Goal: Task Accomplishment & Management: Complete application form

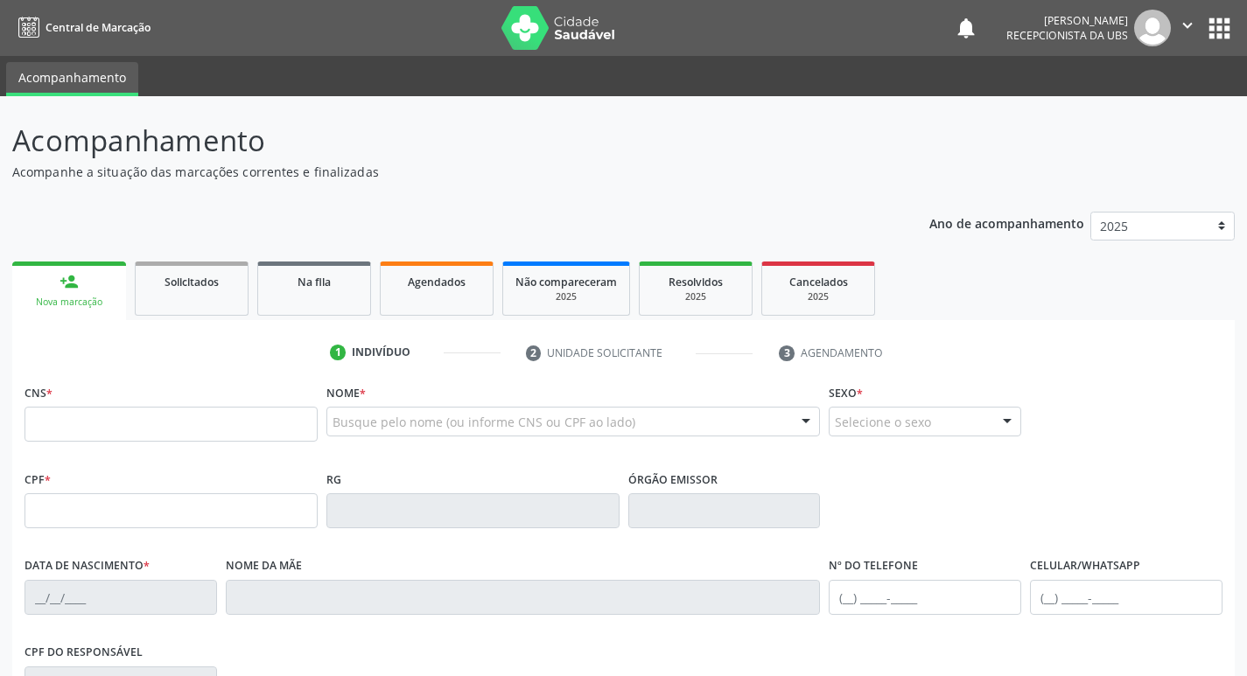
click at [127, 443] on fieldset "CNS *" at bounding box center [171, 417] width 293 height 74
click at [132, 420] on input "text" at bounding box center [171, 424] width 293 height 35
type input "703 6040 9168 9837"
type input "472.053.344-20"
type input "08[DATE]"
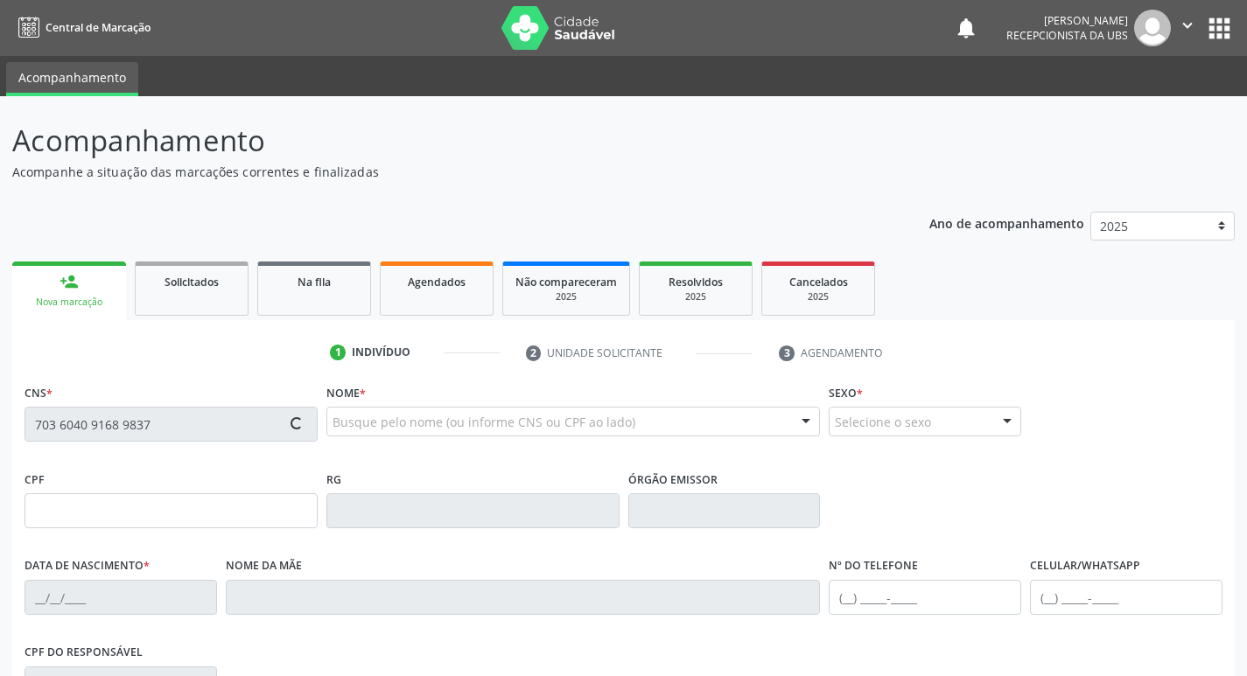
type input "[PERSON_NAME]"
type input "[PHONE_NUMBER]"
type input "S/N"
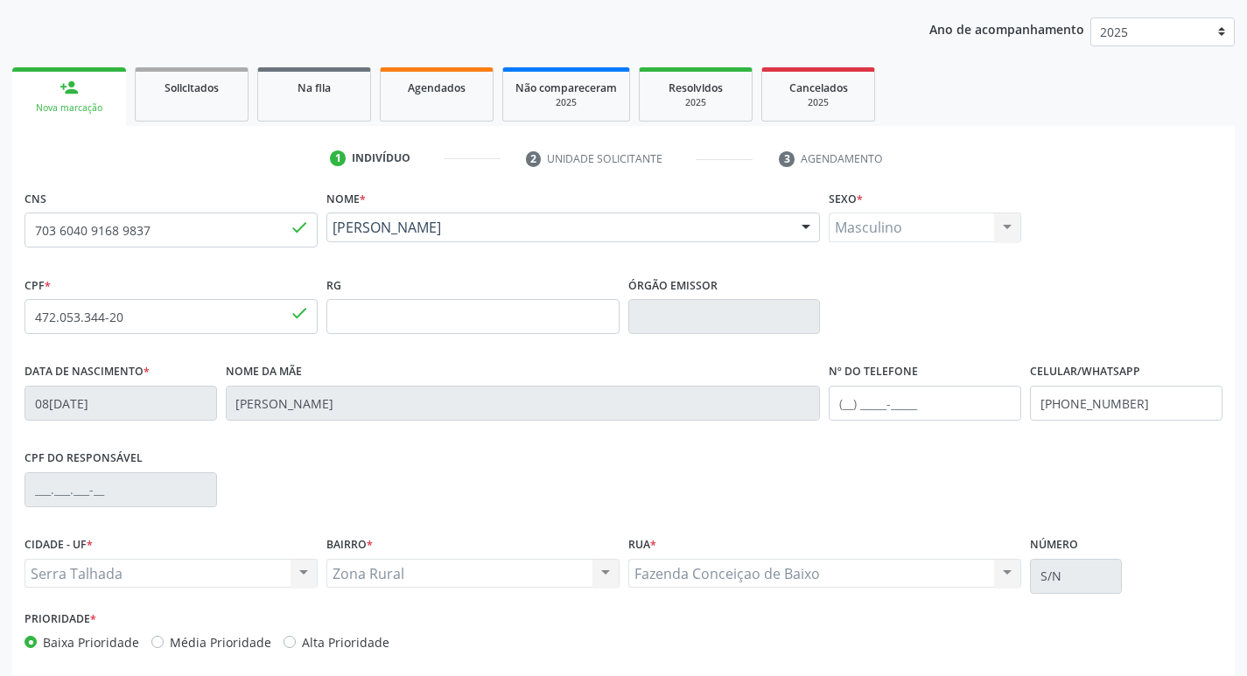
scroll to position [272, 0]
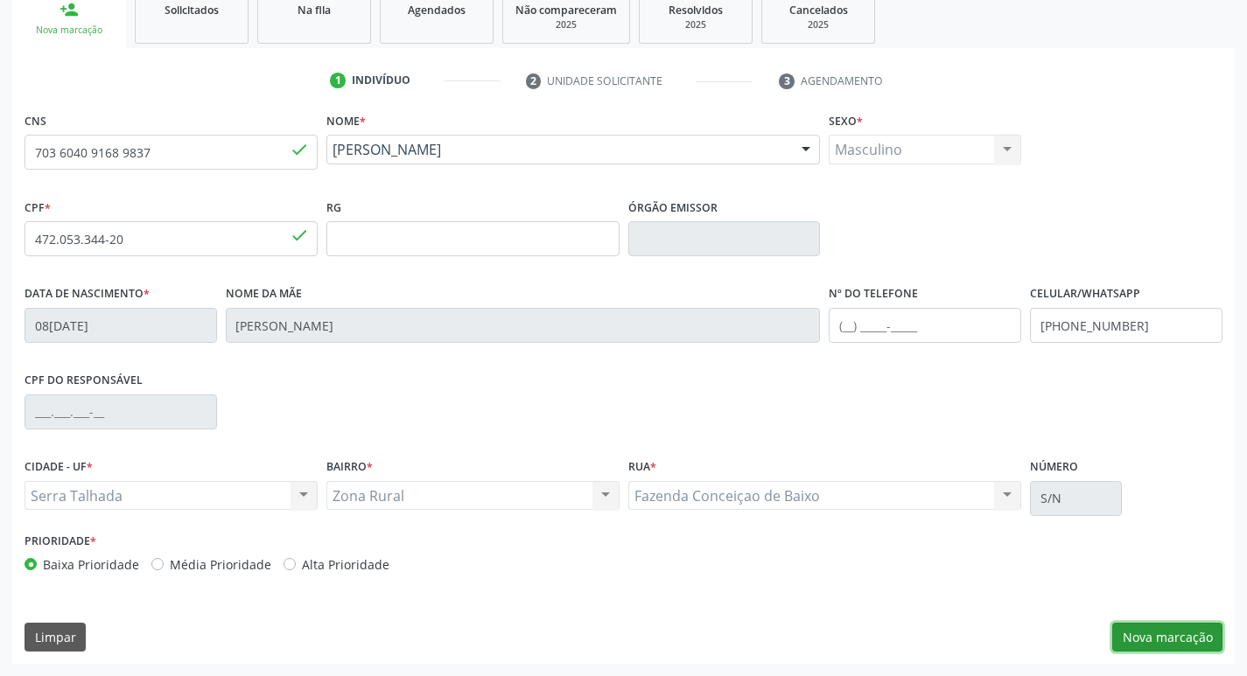
click at [1167, 627] on button "Nova marcação" at bounding box center [1167, 638] width 110 height 30
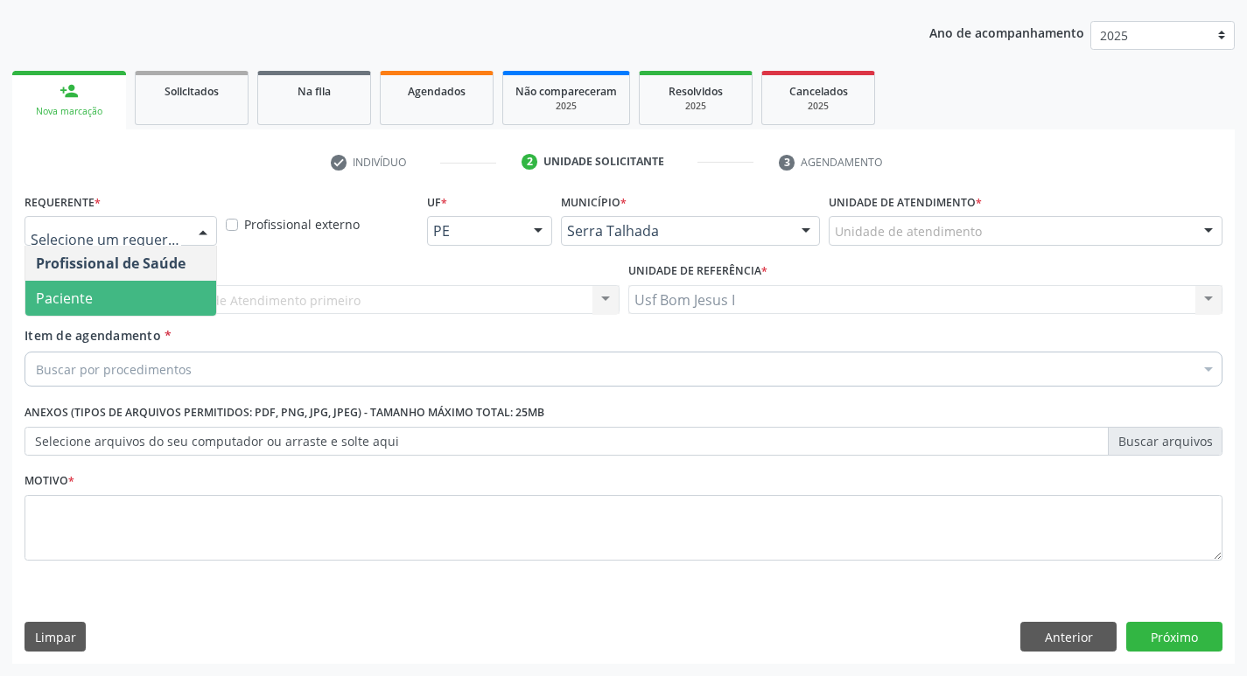
click at [123, 292] on span "Paciente" at bounding box center [120, 298] width 191 height 35
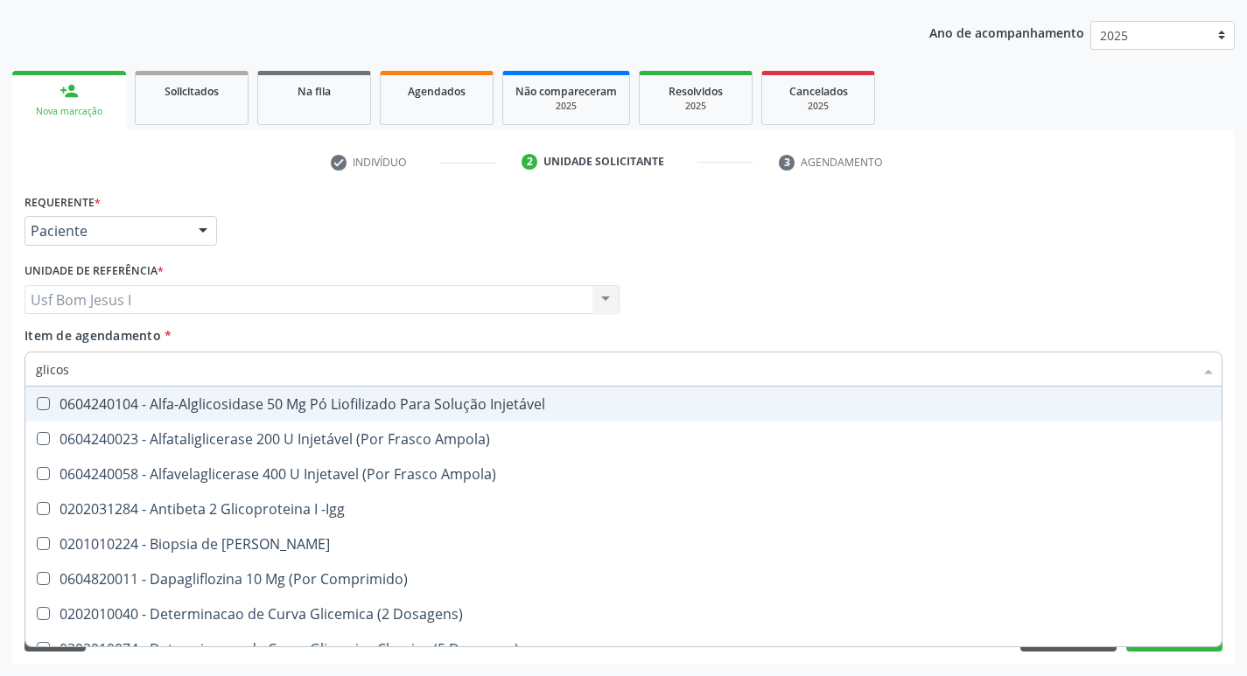
type input "glicose"
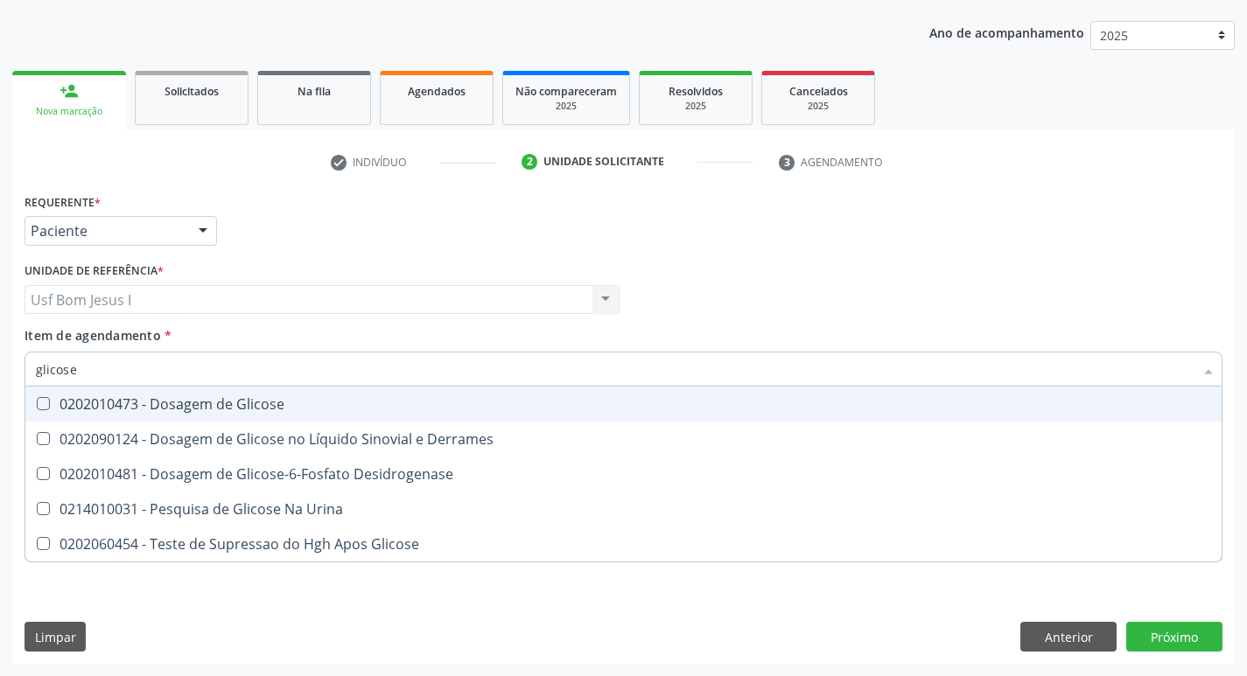
click at [167, 397] on div "0202010473 - Dosagem de Glicose" at bounding box center [623, 404] width 1175 height 14
checkbox Glicose "true"
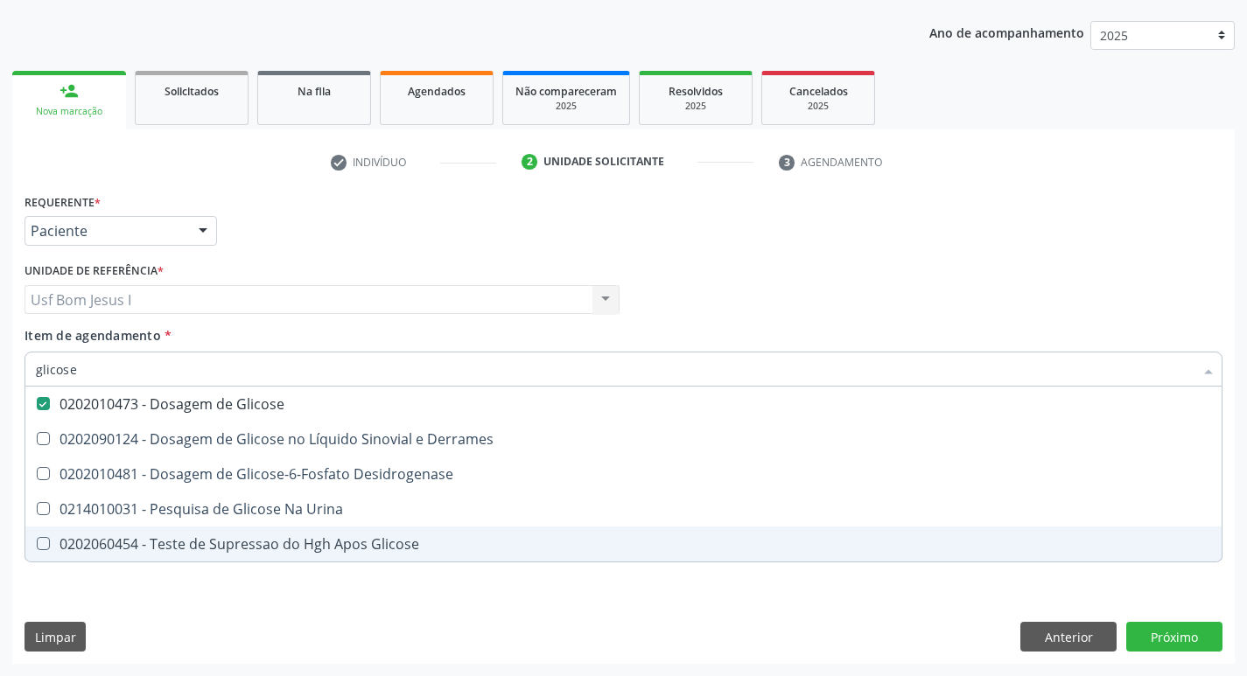
click at [172, 628] on div "Requerente * Paciente Profissional de Saúde Paciente Nenhum resultado encontrad…" at bounding box center [623, 426] width 1222 height 475
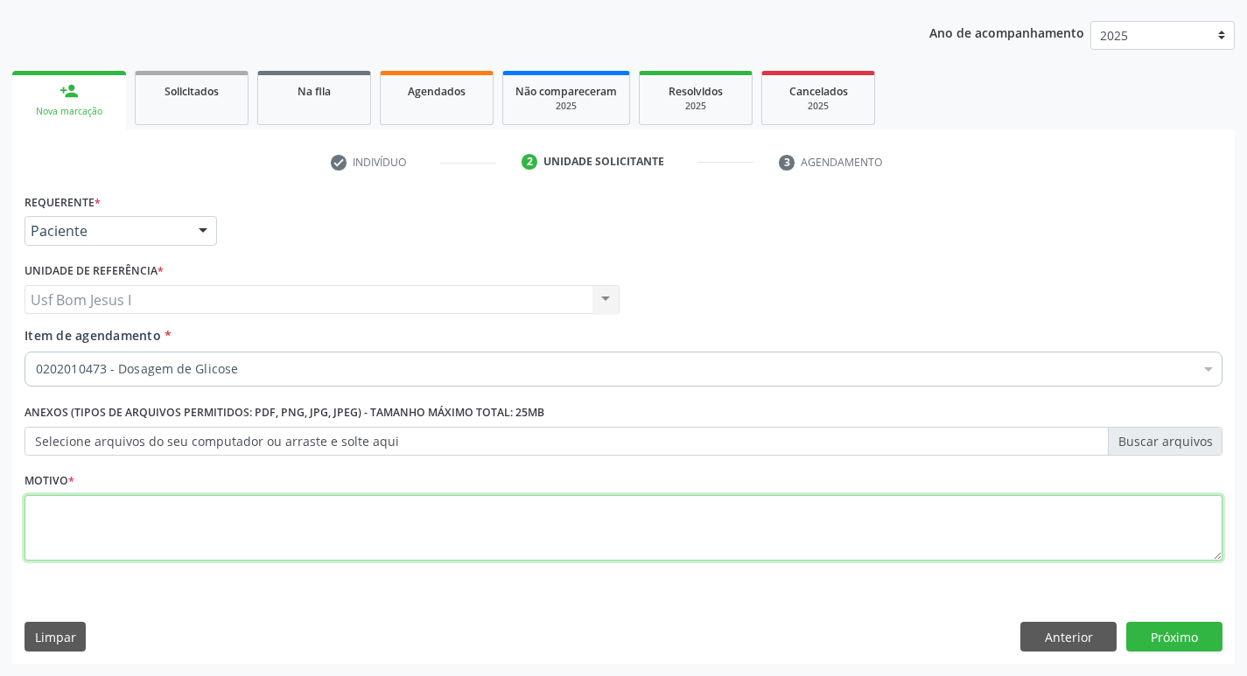
click at [138, 524] on textarea at bounding box center [624, 528] width 1198 height 67
type textarea ";"
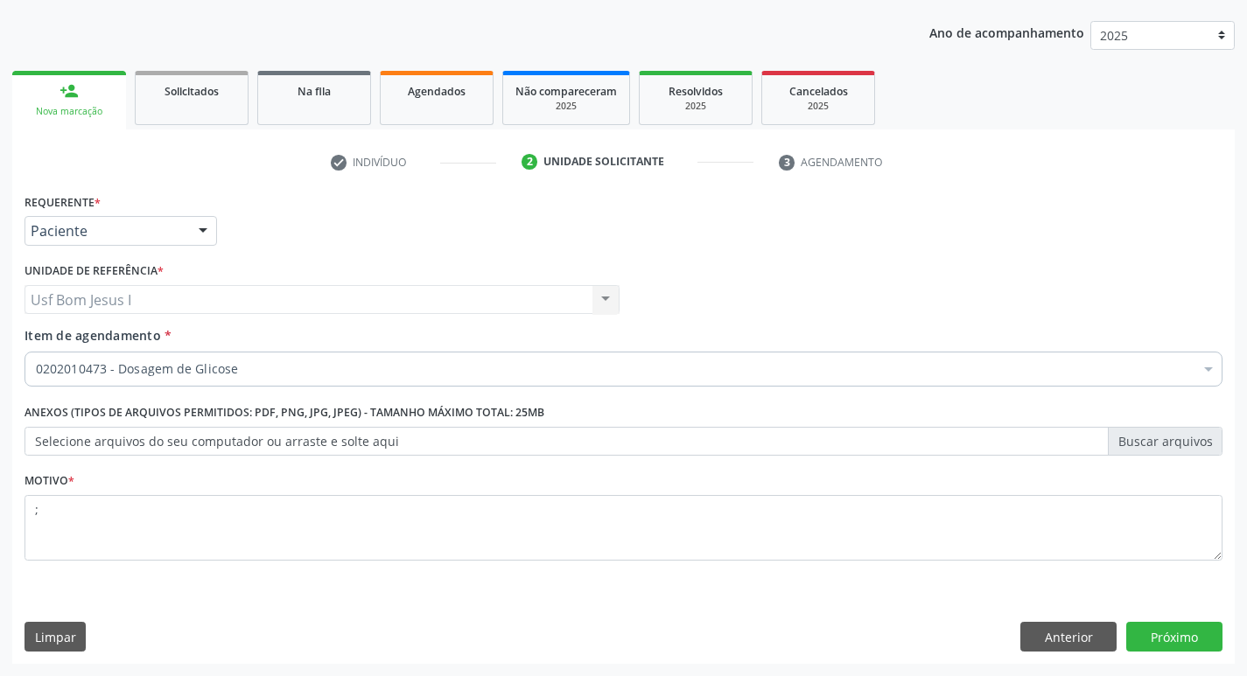
click at [1186, 620] on div "Requerente * Paciente Profissional de Saúde Paciente Nenhum resultado encontrad…" at bounding box center [623, 426] width 1222 height 475
click at [1191, 632] on button "Próximo" at bounding box center [1174, 637] width 96 height 30
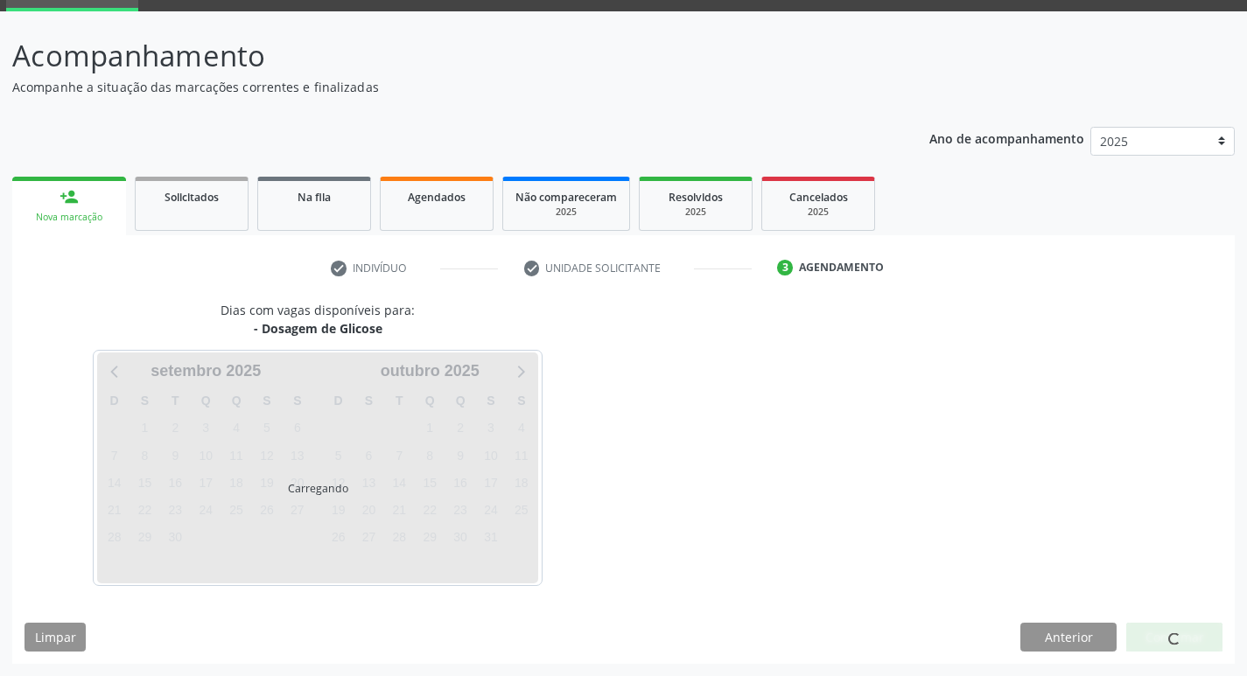
scroll to position [85, 0]
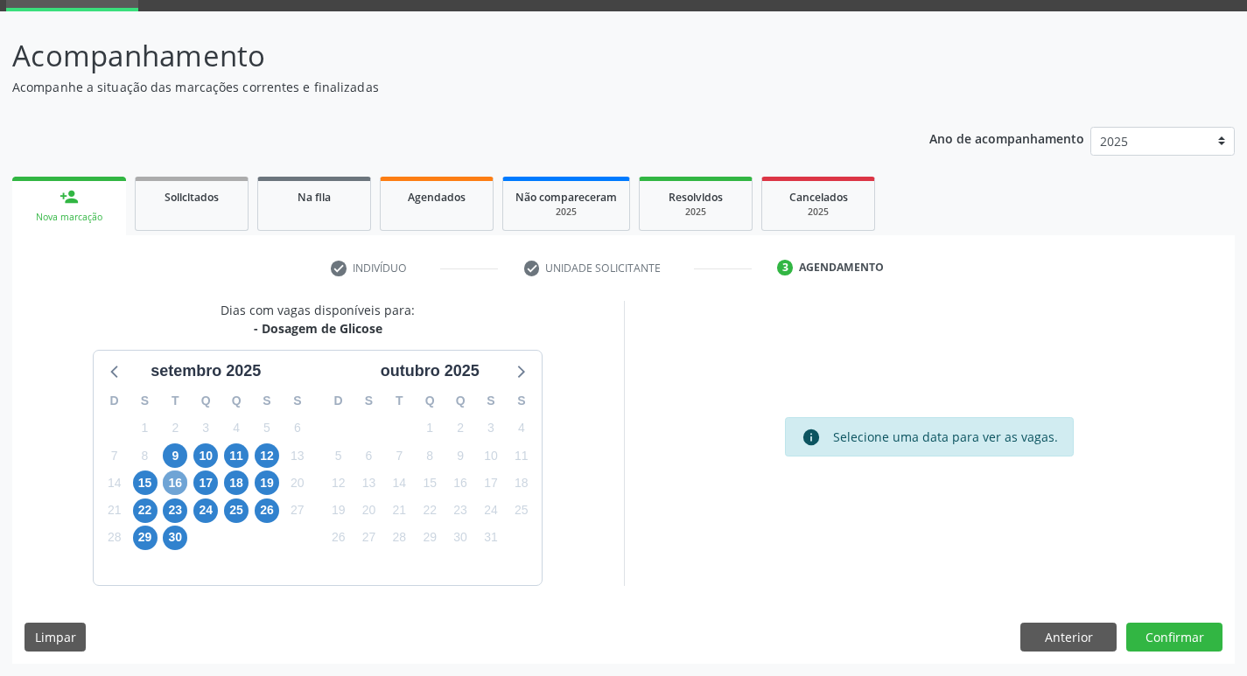
click at [182, 483] on span "16" at bounding box center [175, 483] width 25 height 25
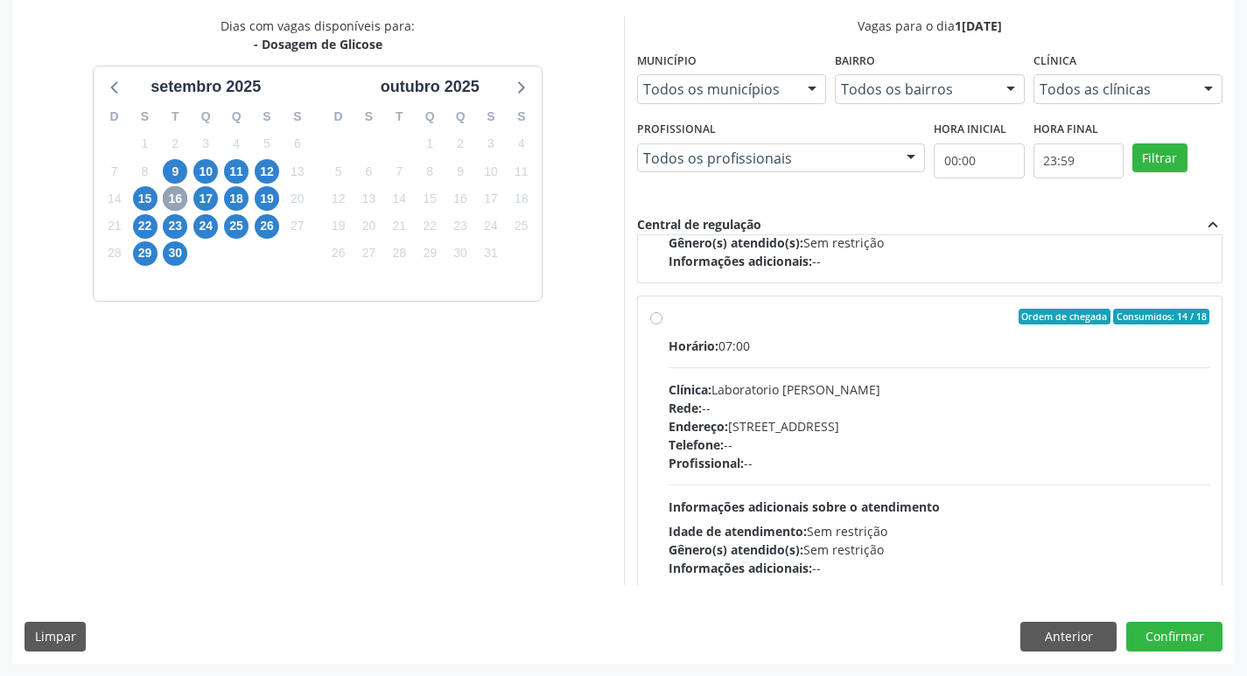
scroll to position [1196, 0]
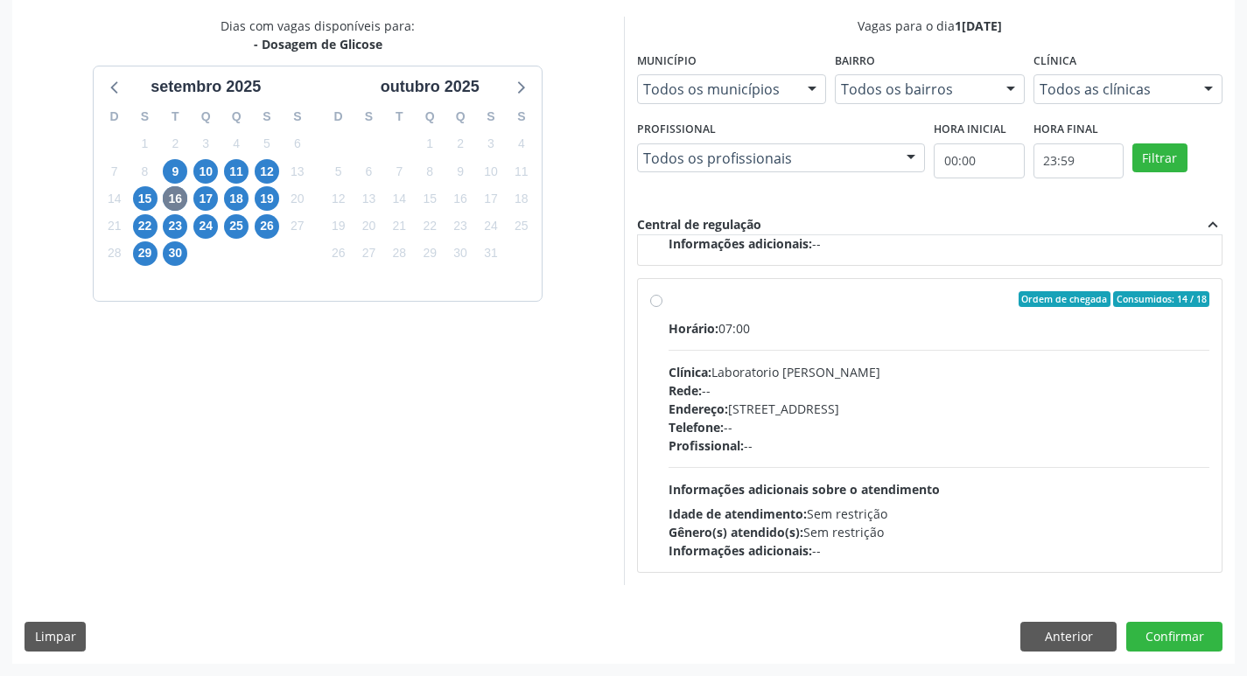
click at [916, 438] on div "Profissional: --" at bounding box center [940, 446] width 542 height 18
click at [662, 307] on input "Ordem de chegada Consumidos: 14 / 18 Horário: 07:00 Clínica: Laboratorio [PERSO…" at bounding box center [656, 299] width 12 height 16
radio input "true"
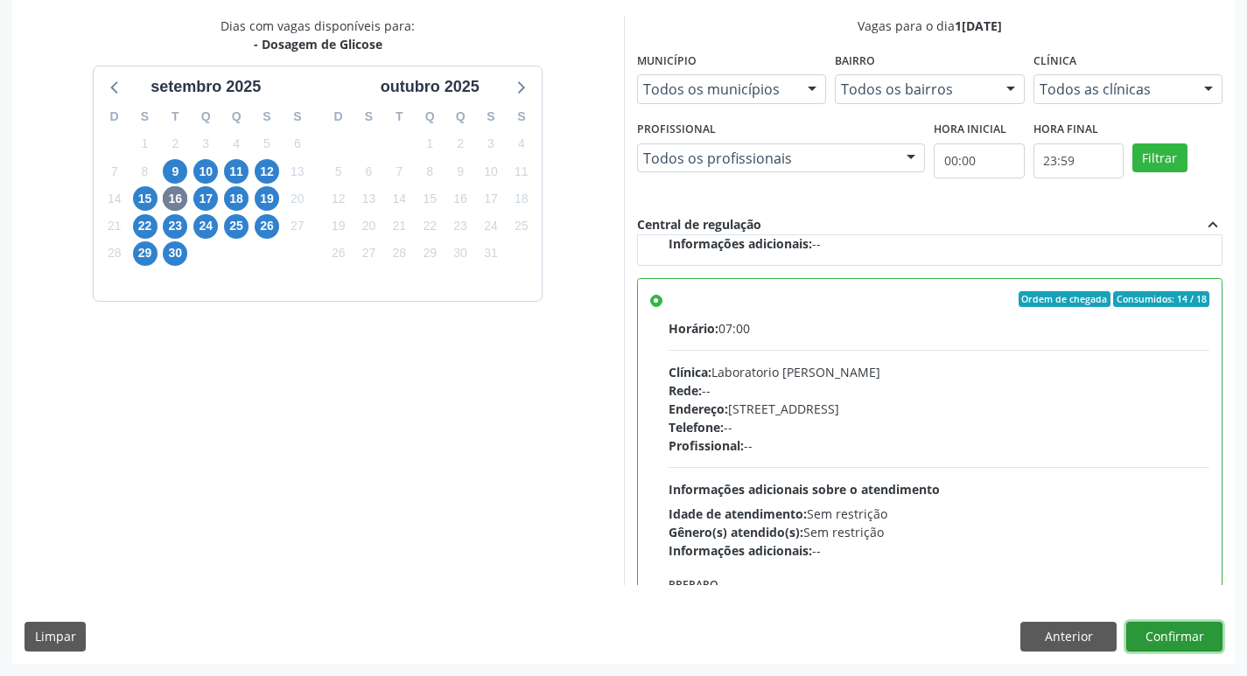
click at [1193, 640] on button "Confirmar" at bounding box center [1174, 637] width 96 height 30
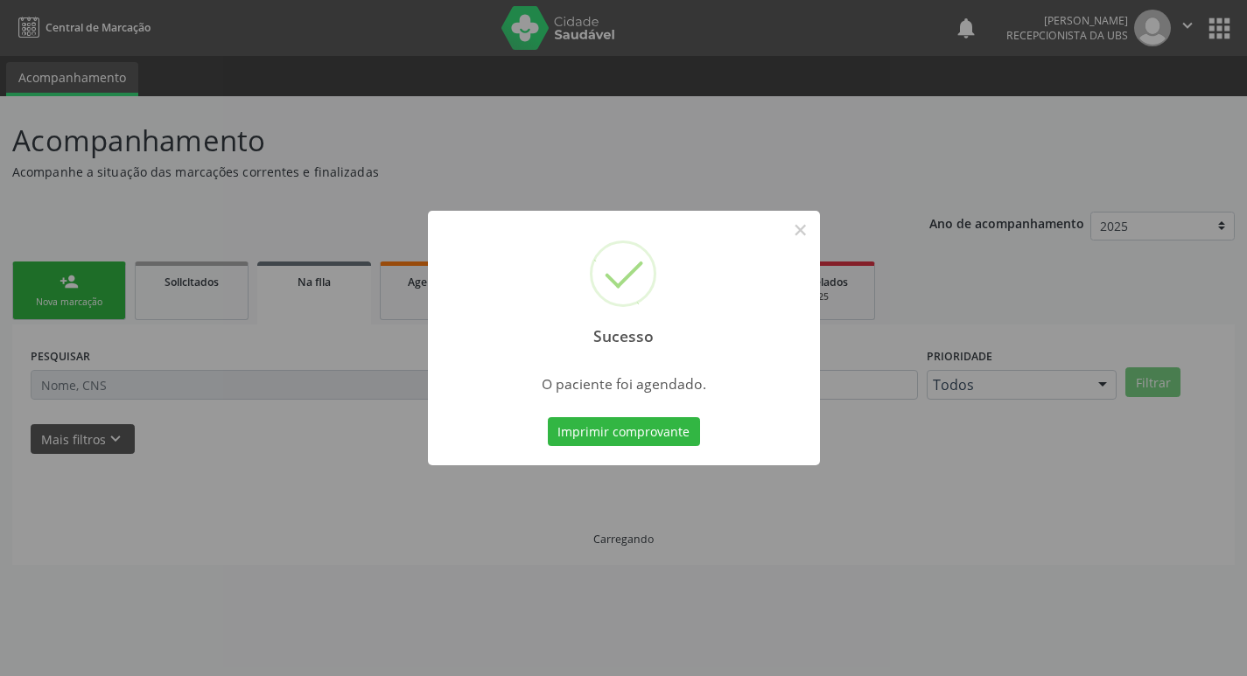
scroll to position [0, 0]
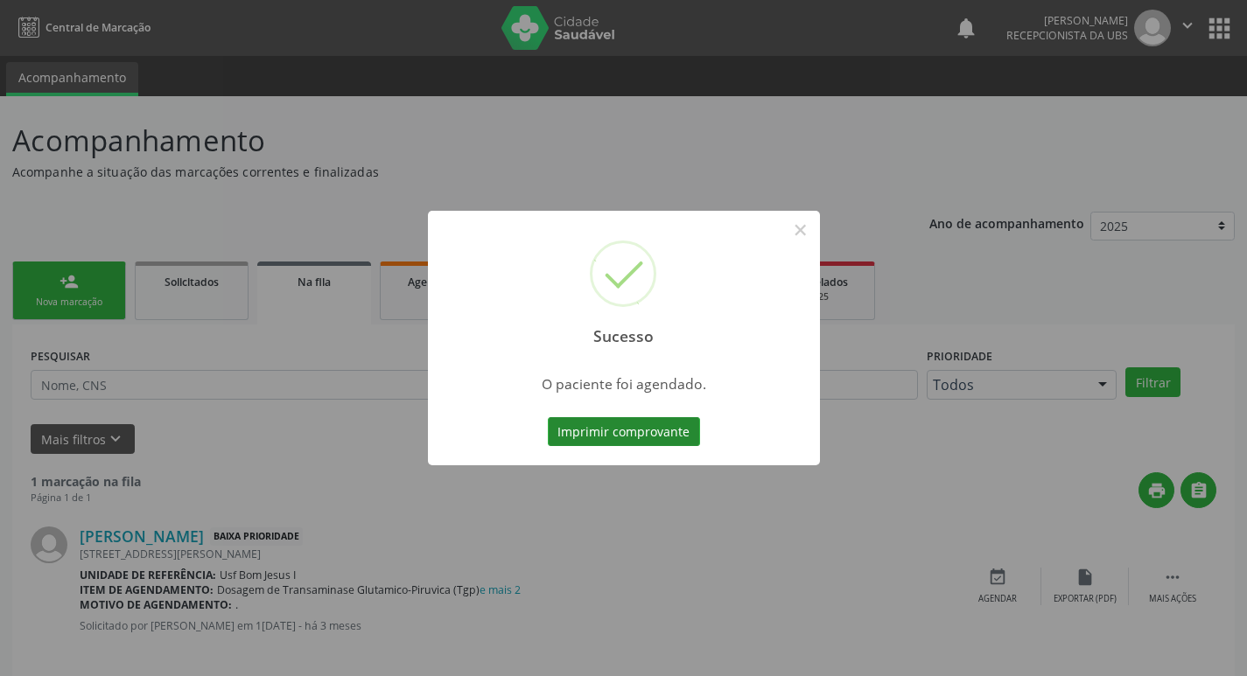
click at [581, 437] on button "Imprimir comprovante" at bounding box center [624, 432] width 152 height 30
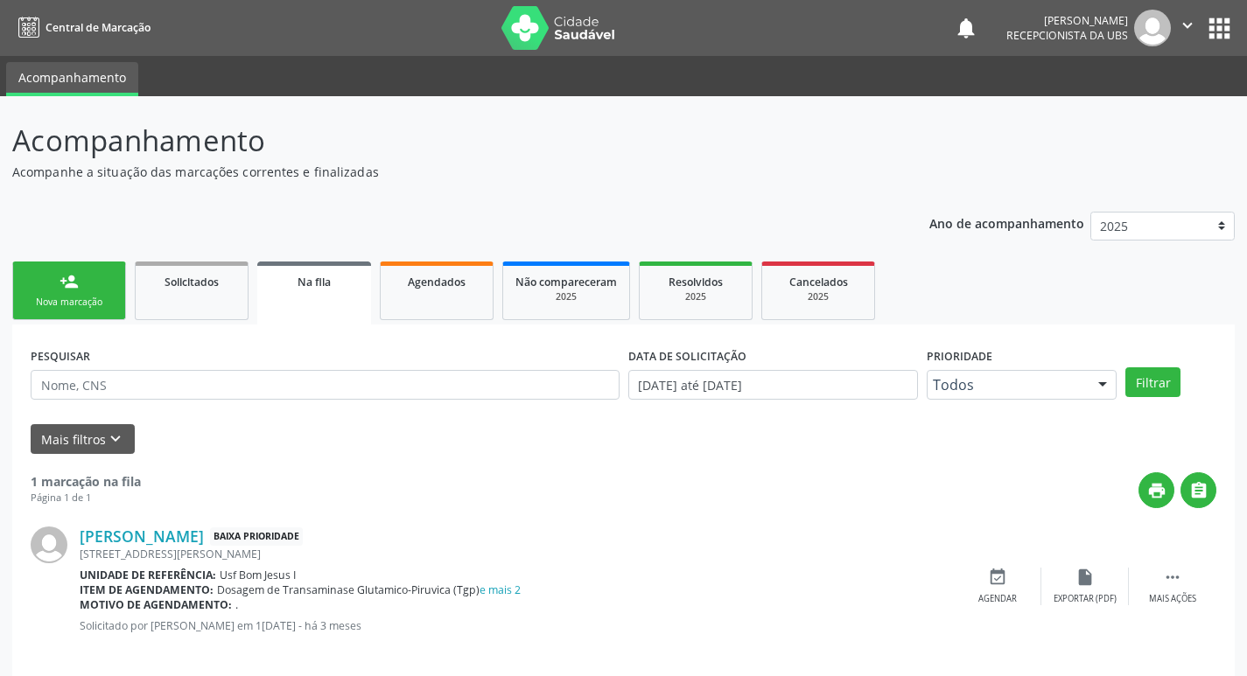
click at [77, 286] on div "person_add" at bounding box center [69, 281] width 19 height 19
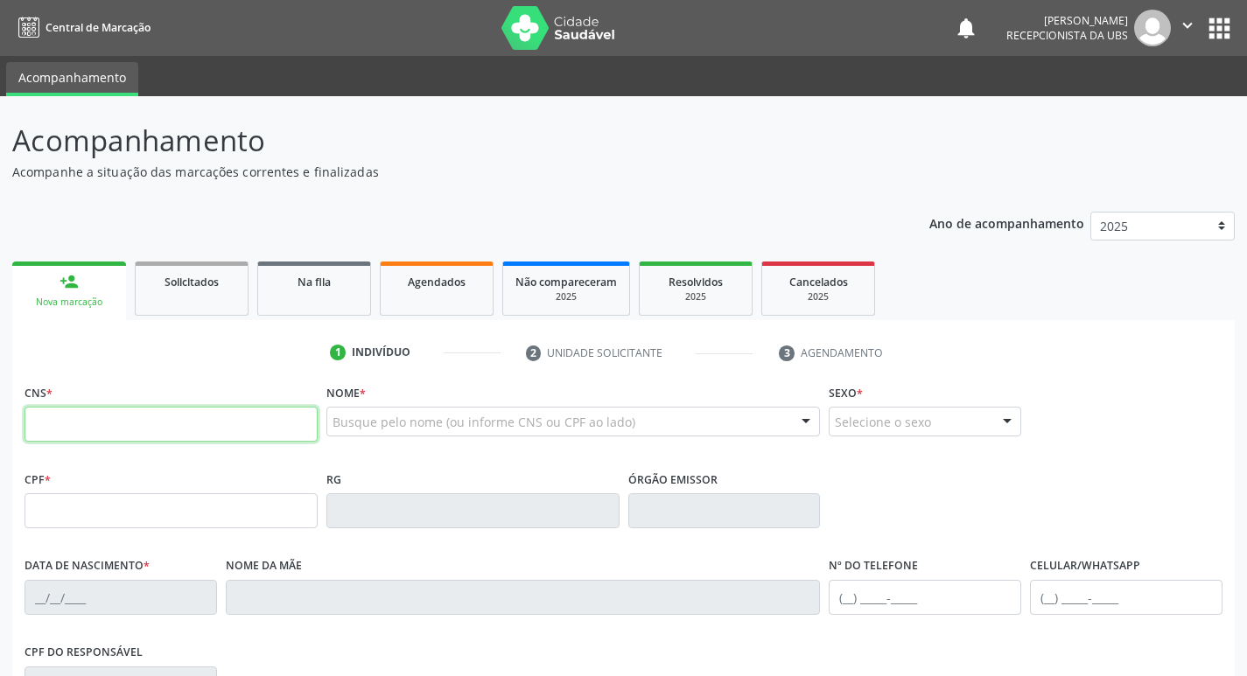
click at [141, 412] on input "text" at bounding box center [171, 424] width 293 height 35
paste input "703 6040 9168 9837"
type input "703 6040 9168 9837"
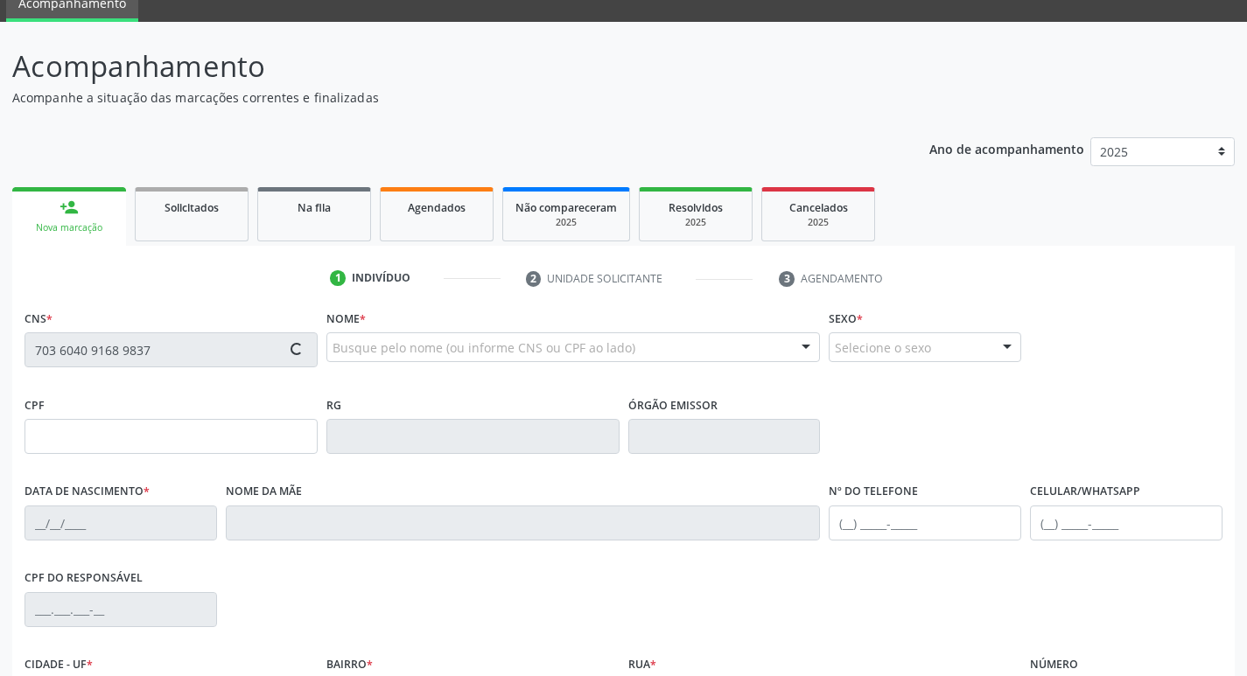
scroll to position [272, 0]
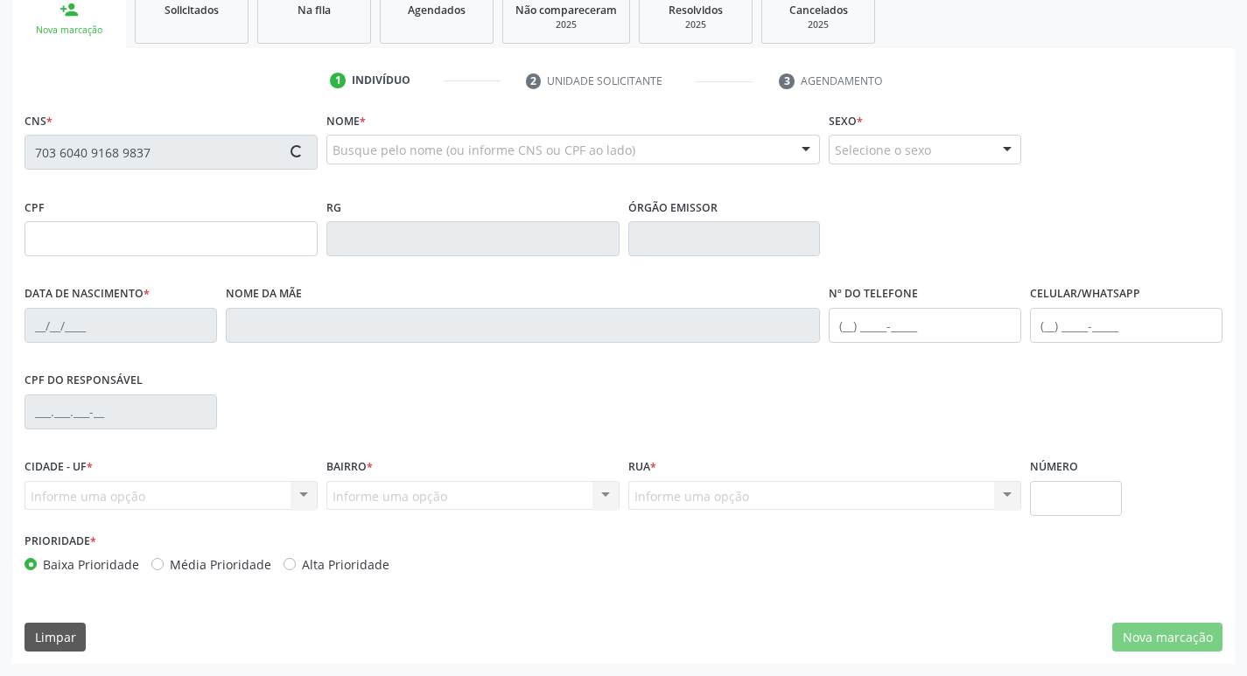
type input "472.053.344-20"
type input "08[DATE]"
type input "[PERSON_NAME]"
type input "[PHONE_NUMBER]"
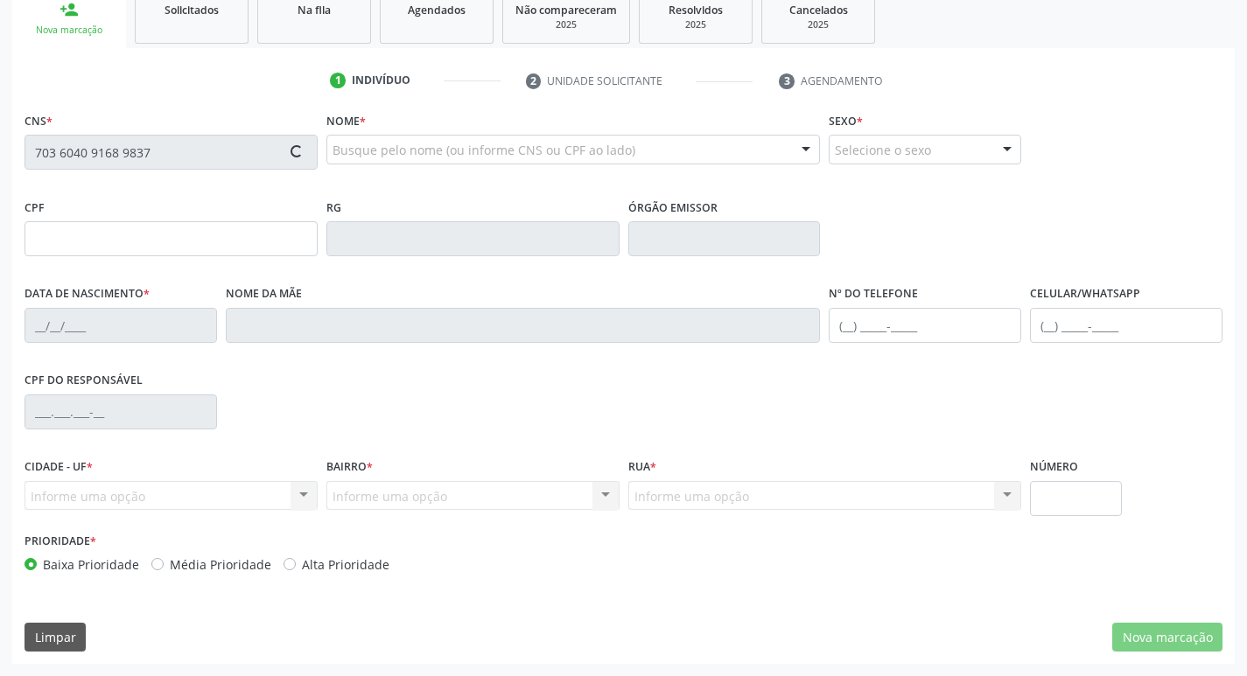
type input "S/N"
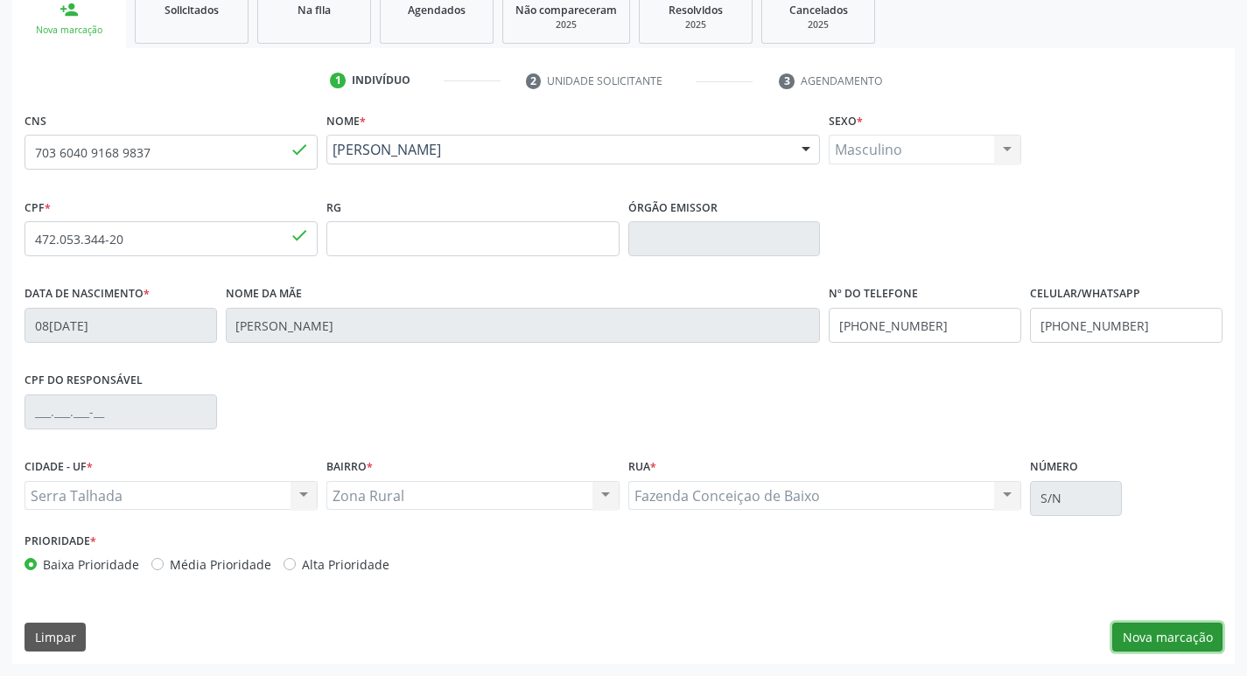
click at [1182, 645] on button "Nova marcação" at bounding box center [1167, 638] width 110 height 30
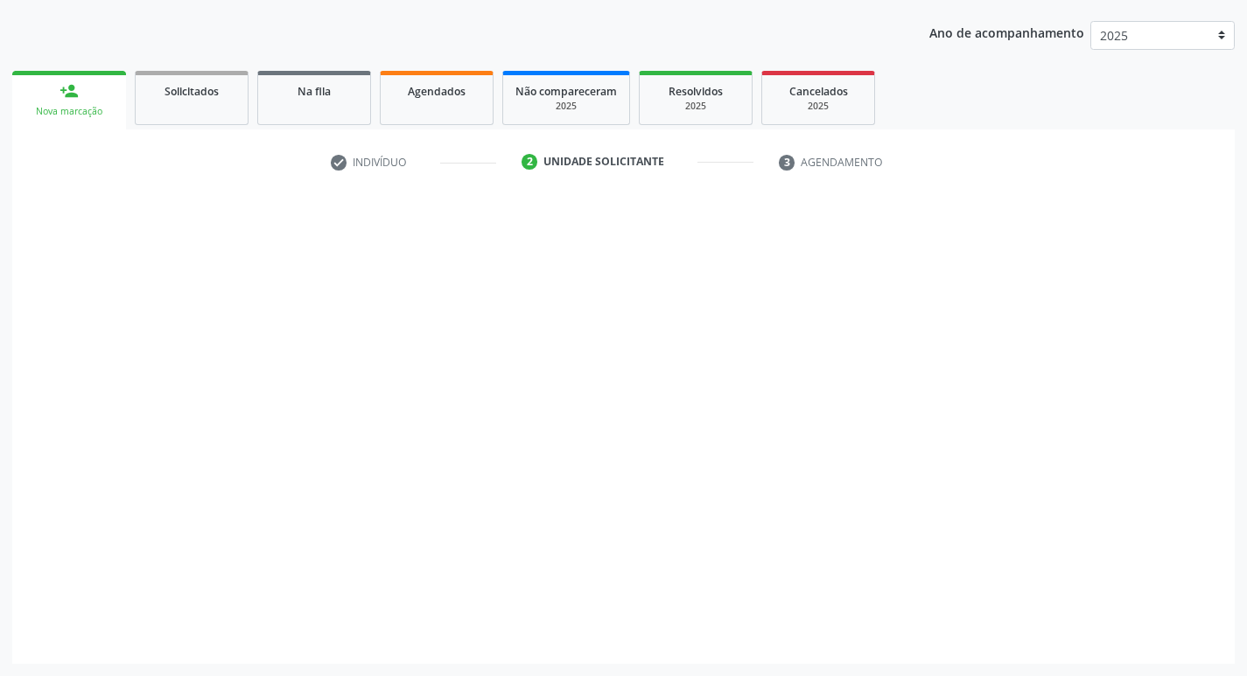
scroll to position [191, 0]
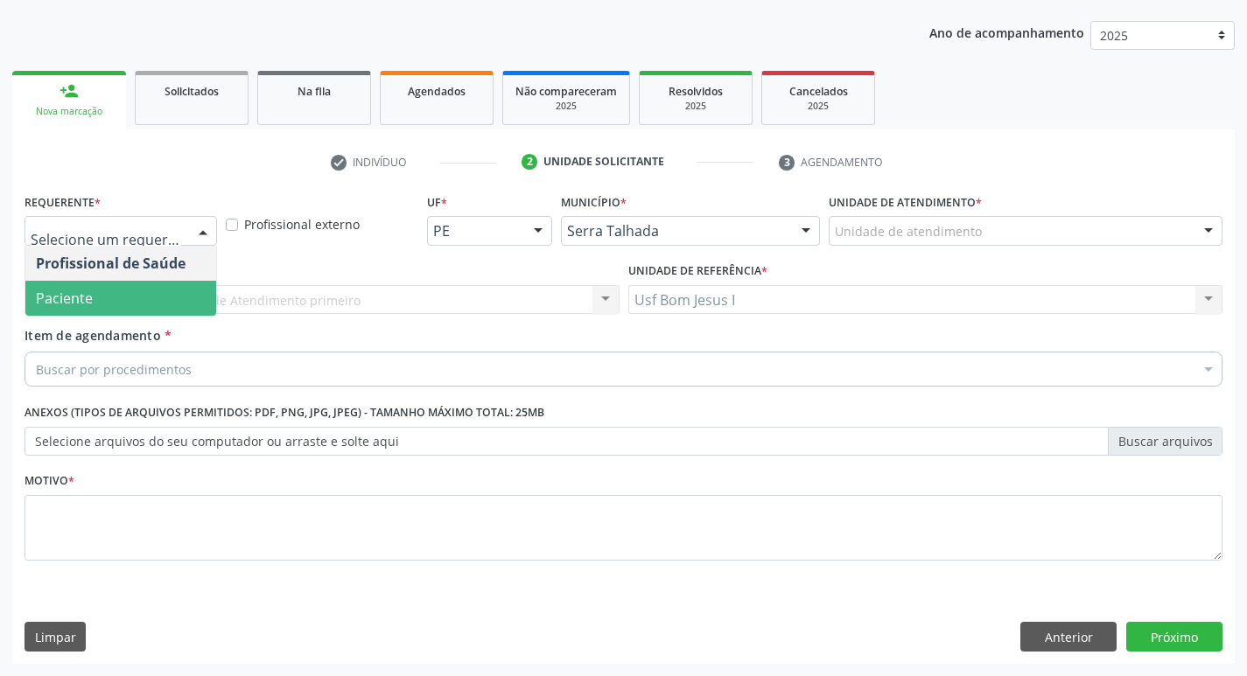
click at [155, 299] on span "Paciente" at bounding box center [120, 298] width 191 height 35
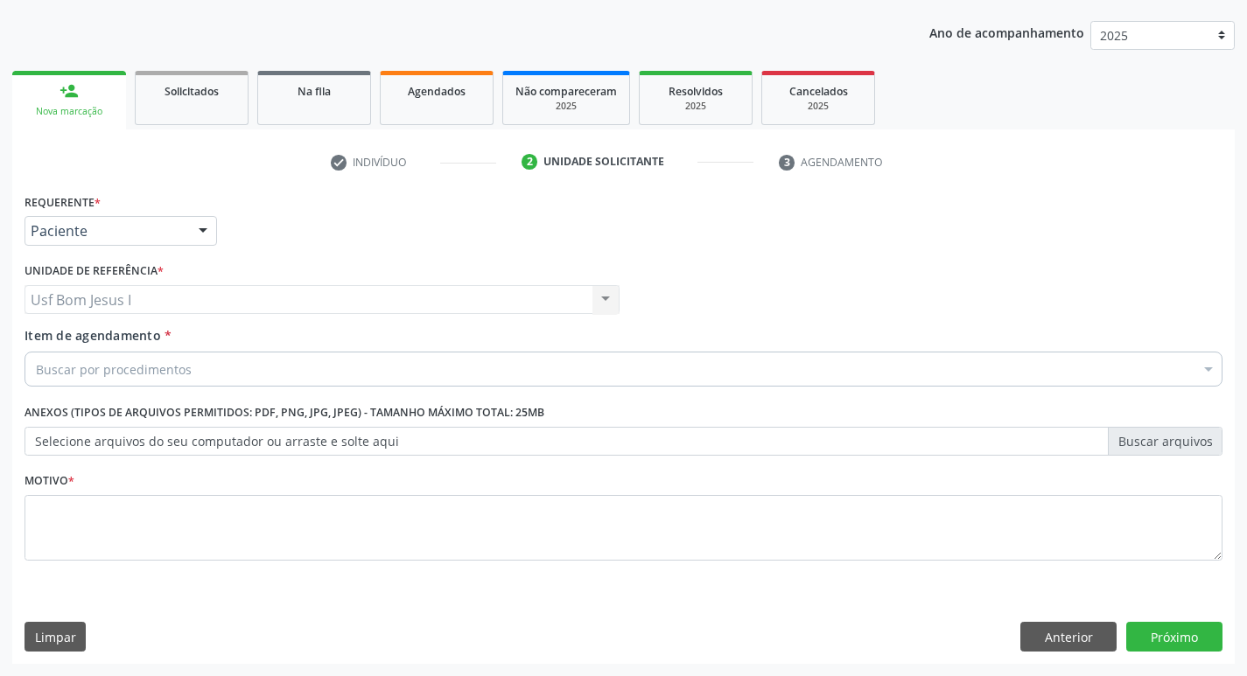
click at [235, 364] on div "Buscar por procedimentos" at bounding box center [624, 369] width 1198 height 35
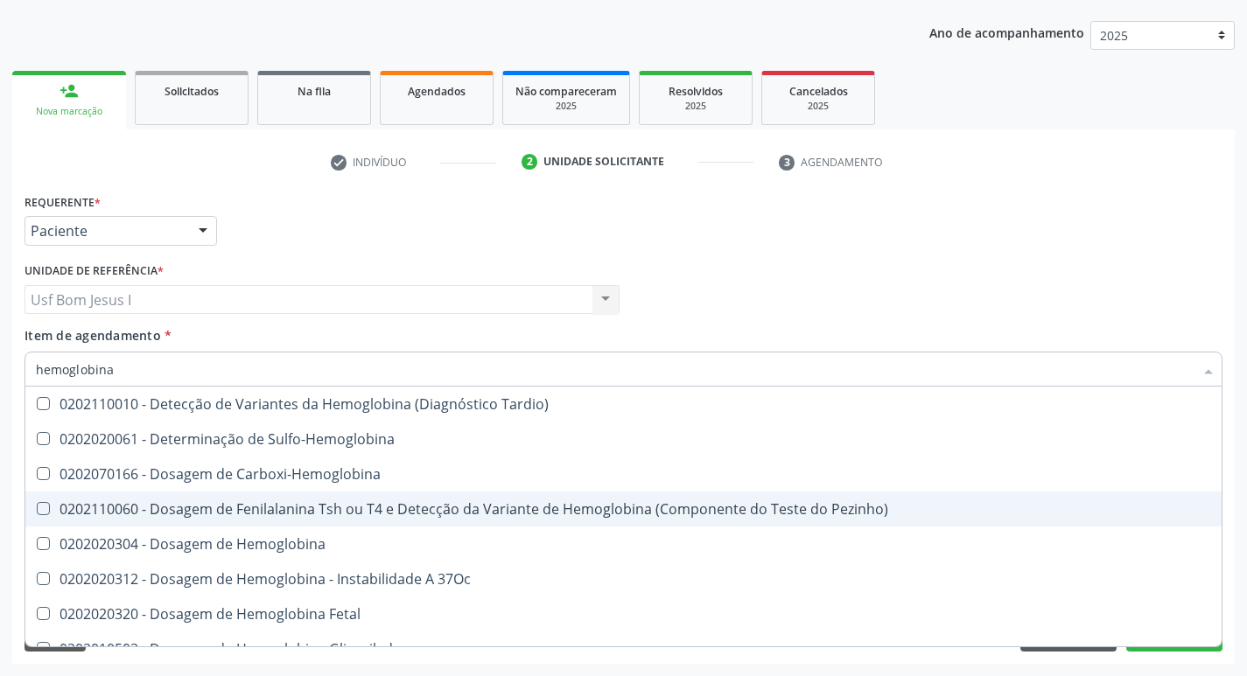
type input "hemoglobina g"
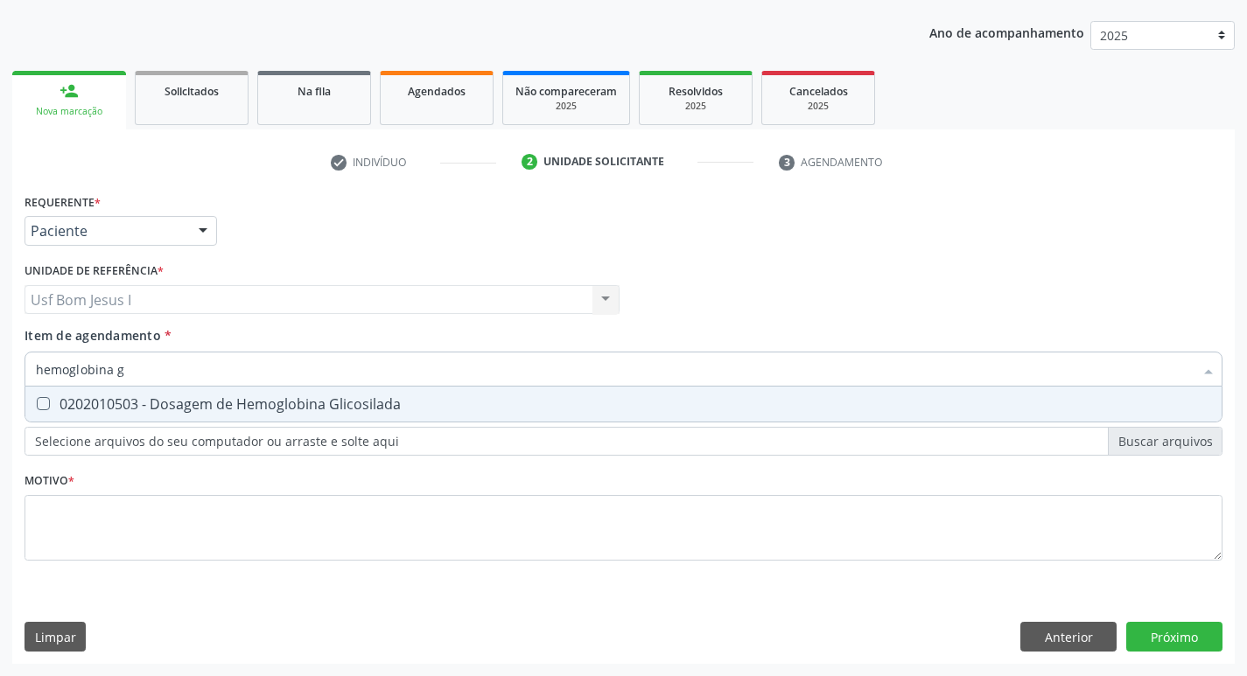
click at [253, 403] on div "0202010503 - Dosagem de Hemoglobina Glicosilada" at bounding box center [623, 404] width 1175 height 14
checkbox Glicosilada "true"
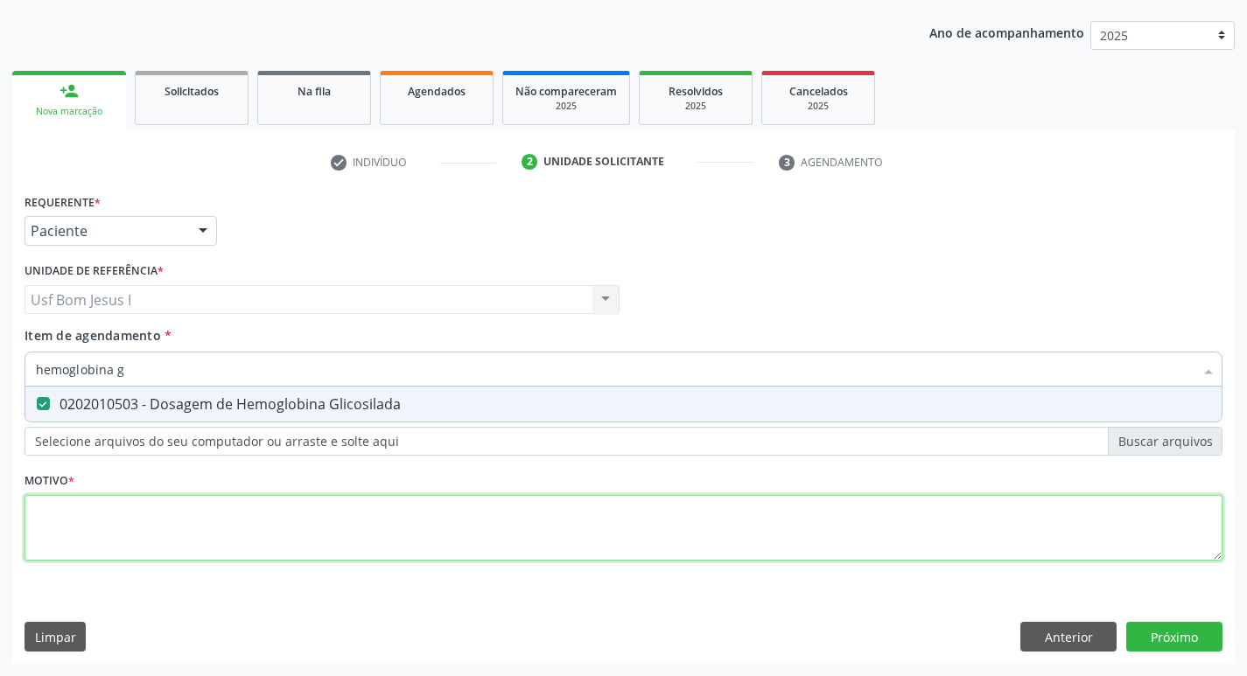
click at [271, 539] on div "Requerente * Paciente Profissional de Saúde Paciente Nenhum resultado encontrad…" at bounding box center [624, 387] width 1198 height 396
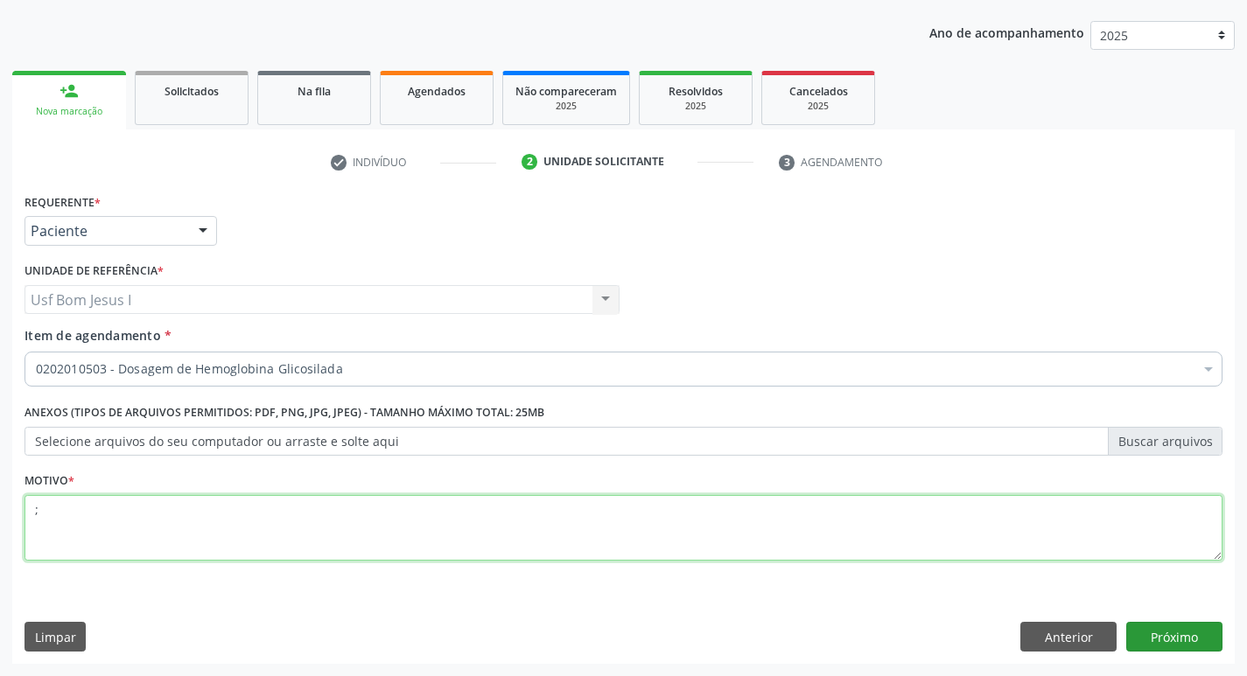
type textarea ";"
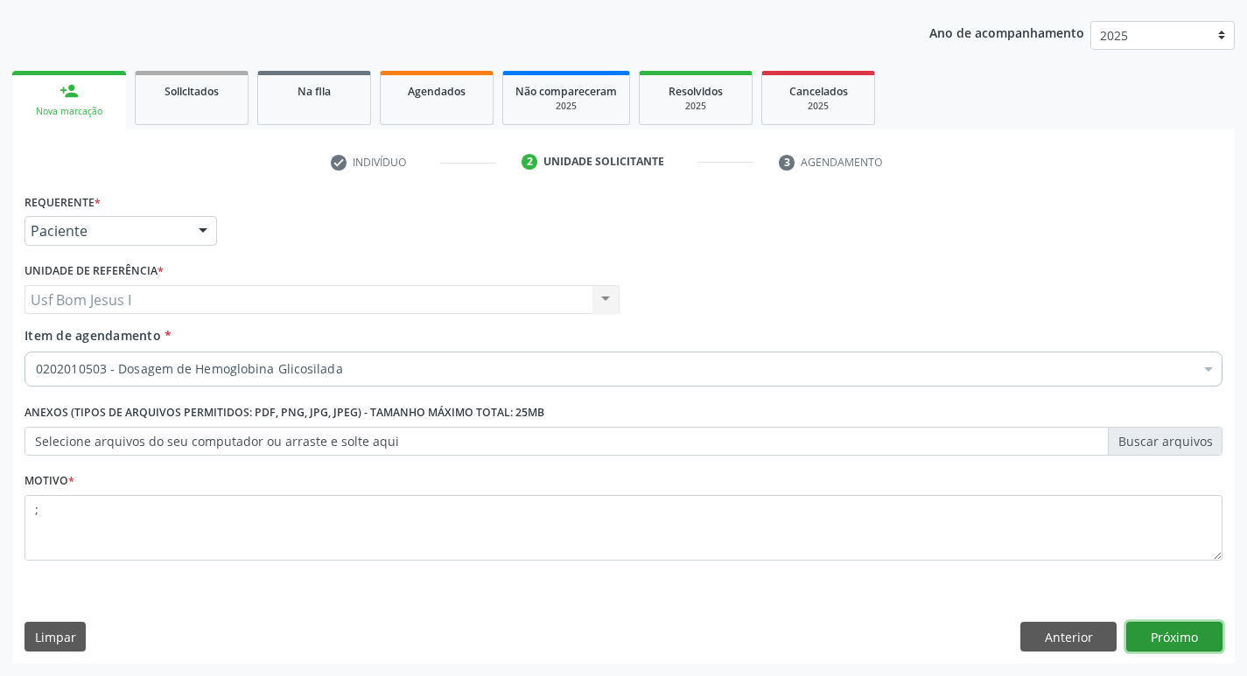
click at [1183, 643] on button "Próximo" at bounding box center [1174, 637] width 96 height 30
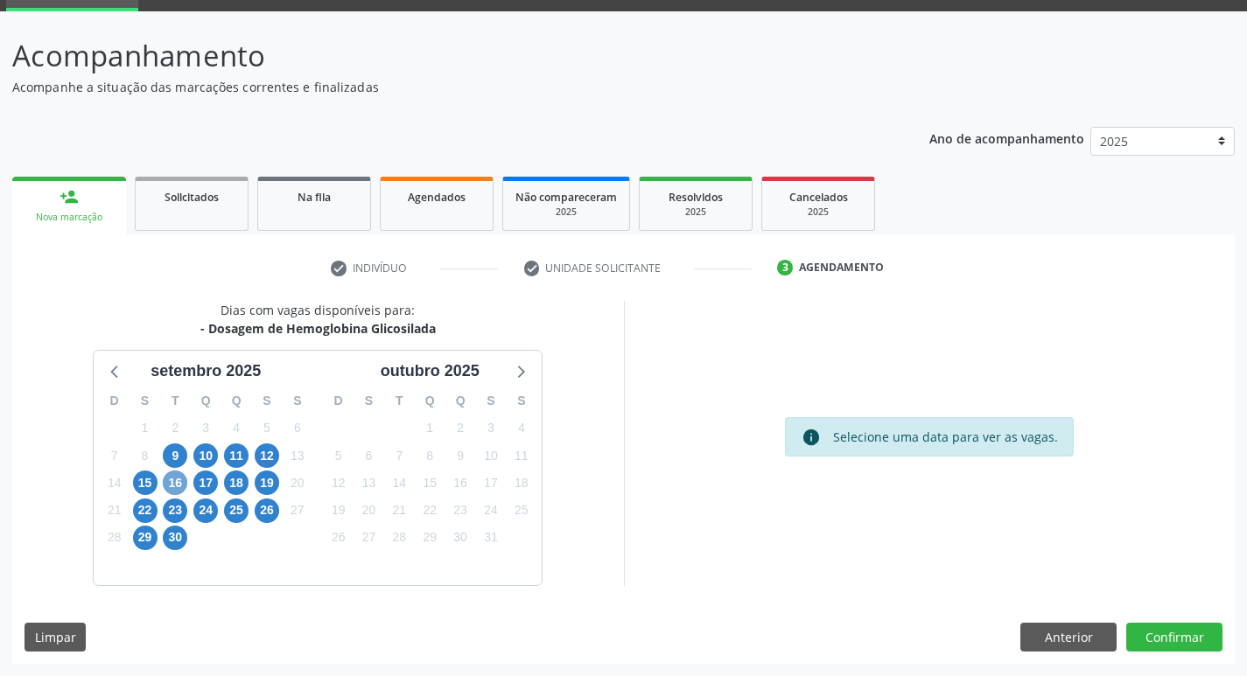
click at [180, 488] on span "16" at bounding box center [175, 483] width 25 height 25
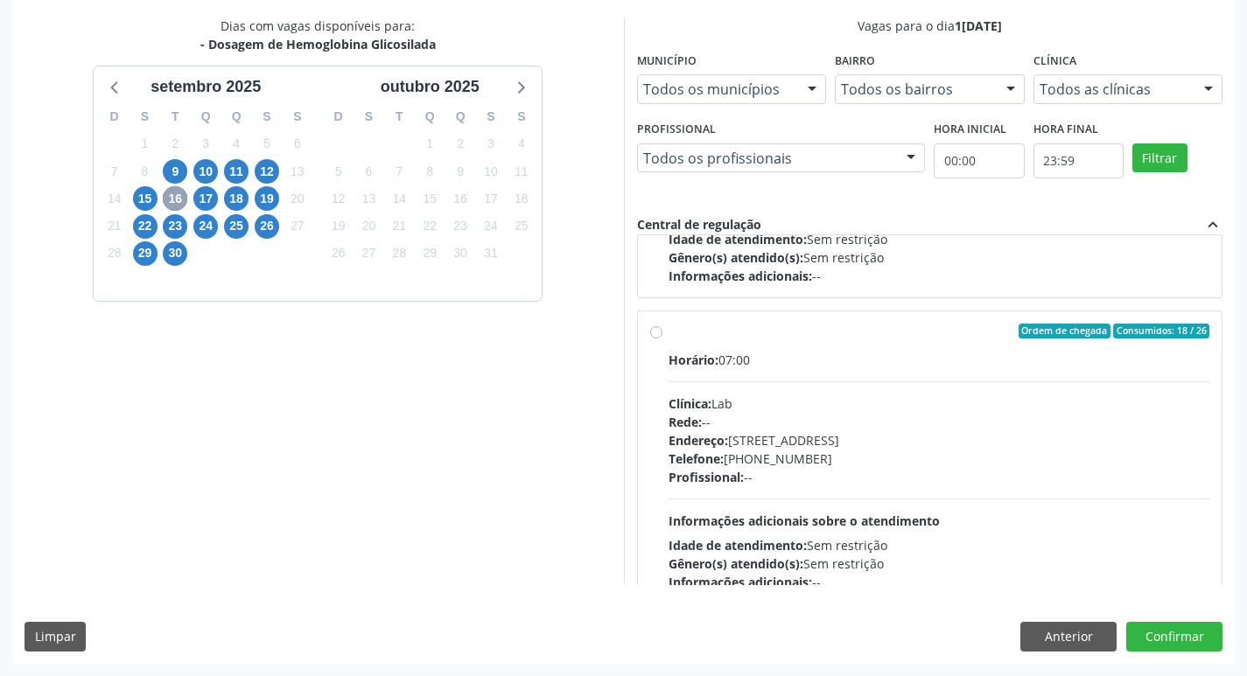
scroll to position [889, 0]
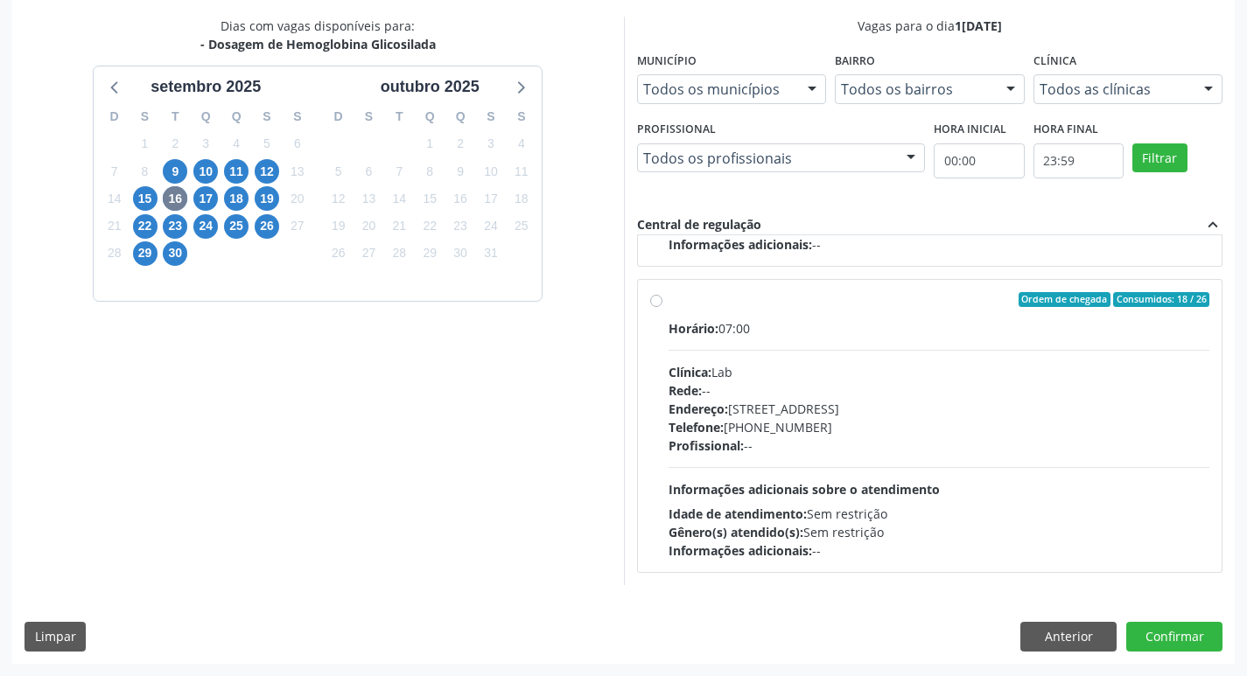
click at [1082, 381] on div "Clínica: Lab" at bounding box center [940, 372] width 542 height 18
click at [662, 308] on input "Ordem de chegada Consumidos: 18 / 26 Horário: 07:00 Clínica: Lab Rede: -- Ender…" at bounding box center [656, 300] width 12 height 16
radio input "true"
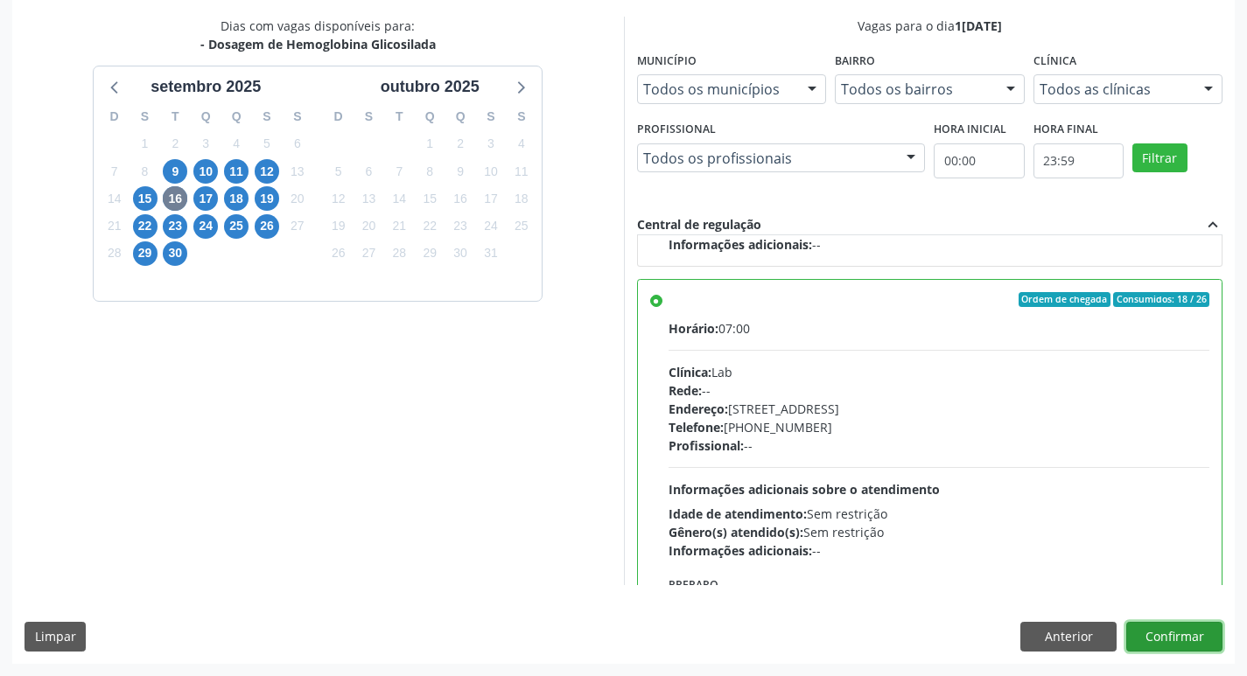
click at [1206, 634] on button "Confirmar" at bounding box center [1174, 637] width 96 height 30
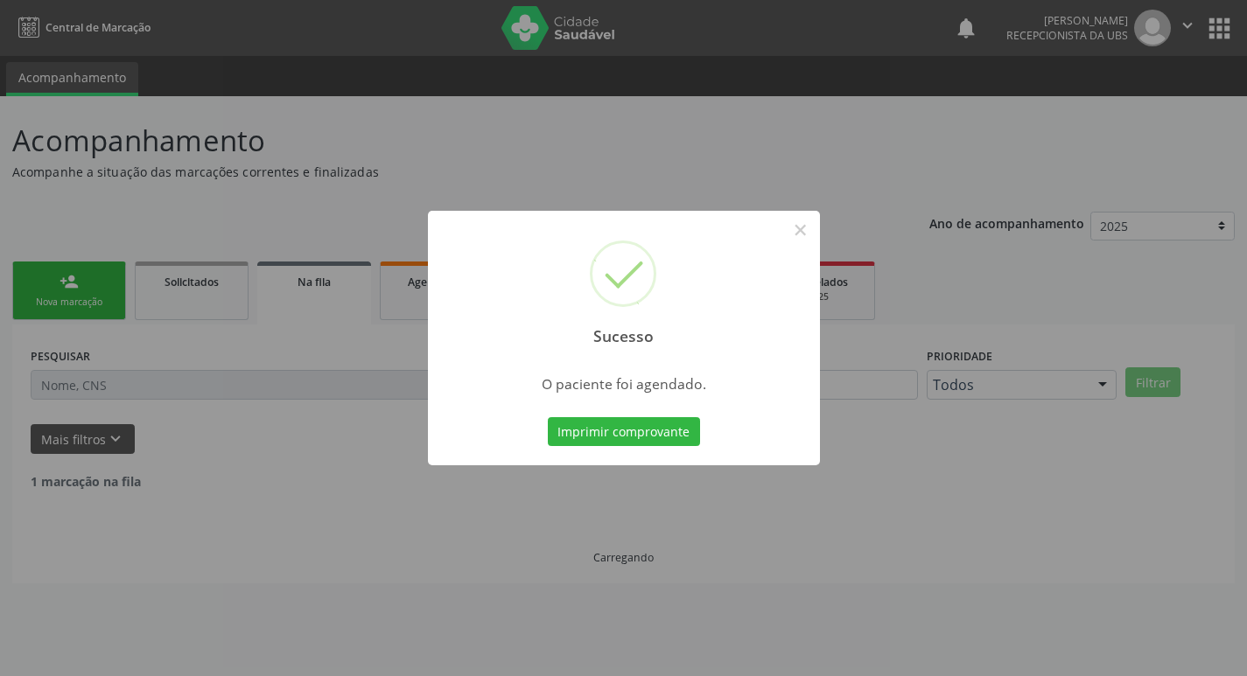
scroll to position [0, 0]
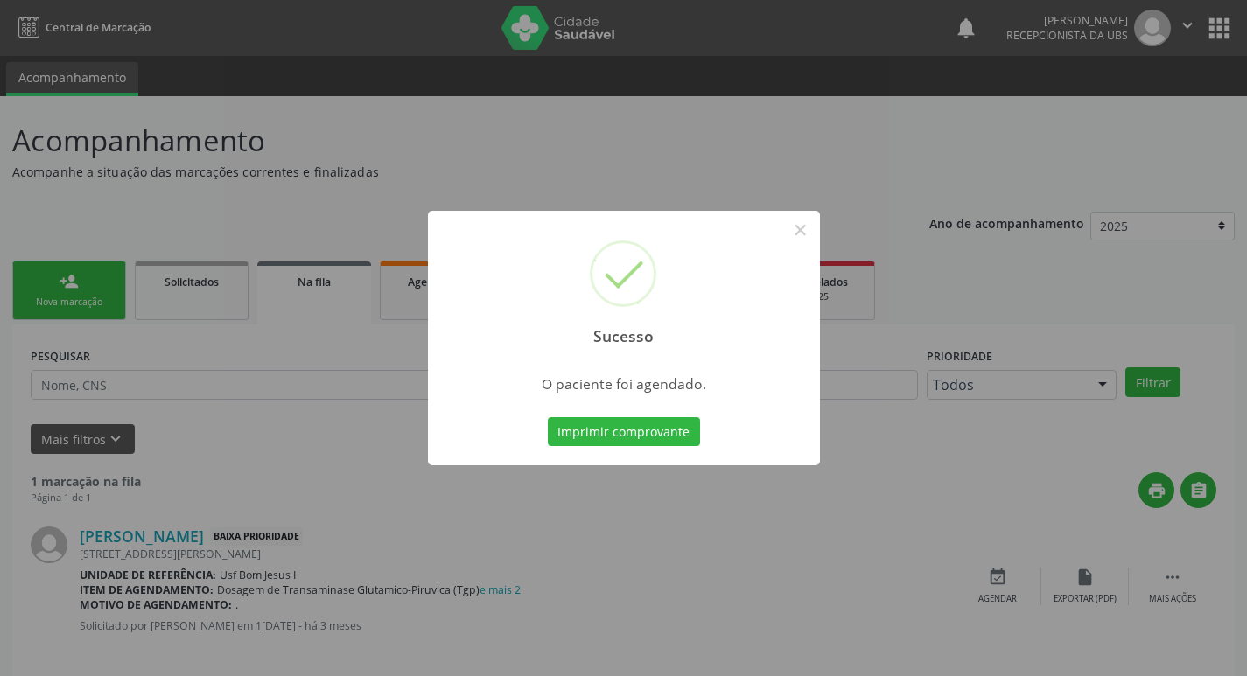
click at [644, 411] on div "Sucesso × O paciente foi agendado. Imprimir comprovante Cancel" at bounding box center [624, 339] width 392 height 256
click at [648, 427] on button "Imprimir comprovante" at bounding box center [624, 432] width 152 height 30
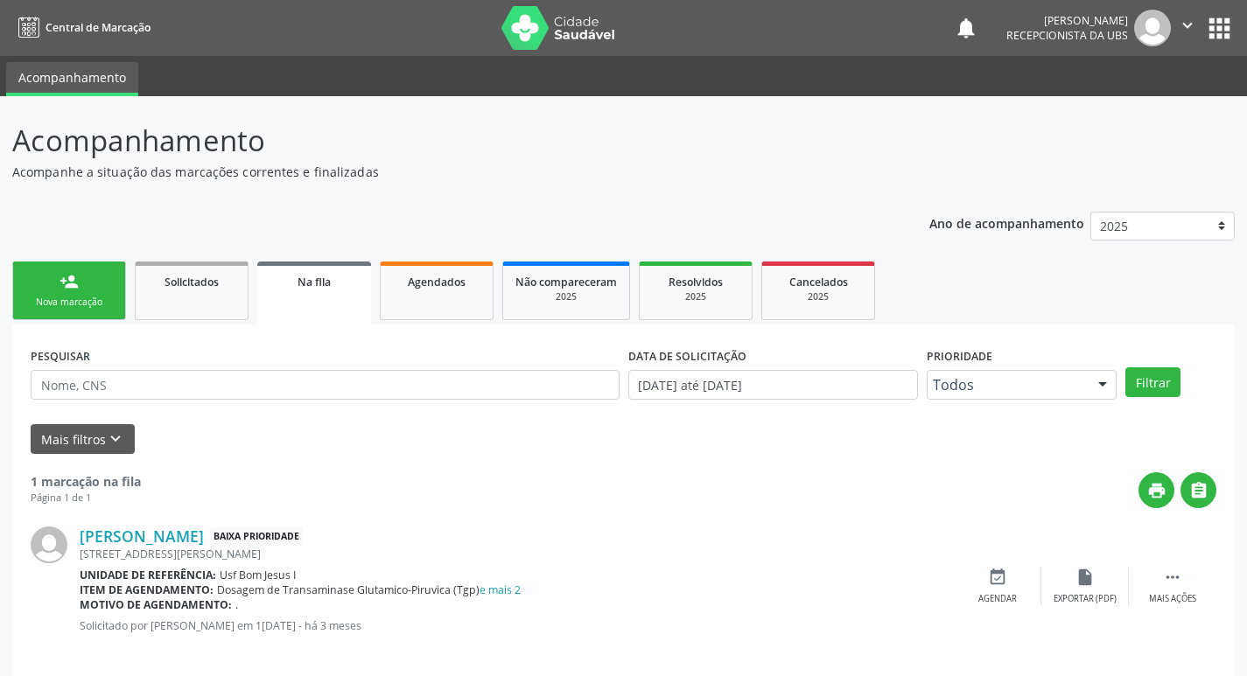
click at [61, 291] on div "person_add" at bounding box center [69, 281] width 19 height 19
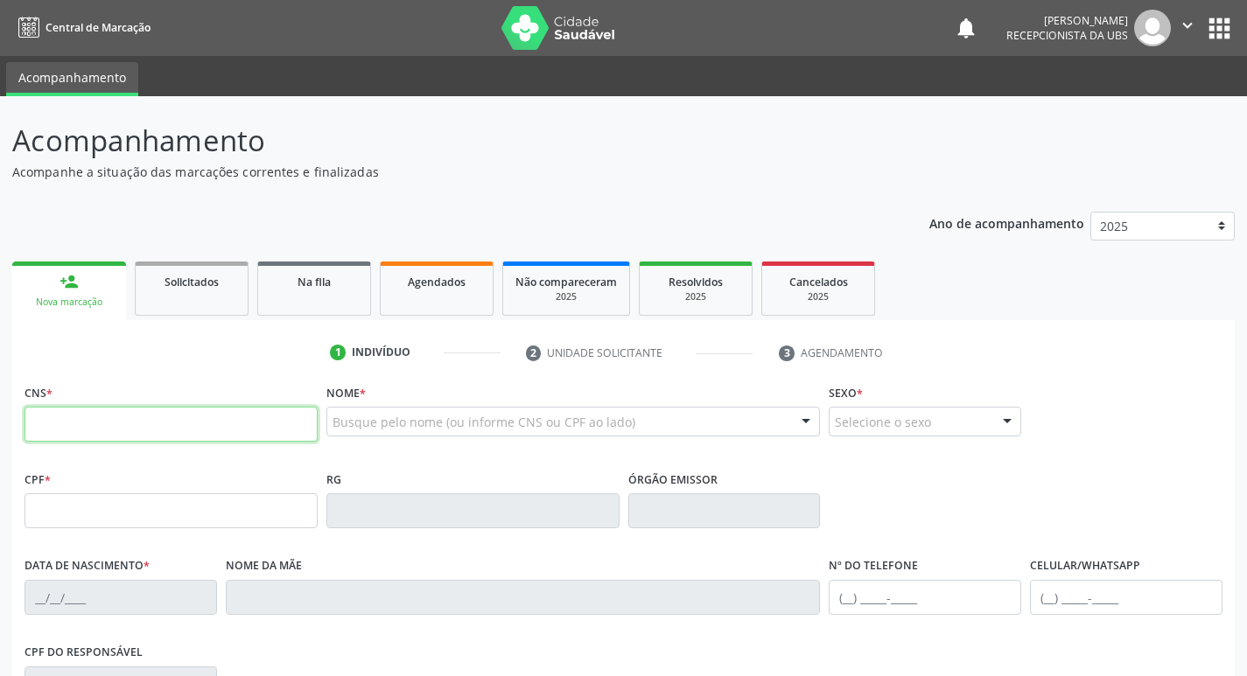
click at [200, 432] on input "text" at bounding box center [171, 424] width 293 height 35
click at [124, 440] on input "text" at bounding box center [171, 424] width 293 height 35
type input "706 7085 3562 3814"
type input "857.960.235-19"
type input "[DATE]"
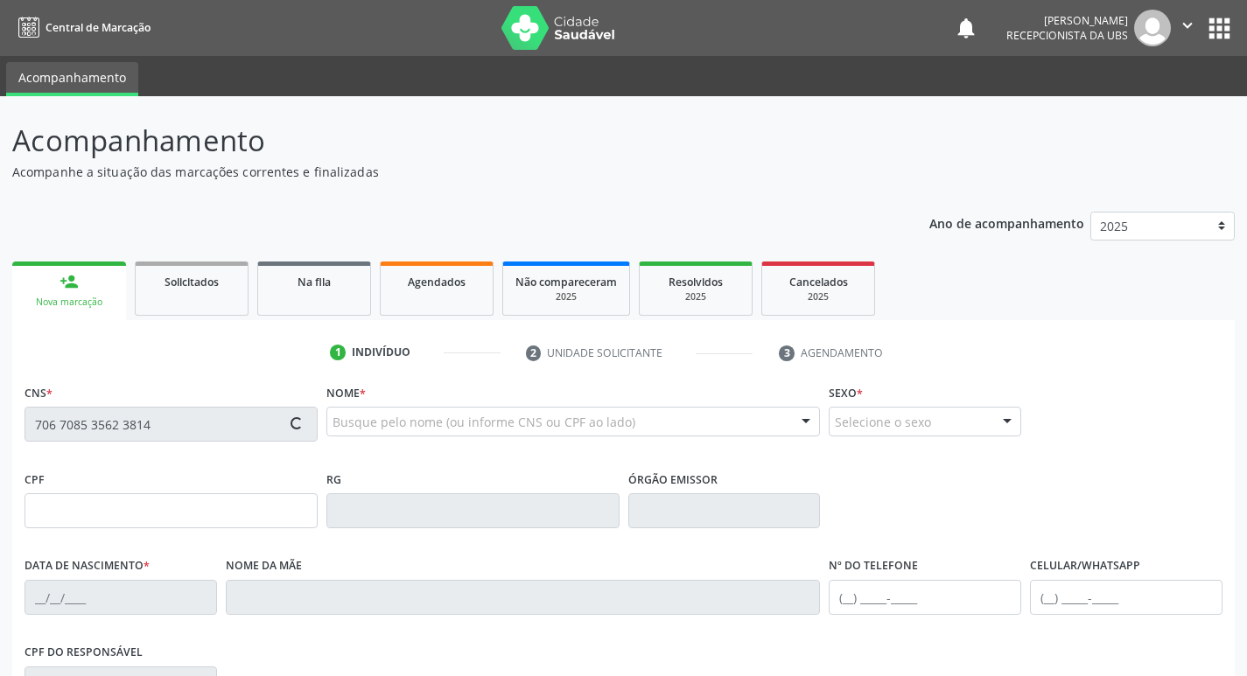
type input "[PERSON_NAME]"
type input "[PHONE_NUMBER]"
type input "196"
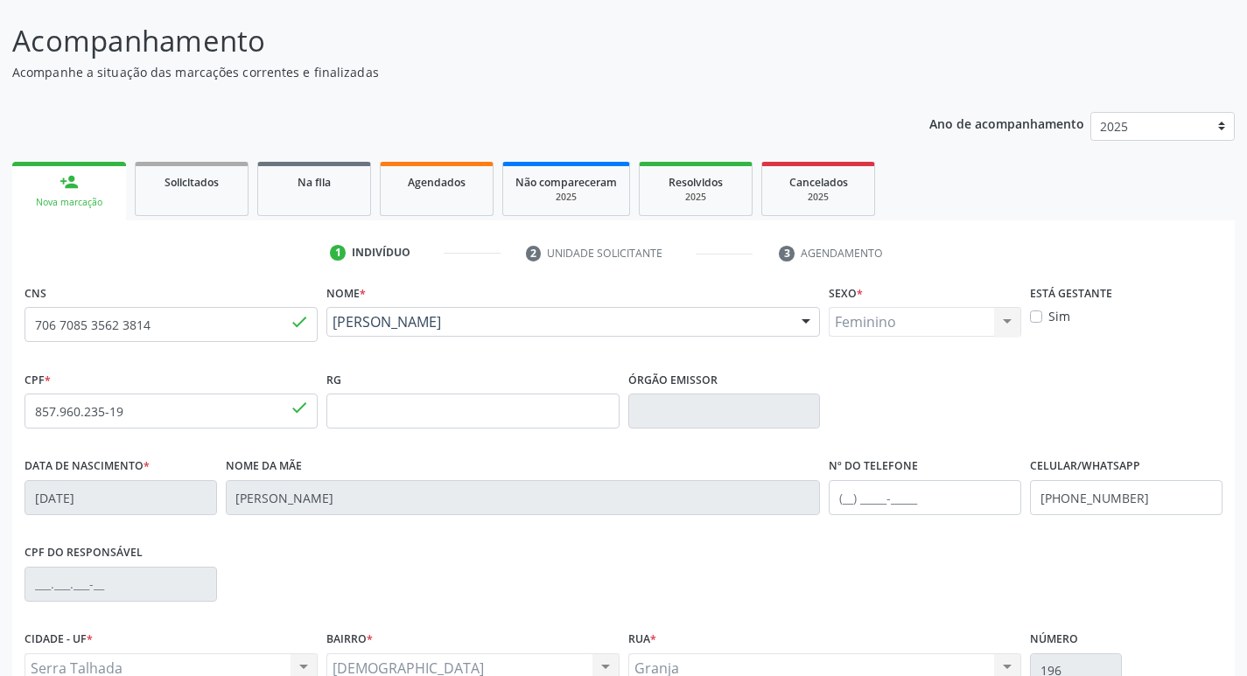
scroll to position [272, 0]
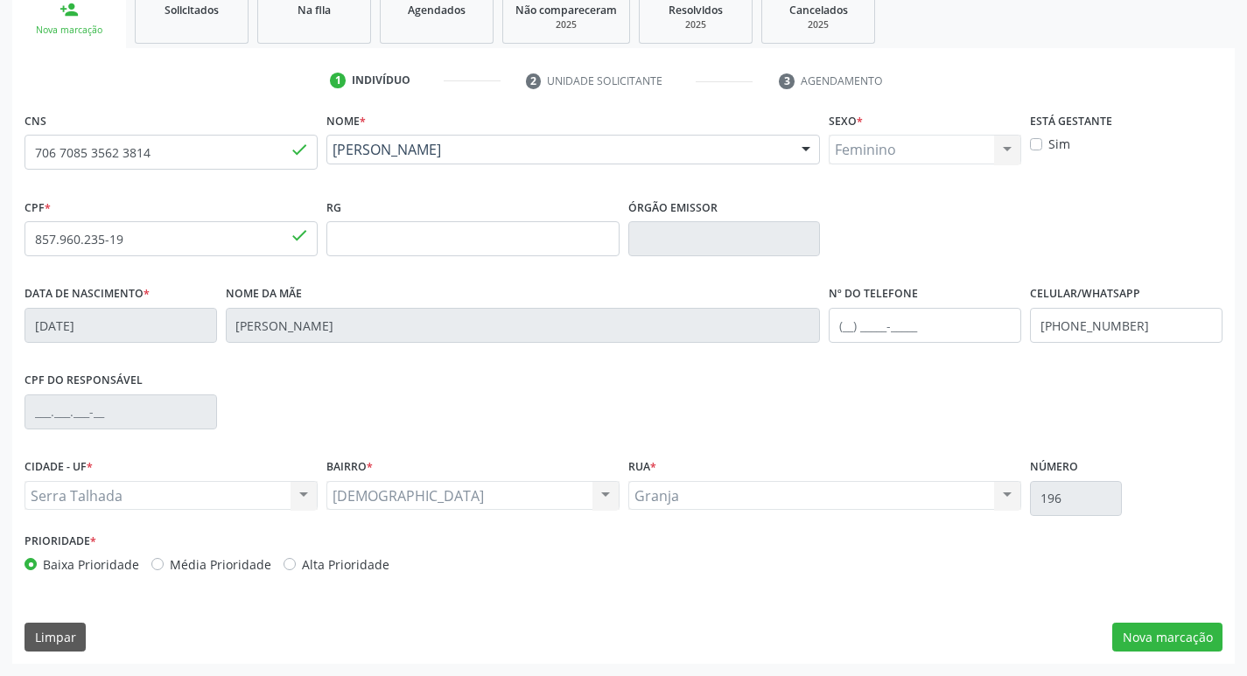
click at [1165, 655] on div "CNS 706 7085 3562 3814 done Nome * [PERSON_NAME] [PERSON_NAME] CNS: 706 7085 35…" at bounding box center [623, 386] width 1222 height 557
click at [1166, 644] on button "Nova marcação" at bounding box center [1167, 638] width 110 height 30
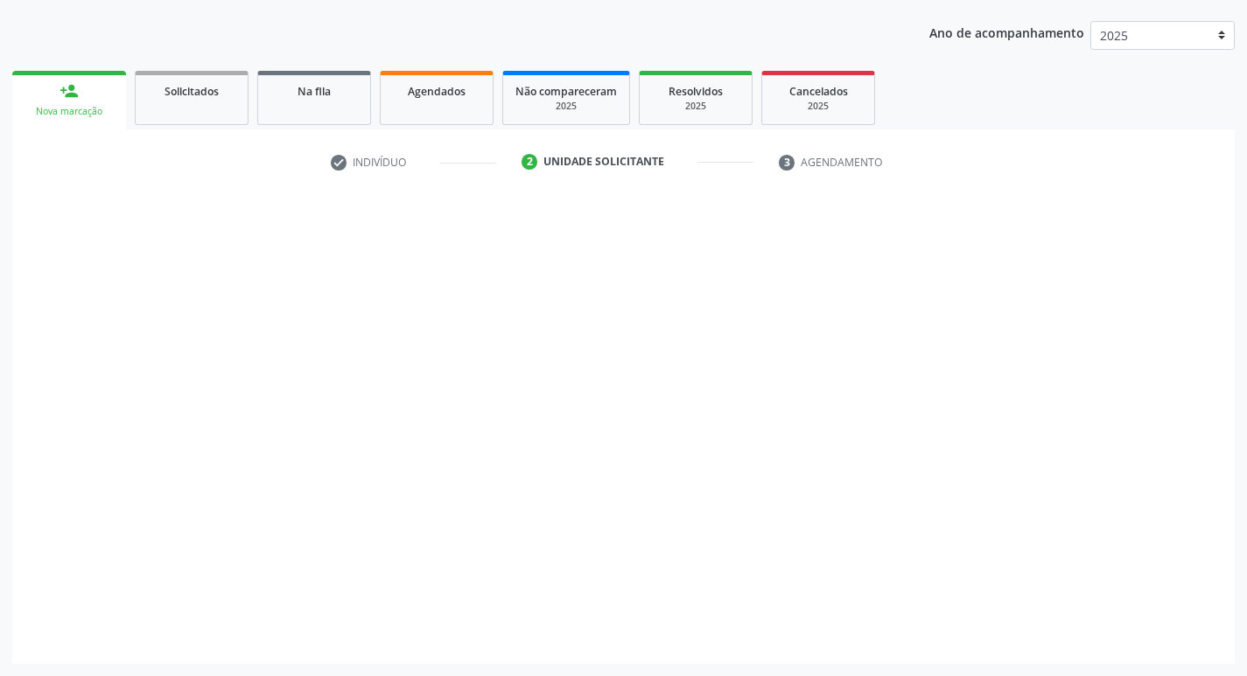
scroll to position [191, 0]
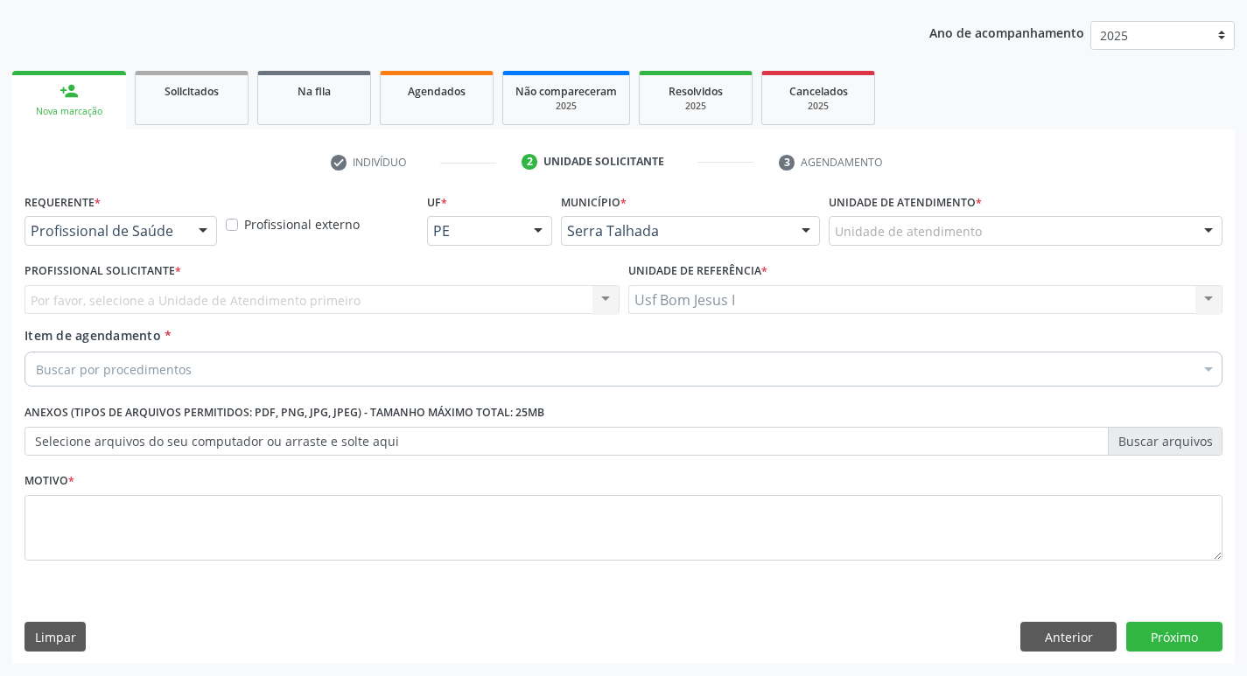
click at [148, 243] on div "Profissional de Saúde" at bounding box center [121, 231] width 193 height 30
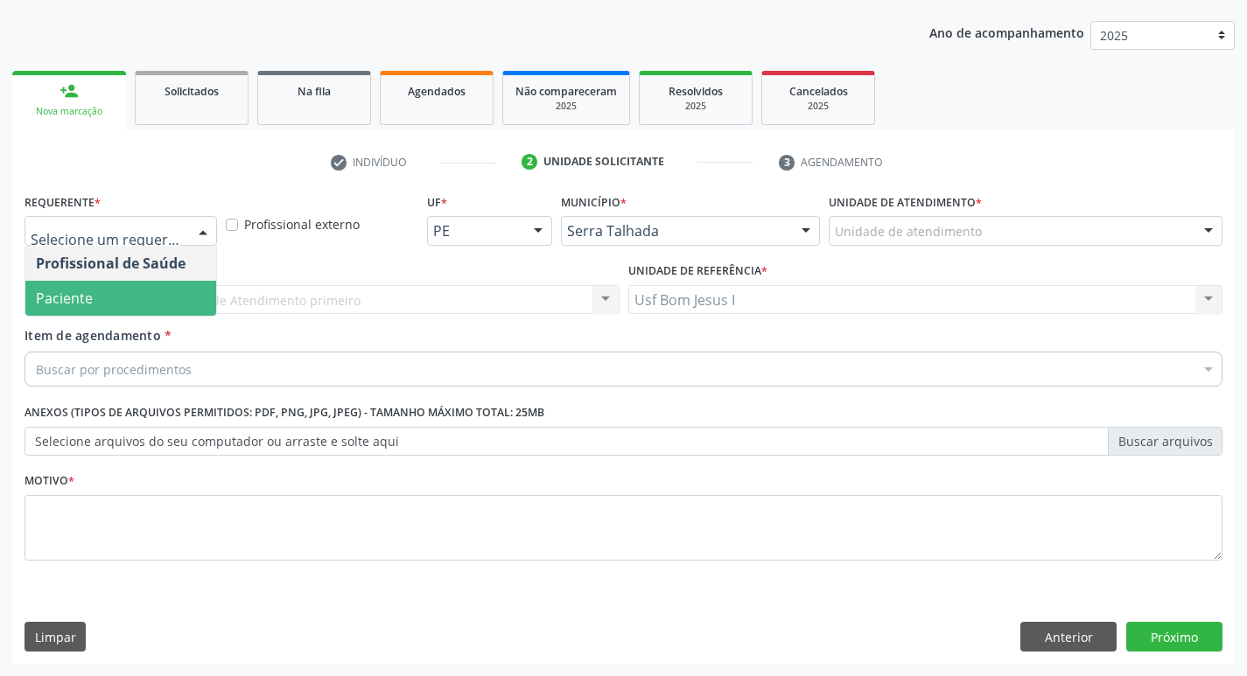
click at [153, 290] on span "Paciente" at bounding box center [120, 298] width 191 height 35
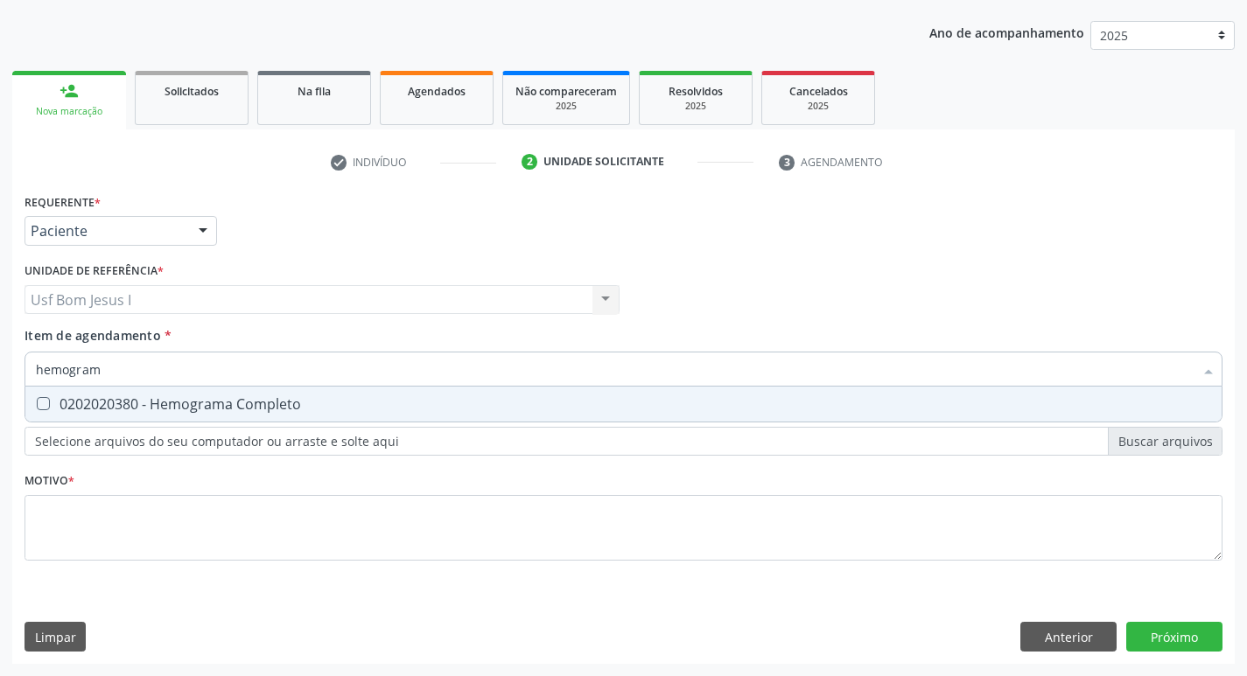
type input "hemograma"
click at [164, 408] on div "0202020380 - Hemograma Completo" at bounding box center [623, 404] width 1175 height 14
checkbox Completo "true"
click at [156, 371] on input "hemograma" at bounding box center [615, 369] width 1158 height 35
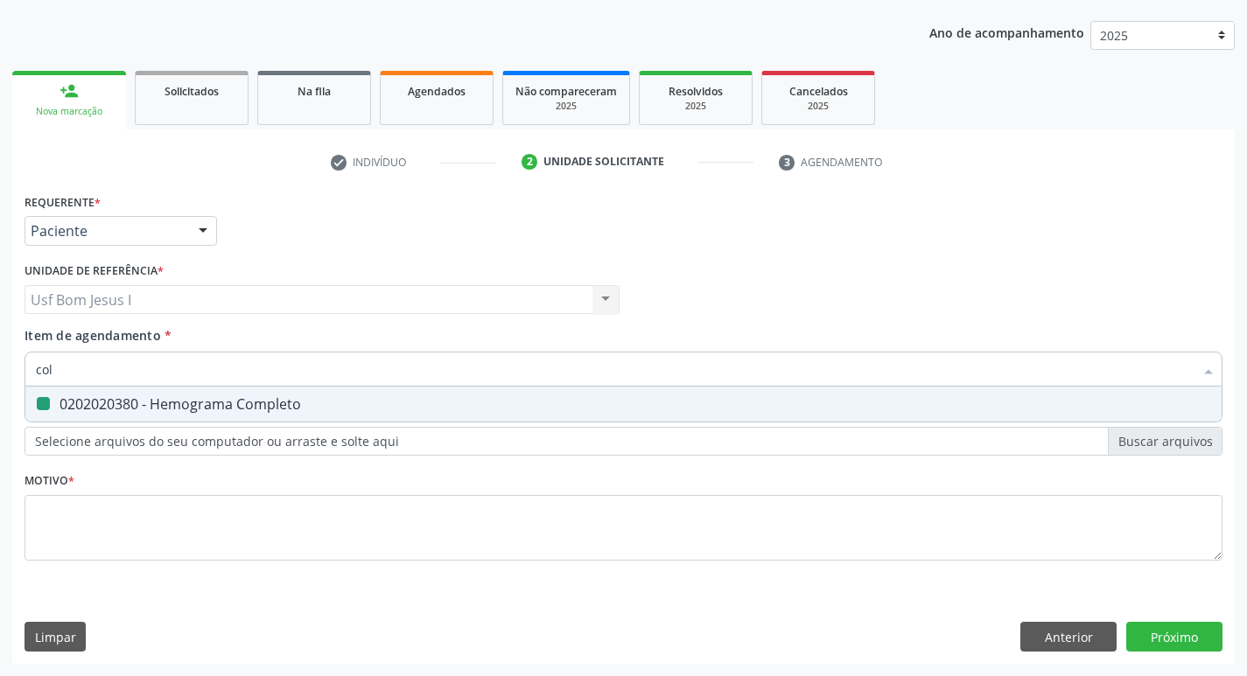
type input "cole"
checkbox Completo "false"
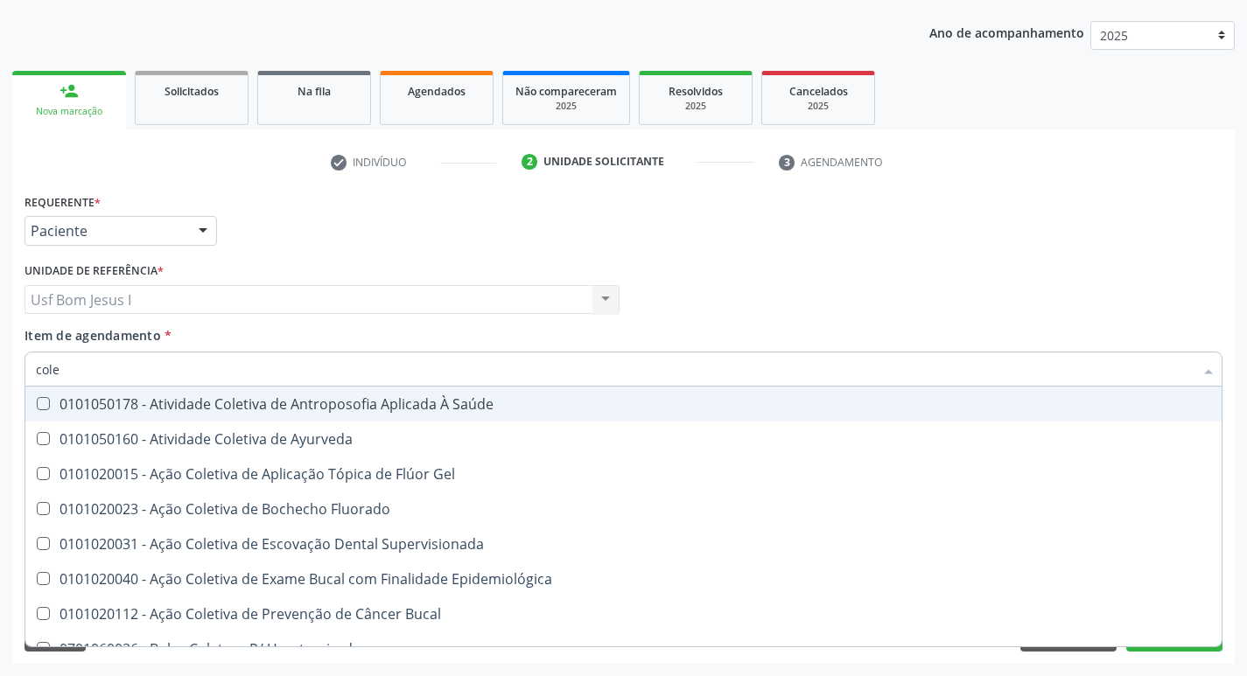
type input "coles"
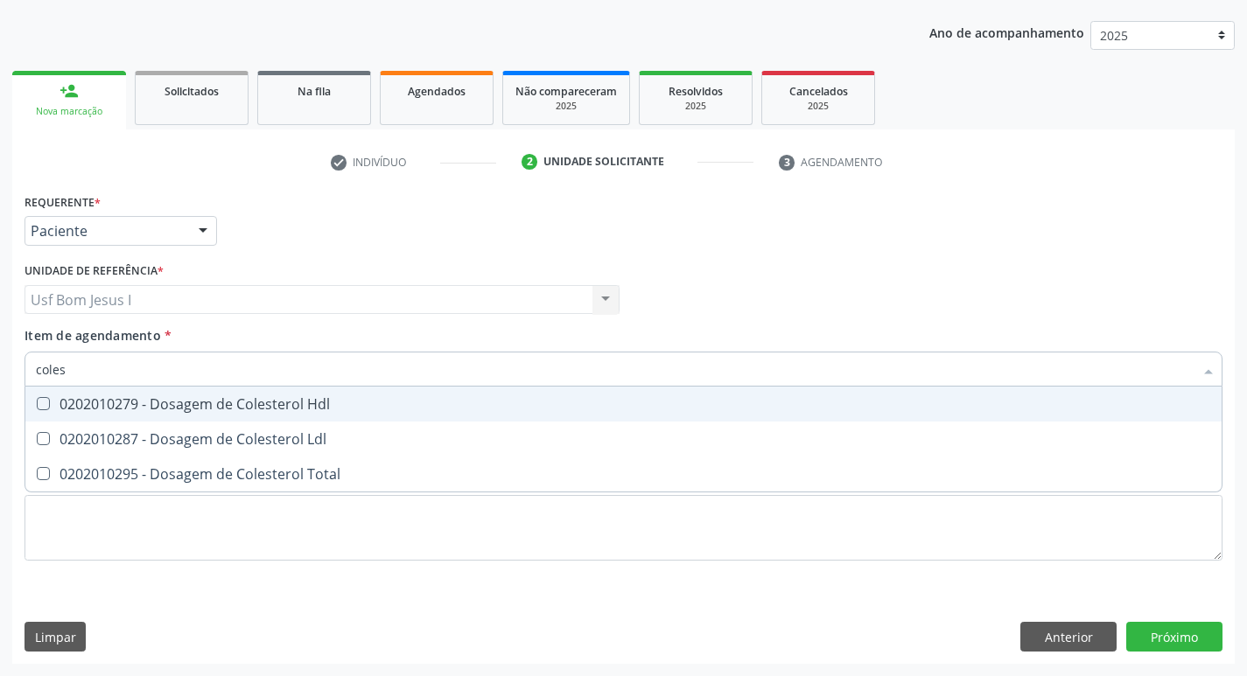
click at [143, 418] on span "0202010279 - Dosagem de Colesterol Hdl" at bounding box center [623, 404] width 1196 height 35
checkbox Hdl "true"
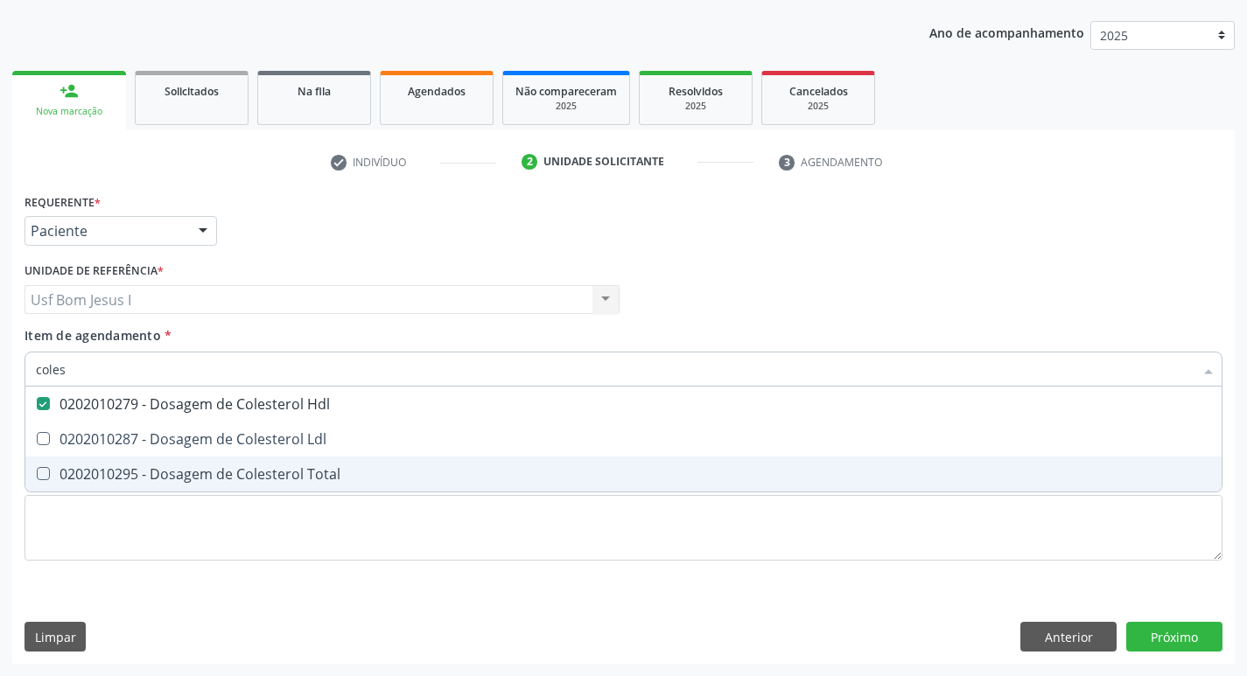
click at [123, 467] on div "0202010295 - Dosagem de Colesterol Total" at bounding box center [623, 474] width 1175 height 14
checkbox Total "true"
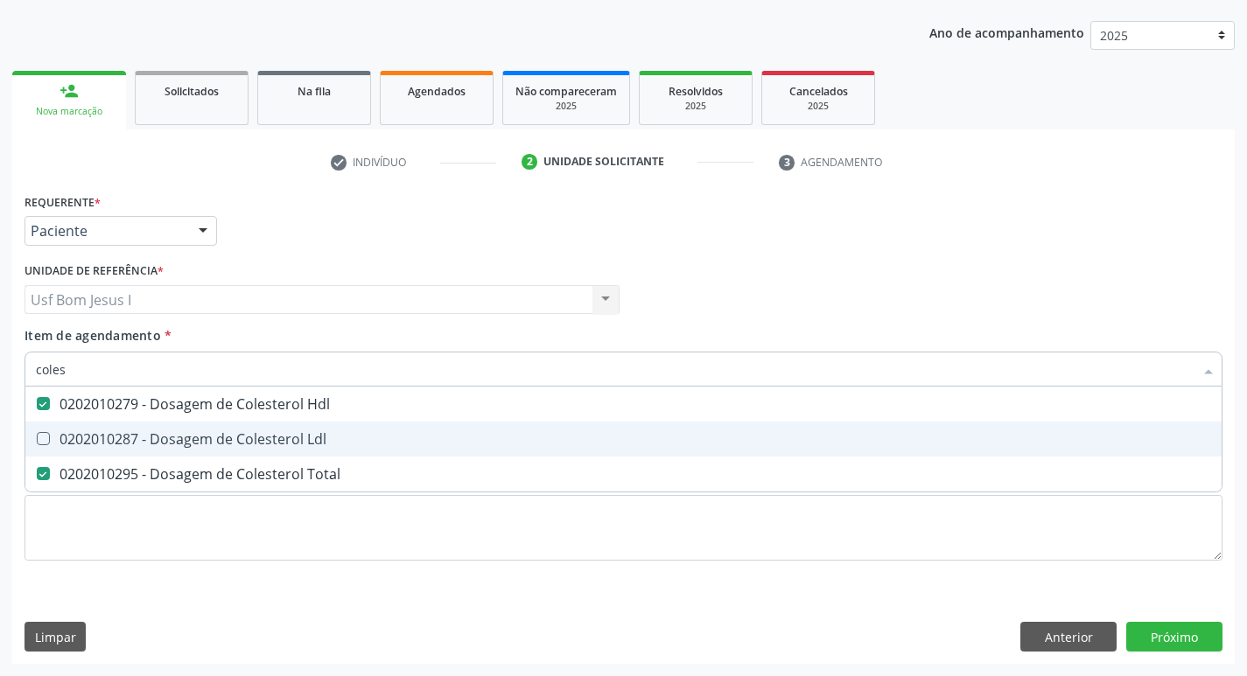
click at [116, 446] on div "0202010287 - Dosagem de Colesterol Ldl" at bounding box center [623, 439] width 1175 height 14
checkbox Ldl "true"
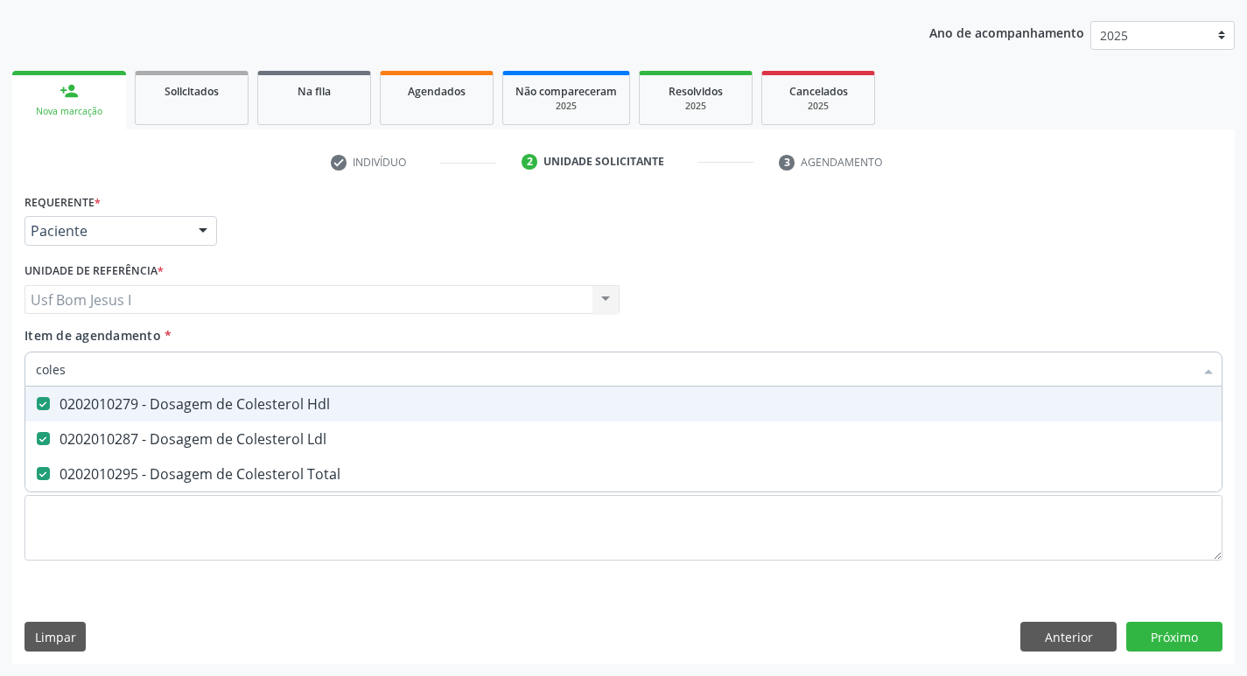
click at [88, 365] on input "coles" at bounding box center [615, 369] width 1158 height 35
type input "cr"
checkbox Hdl "false"
checkbox Ldl "false"
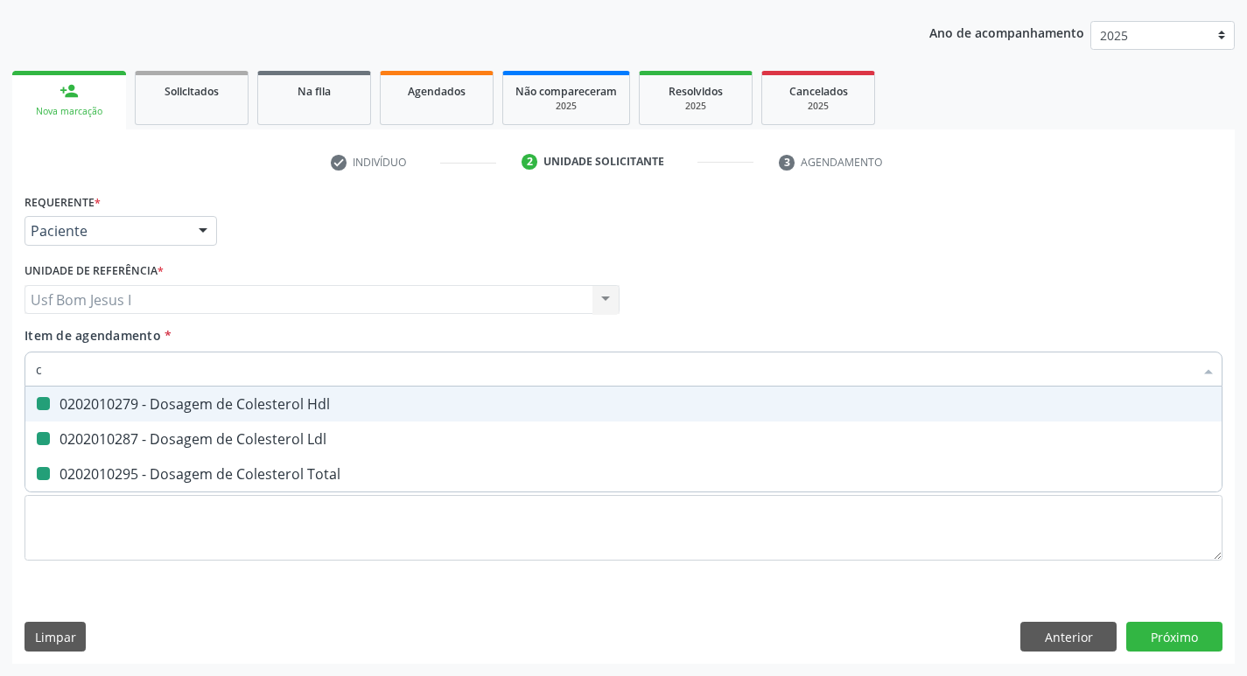
checkbox Total "false"
type input "creatinina"
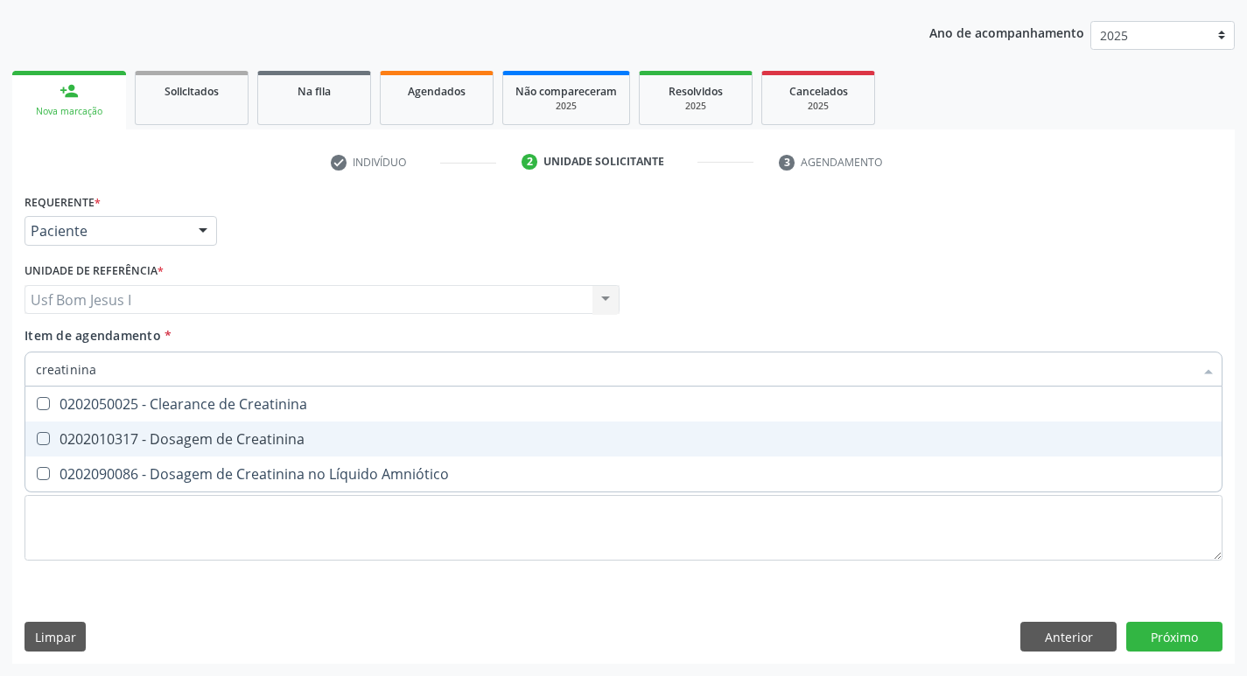
click at [74, 425] on span "0202010317 - Dosagem de Creatinina" at bounding box center [623, 439] width 1196 height 35
checkbox Creatinina "true"
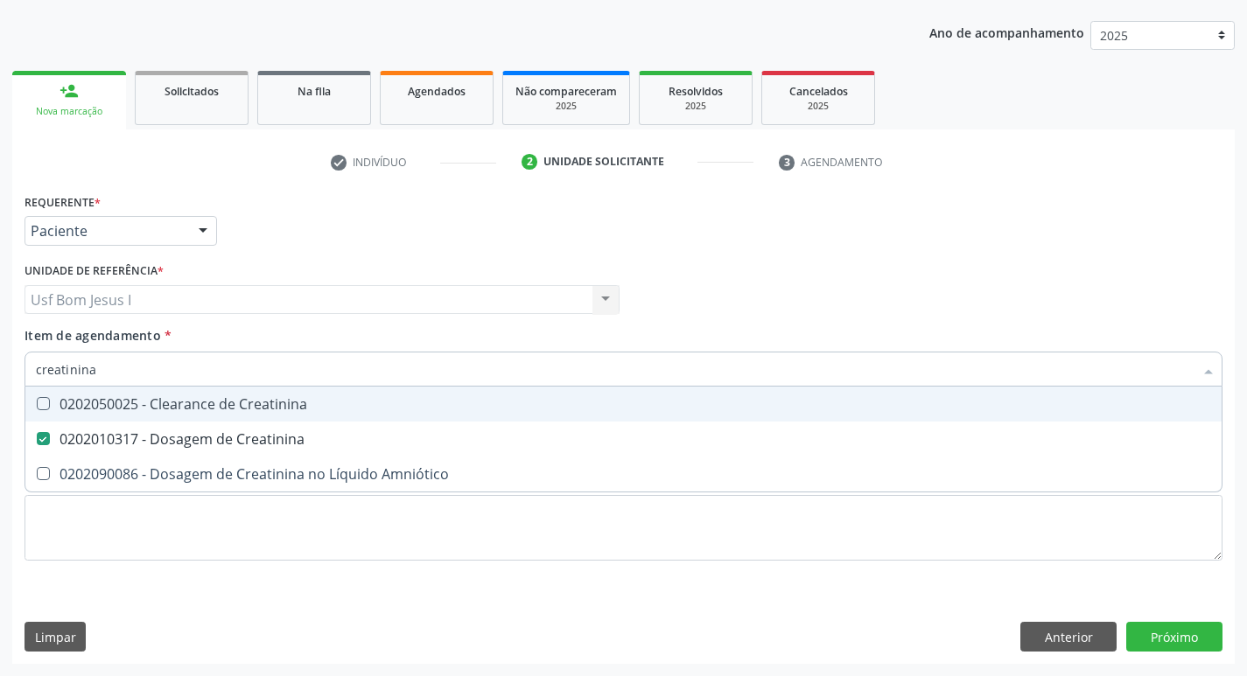
click at [97, 369] on input "creatinina" at bounding box center [615, 369] width 1158 height 35
type input "tr"
checkbox Creatinina "false"
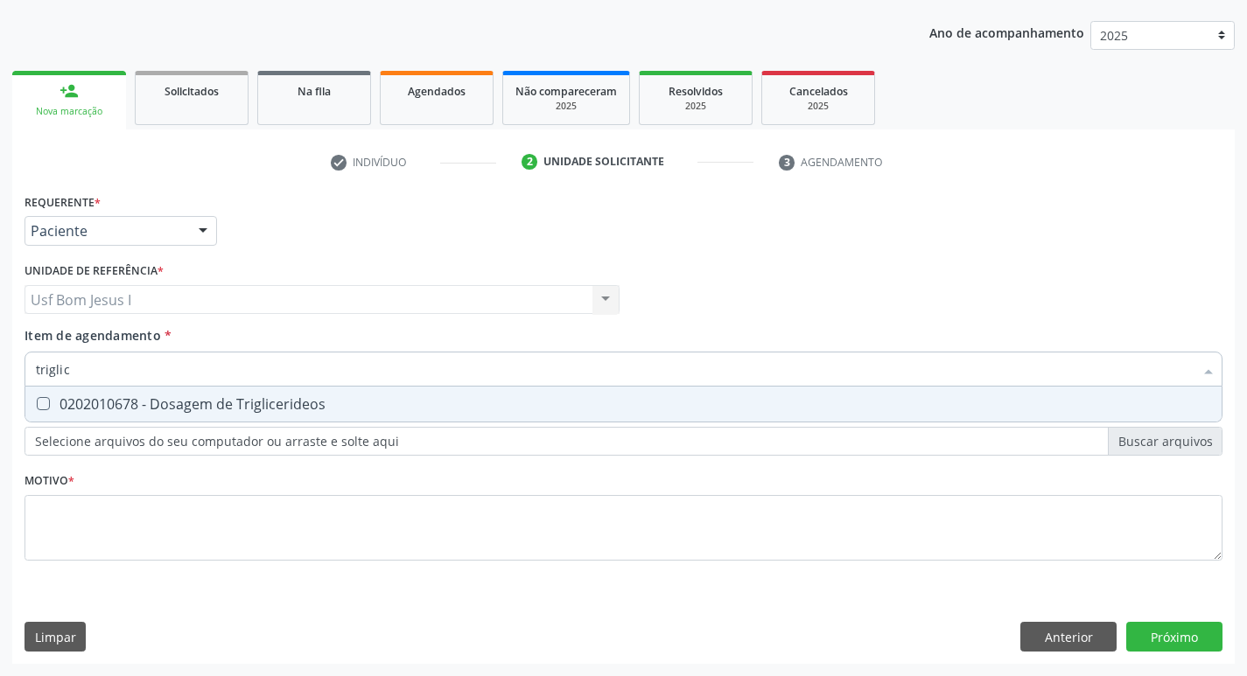
type input "triglice"
click at [90, 390] on span "0202010678 - Dosagem de Triglicerideos" at bounding box center [623, 404] width 1196 height 35
checkbox Triglicerideos "true"
click at [86, 373] on input "triglice" at bounding box center [615, 369] width 1158 height 35
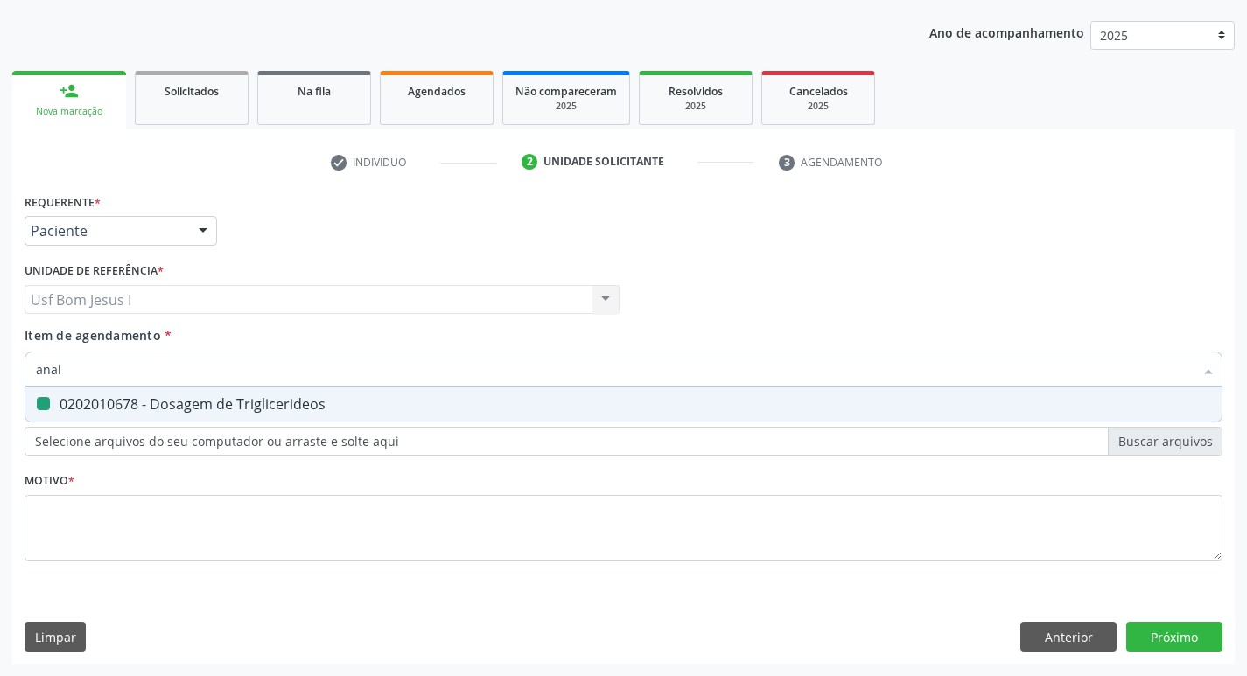
type input "anali"
checkbox Triglicerideos "false"
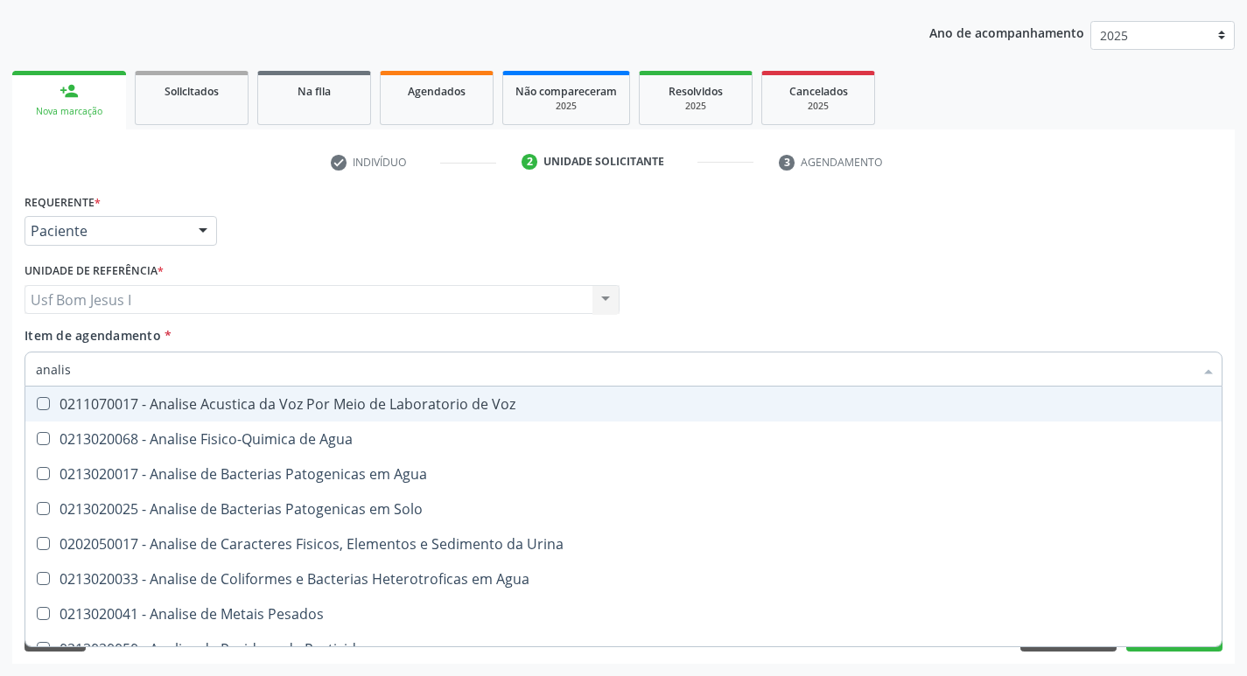
type input "analise"
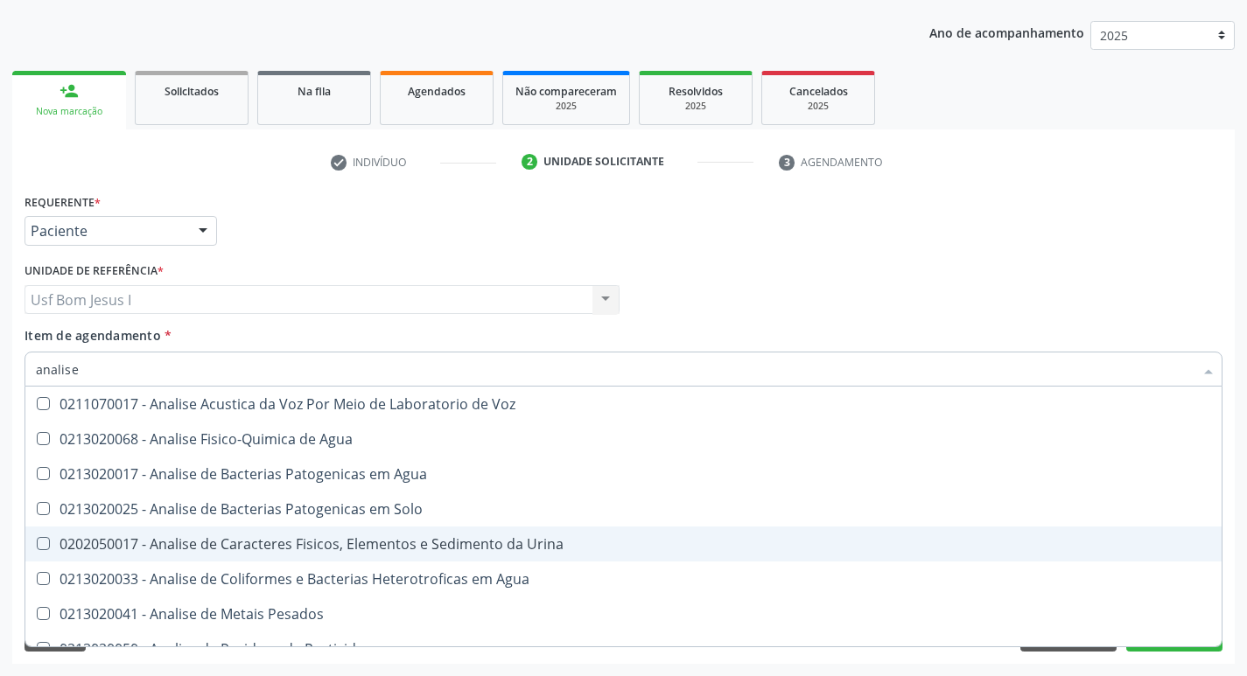
click at [187, 557] on span "0202050017 - Analise de Caracteres Fisicos, Elementos e Sedimento da Urina" at bounding box center [623, 544] width 1196 height 35
checkbox Urina "true"
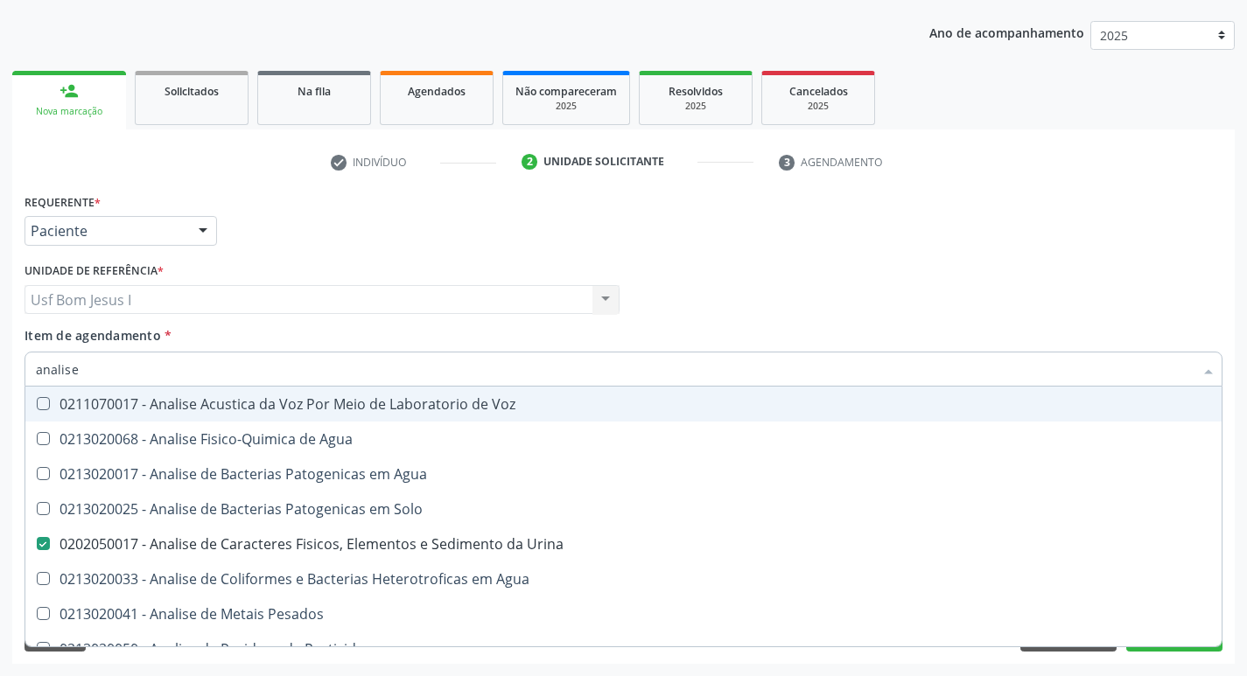
click at [100, 369] on input "analise" at bounding box center [615, 369] width 1158 height 35
type input "g"
checkbox Urina "false"
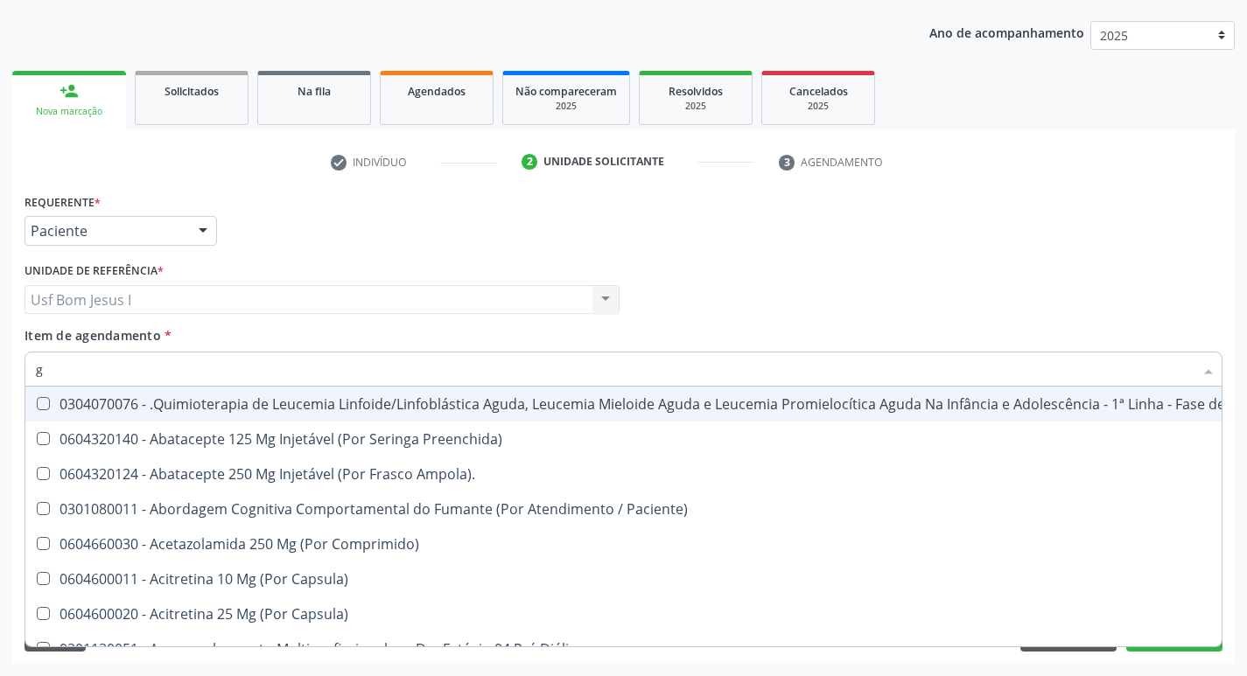
type input "gl"
checkbox Pé "true"
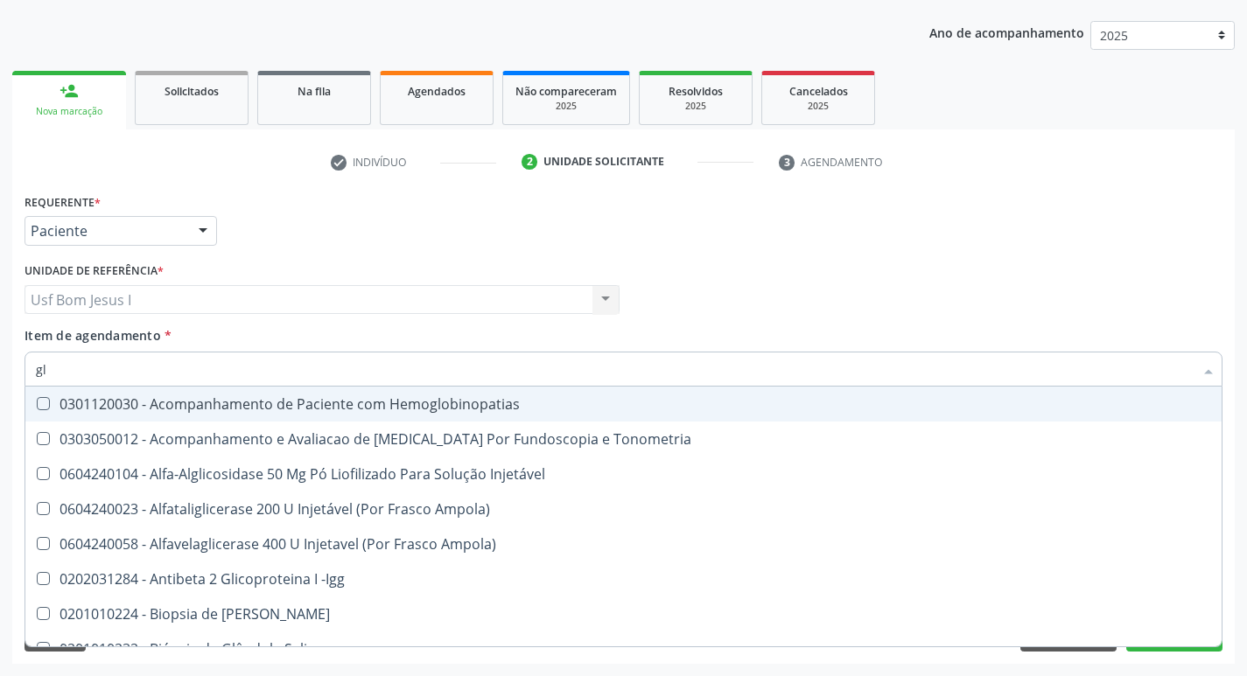
type input "gli"
checkbox Glomerular "true"
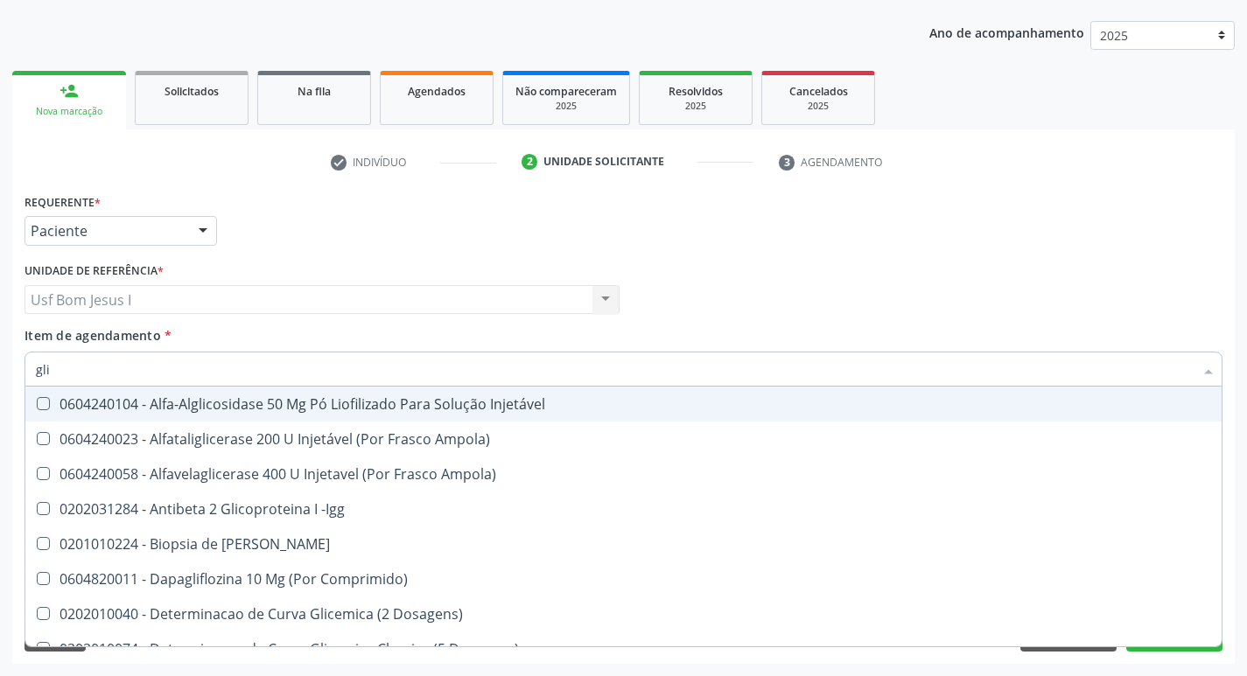
type input "glic"
checkbox Derrames "true"
checkbox Triglicerideos "false"
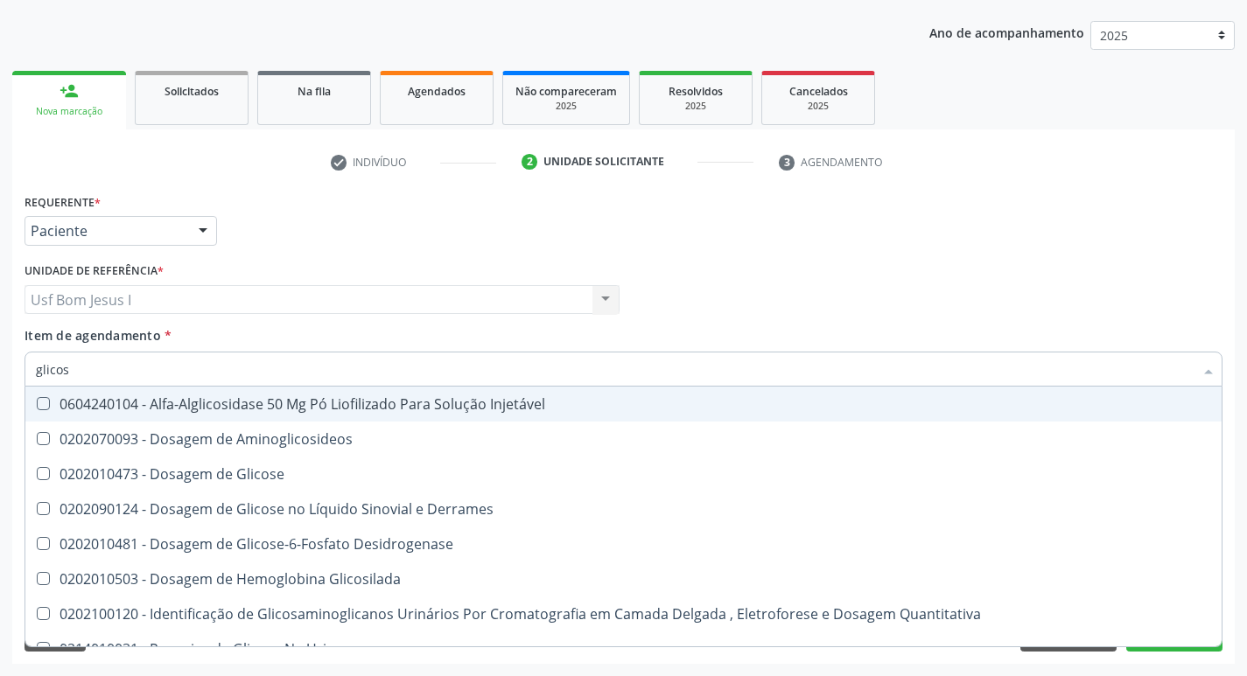
type input "glicose"
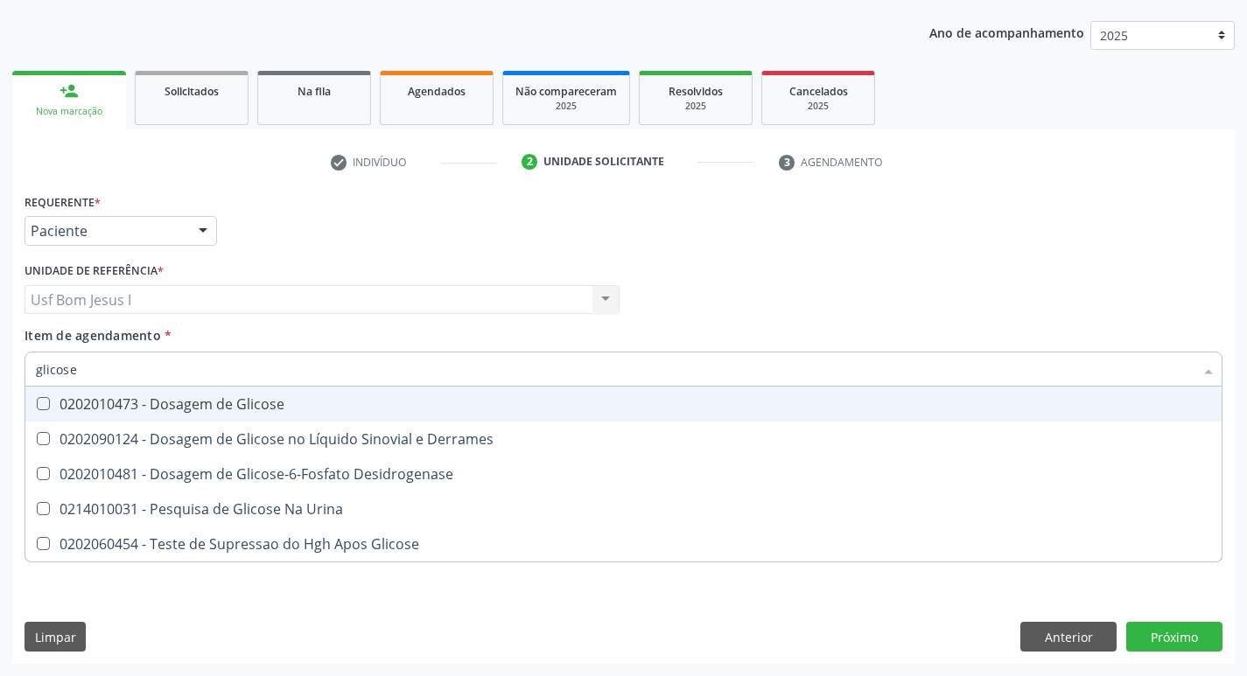
click at [108, 408] on div "0202010473 - Dosagem de Glicose" at bounding box center [623, 404] width 1175 height 14
checkbox Glicose "true"
click at [96, 375] on input "glicose" at bounding box center [615, 369] width 1158 height 35
click at [95, 373] on input "glicose" at bounding box center [615, 369] width 1158 height 35
type input "bet"
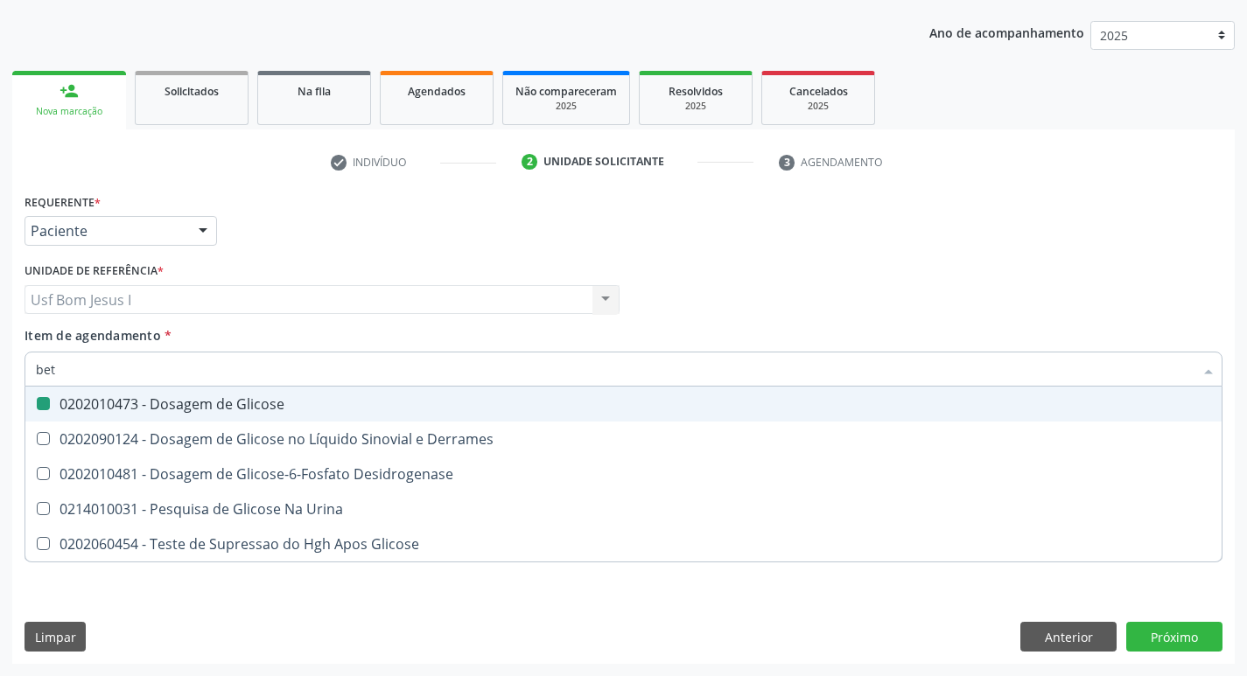
checkbox Glicose "false"
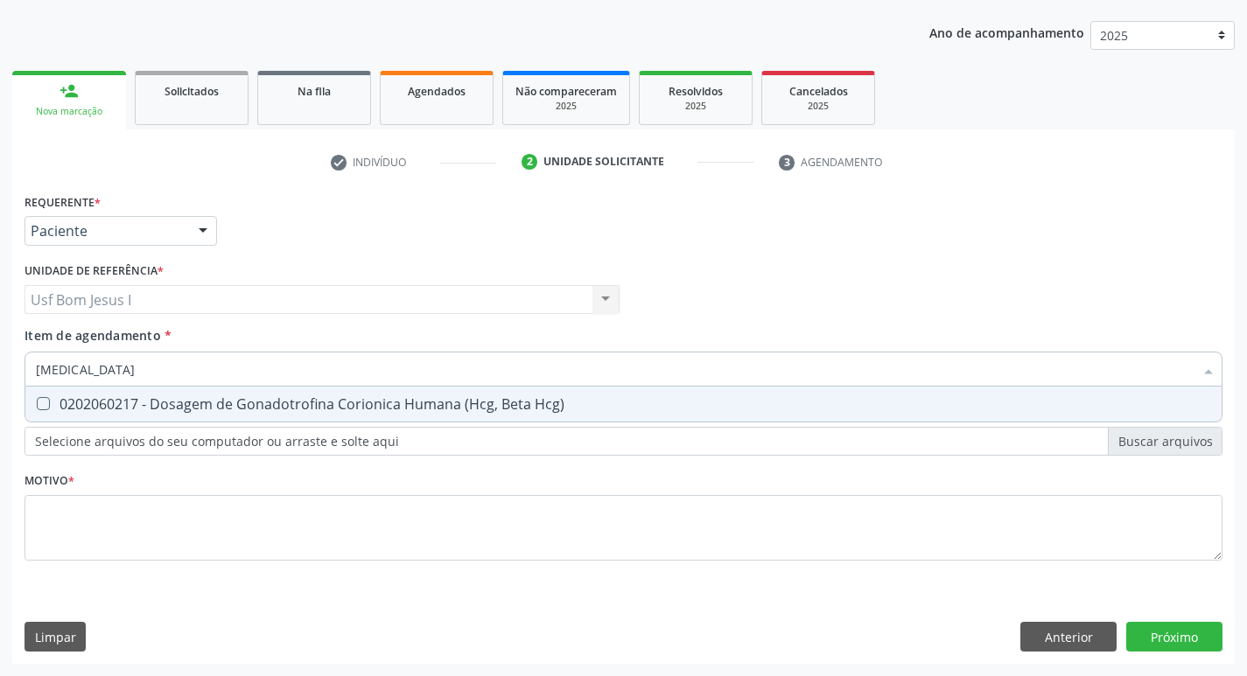
type input "beta hcg"
click at [74, 403] on div "0202060217 - Dosagem de Gonadotrofina Corionica Humana (Hcg, Beta Hcg)" at bounding box center [623, 404] width 1175 height 14
checkbox Hcg\) "true"
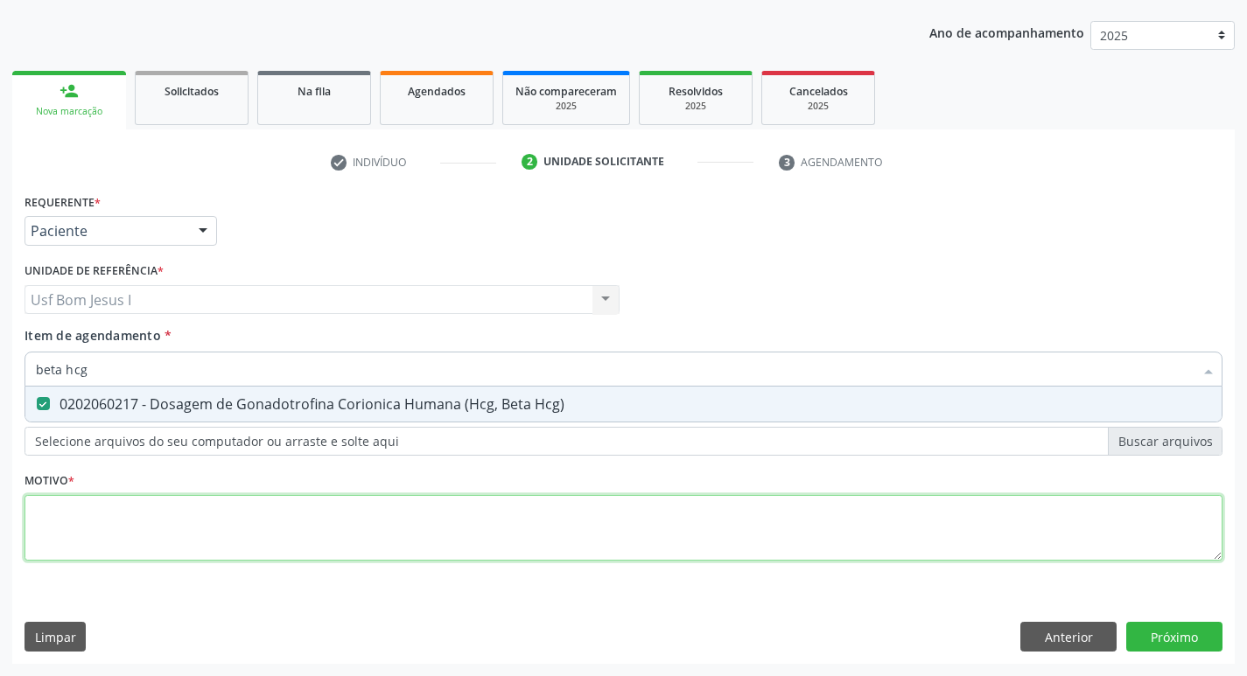
click at [133, 537] on div "Requerente * Paciente Profissional de Saúde Paciente Nenhum resultado encontrad…" at bounding box center [624, 387] width 1198 height 396
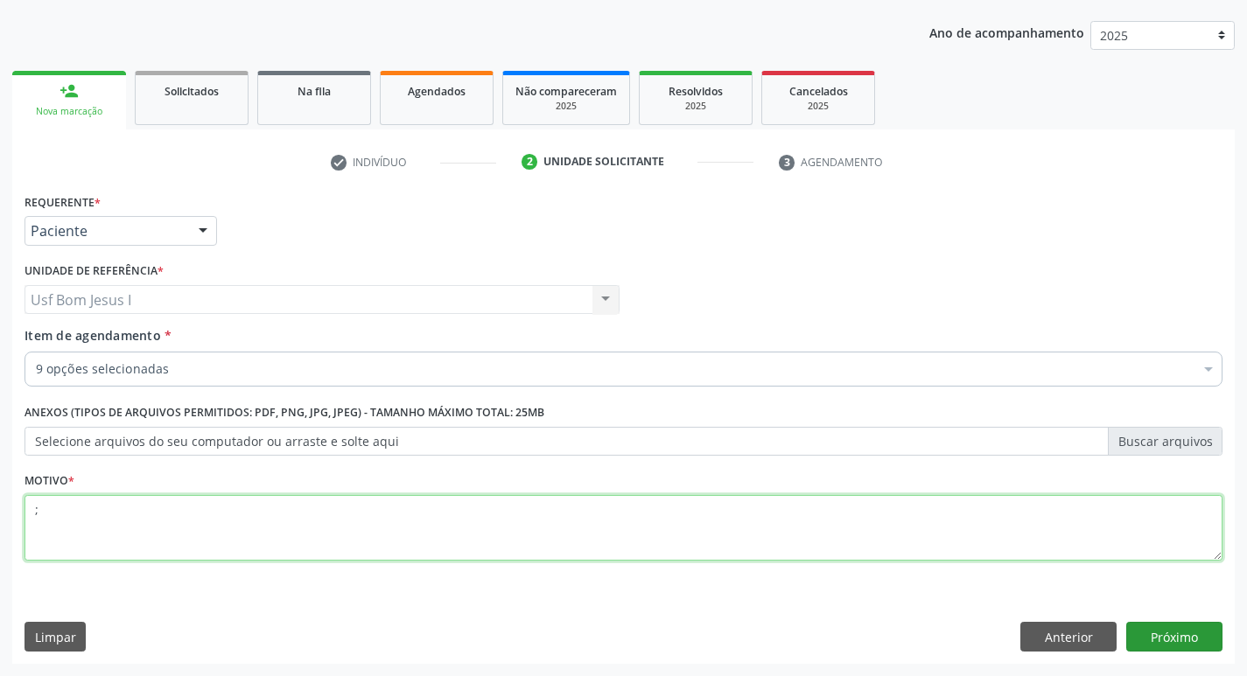
type textarea ";"
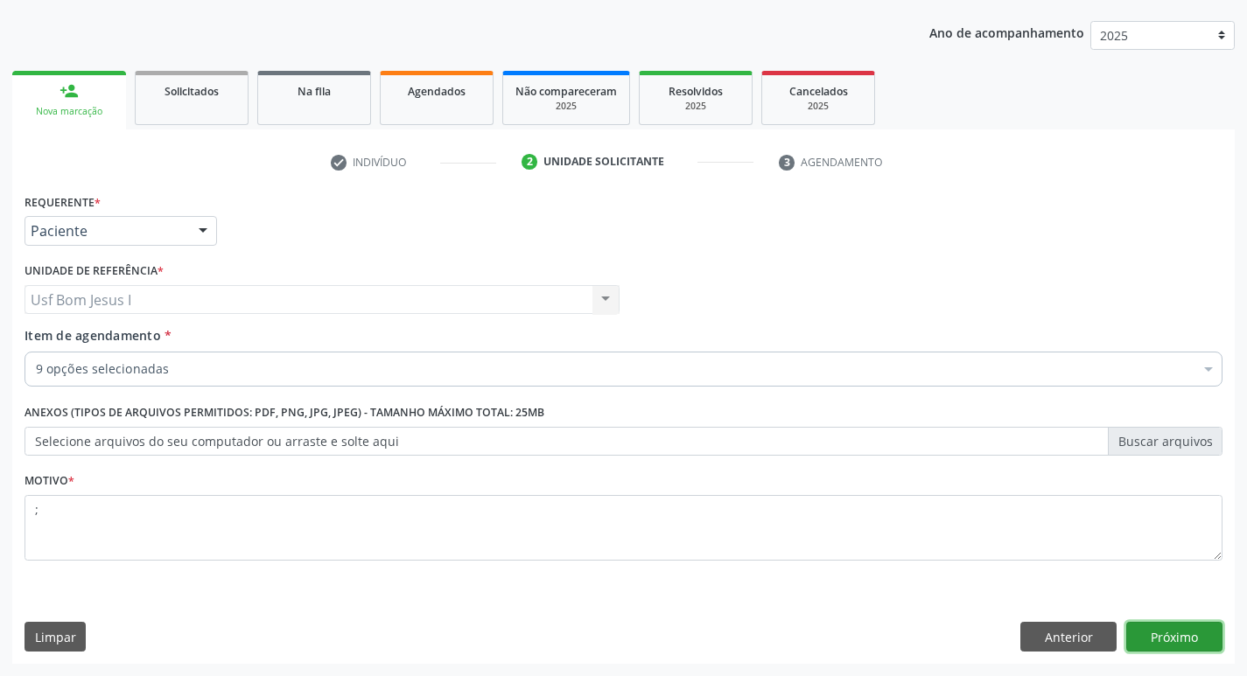
click at [1168, 639] on button "Próximo" at bounding box center [1174, 637] width 96 height 30
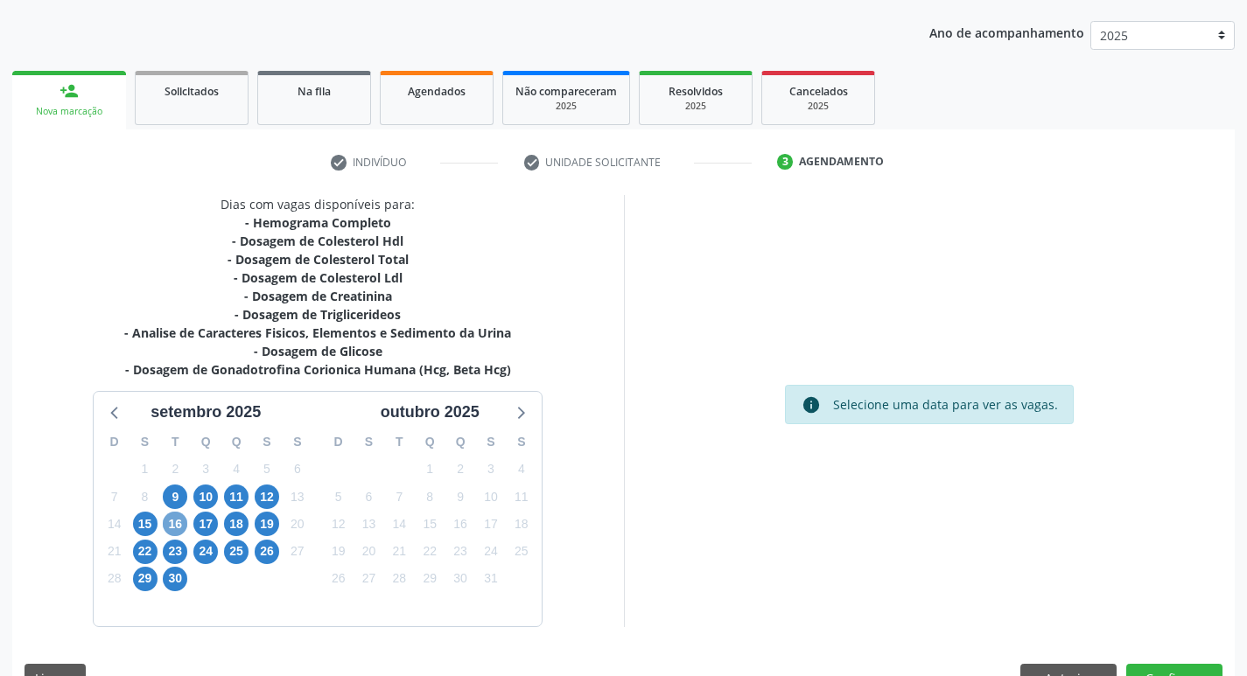
click at [180, 524] on span "16" at bounding box center [175, 524] width 25 height 25
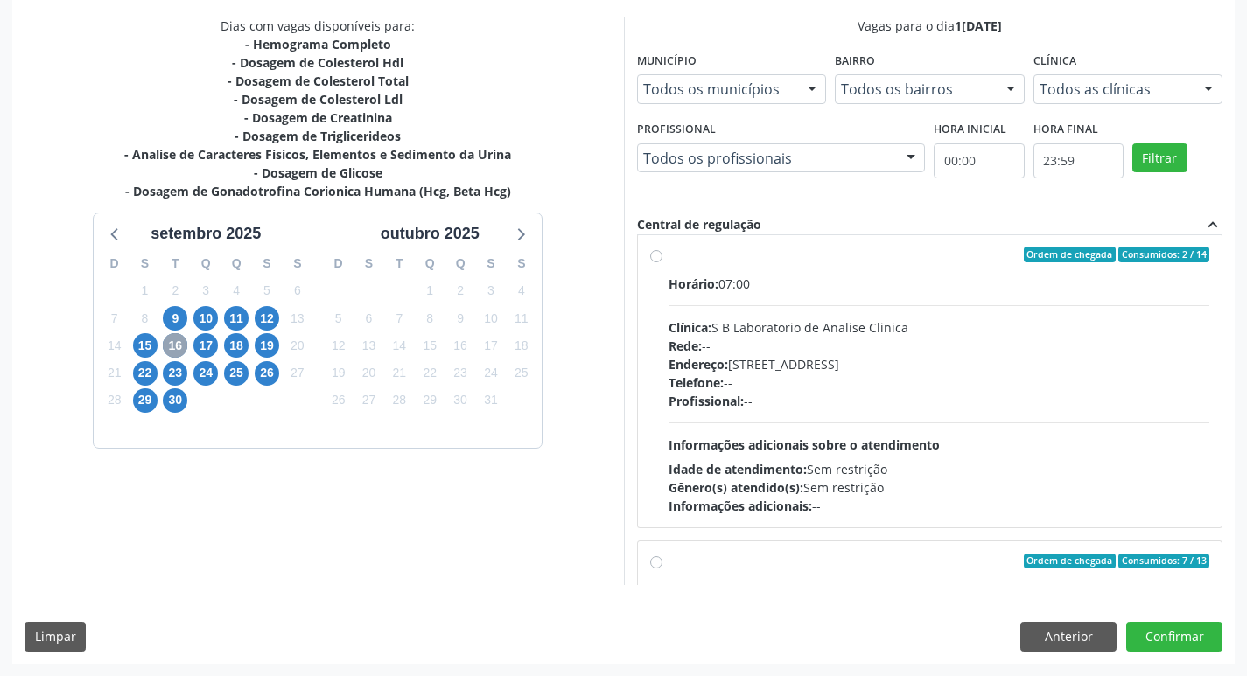
scroll to position [0, 0]
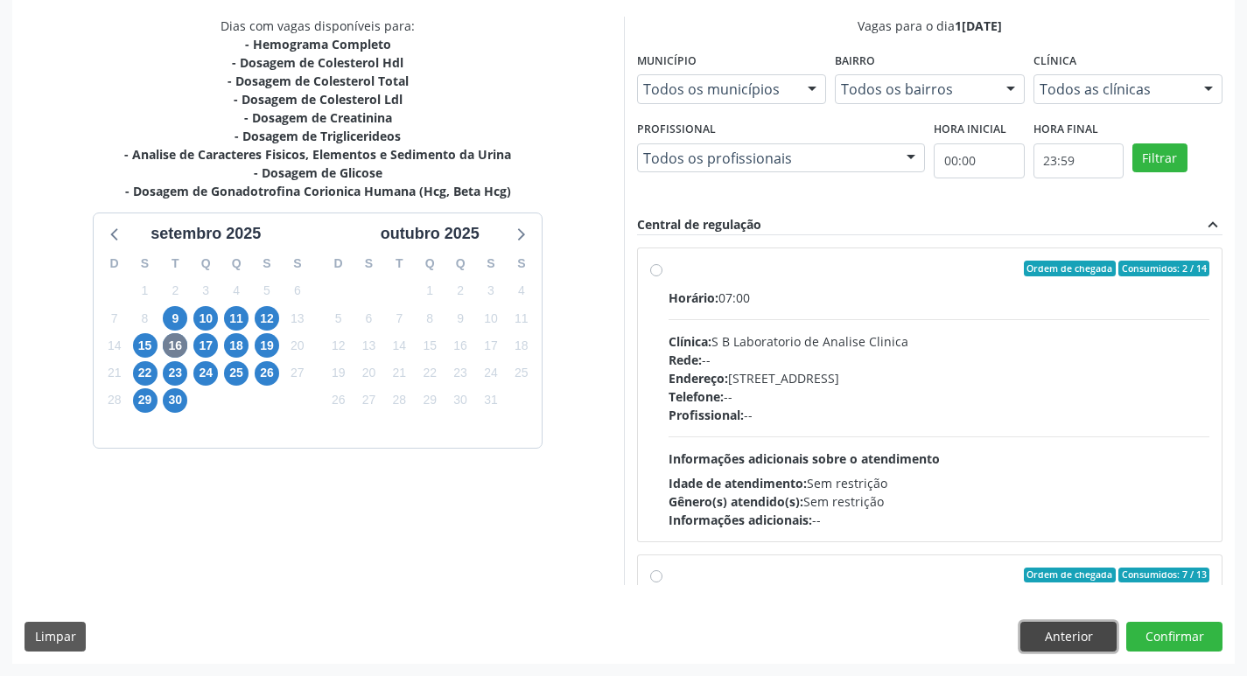
click at [1050, 634] on button "Anterior" at bounding box center [1068, 637] width 96 height 30
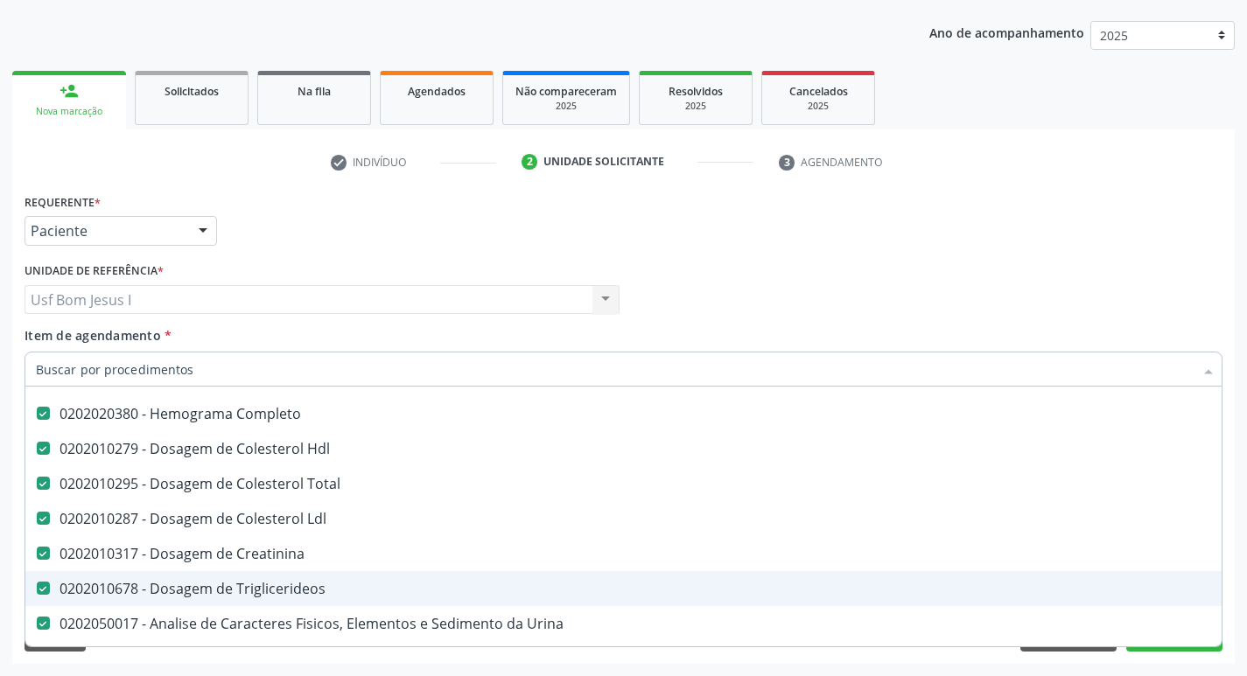
scroll to position [175, 0]
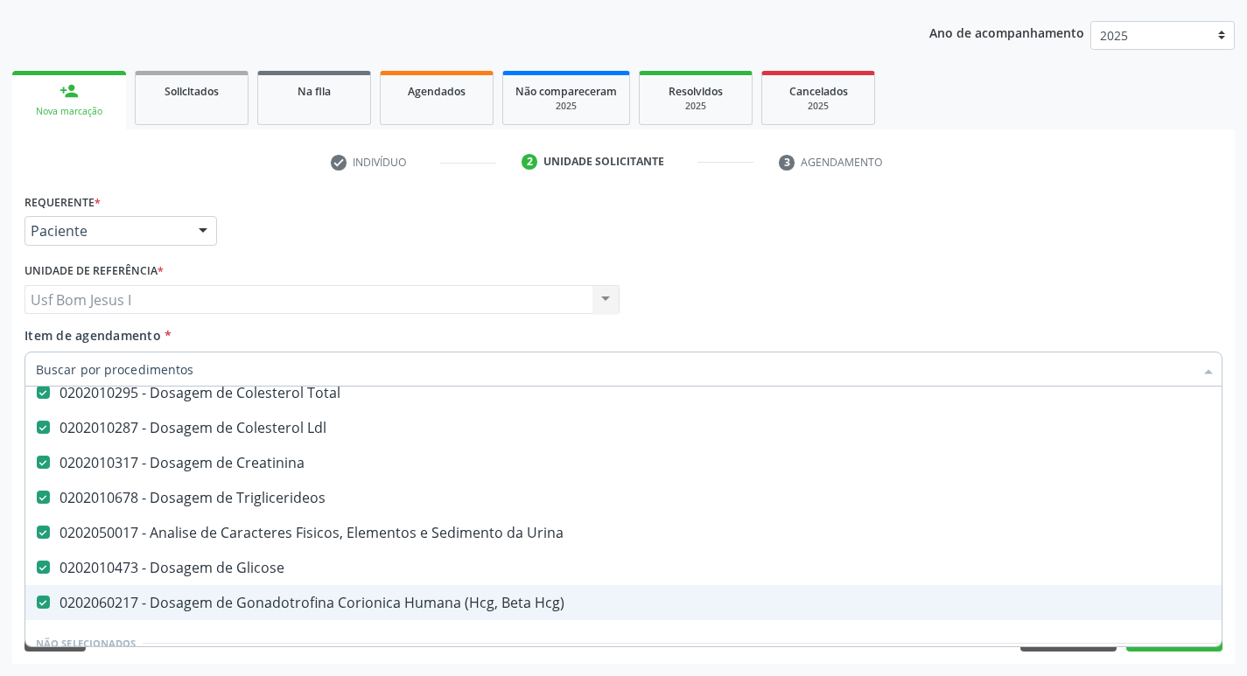
click at [314, 607] on div "0202060217 - Dosagem de Gonadotrofina Corionica Humana (Hcg, Beta Hcg)" at bounding box center [717, 603] width 1362 height 14
checkbox Hcg\) "false"
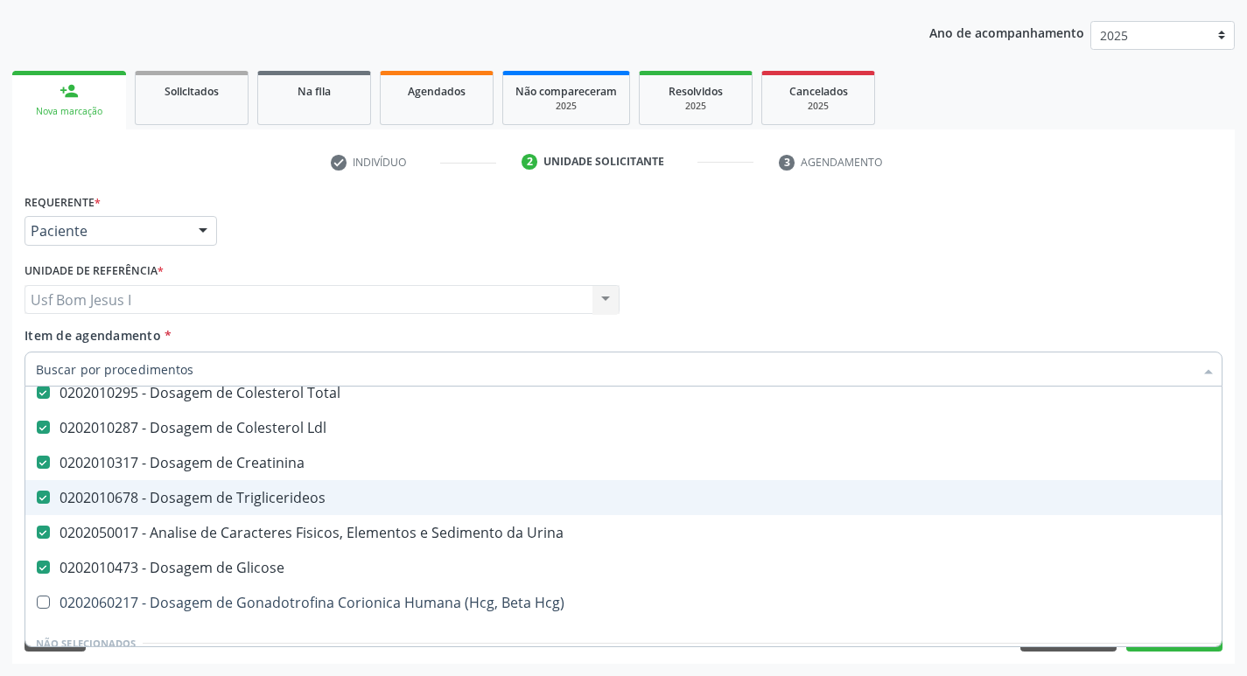
click at [1019, 251] on div "Requerente * Paciente Profissional de Saúde Paciente Nenhum resultado encontrad…" at bounding box center [623, 223] width 1207 height 68
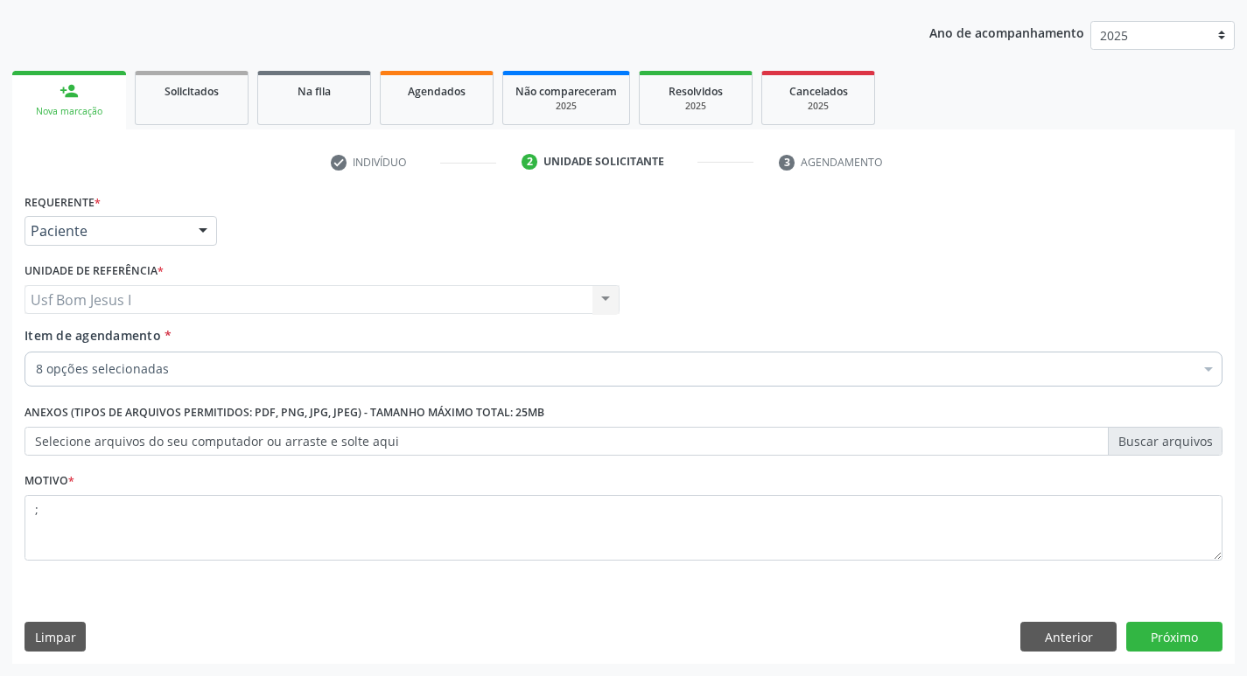
scroll to position [0, 0]
click at [1180, 630] on button "Próximo" at bounding box center [1174, 637] width 96 height 30
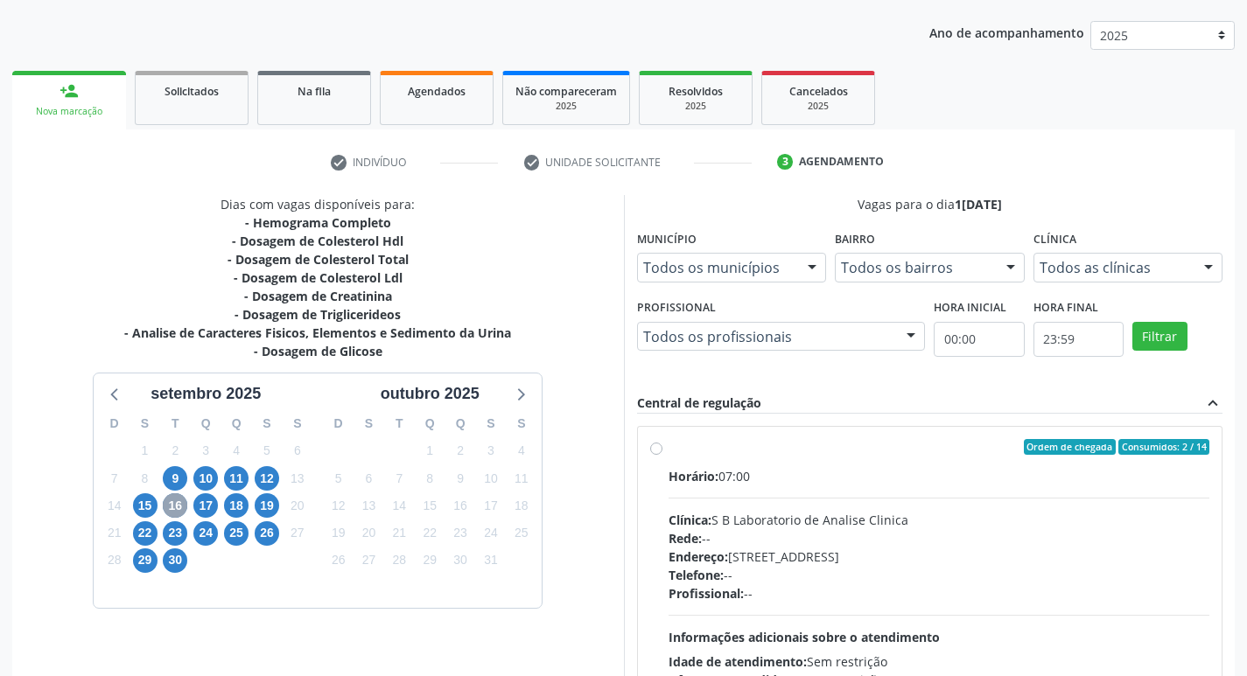
click at [171, 505] on span "16" at bounding box center [175, 506] width 25 height 25
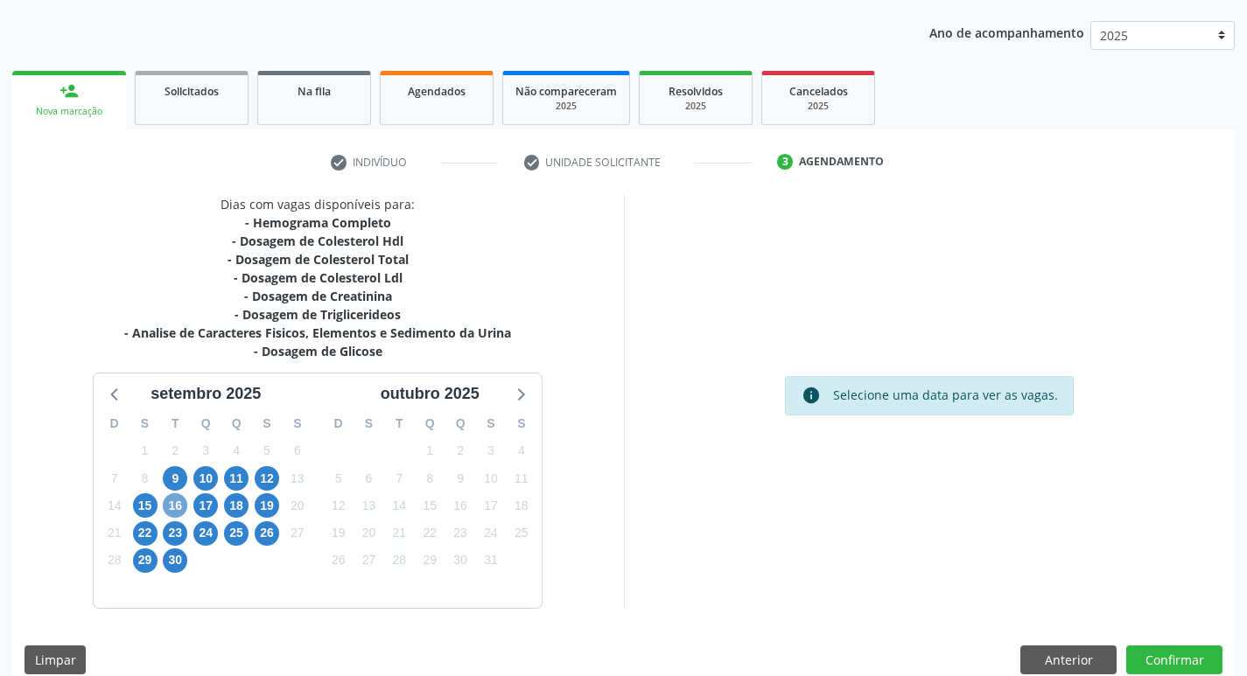
click at [172, 508] on span "16" at bounding box center [175, 506] width 25 height 25
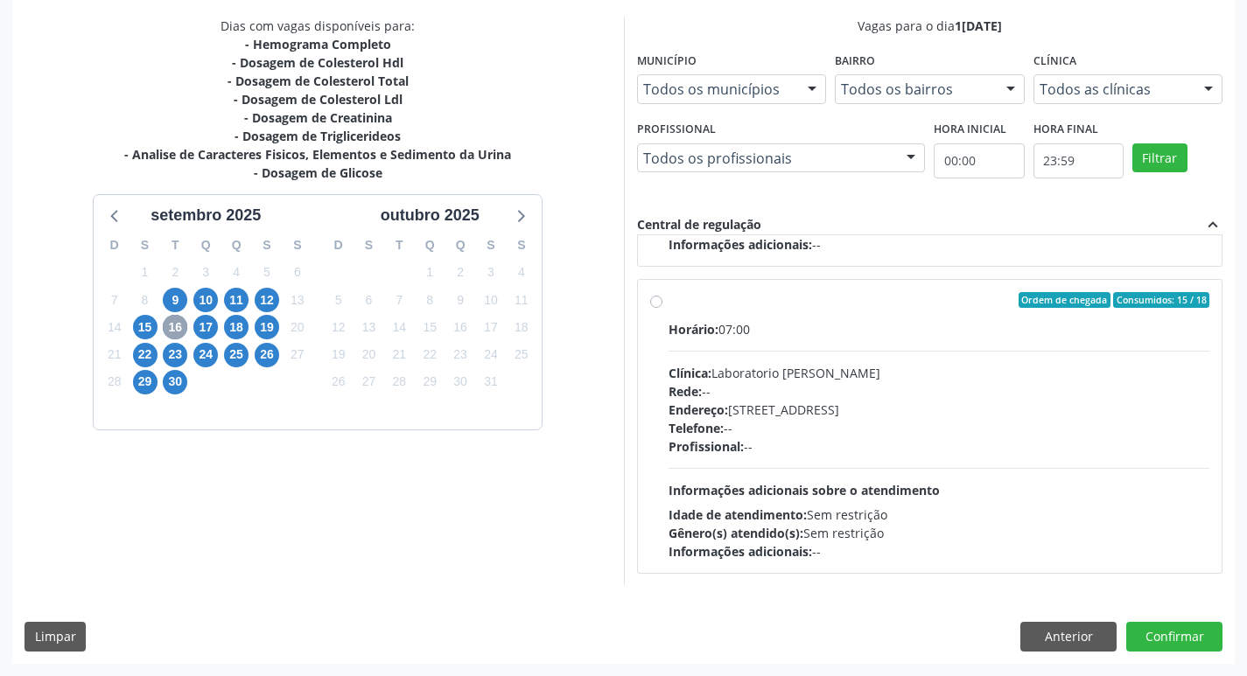
scroll to position [1196, 0]
click at [942, 442] on div "Profissional: --" at bounding box center [940, 446] width 542 height 18
click at [662, 307] on input "Ordem de chegada Consumidos: 15 / 18 Horário: 07:00 Clínica: Laboratorio [PERSO…" at bounding box center [656, 299] width 12 height 16
radio input "true"
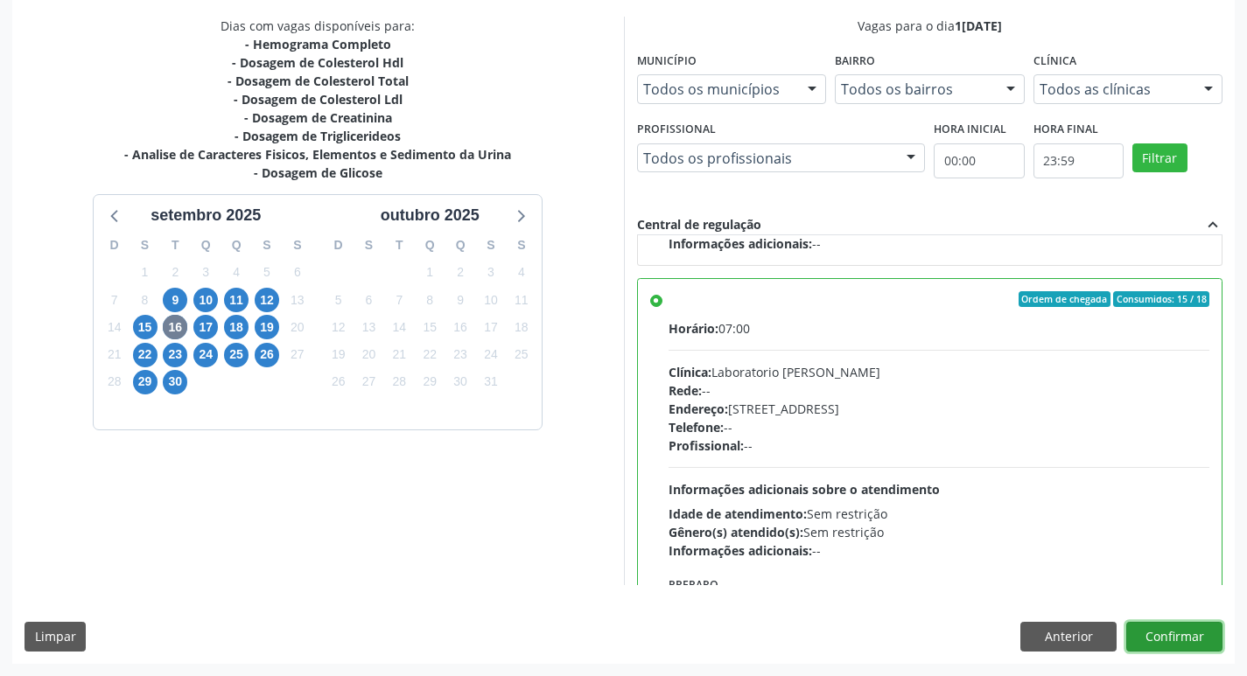
click at [1181, 638] on button "Confirmar" at bounding box center [1174, 637] width 96 height 30
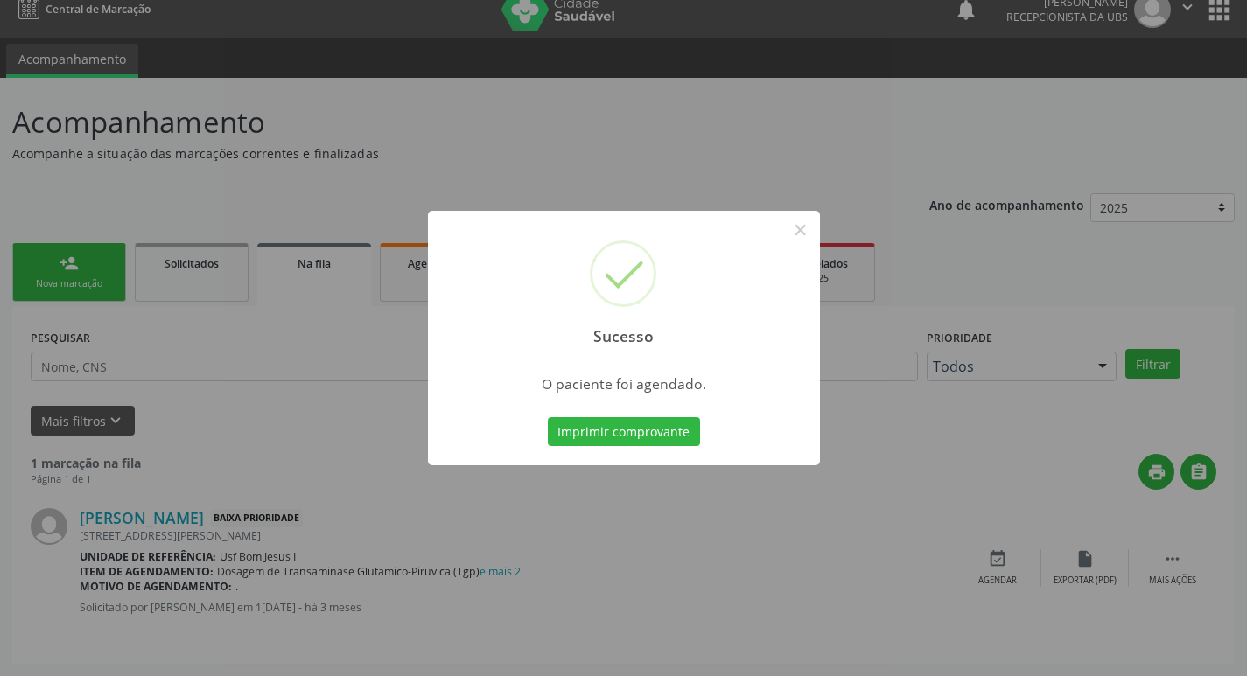
scroll to position [0, 0]
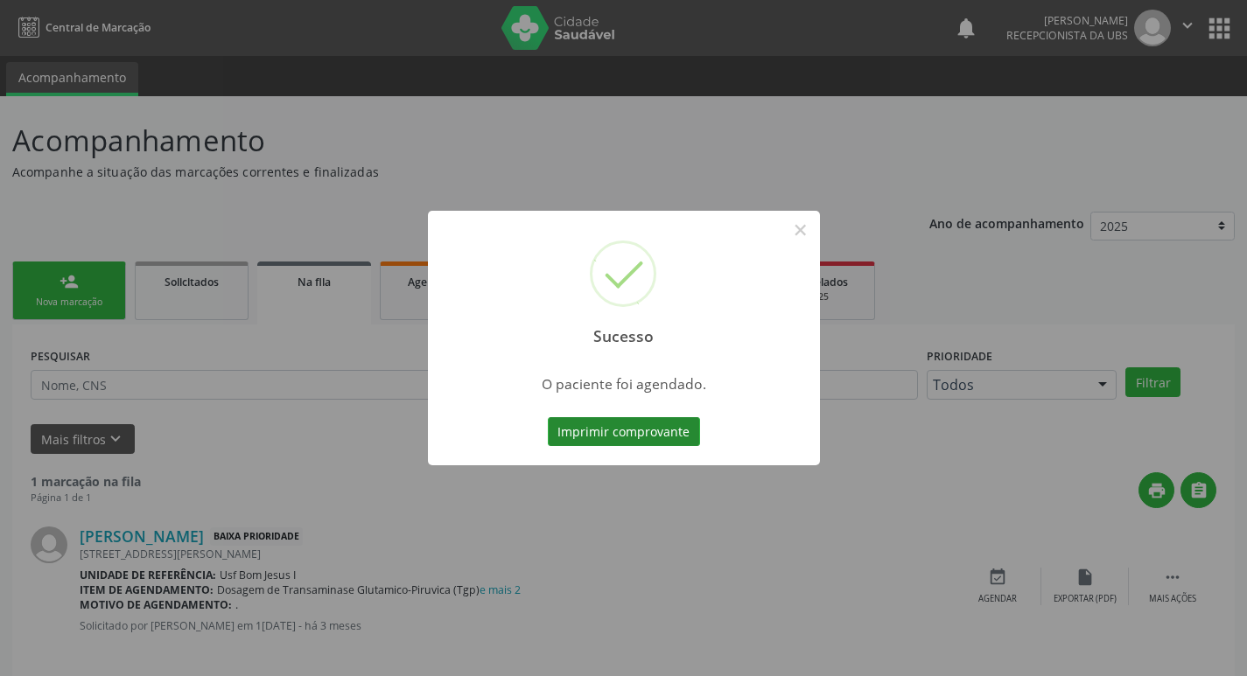
click at [666, 438] on button "Imprimir comprovante" at bounding box center [624, 432] width 152 height 30
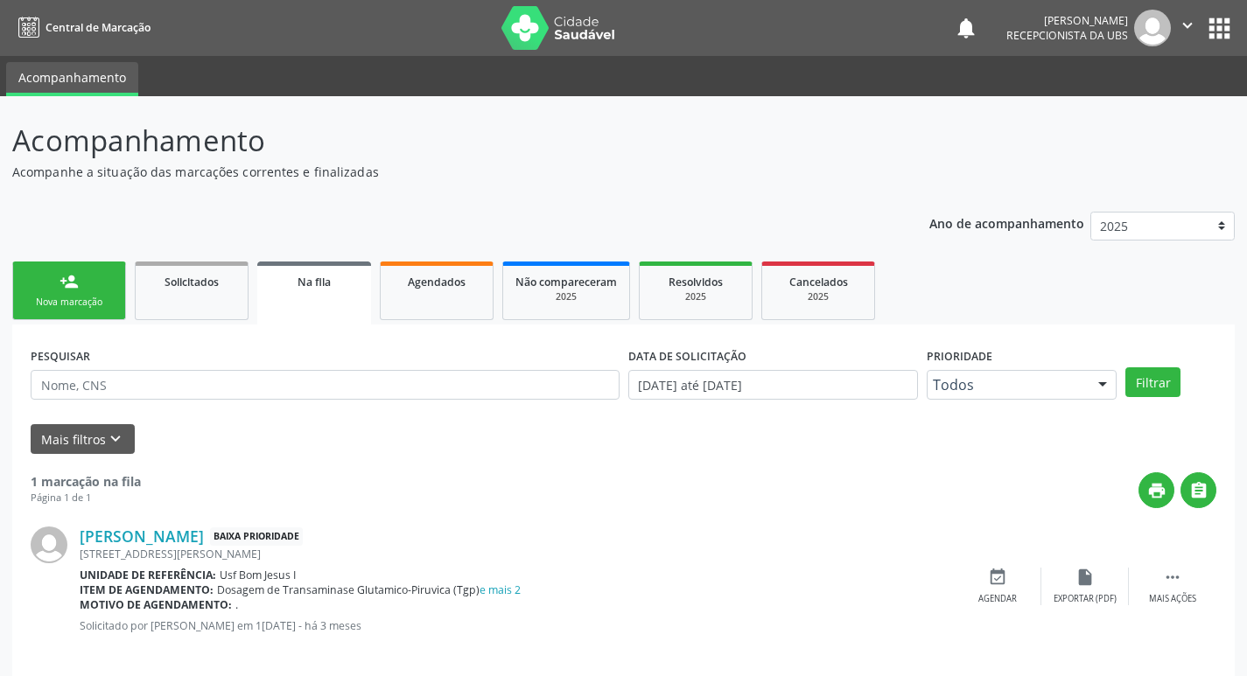
click at [72, 279] on div "Sucesso × O paciente foi agendado. Imprimir comprovante Cancel" at bounding box center [623, 338] width 1247 height 676
click at [66, 297] on div "Nova marcação" at bounding box center [69, 302] width 88 height 13
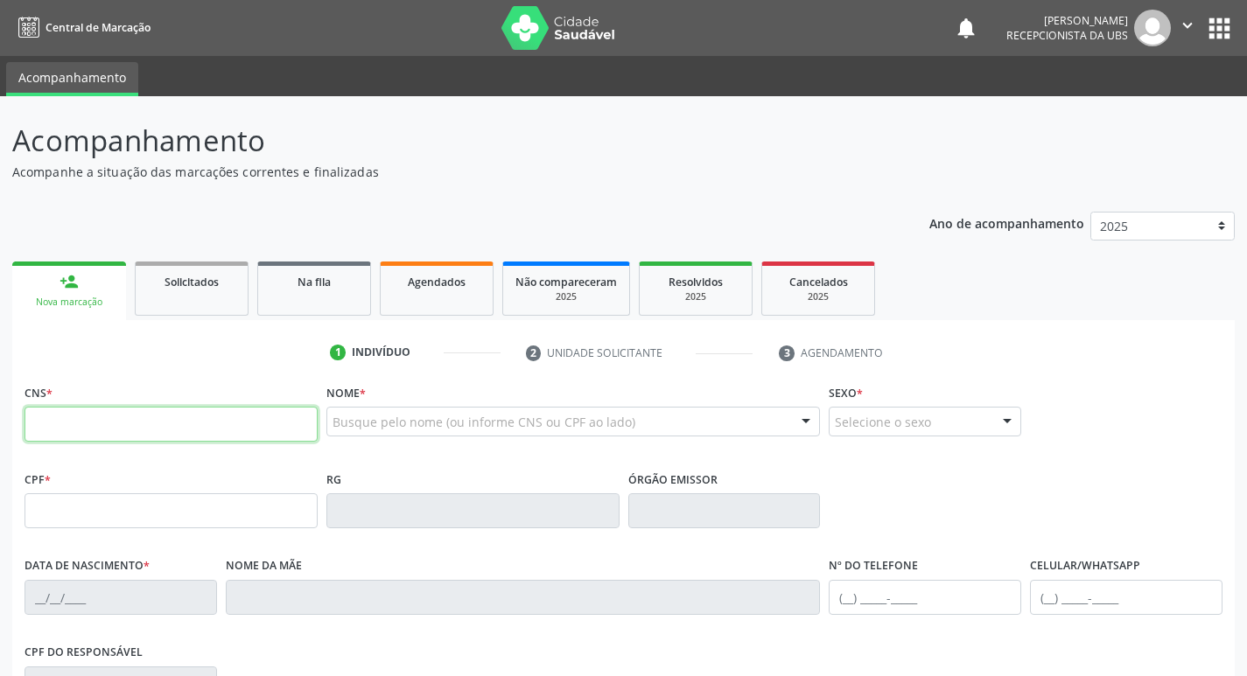
click at [200, 422] on input "text" at bounding box center [171, 424] width 293 height 35
paste input "706 7085 3562 3814"
type input "706 7085 3562 3814"
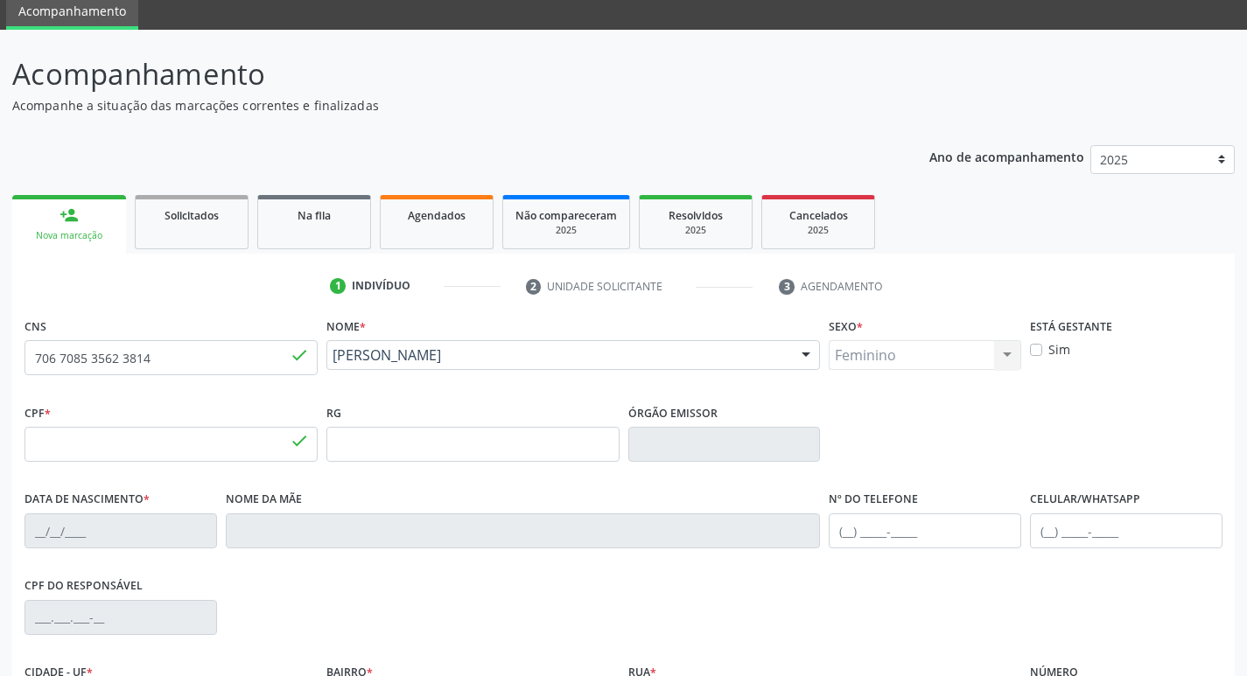
type input "857.960.235-19"
type input "[DATE]"
type input "[PERSON_NAME]"
type input "[PHONE_NUMBER]"
type input "196"
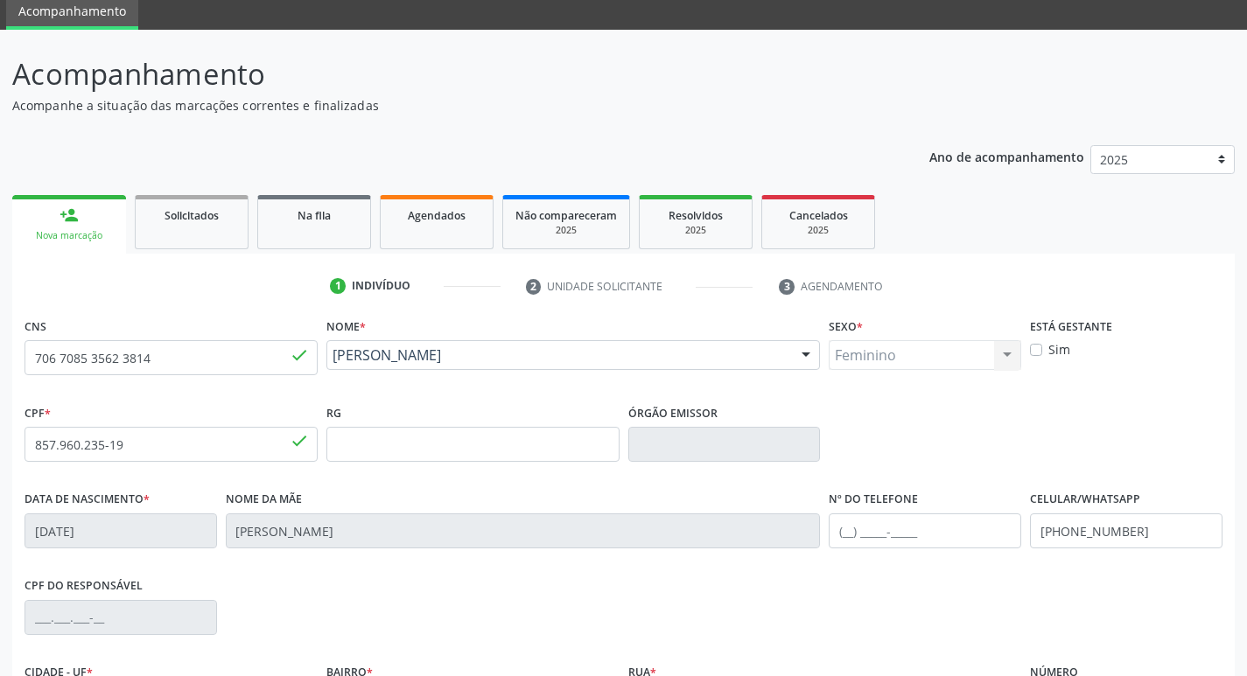
scroll to position [272, 0]
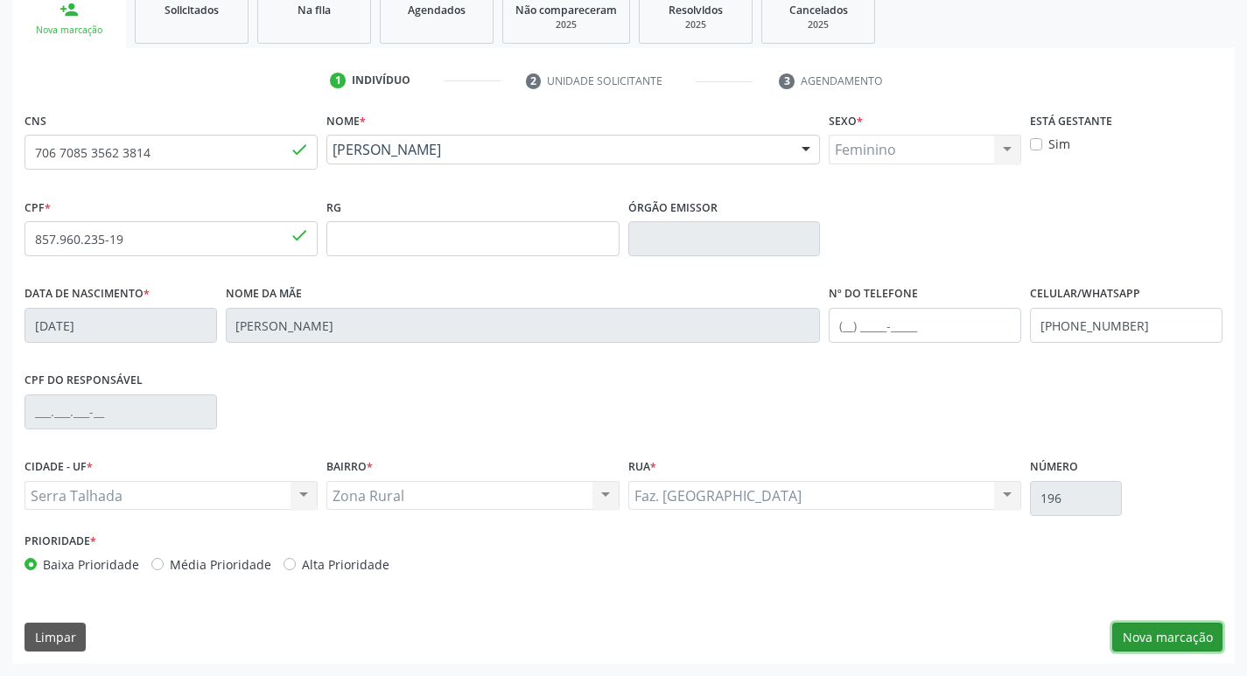
click at [1161, 640] on button "Nova marcação" at bounding box center [1167, 638] width 110 height 30
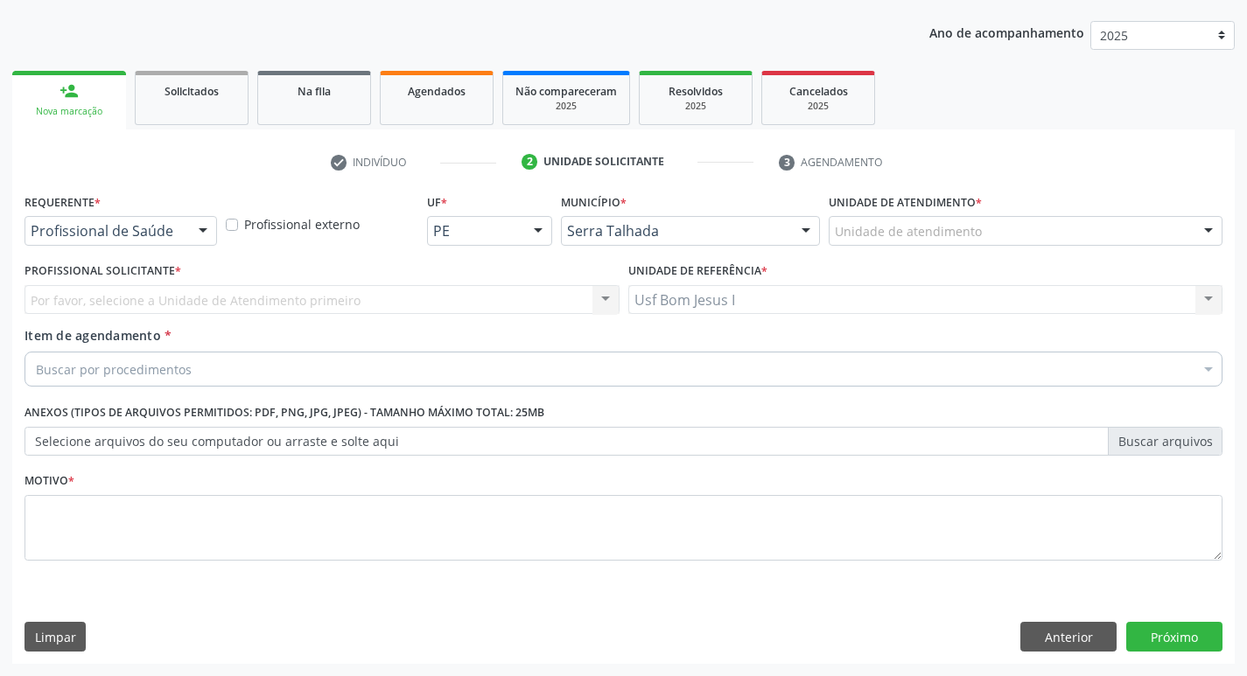
scroll to position [191, 0]
click at [103, 242] on div at bounding box center [121, 231] width 193 height 30
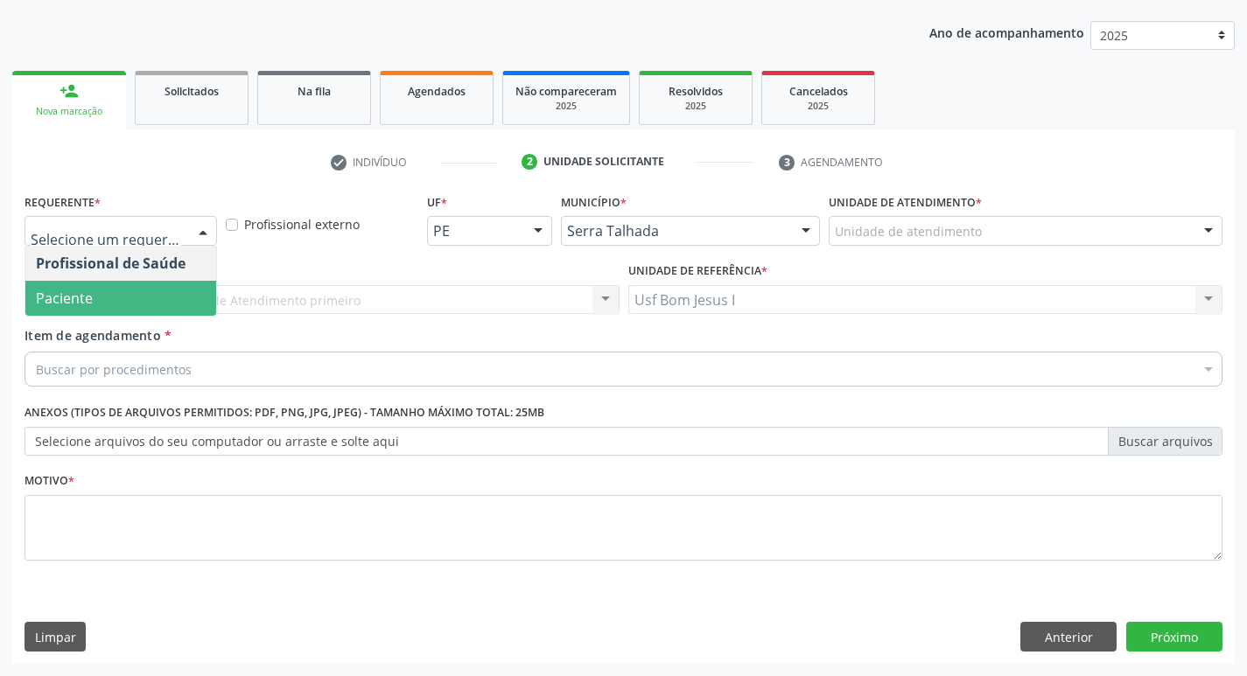
click at [113, 301] on span "Paciente" at bounding box center [120, 298] width 191 height 35
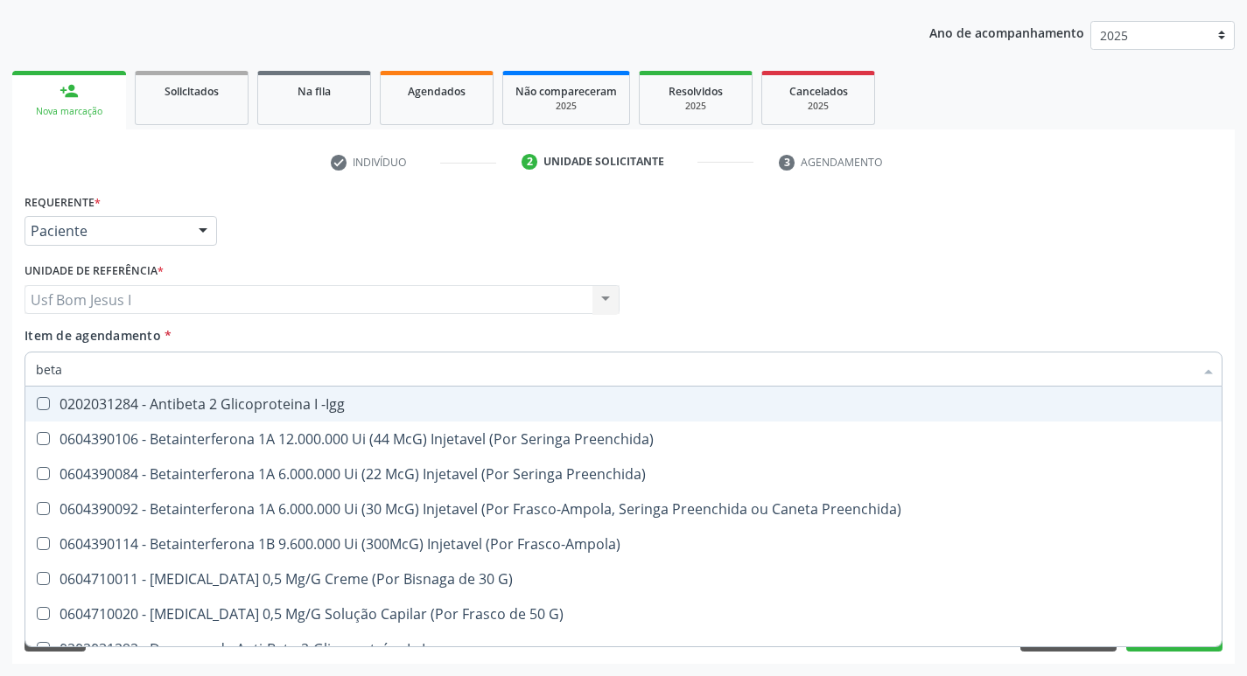
type input "beta h"
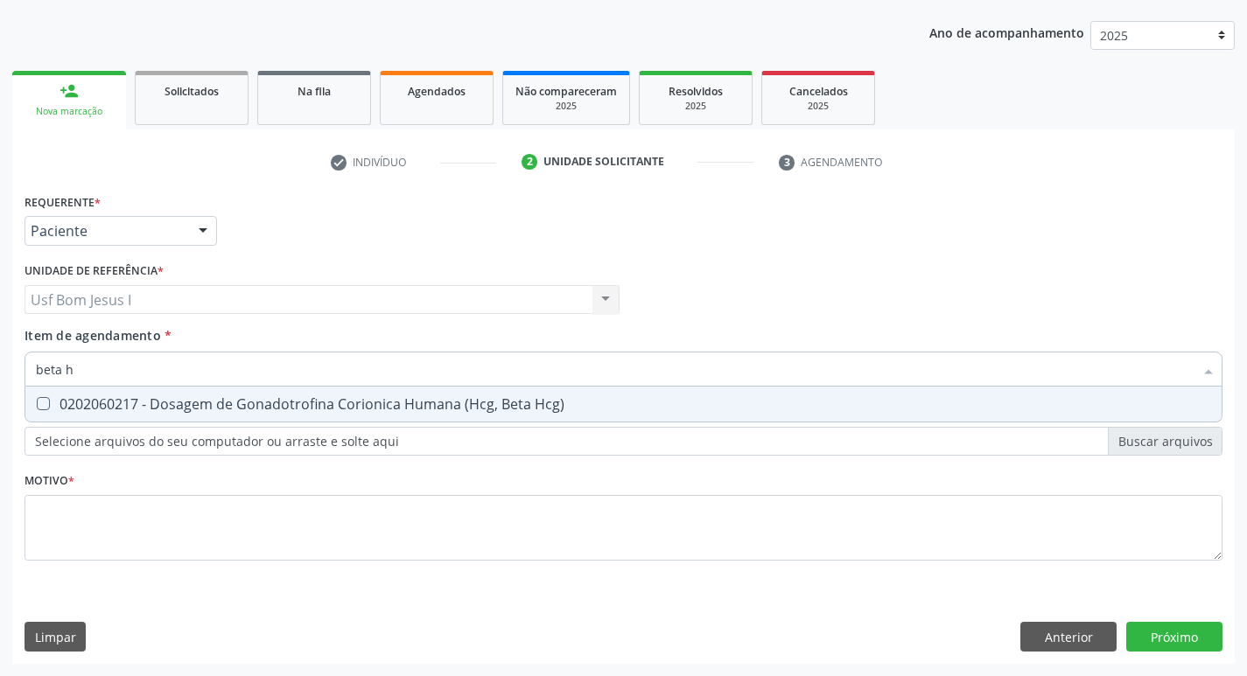
click at [172, 404] on div "0202060217 - Dosagem de Gonadotrofina Corionica Humana (Hcg, Beta Hcg)" at bounding box center [623, 404] width 1175 height 14
checkbox Hcg\) "true"
click at [162, 372] on input "beta h" at bounding box center [615, 369] width 1158 height 35
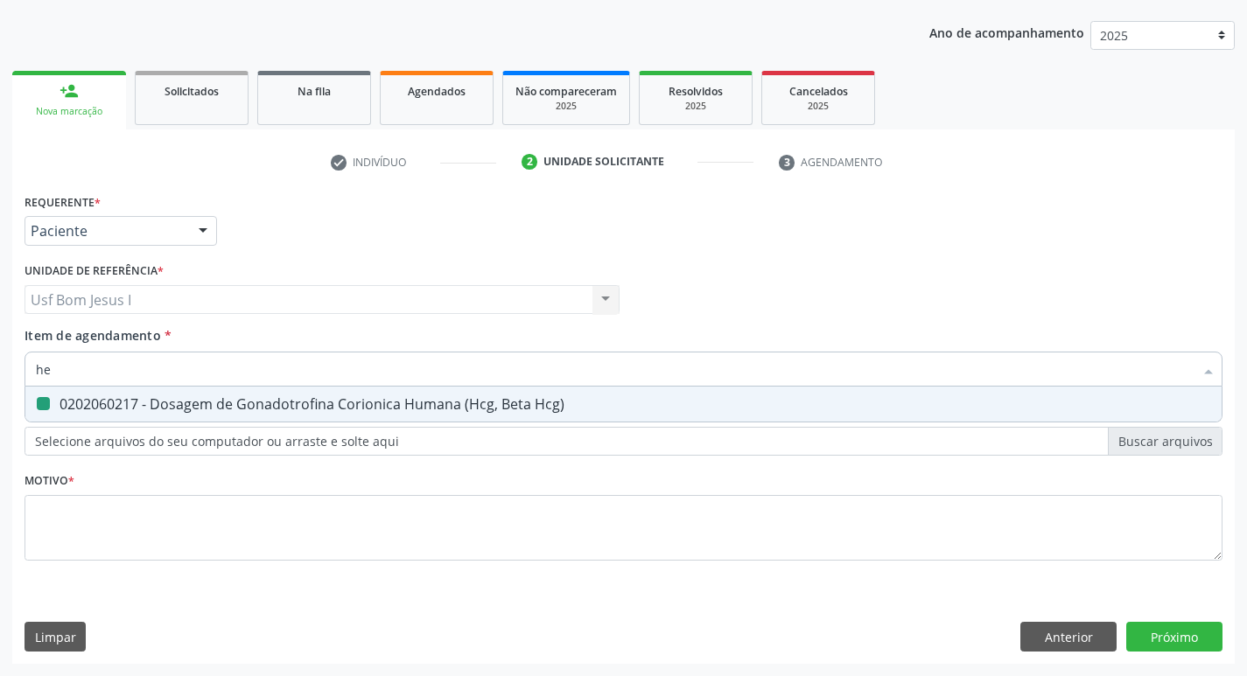
type input "hem"
checkbox Hcg\) "false"
type input "hemoglobina g"
click at [148, 397] on div "0202010503 - Dosagem de Hemoglobina Glicosilada" at bounding box center [623, 404] width 1175 height 14
checkbox Glicosilada "true"
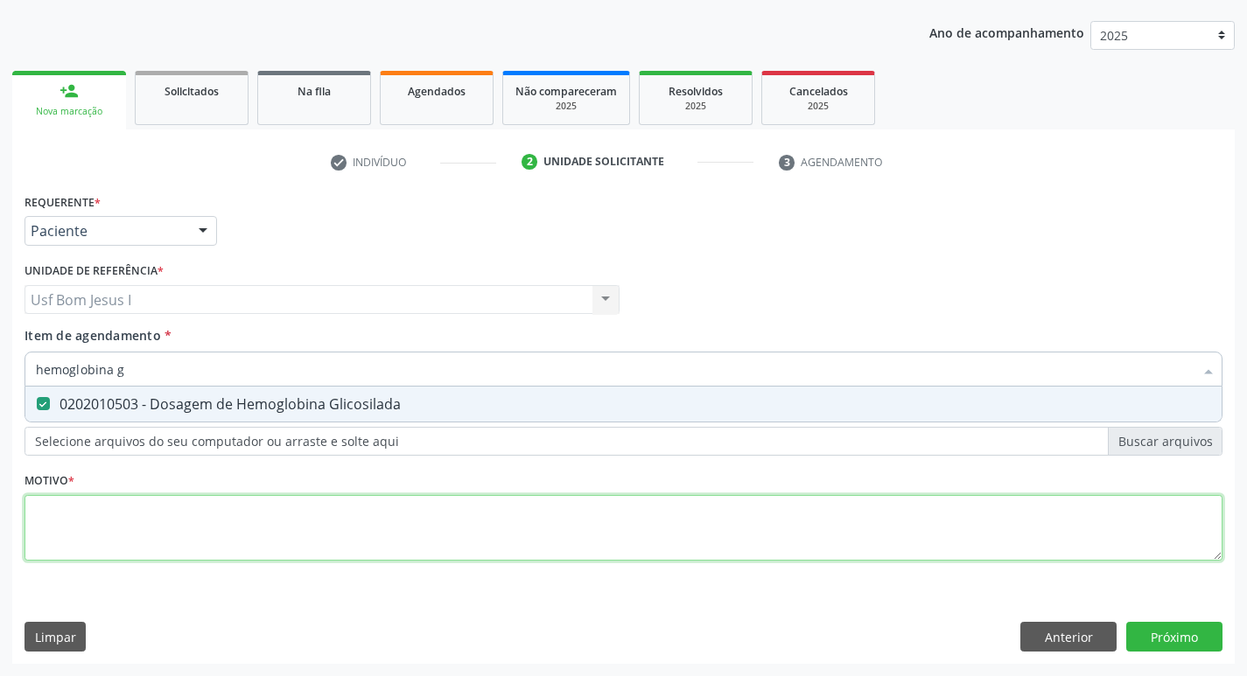
click at [135, 525] on div "Requerente * Paciente Profissional de Saúde Paciente Nenhum resultado encontrad…" at bounding box center [624, 387] width 1198 height 396
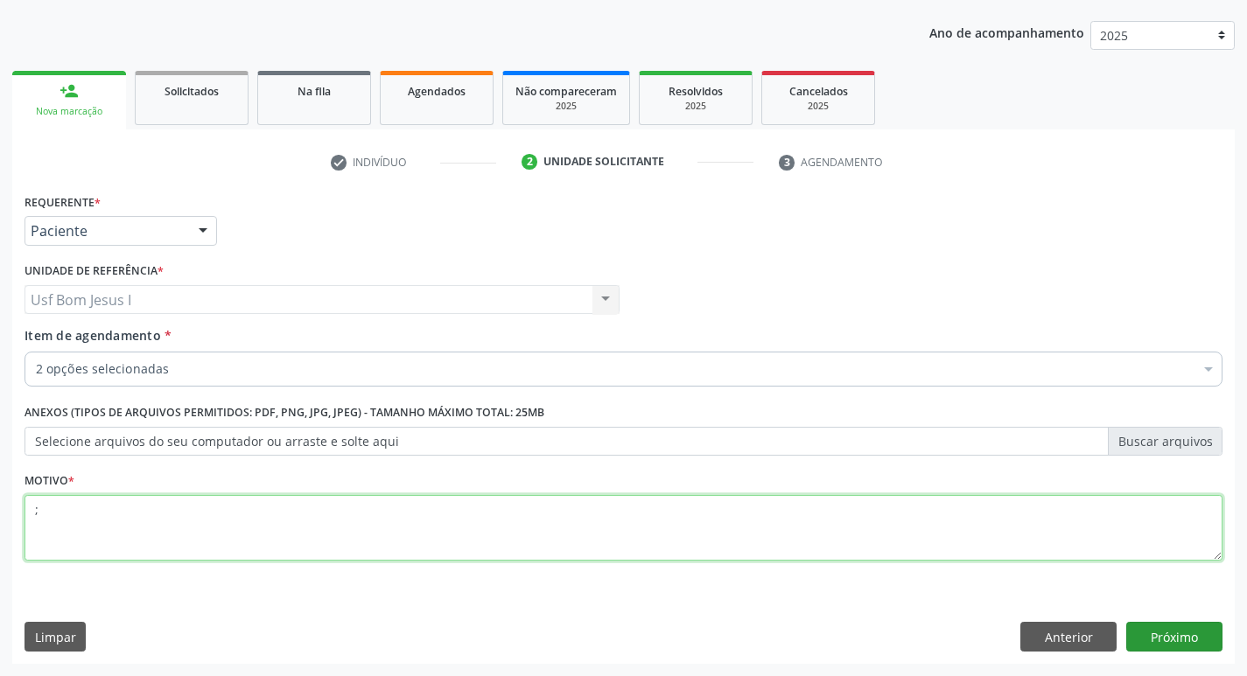
type textarea ";"
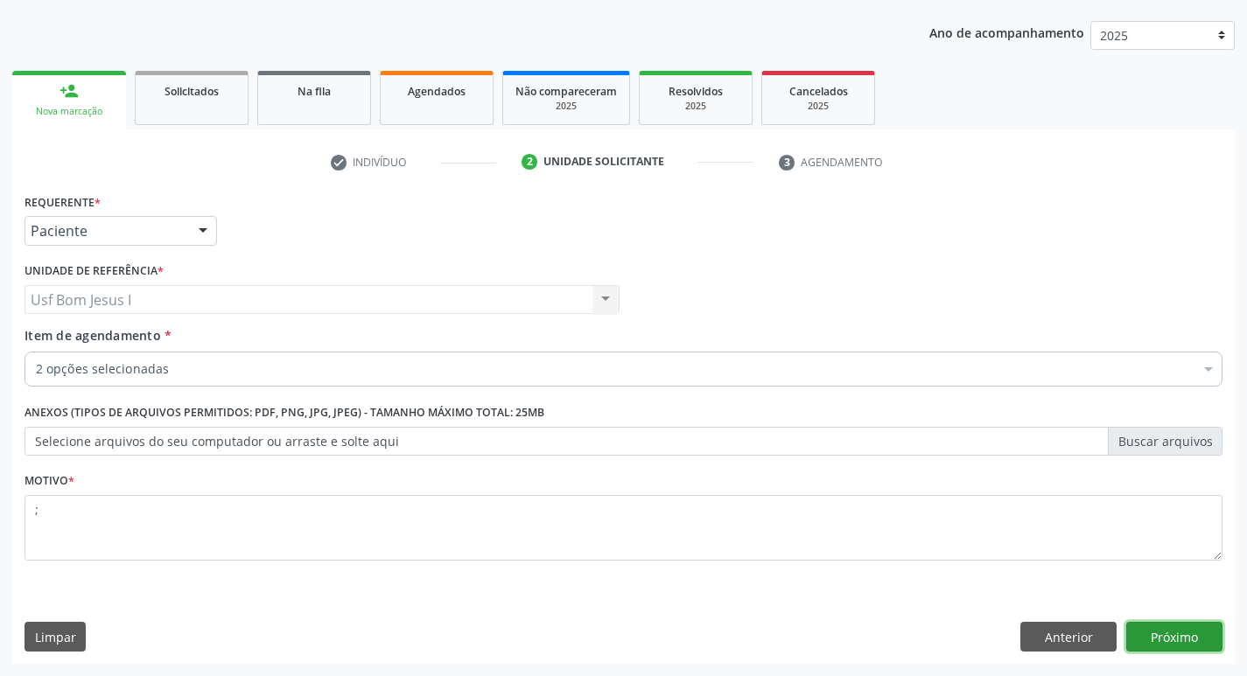
click at [1152, 629] on button "Próximo" at bounding box center [1174, 637] width 96 height 30
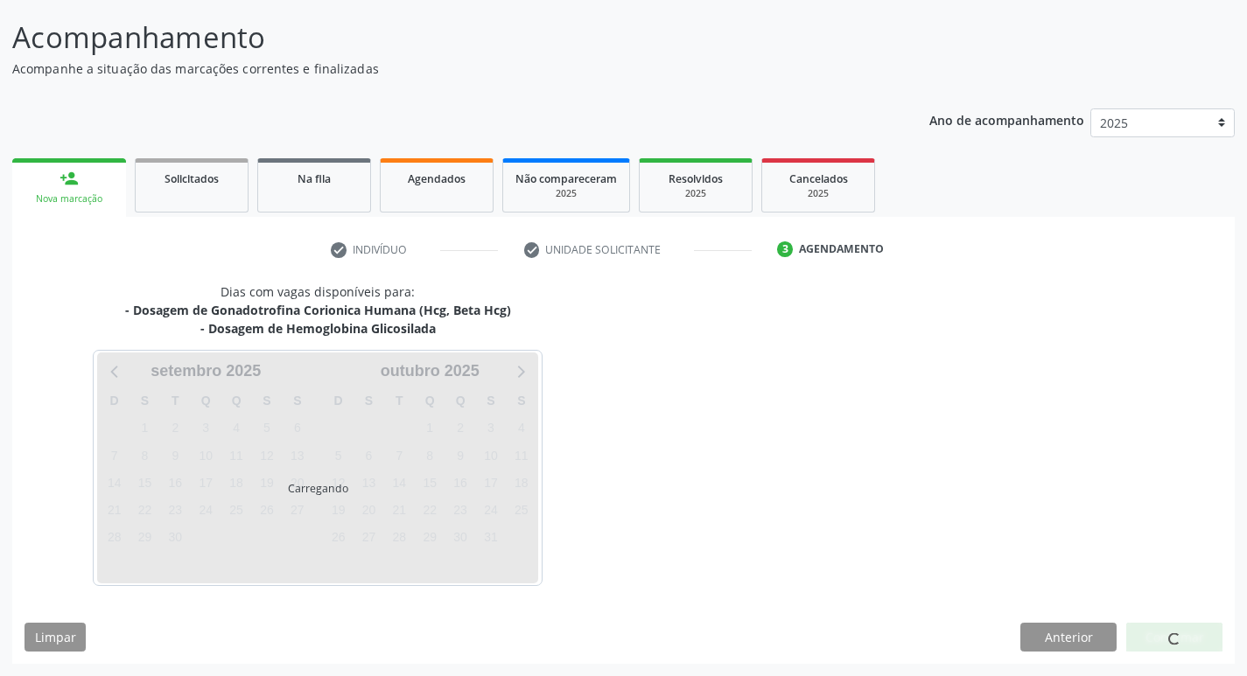
scroll to position [103, 0]
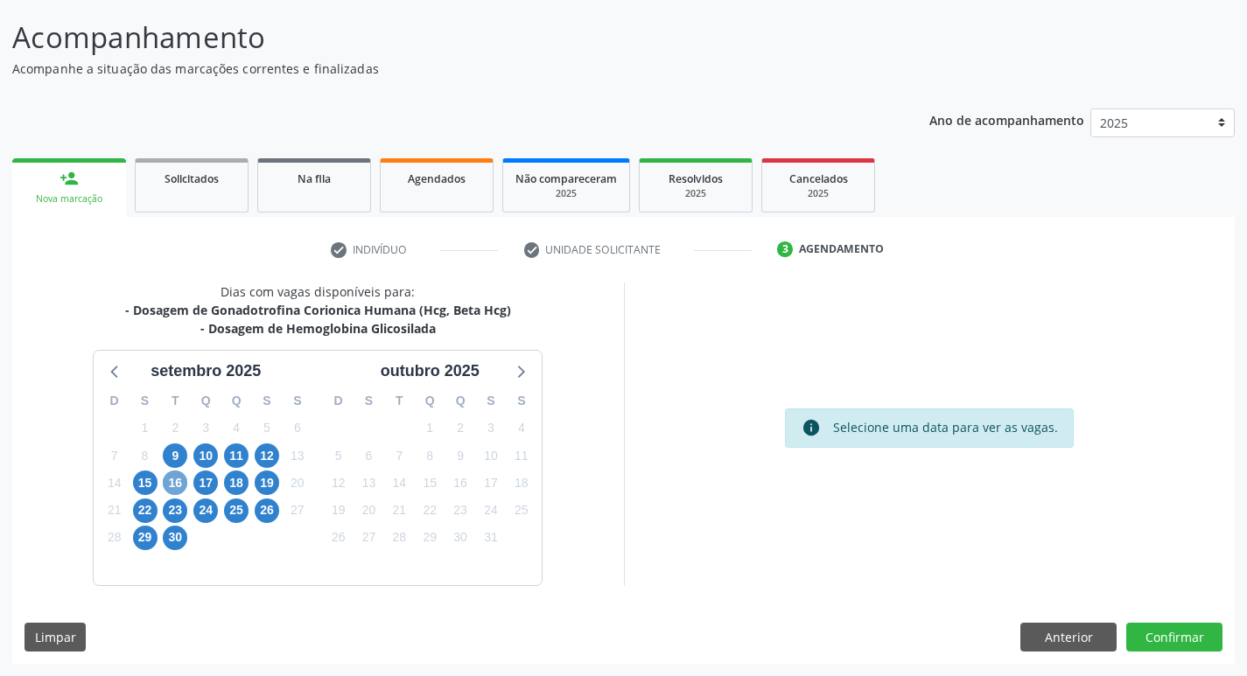
click at [179, 489] on span "16" at bounding box center [175, 483] width 25 height 25
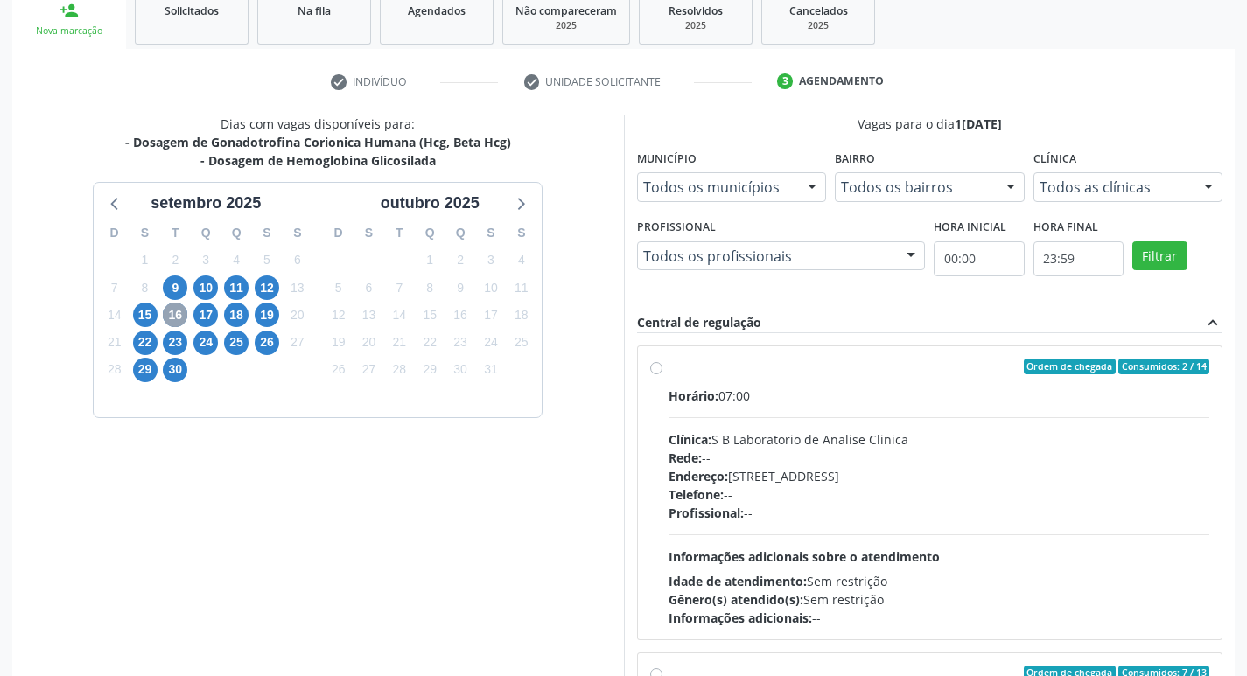
scroll to position [337, 0]
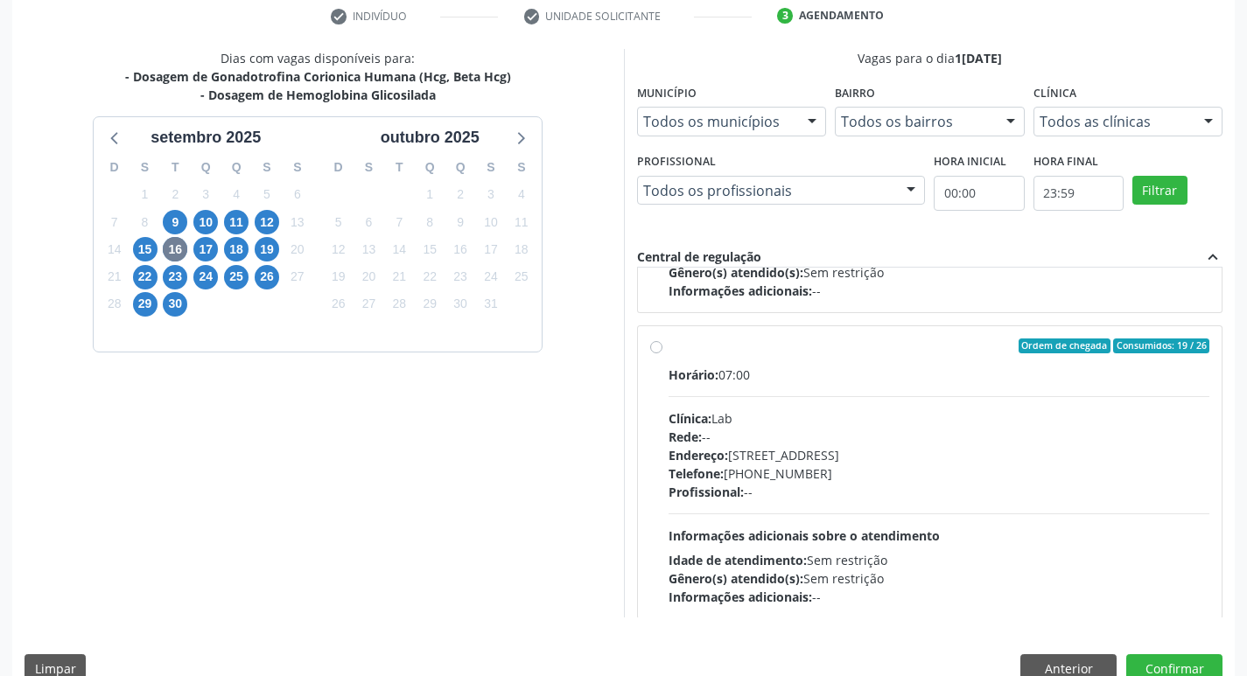
click at [857, 458] on div "Endereço: [STREET_ADDRESS]" at bounding box center [940, 455] width 542 height 18
click at [662, 354] on input "Ordem de chegada Consumidos: 19 / 26 Horário: 07:00 Clínica: Lab Rede: -- Ender…" at bounding box center [656, 347] width 12 height 16
radio input "true"
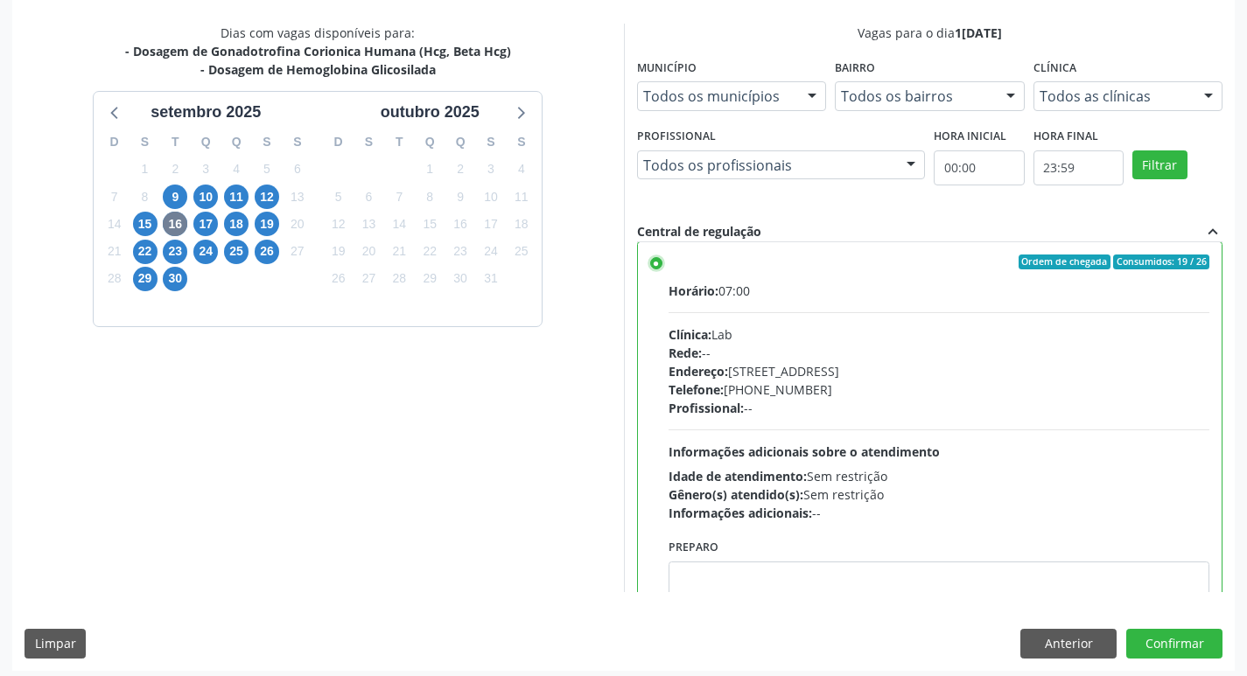
scroll to position [369, 0]
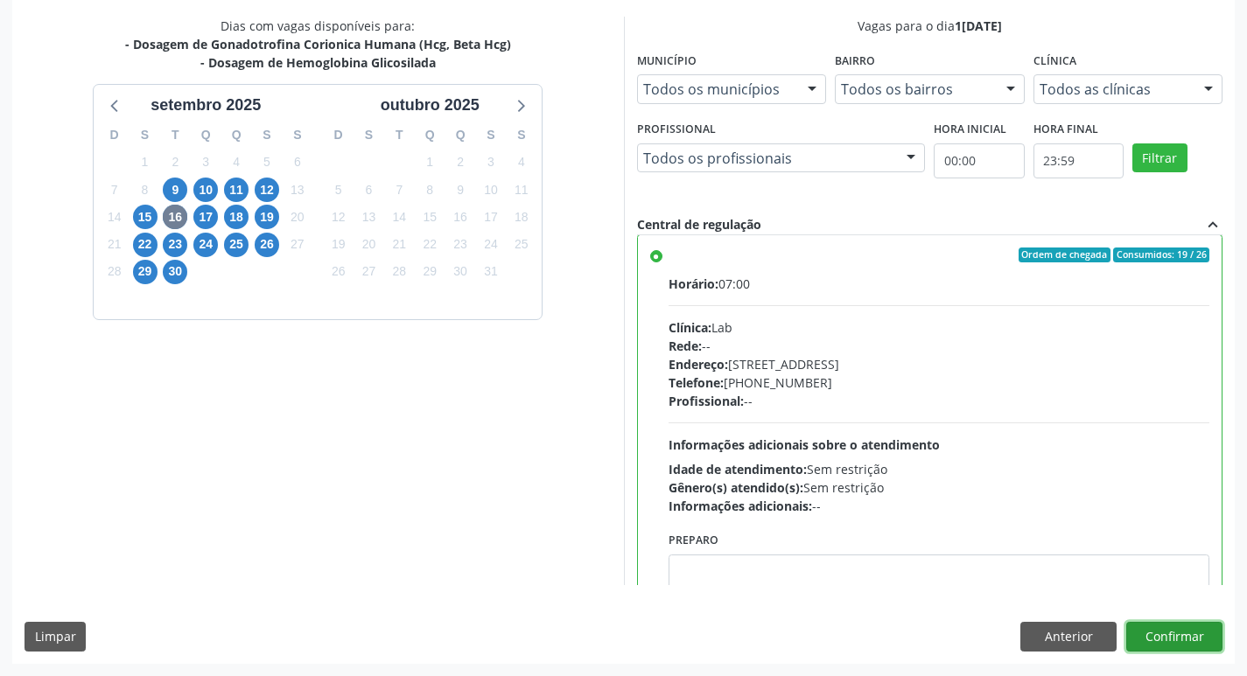
click at [1183, 641] on button "Confirmar" at bounding box center [1174, 637] width 96 height 30
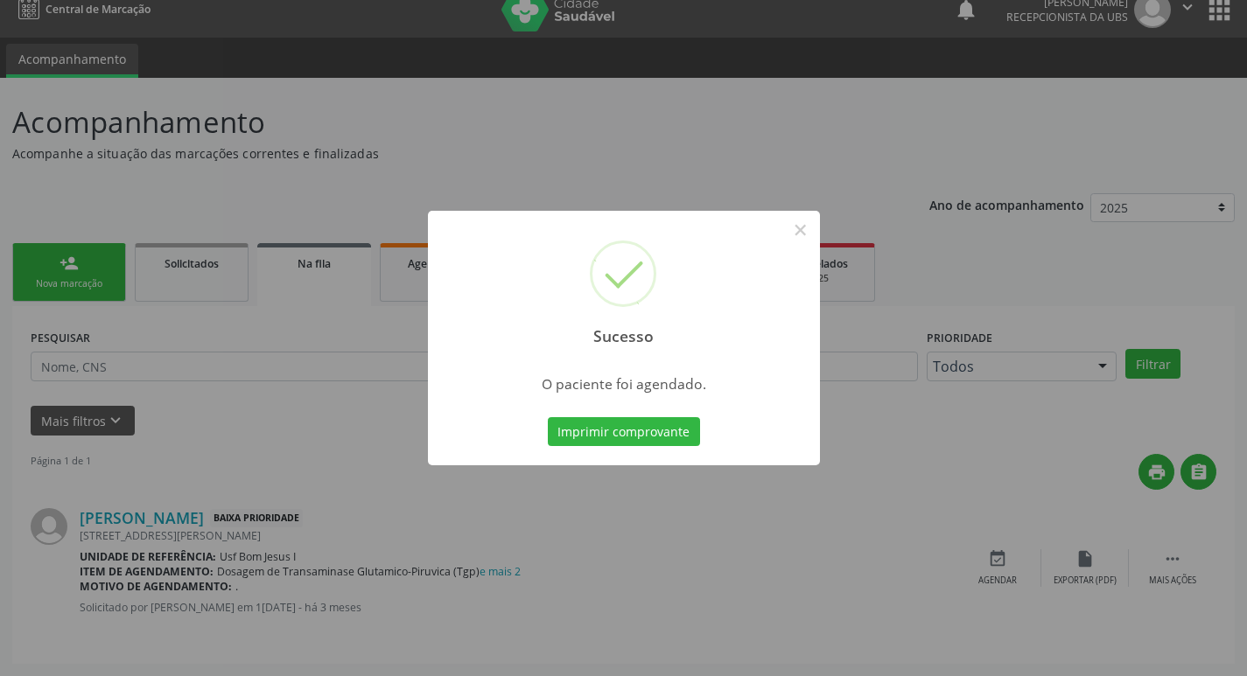
scroll to position [0, 0]
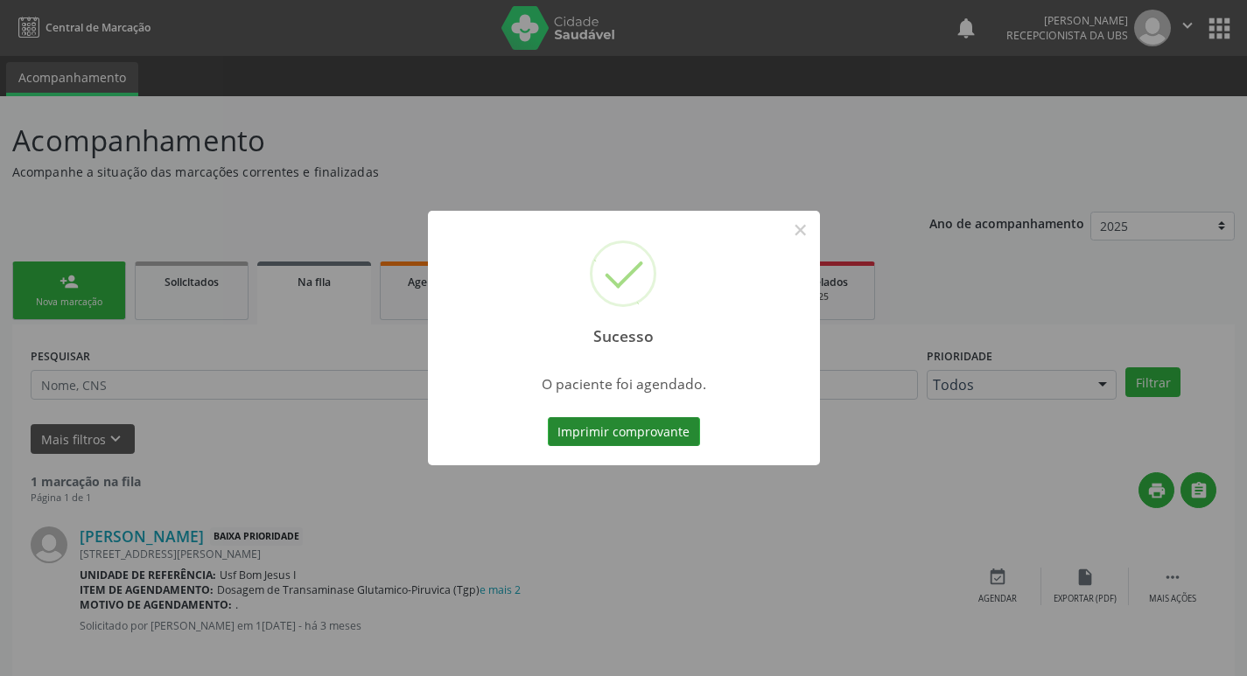
click at [652, 432] on button "Imprimir comprovante" at bounding box center [624, 432] width 152 height 30
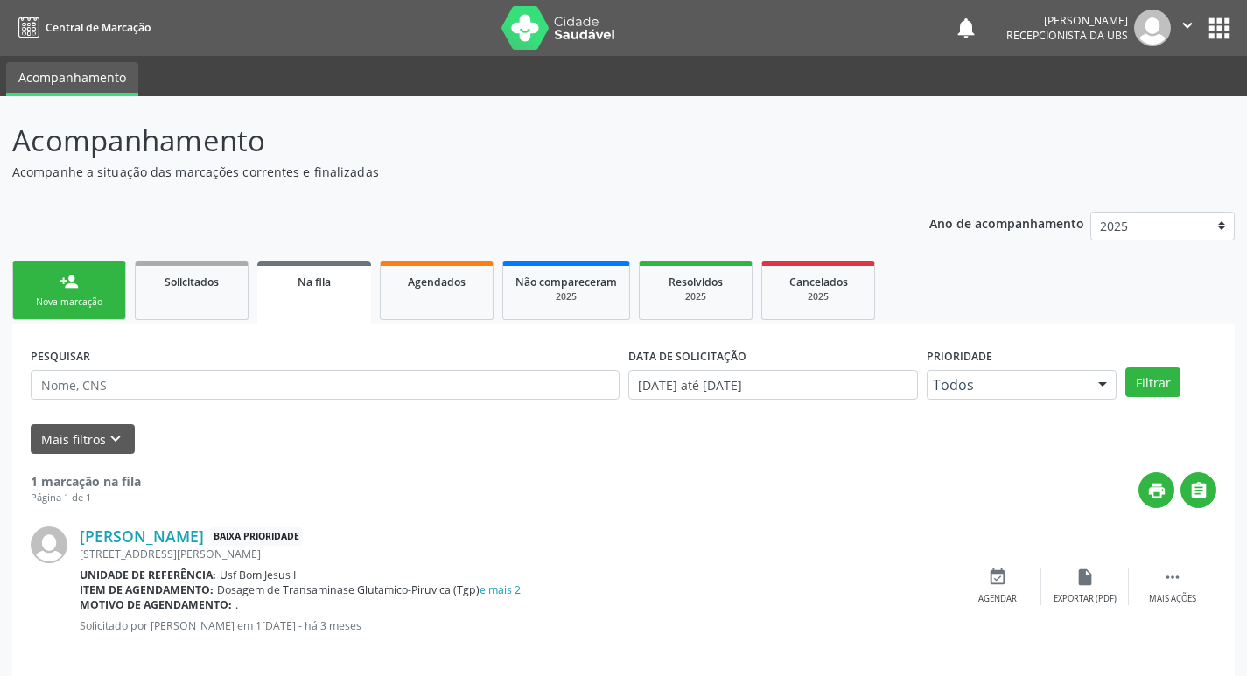
click at [89, 310] on link "person_add Nova marcação" at bounding box center [69, 291] width 114 height 59
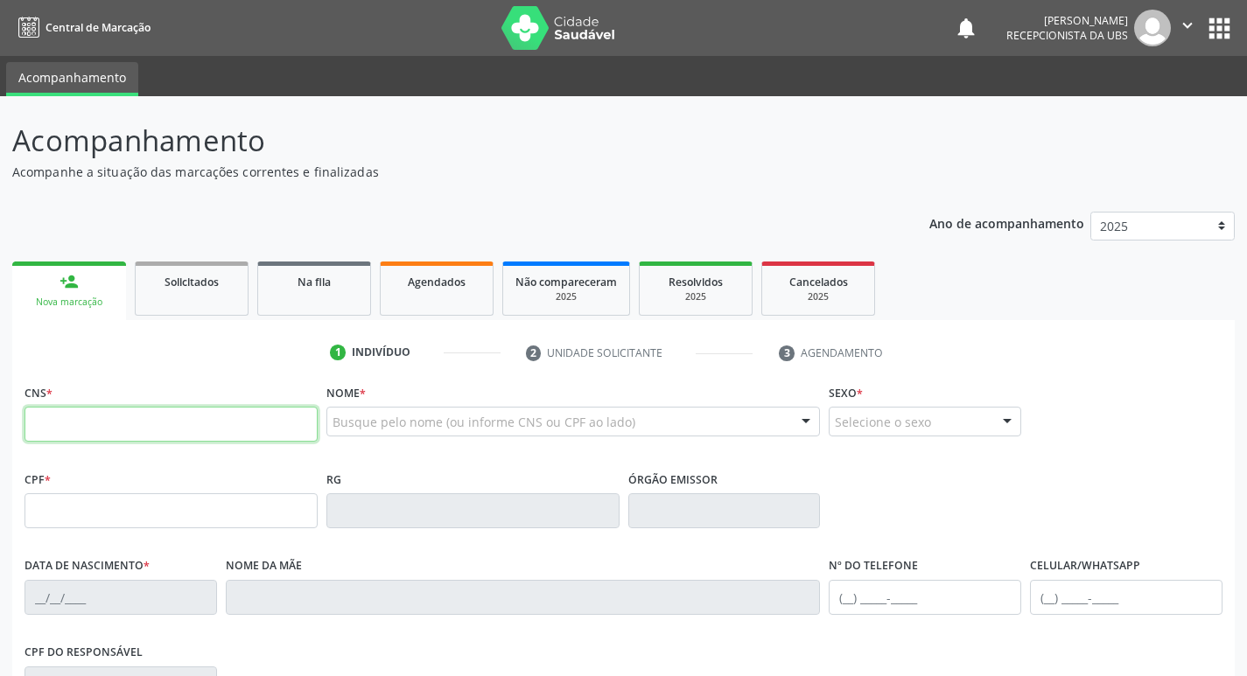
click at [143, 419] on input "text" at bounding box center [171, 424] width 293 height 35
click at [223, 430] on input "text" at bounding box center [171, 424] width 293 height 35
type input "701 8042 5699 5973"
type input "147.355.834-40"
type input "2[DATE]"
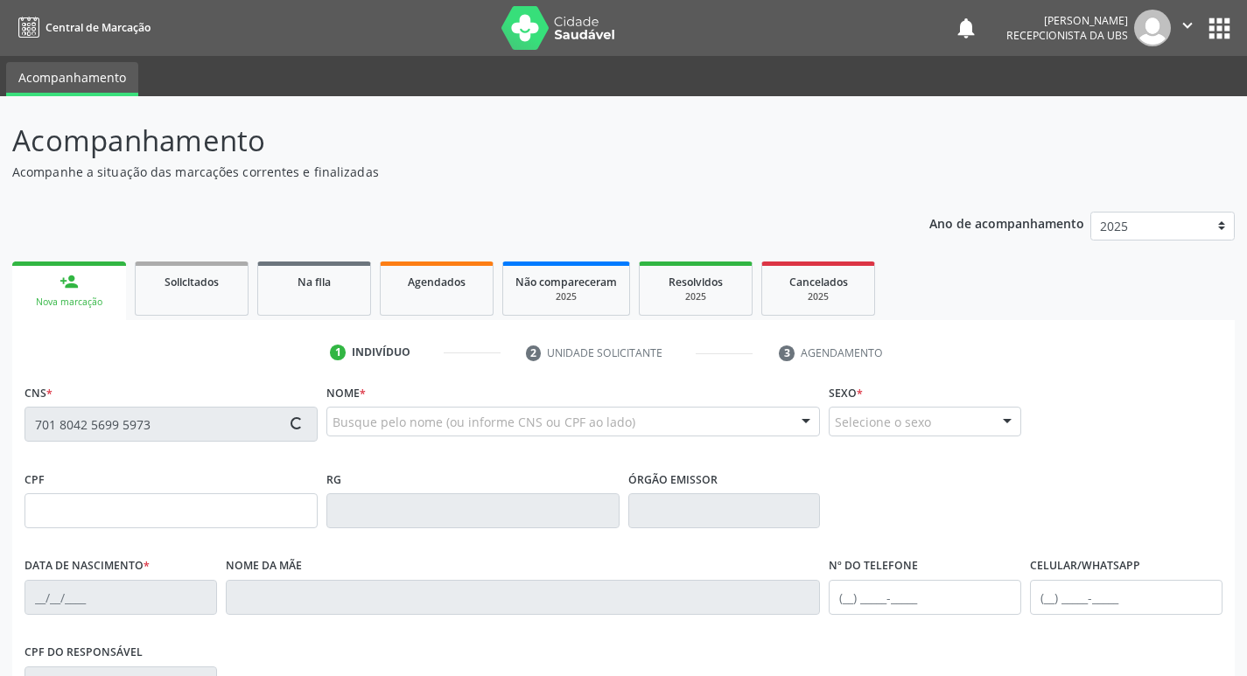
type input "[PERSON_NAME]"
type input "[PHONE_NUMBER]"
type input "097.437.384-28"
type input "396"
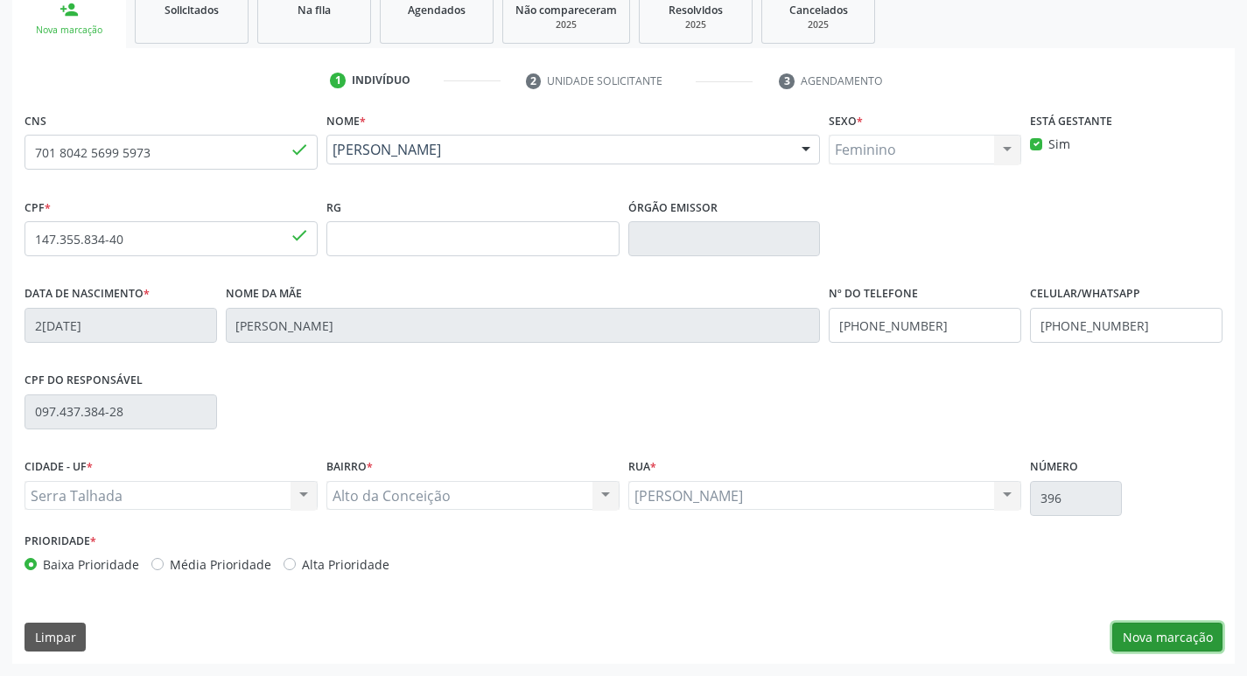
click at [1153, 631] on button "Nova marcação" at bounding box center [1167, 638] width 110 height 30
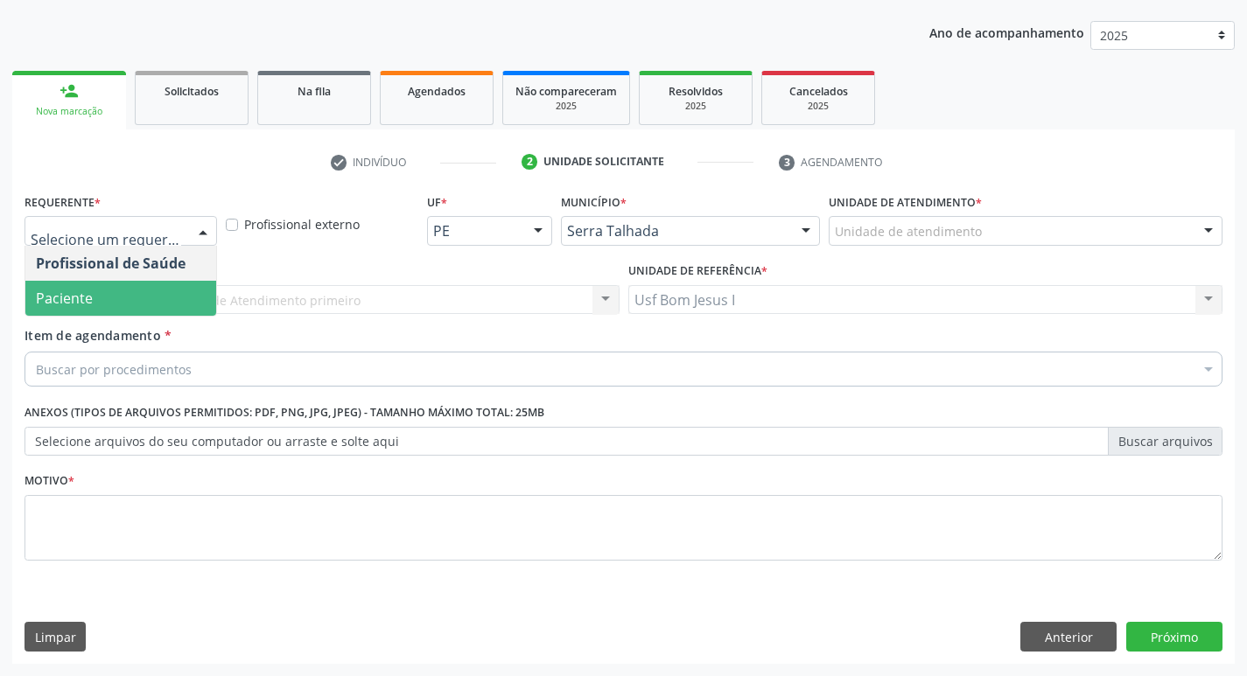
click at [130, 287] on span "Paciente" at bounding box center [120, 298] width 191 height 35
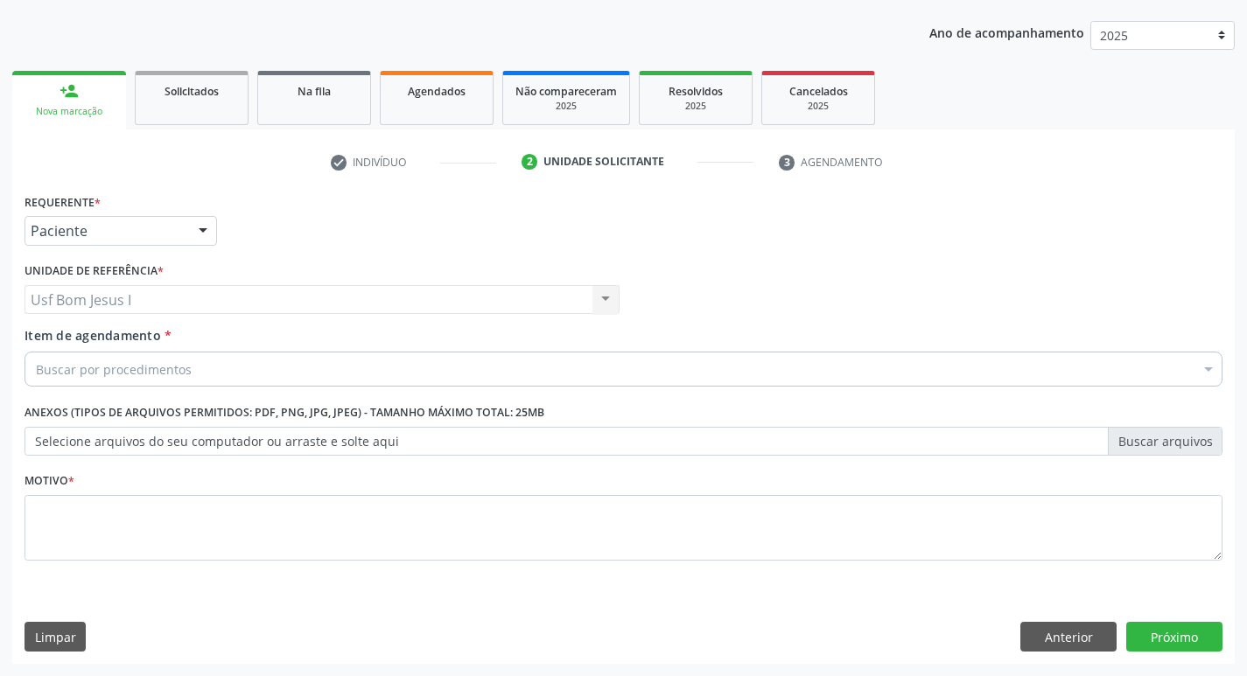
click at [140, 355] on div "Buscar por procedimentos" at bounding box center [624, 369] width 1198 height 35
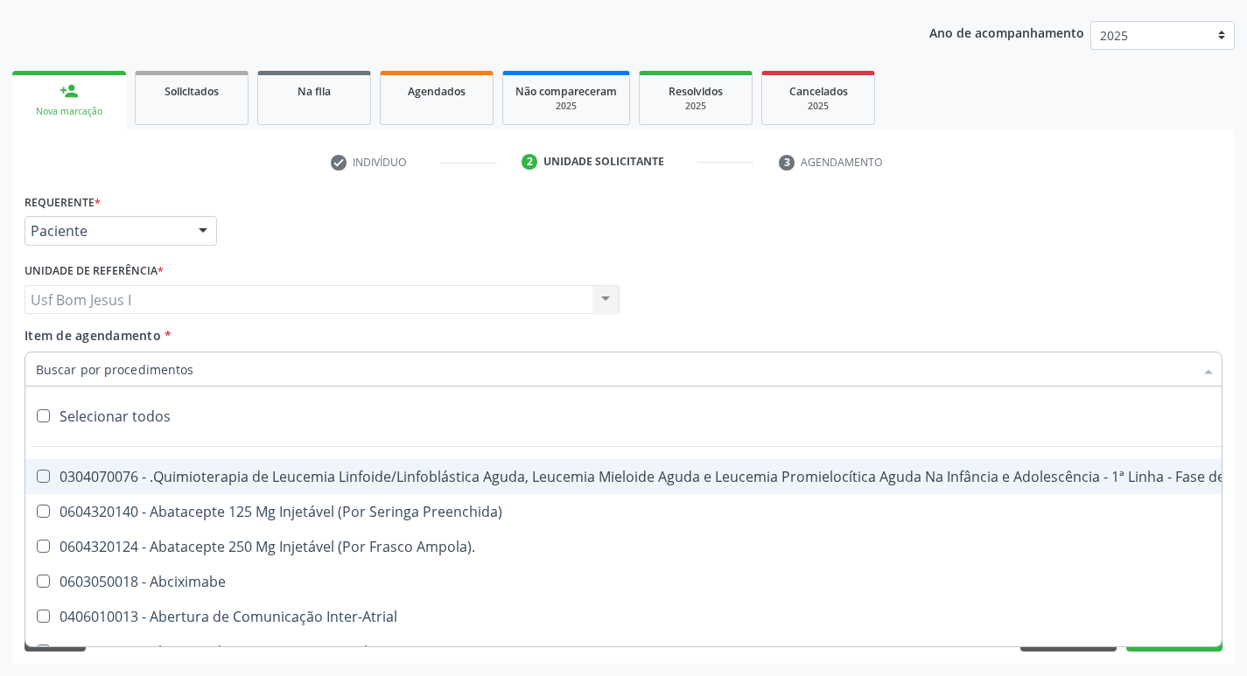
click at [138, 370] on input "Item de agendamento *" at bounding box center [615, 369] width 1158 height 35
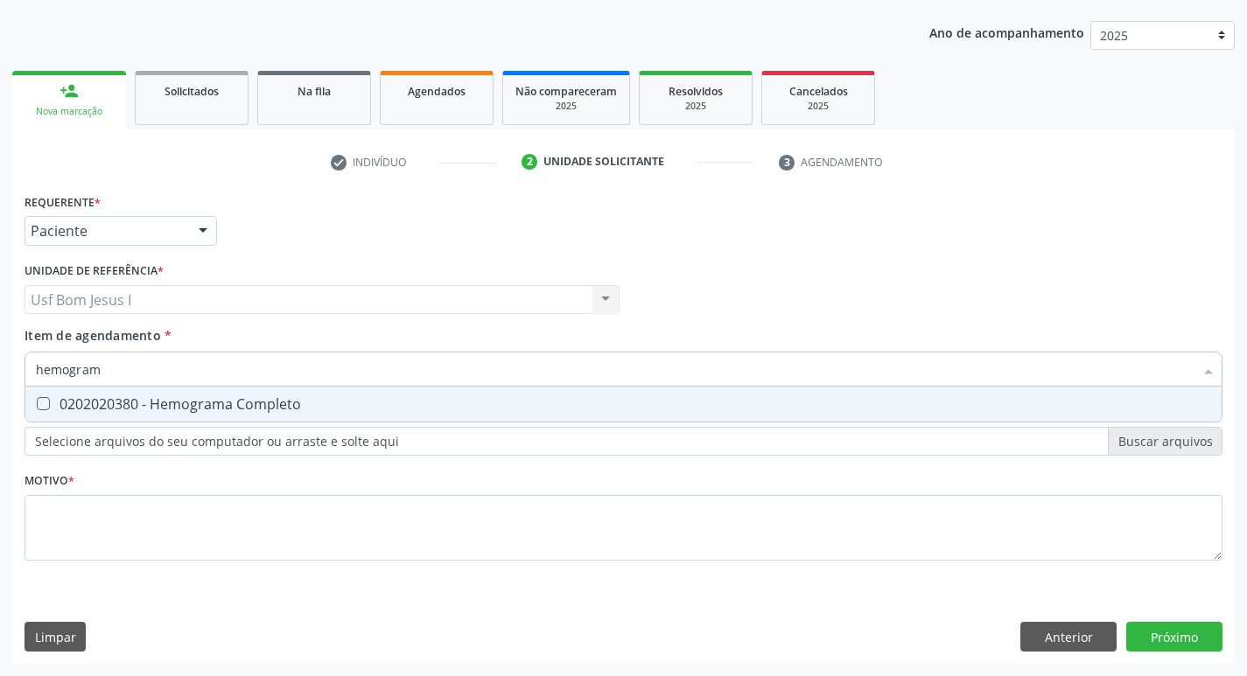
type input "hemograma"
click at [151, 408] on div "0202020380 - Hemograma Completo" at bounding box center [623, 404] width 1175 height 14
checkbox Completo "true"
click at [166, 368] on input "hemograma" at bounding box center [615, 369] width 1158 height 35
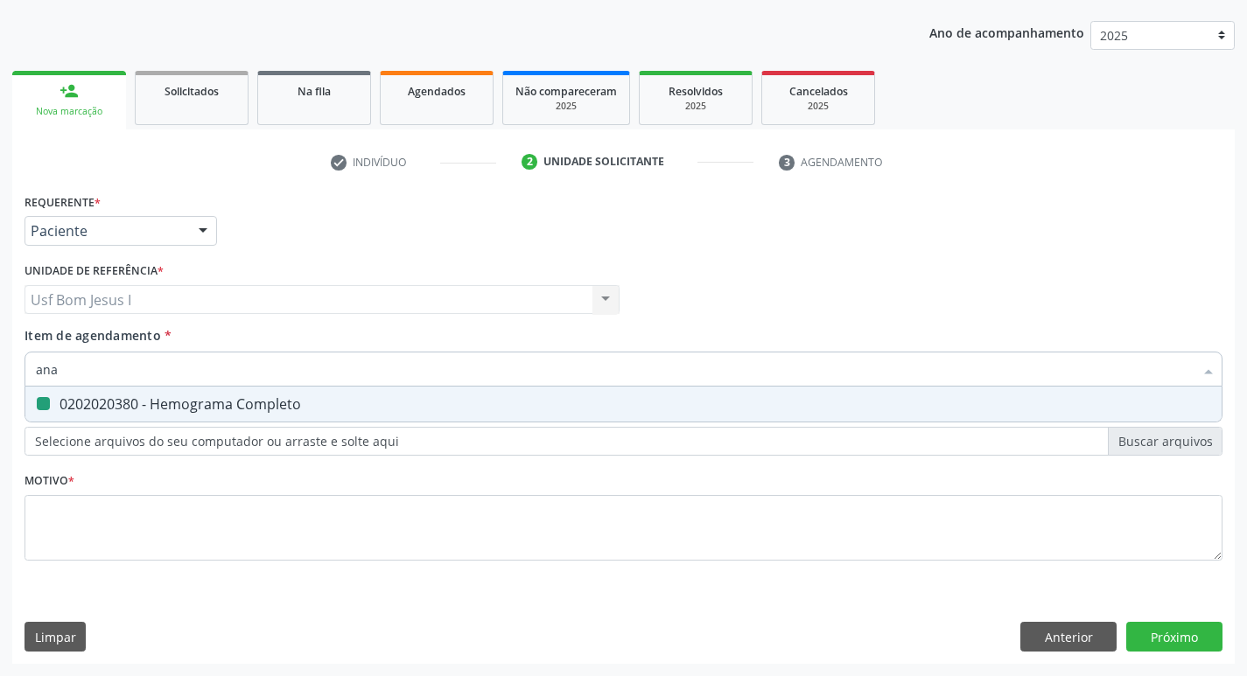
type input "anal"
checkbox Completo "false"
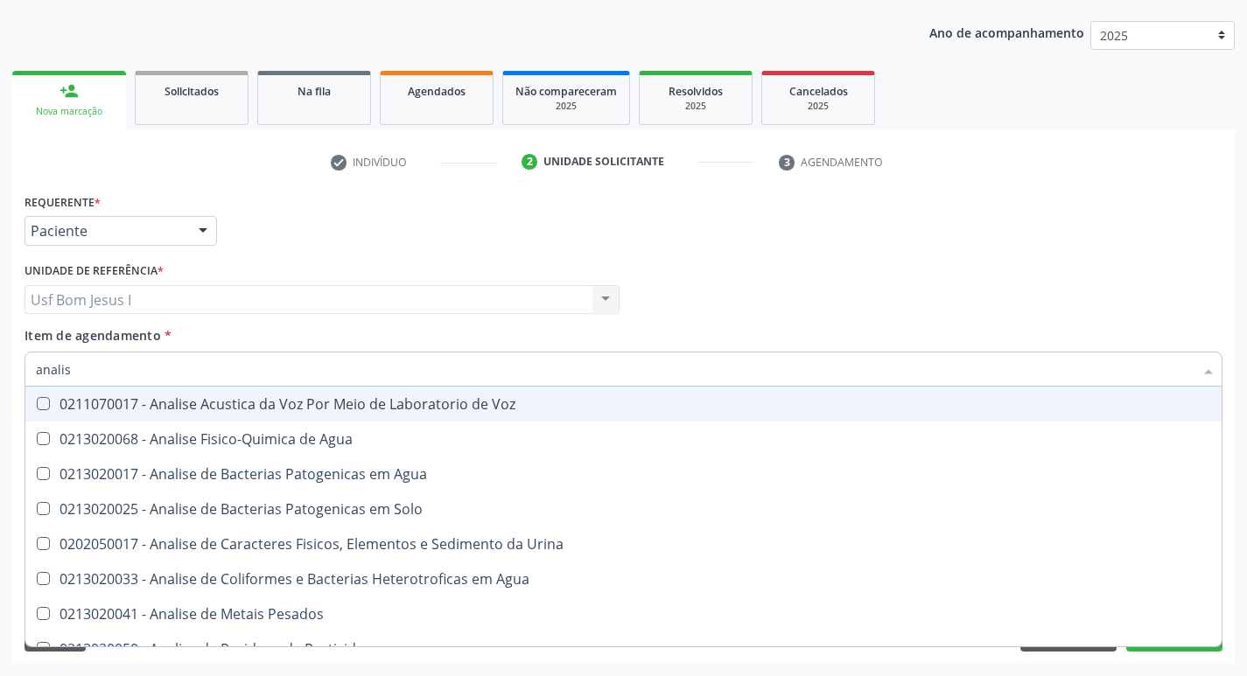
type input "analise"
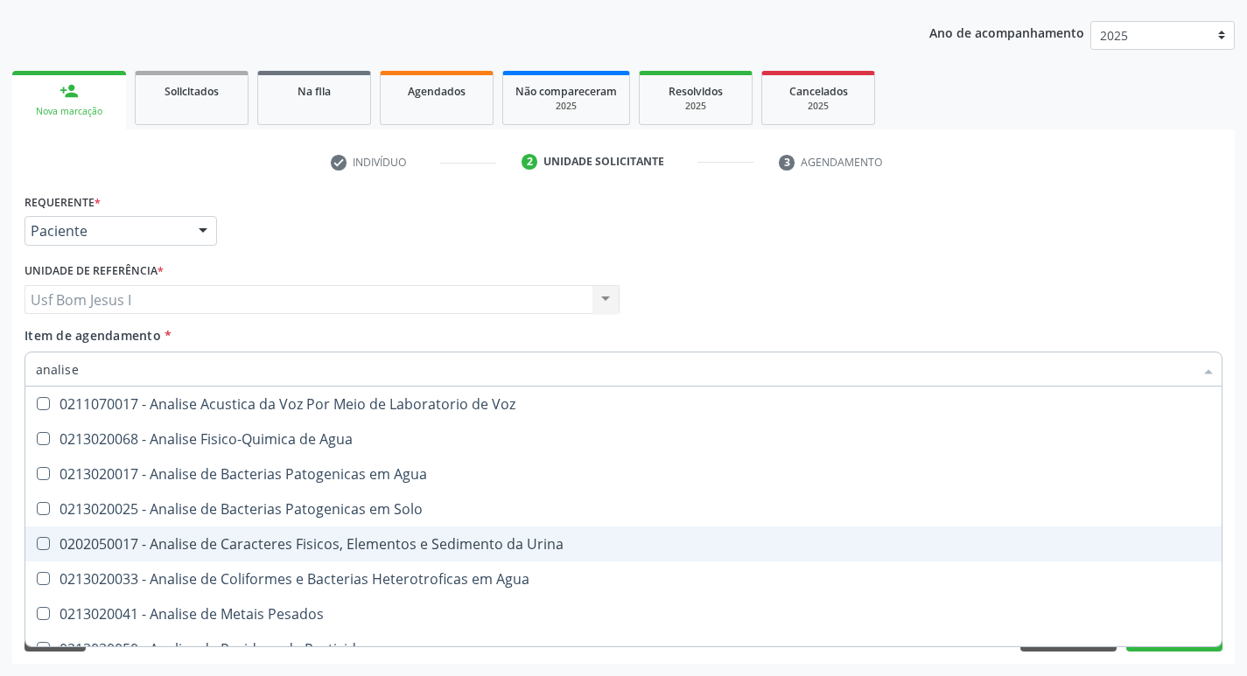
click at [167, 532] on span "0202050017 - Analise de Caracteres Fisicos, Elementos e Sedimento da Urina" at bounding box center [623, 544] width 1196 height 35
checkbox Urina "true"
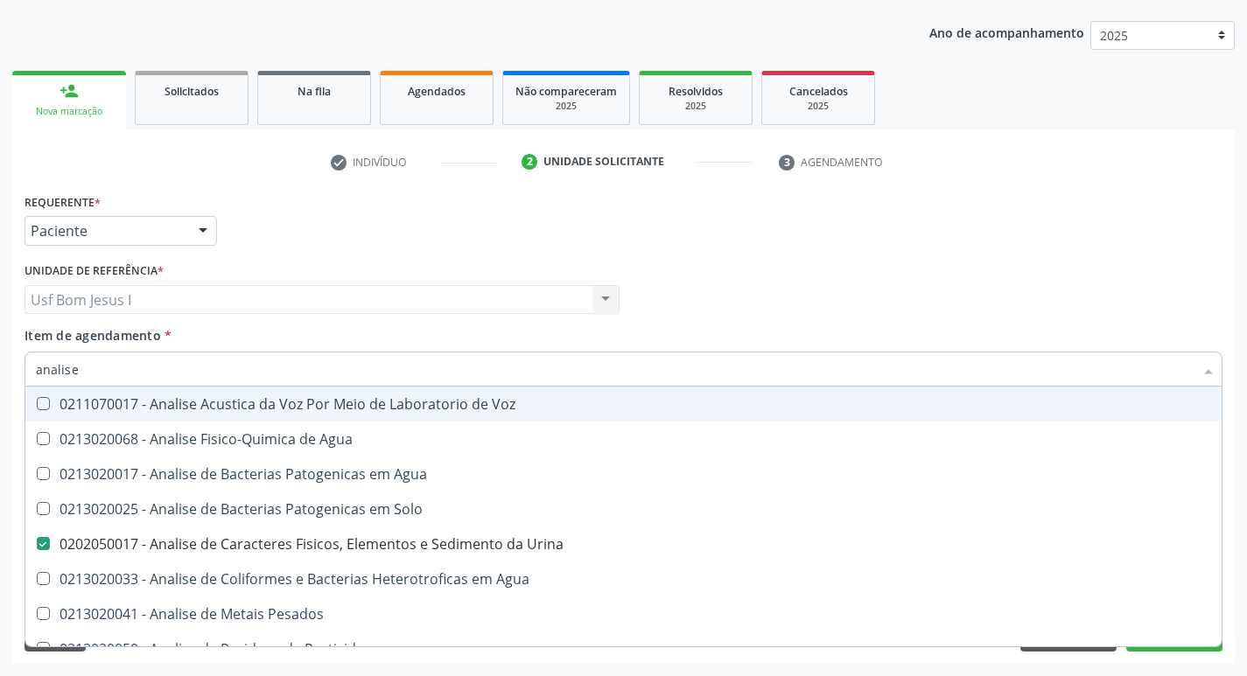
click at [105, 365] on input "analise" at bounding box center [615, 369] width 1158 height 35
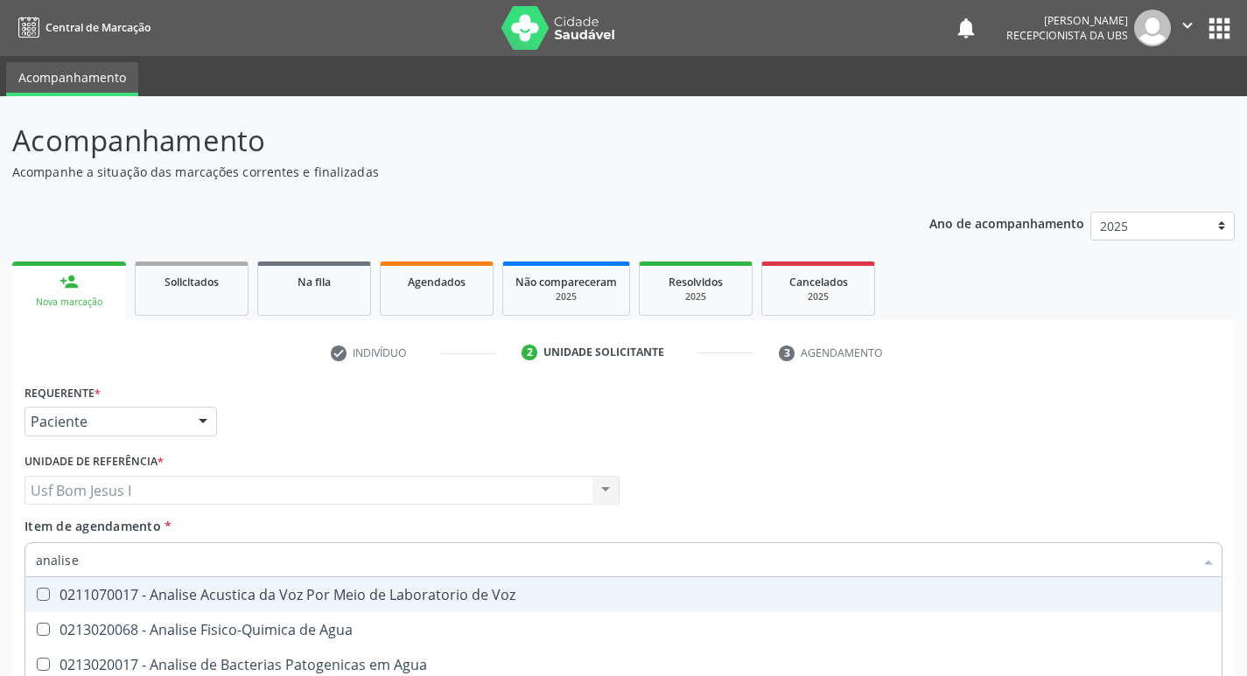
scroll to position [191, 0]
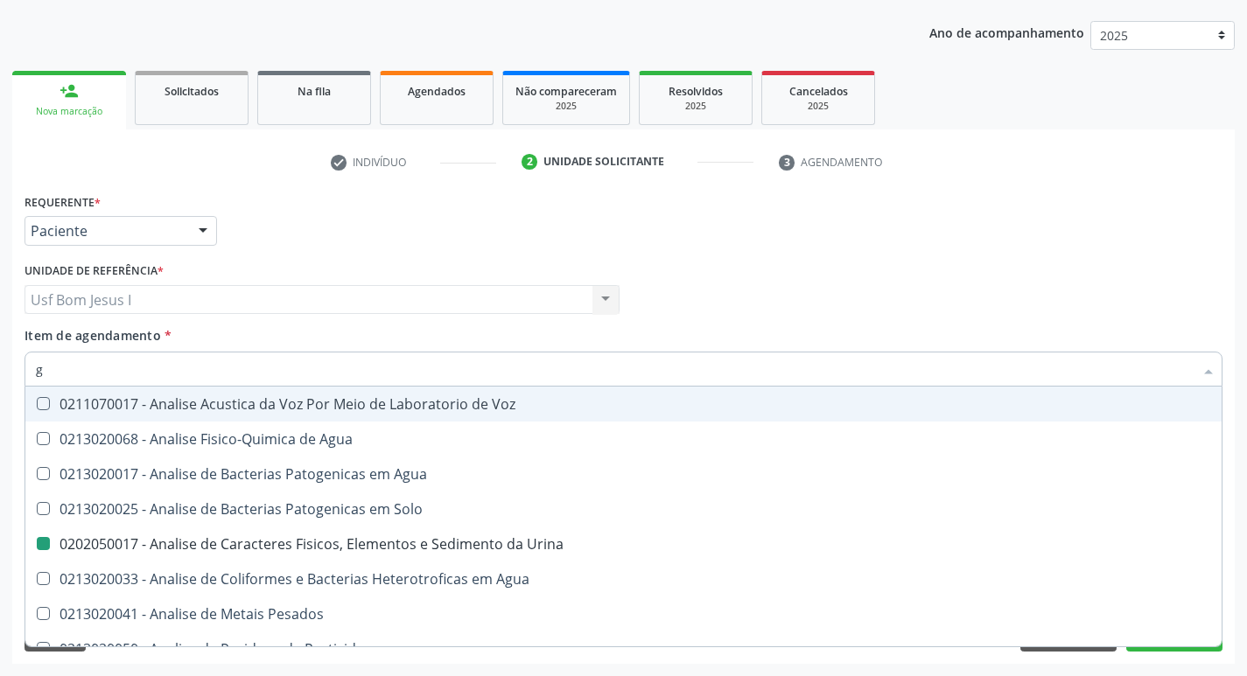
type input "gl"
checkbox Urina "false"
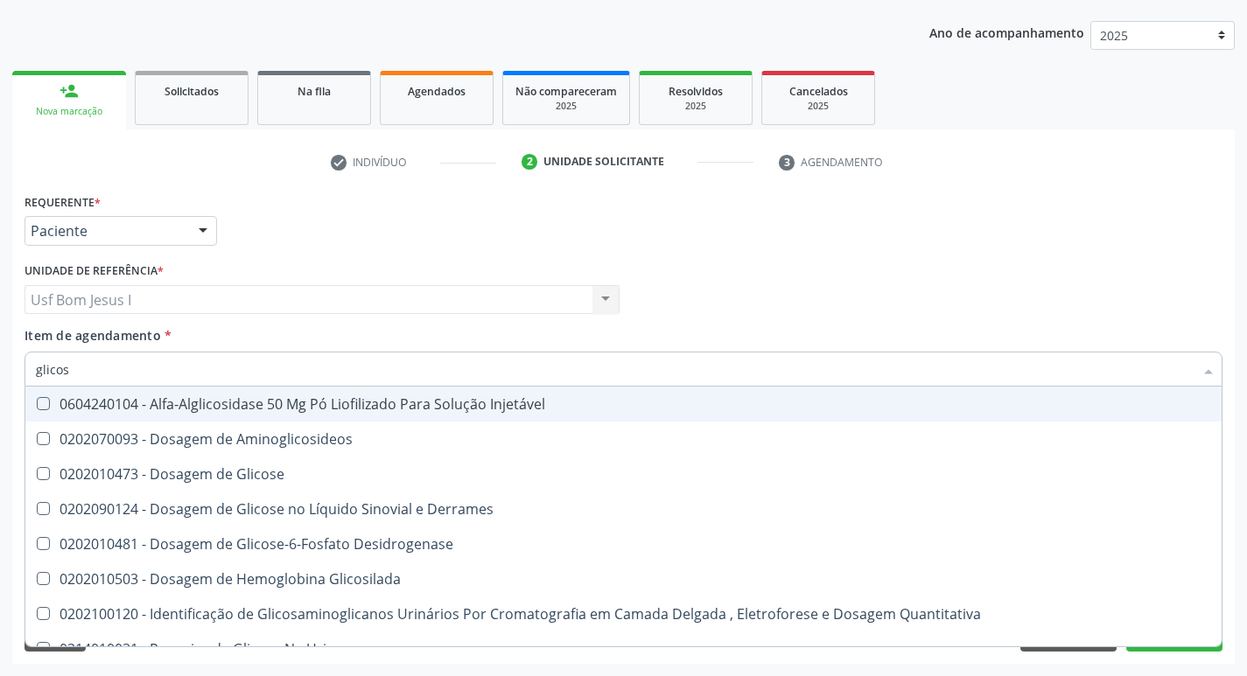
type input "glicose"
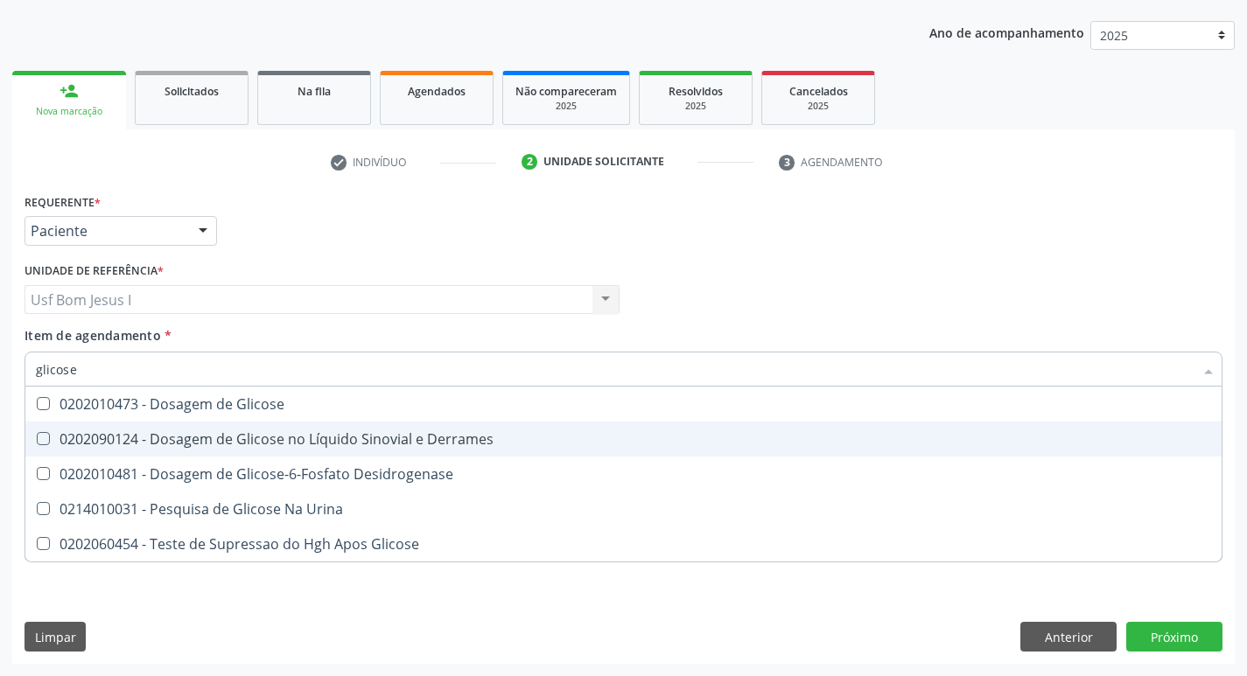
click at [209, 409] on div "0202010473 - Dosagem de Glicose" at bounding box center [623, 404] width 1175 height 14
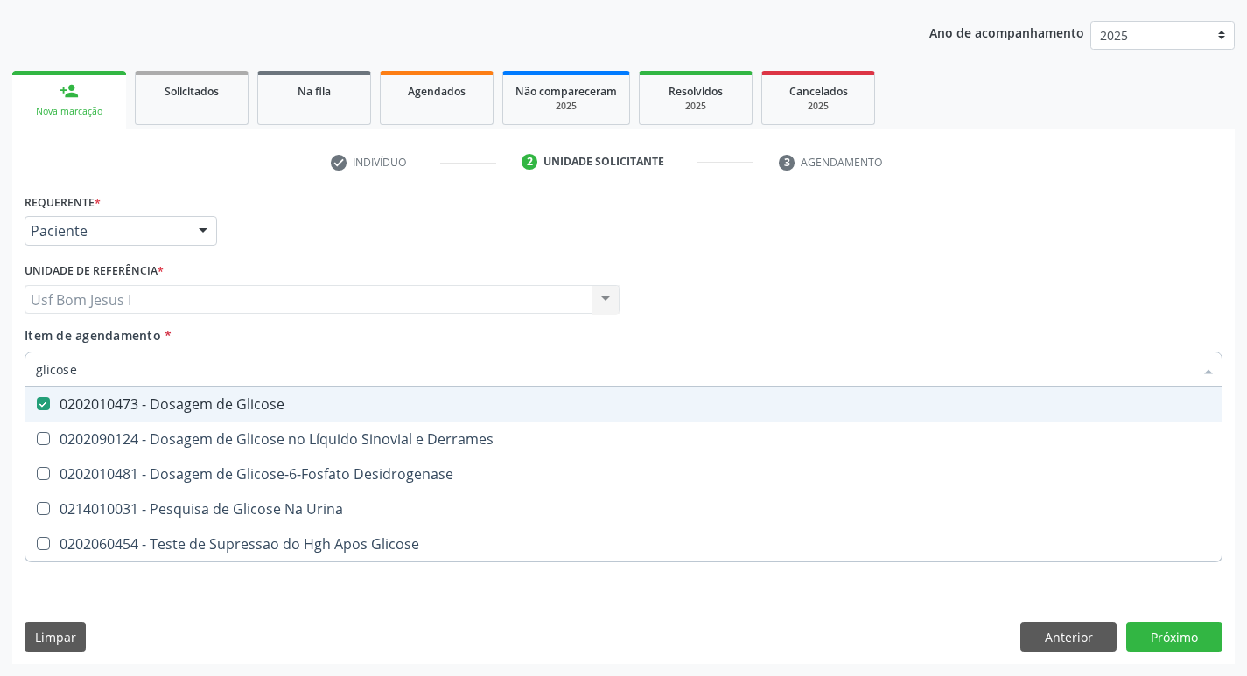
checkbox Glicose "true"
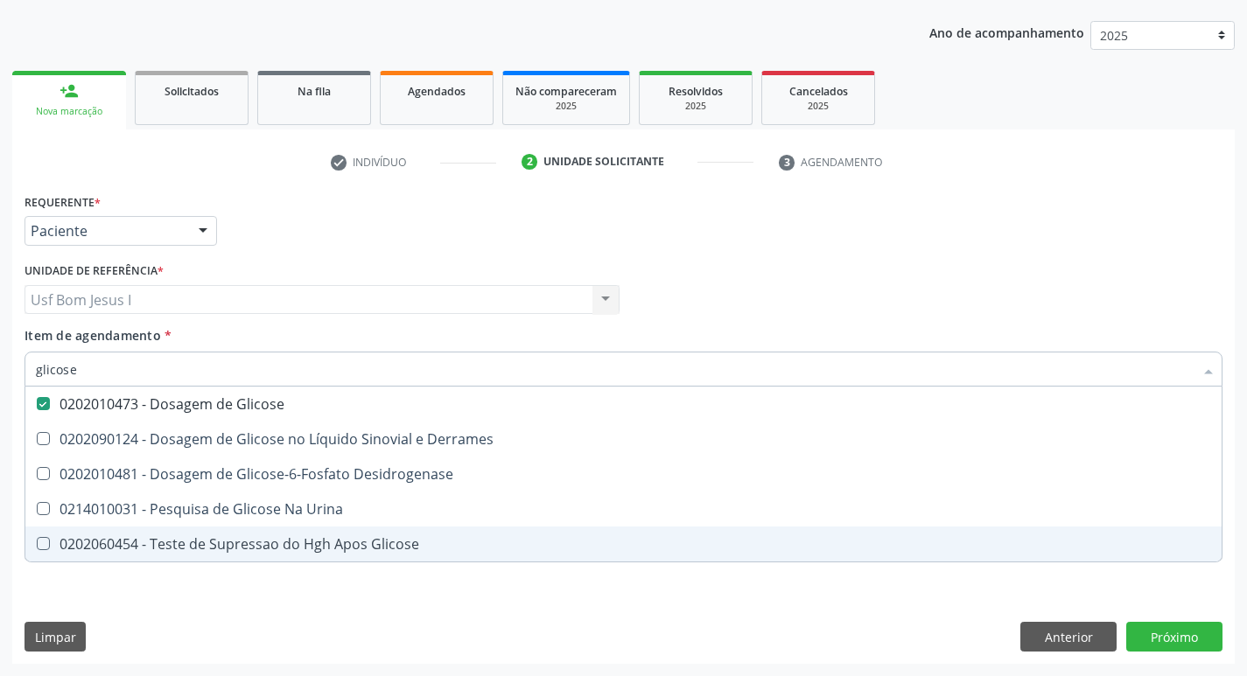
click at [409, 620] on div "Requerente * Paciente Profissional de Saúde Paciente Nenhum resultado encontrad…" at bounding box center [623, 426] width 1222 height 475
checkbox Derrames "true"
checkbox Desidrogenase "true"
checkbox Urina "true"
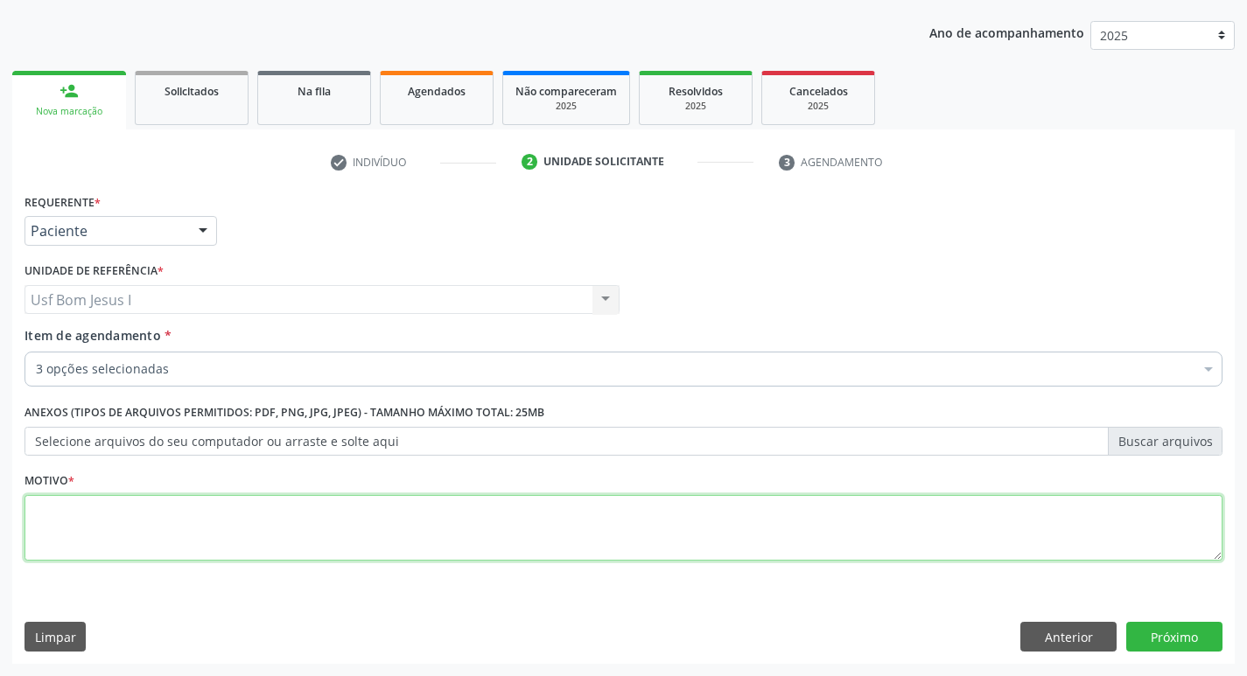
click at [261, 529] on textarea at bounding box center [624, 528] width 1198 height 67
type textarea ";"
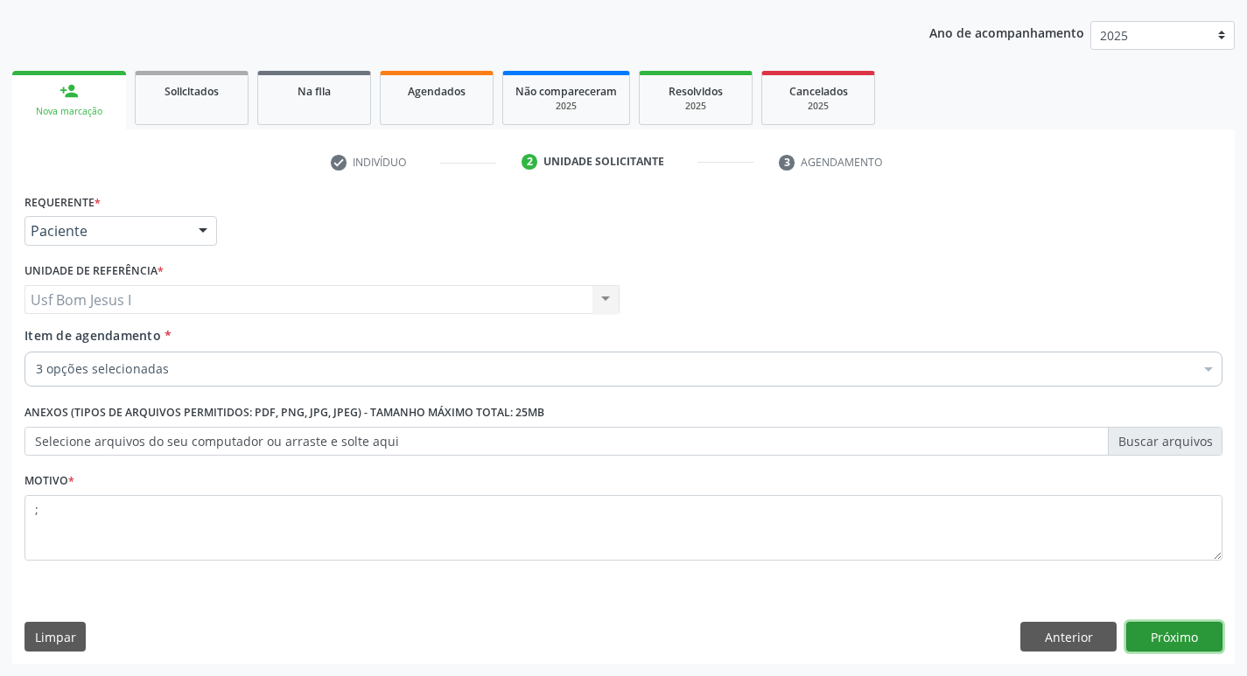
click at [1183, 641] on button "Próximo" at bounding box center [1174, 637] width 96 height 30
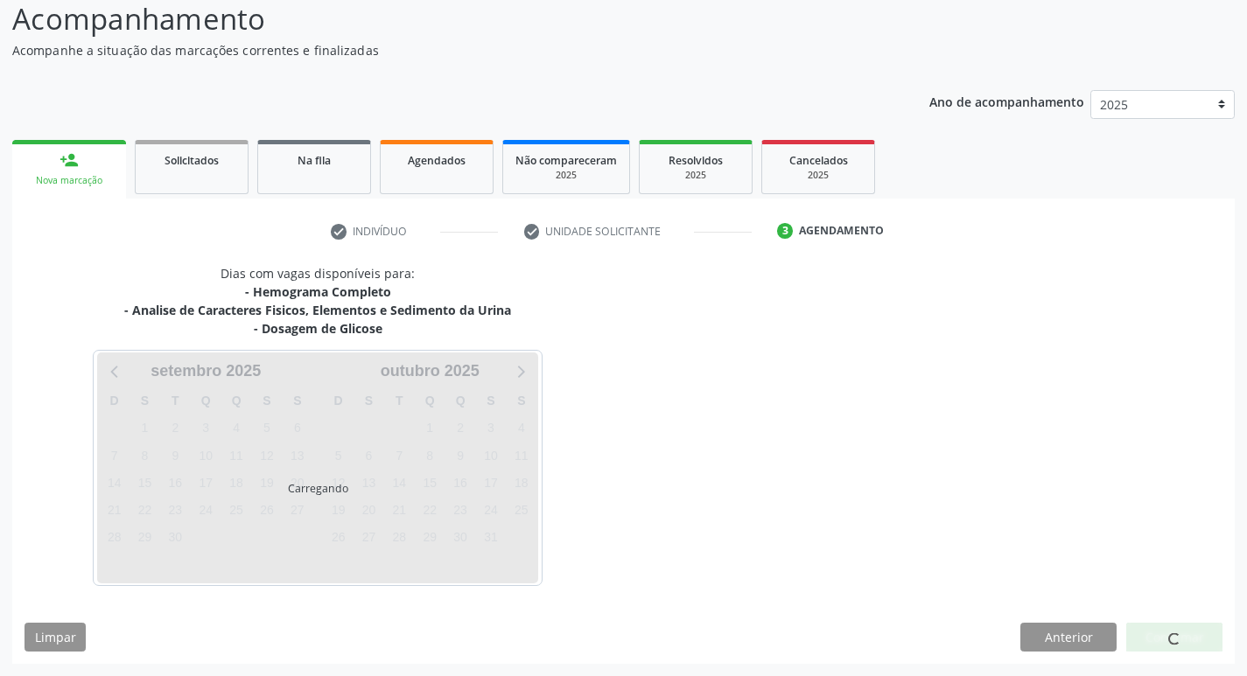
scroll to position [122, 0]
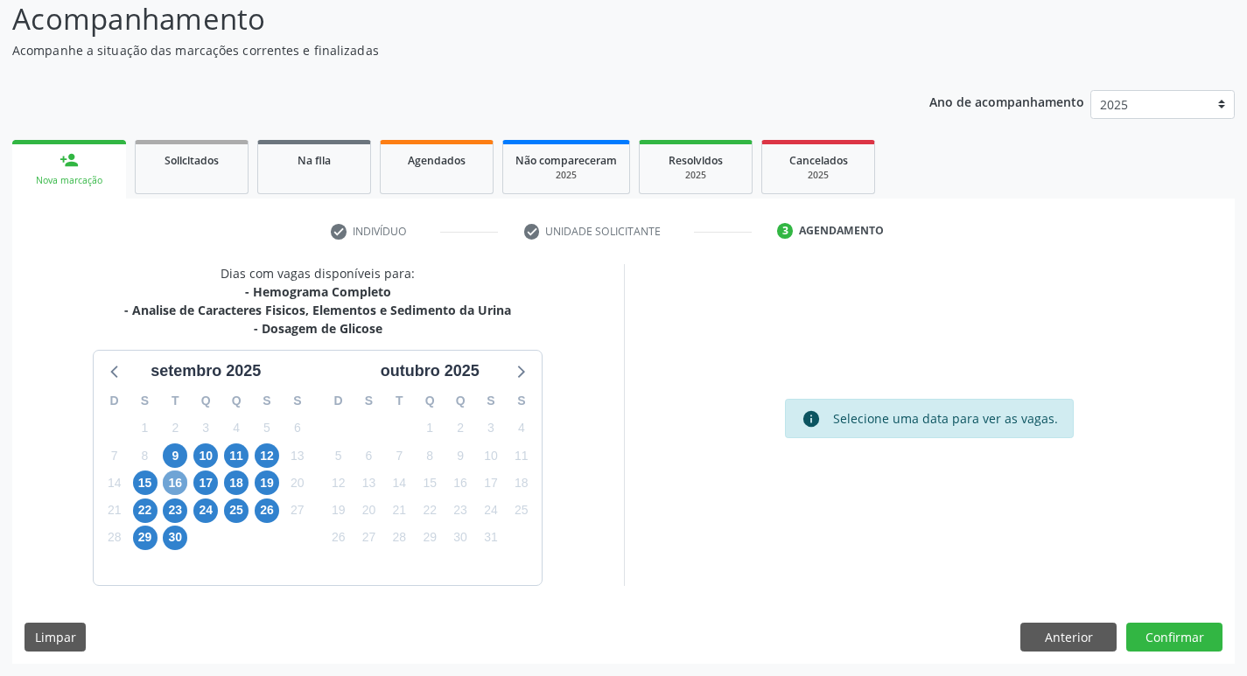
click at [172, 487] on span "16" at bounding box center [175, 483] width 25 height 25
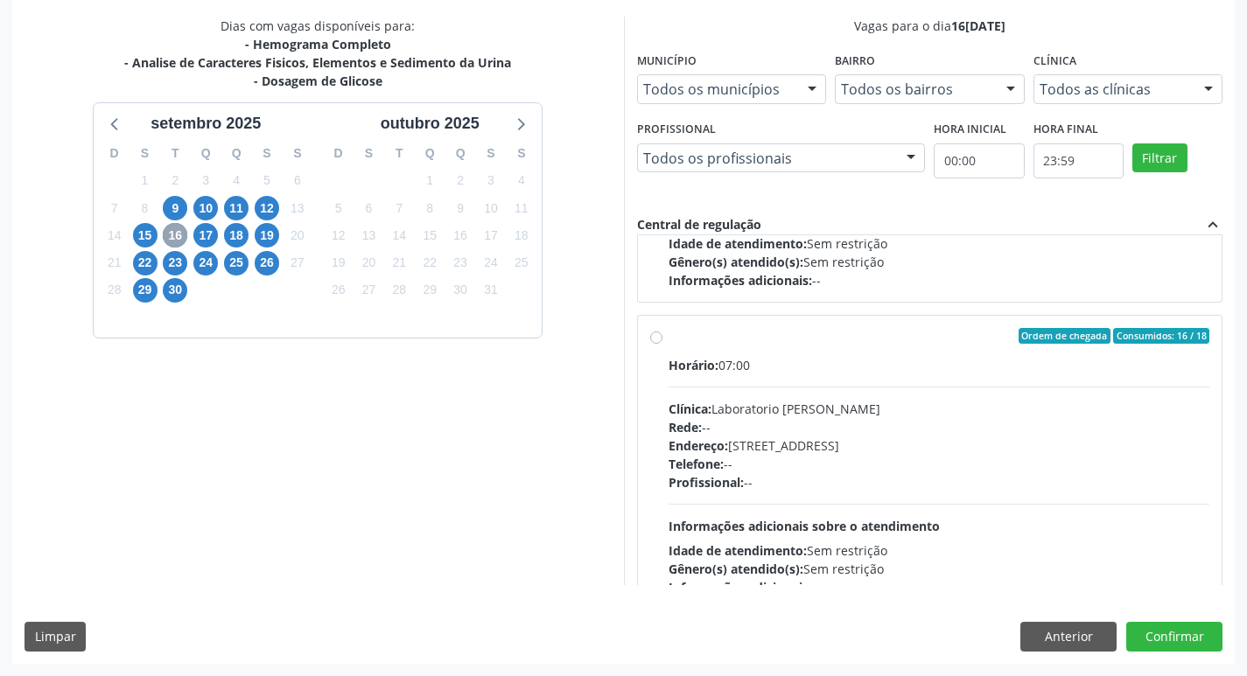
scroll to position [1166, 0]
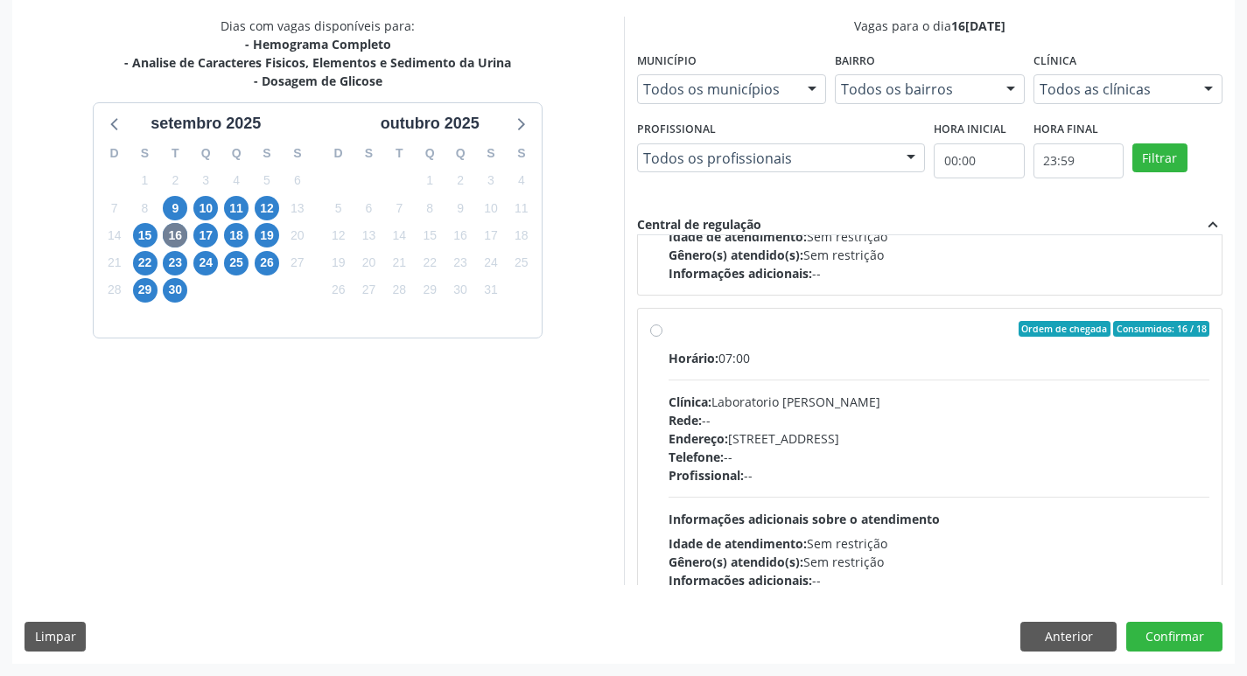
click at [963, 414] on div "Rede: --" at bounding box center [940, 420] width 542 height 18
click at [662, 337] on input "Ordem de chegada Consumidos: 16 / 18 Horário: 07:00 Clínica: Laboratorio Jose P…" at bounding box center [656, 329] width 12 height 16
radio input "true"
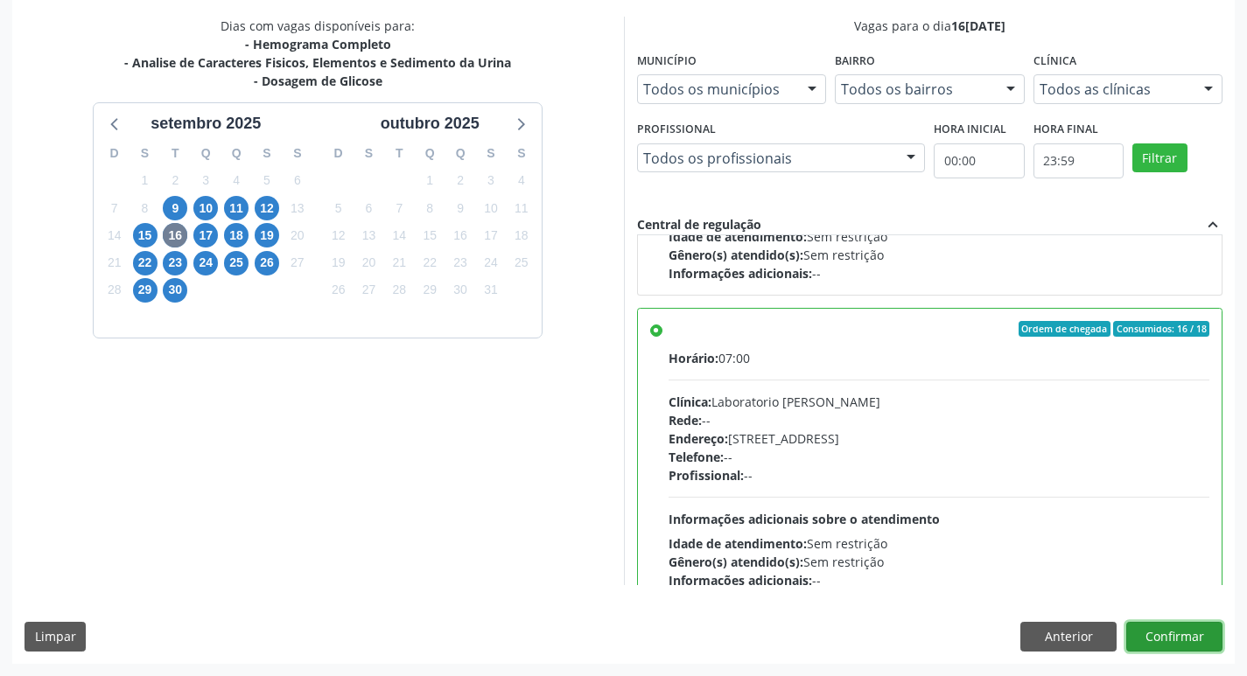
click at [1177, 649] on button "Confirmar" at bounding box center [1174, 637] width 96 height 30
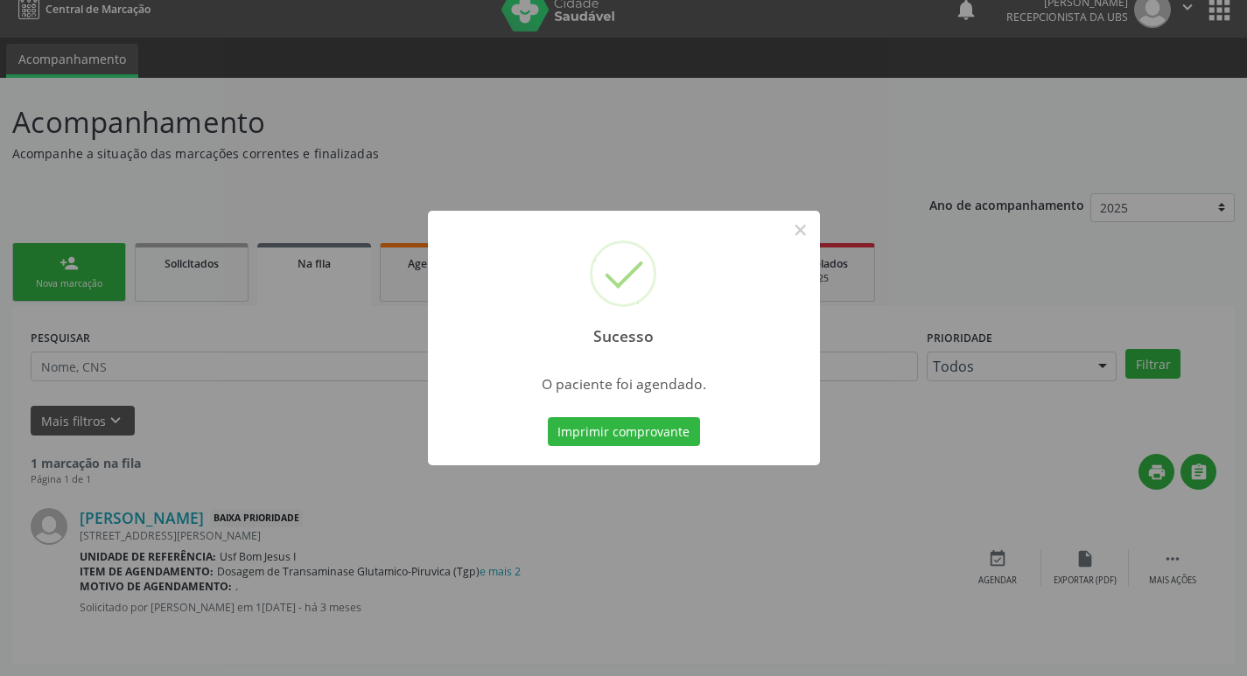
scroll to position [0, 0]
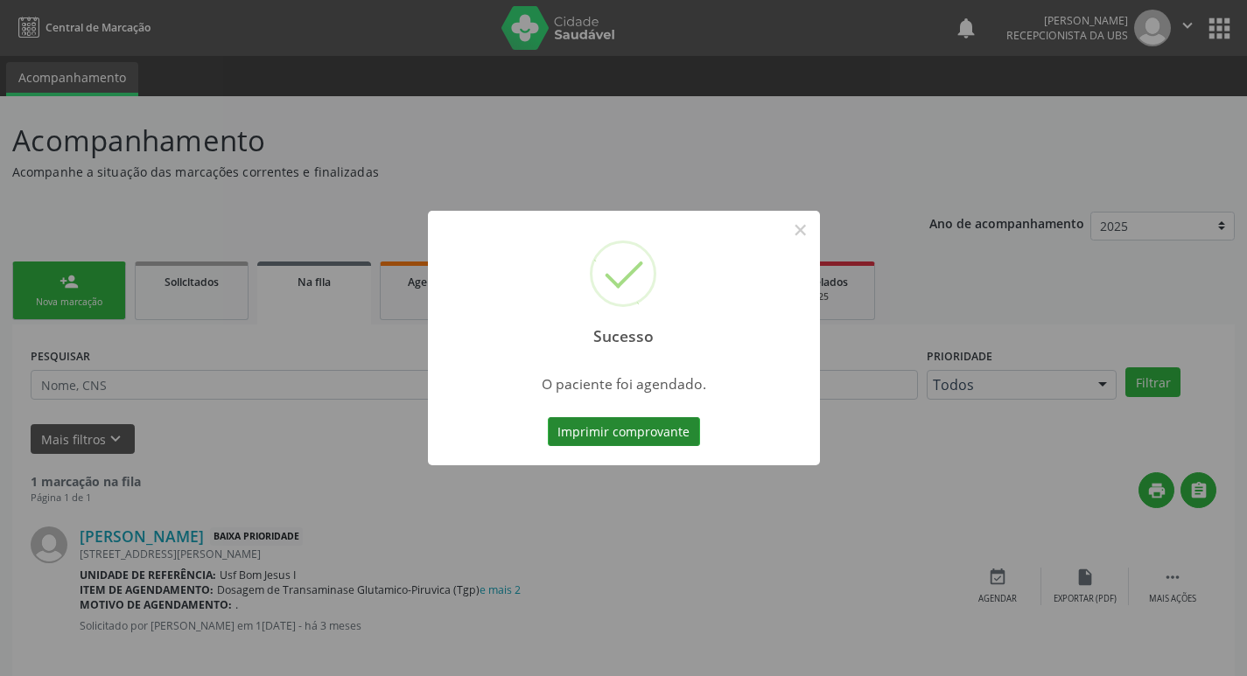
click at [615, 423] on button "Imprimir comprovante" at bounding box center [624, 432] width 152 height 30
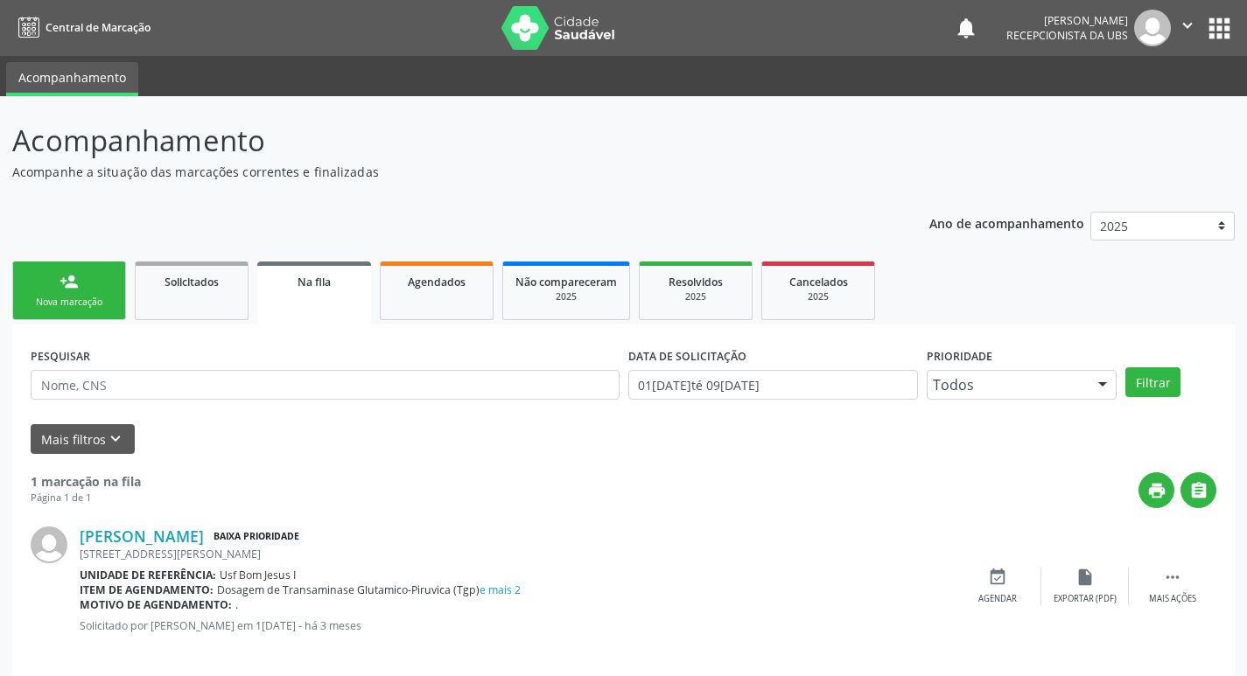
click at [82, 299] on div "Nova marcação" at bounding box center [69, 302] width 88 height 13
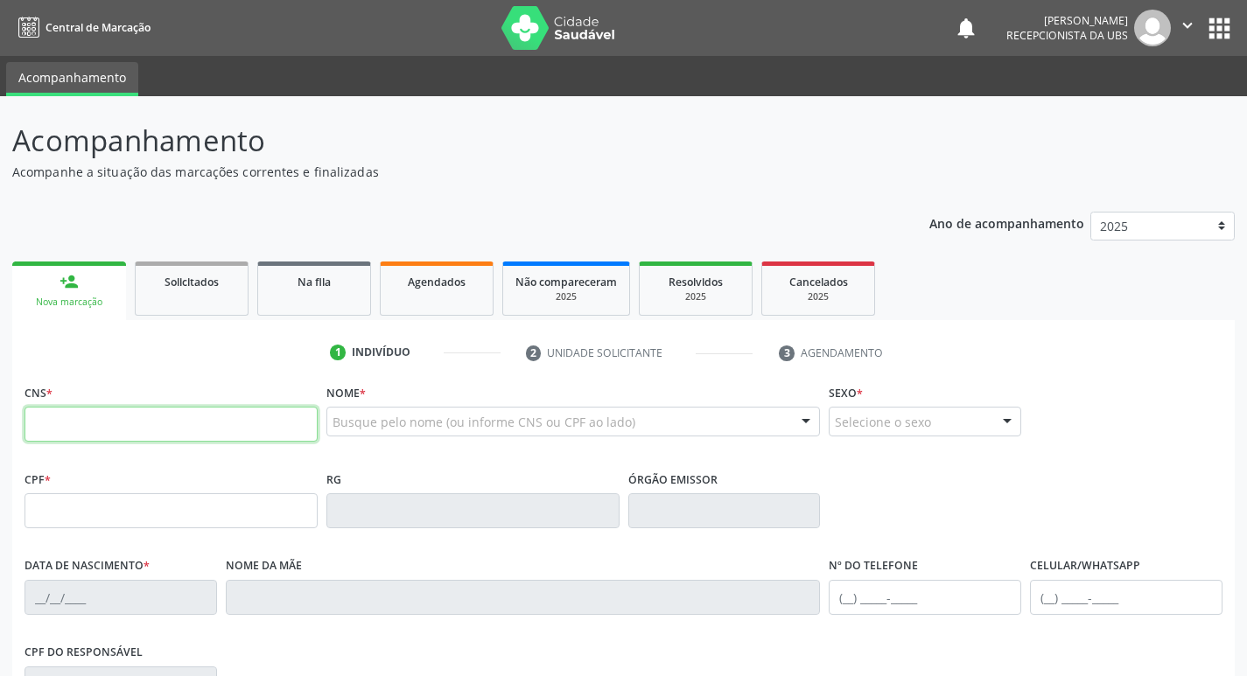
click at [137, 420] on input "text" at bounding box center [171, 424] width 293 height 35
paste input "701 8042 5699 5973"
type input "701 8042 5699 5973"
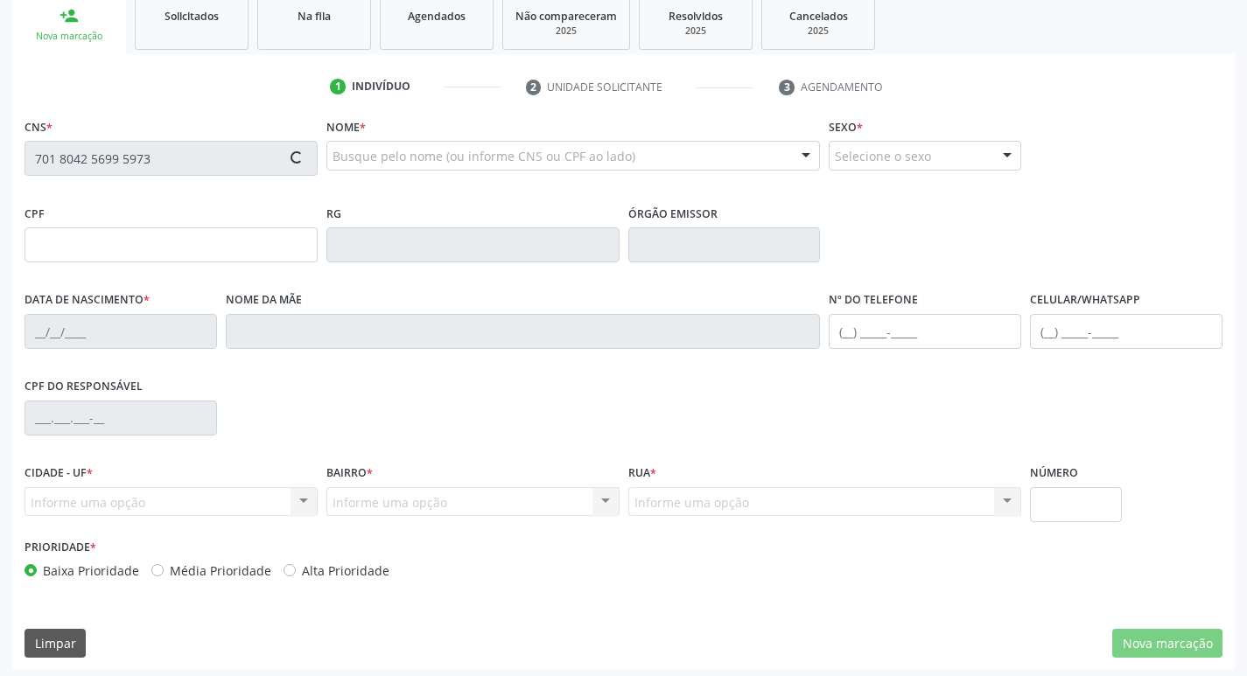
type input "147.355.834-40"
type input "2[DATE]"
type input "[PERSON_NAME]"
type input "[PHONE_NUMBER]"
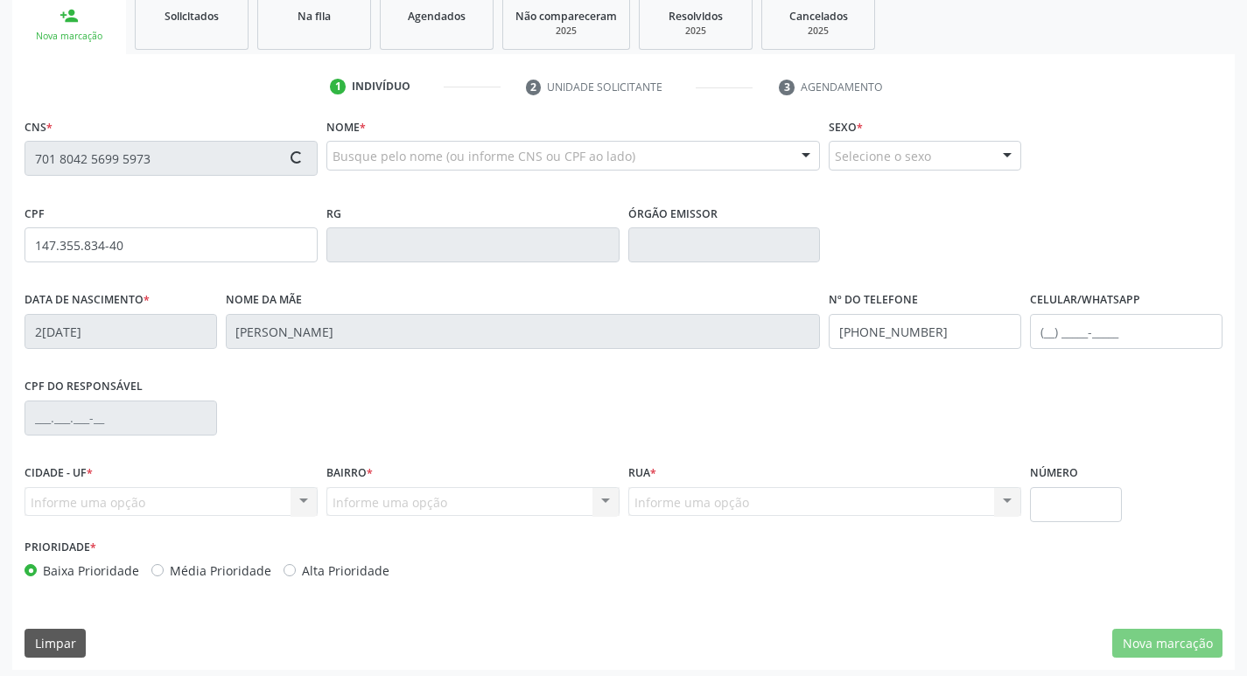
type input "097.437.384-28"
type input "396"
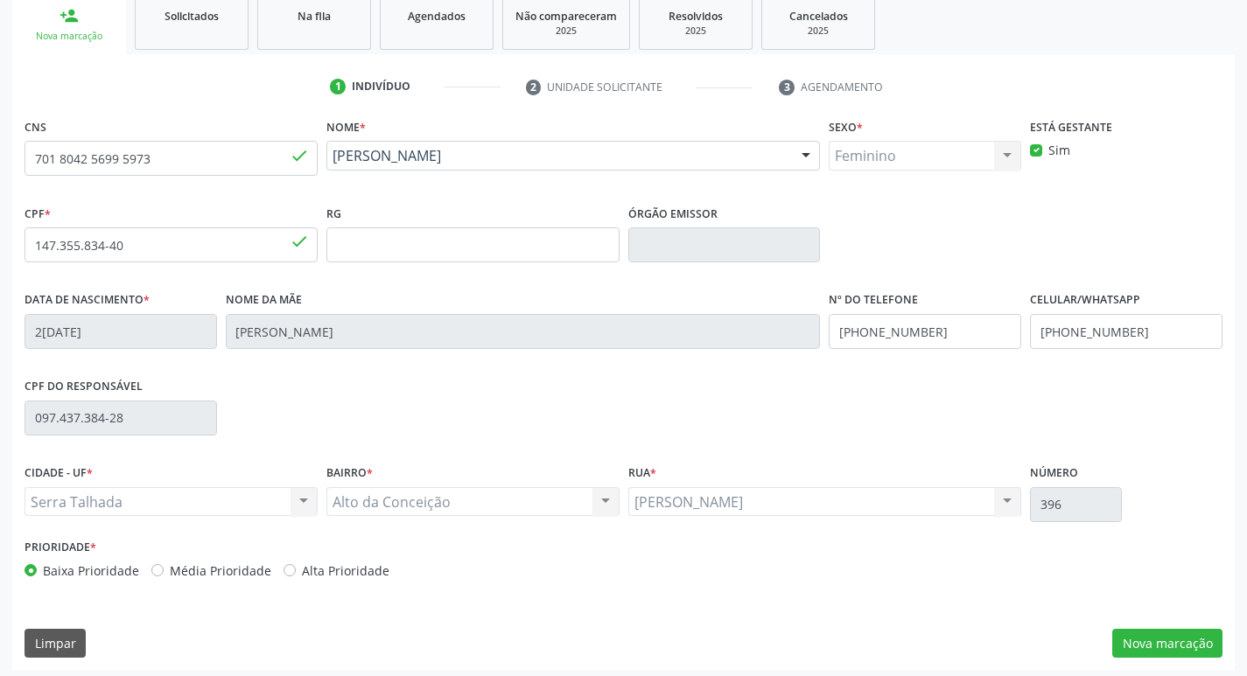
scroll to position [272, 0]
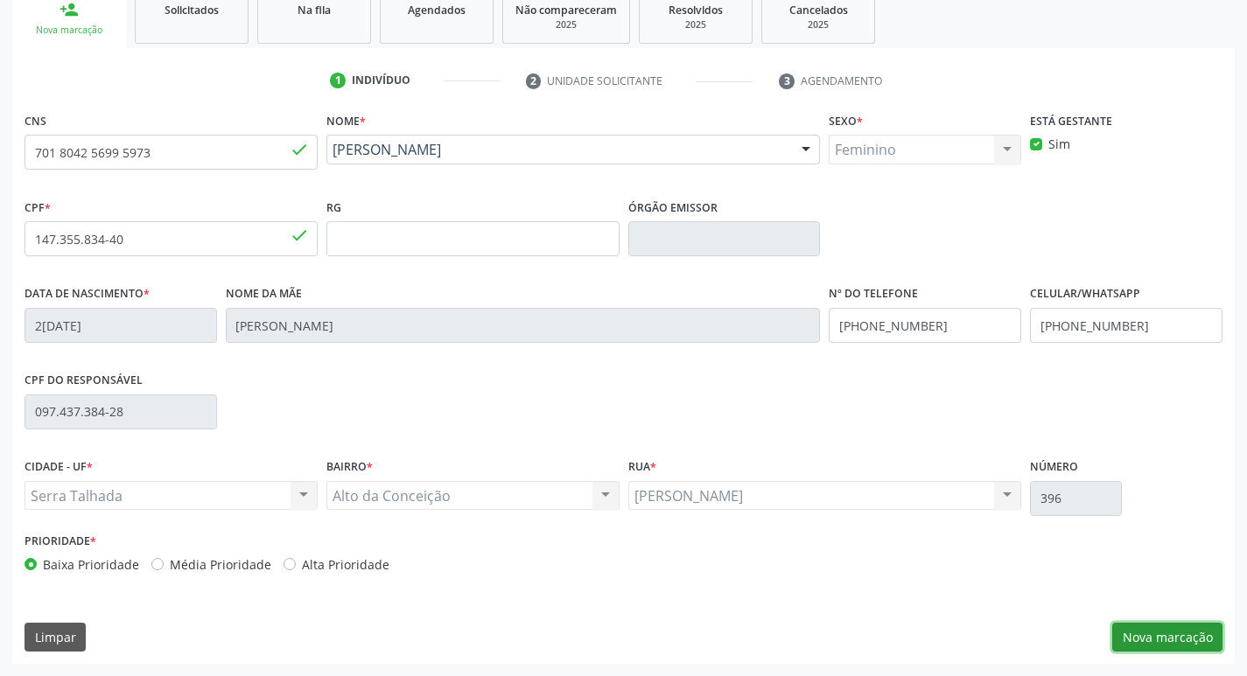
click at [1162, 643] on button "Nova marcação" at bounding box center [1167, 638] width 110 height 30
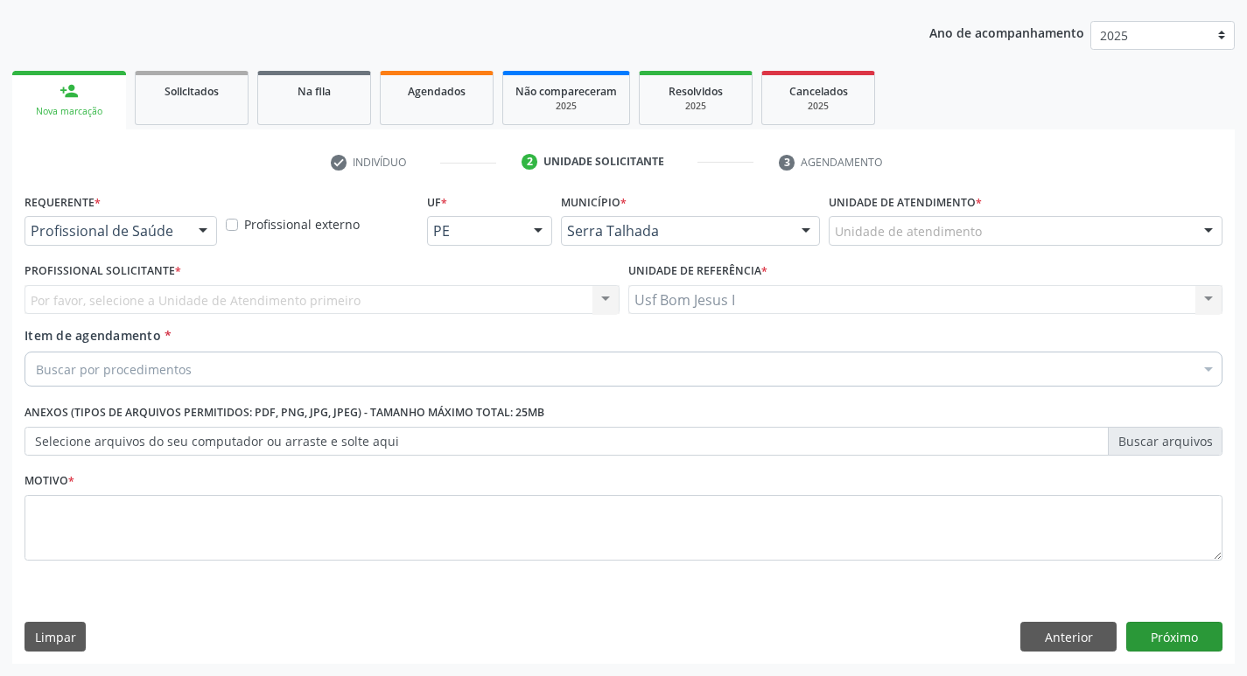
scroll to position [191, 0]
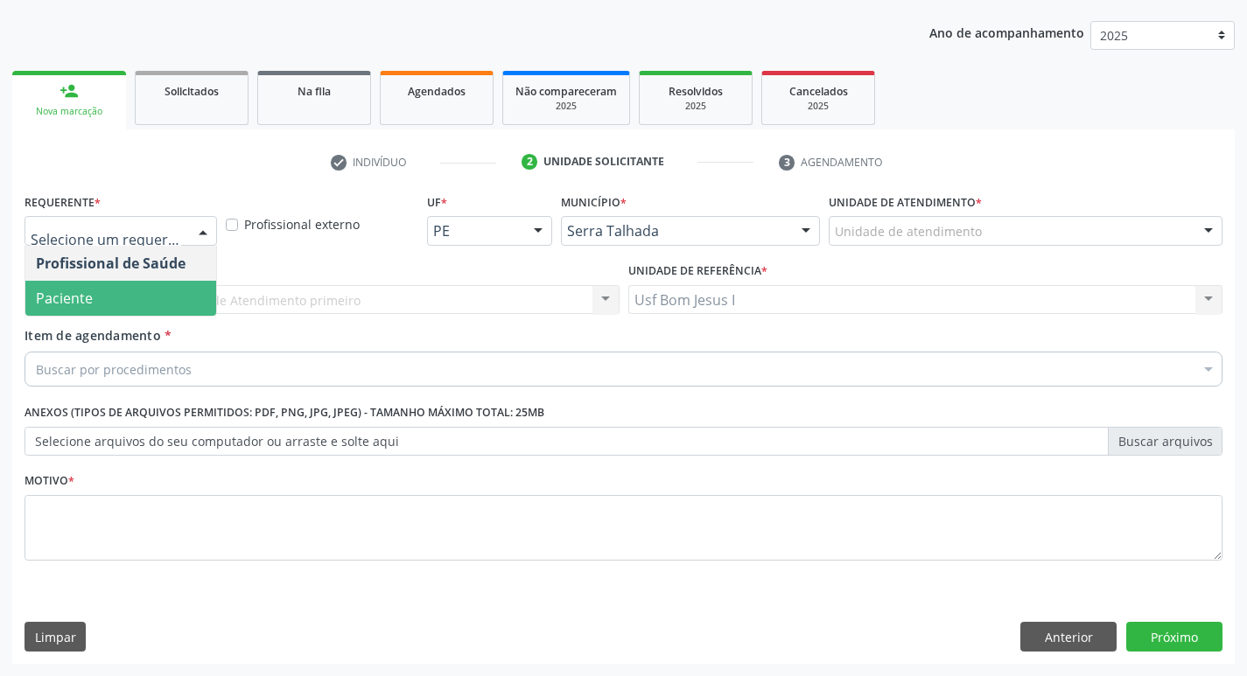
click at [125, 300] on span "Paciente" at bounding box center [120, 298] width 191 height 35
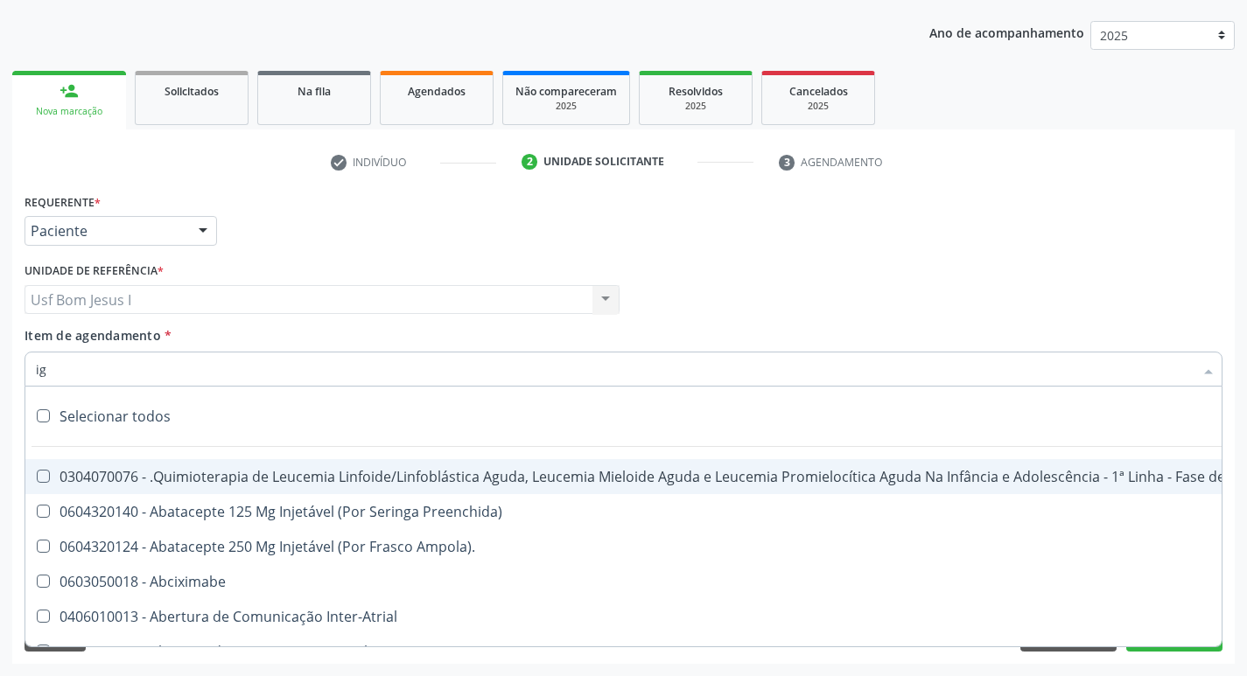
type input "igg"
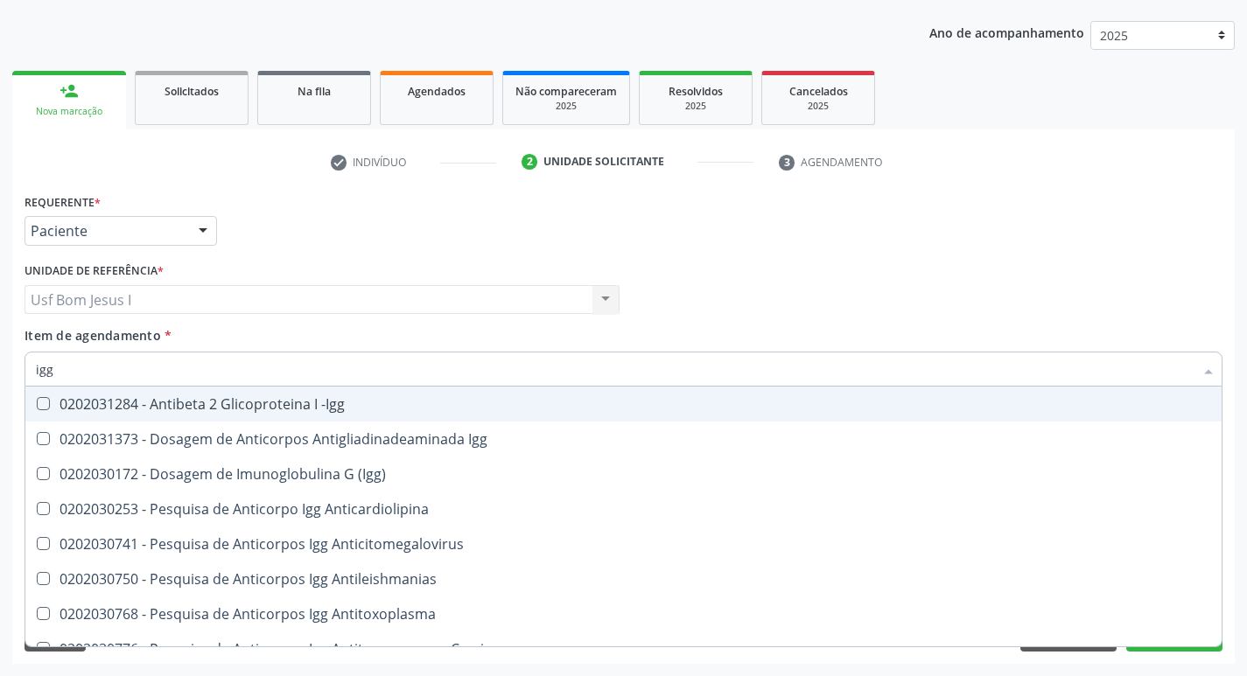
click at [175, 375] on input "igg" at bounding box center [615, 369] width 1158 height 35
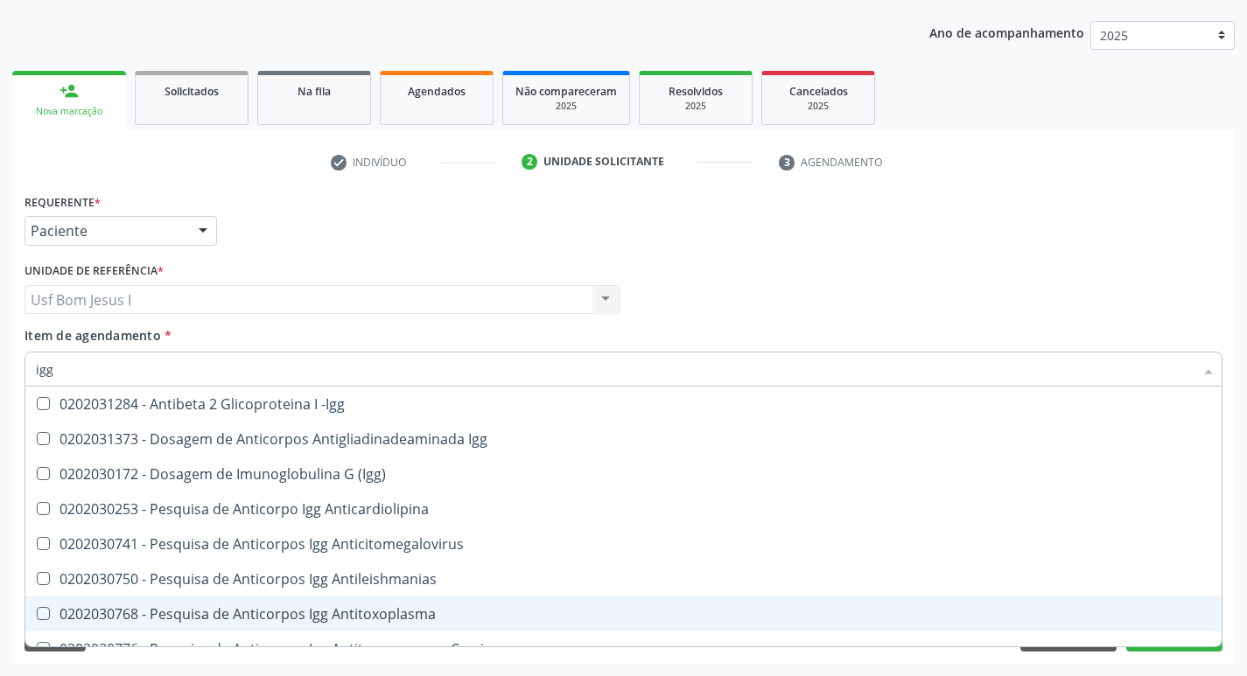
click at [410, 618] on div "0202030768 - Pesquisa de Anticorpos Igg Antitoxoplasma" at bounding box center [623, 614] width 1175 height 14
checkbox Antitoxoplasma "true"
type input "ig"
checkbox Antitoxoplasma "false"
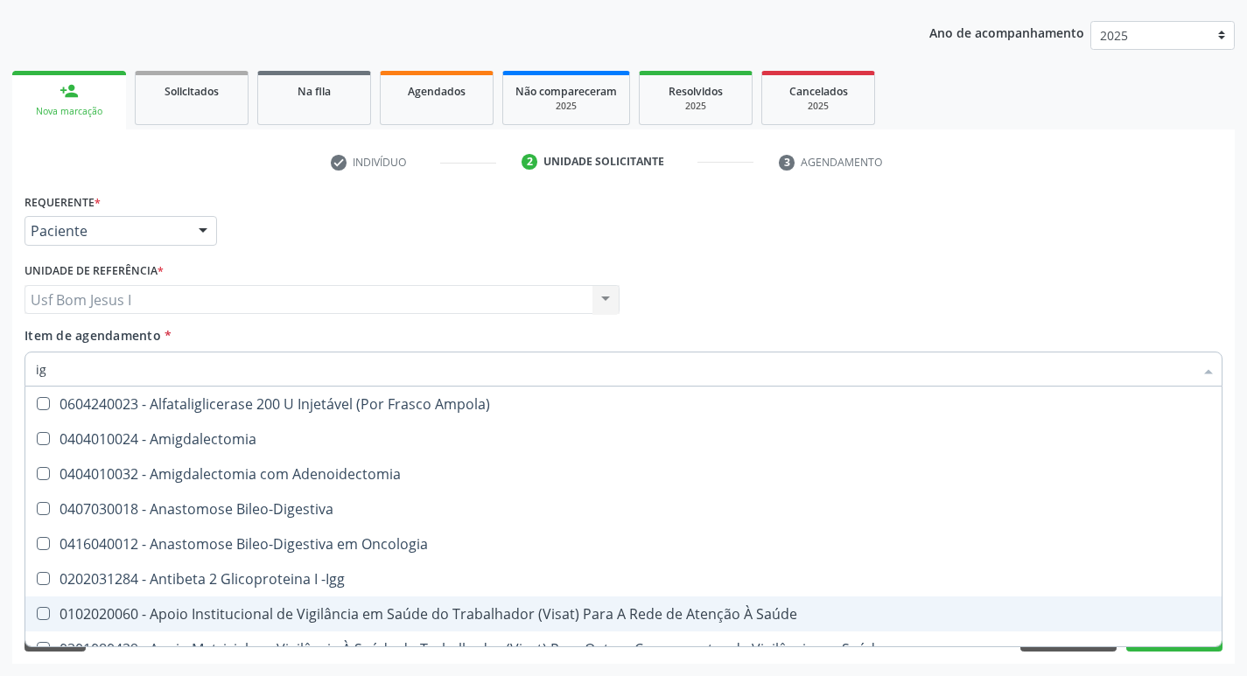
type input "igm"
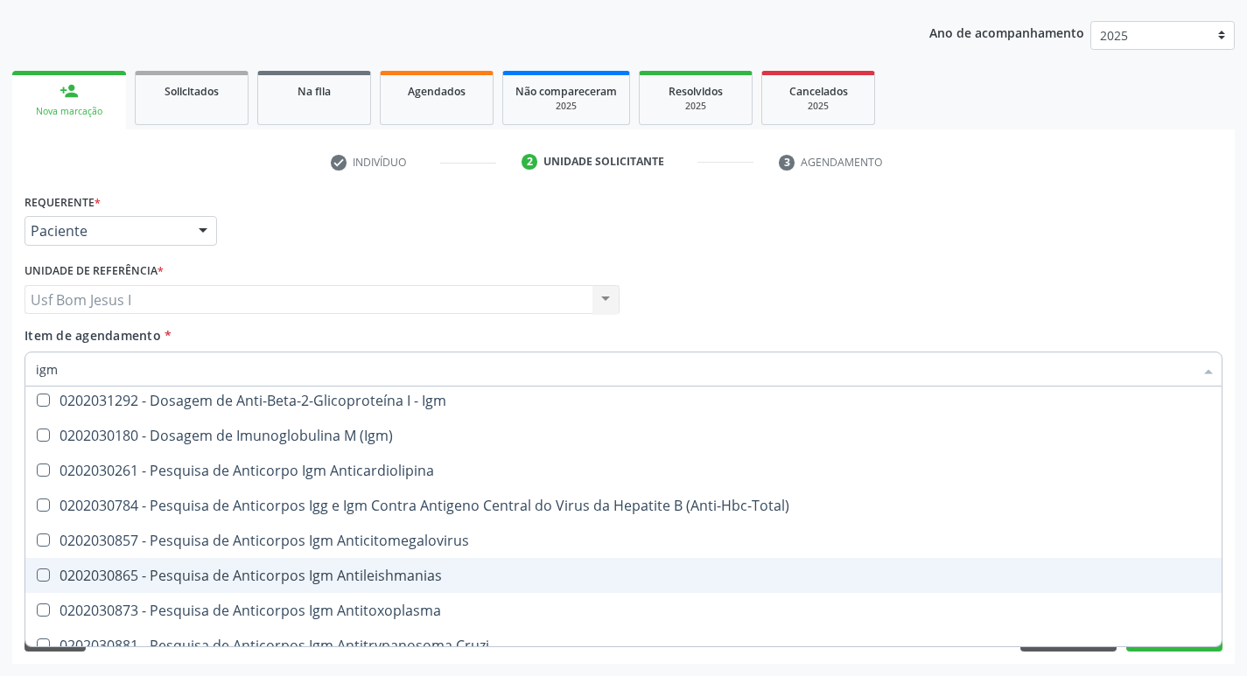
scroll to position [59, 0]
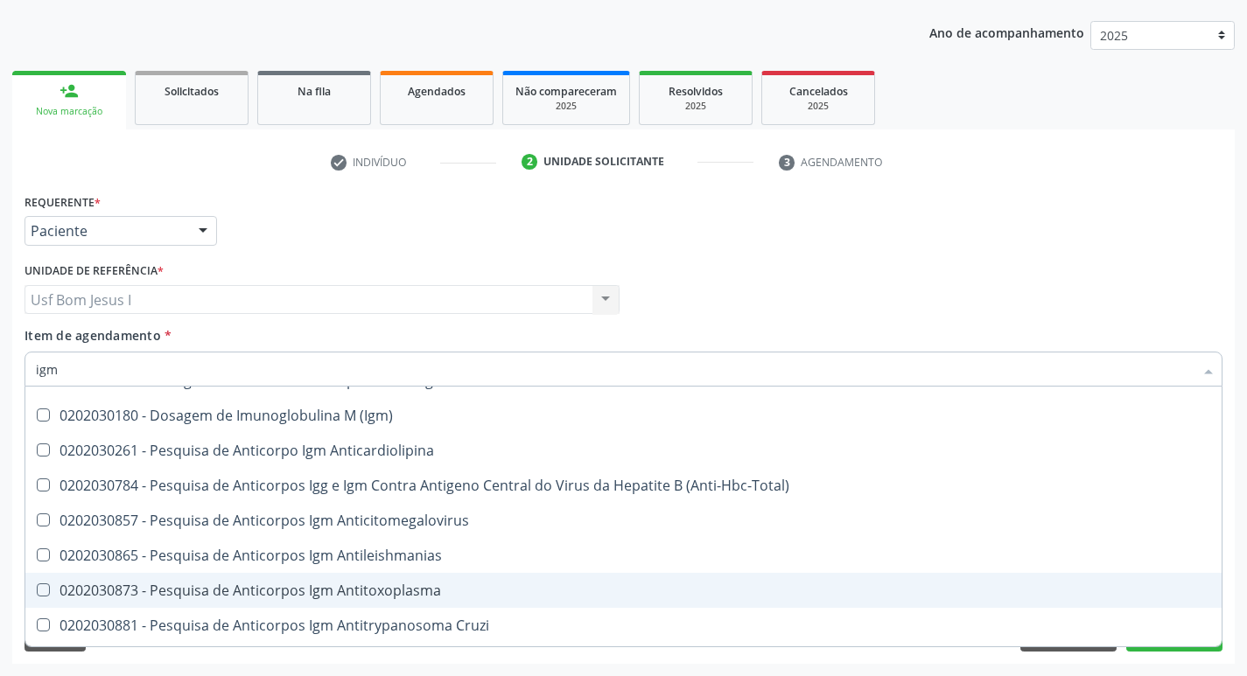
click at [462, 595] on div "0202030873 - Pesquisa de Anticorpos Igm Antitoxoplasma" at bounding box center [623, 591] width 1175 height 14
checkbox Antitoxoplasma "true"
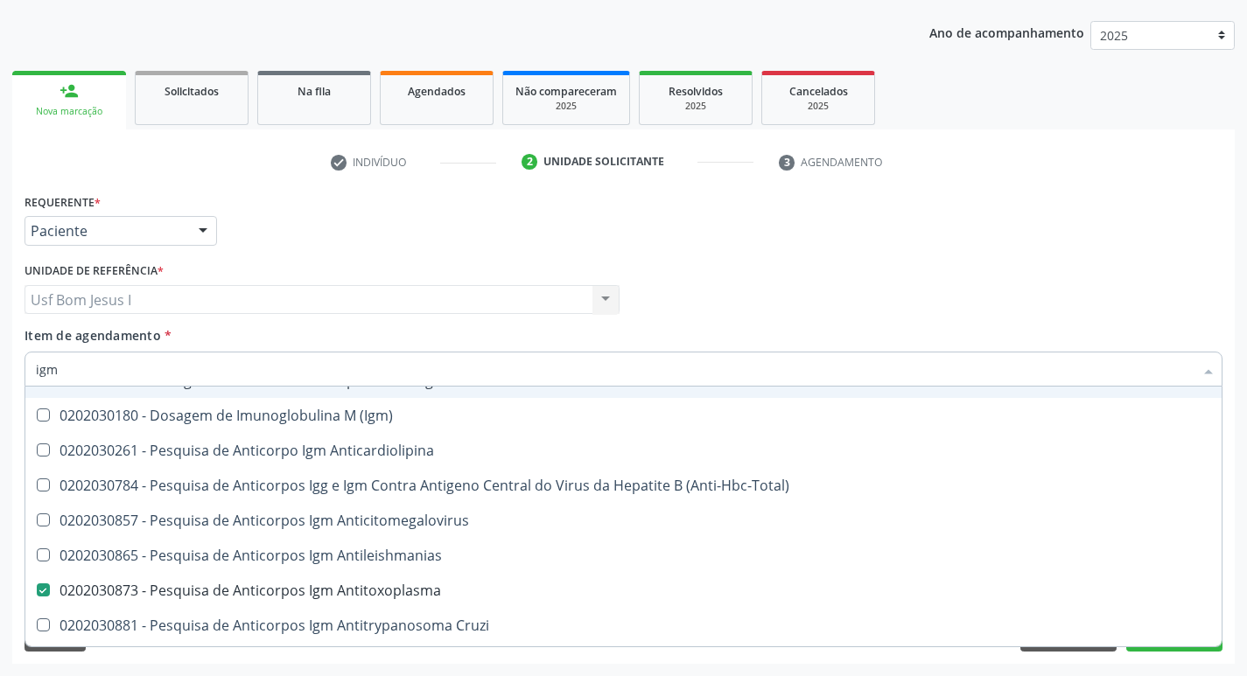
click at [239, 369] on input "igm" at bounding box center [615, 369] width 1158 height 35
type input "cul"
checkbox Antitoxoplasma "false"
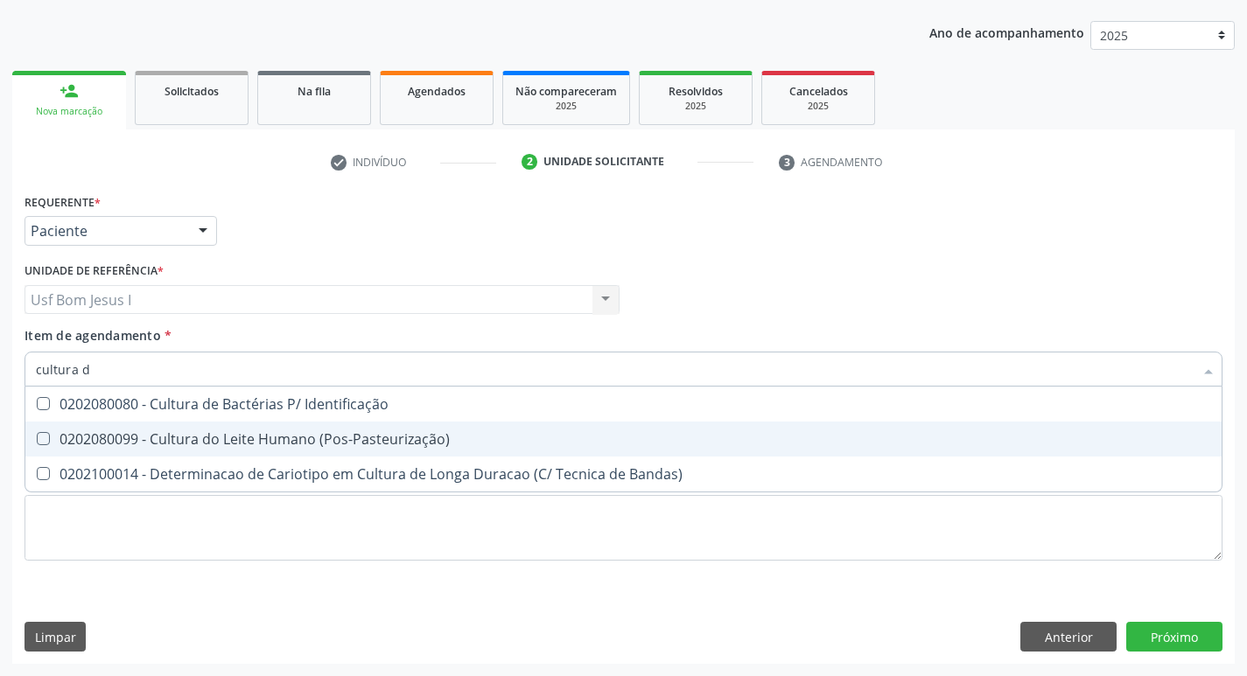
scroll to position [0, 0]
type input "cultura de"
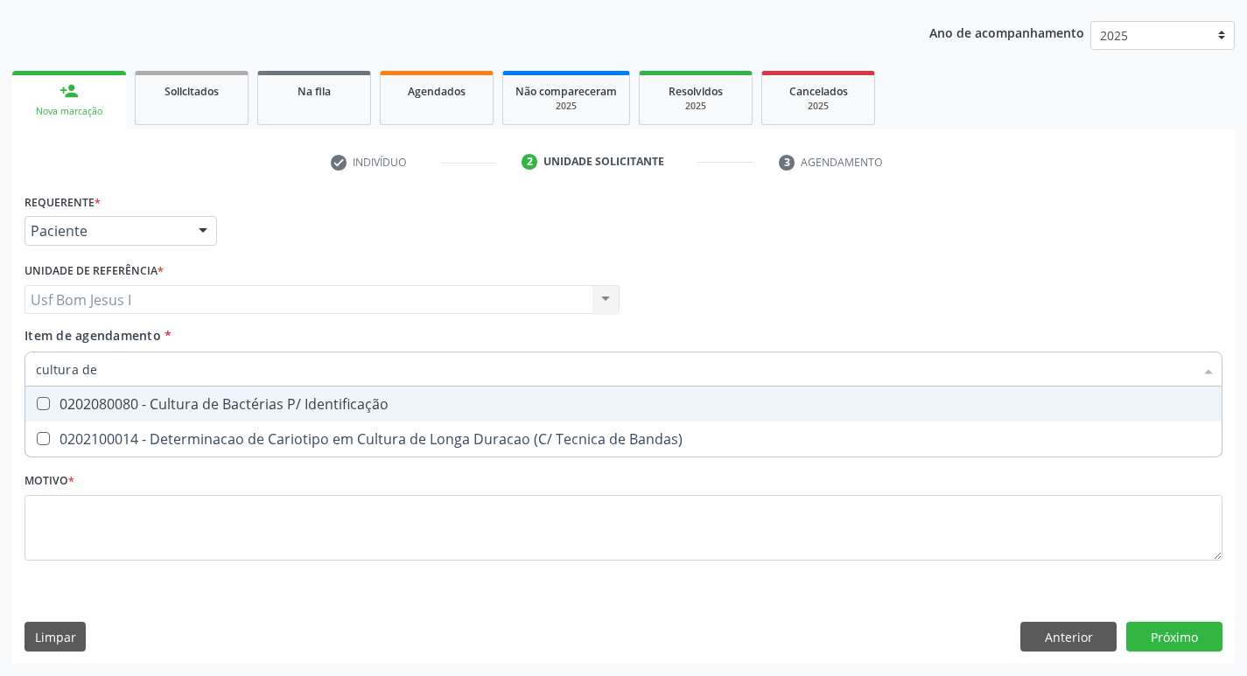
click at [240, 410] on div "0202080080 - Cultura de Bactérias P/ Identificação" at bounding box center [623, 404] width 1175 height 14
checkbox Identificação "true"
click at [200, 371] on input "cultura de" at bounding box center [615, 369] width 1158 height 35
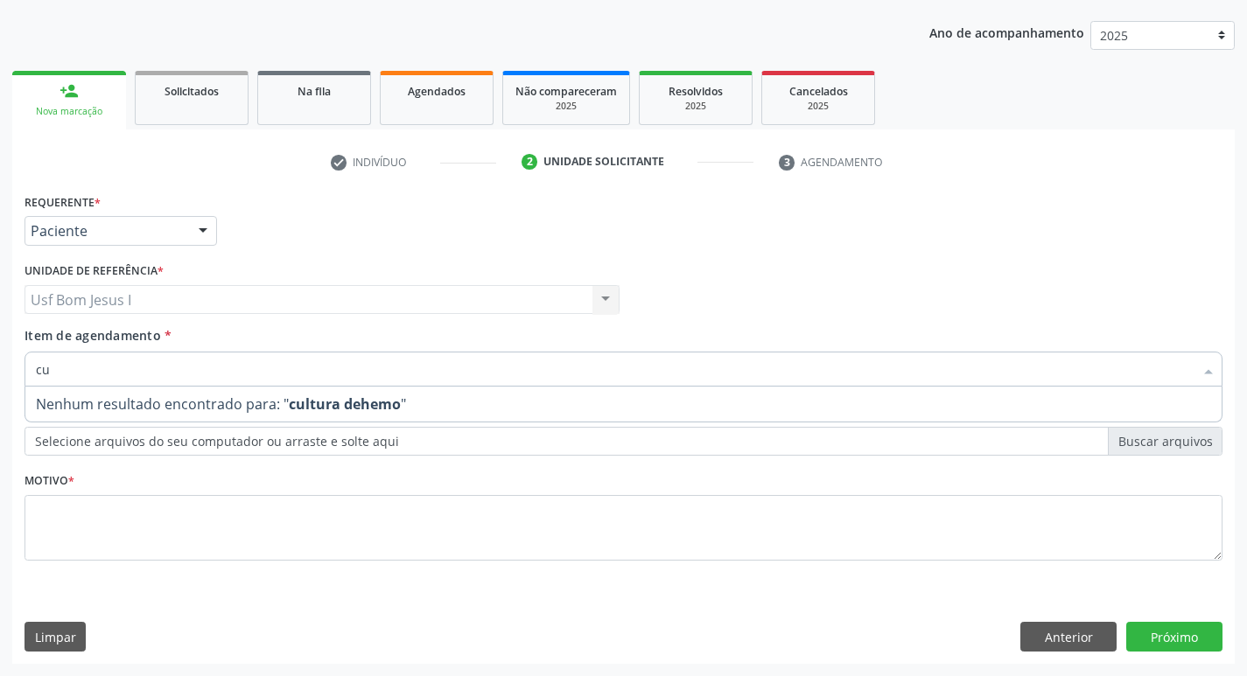
type input "c"
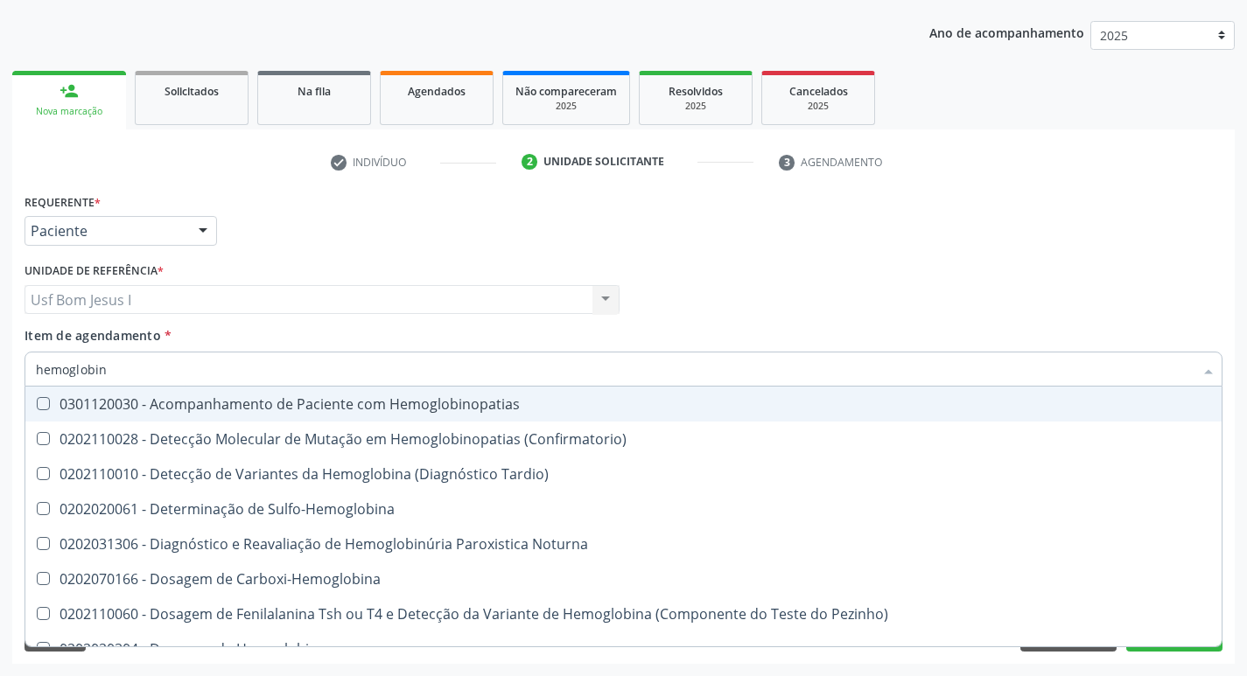
type input "hemoglobina"
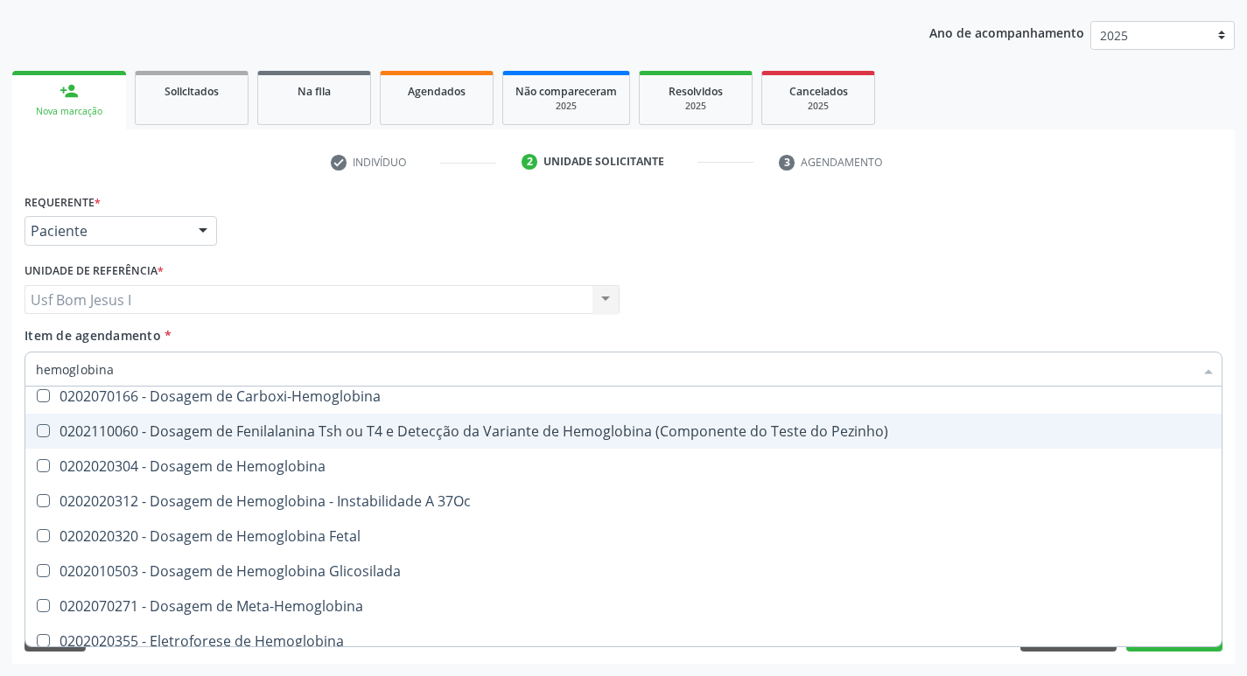
scroll to position [116, 0]
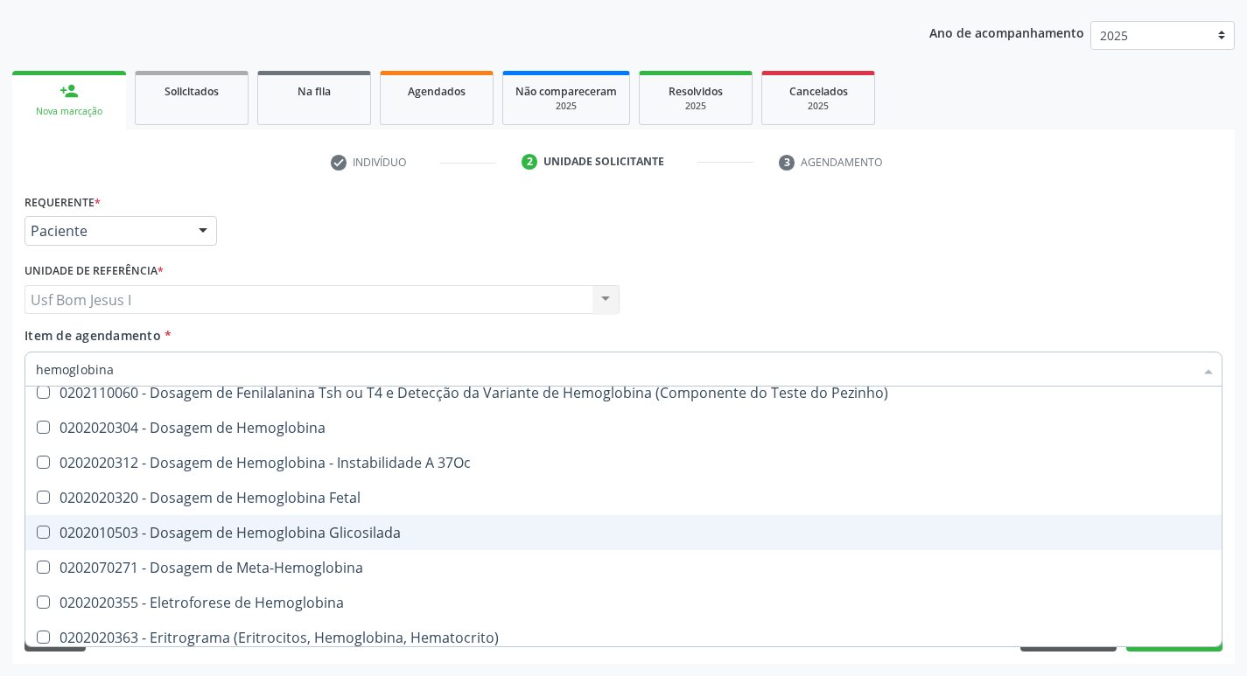
click at [404, 537] on div "0202010503 - Dosagem de Hemoglobina Glicosilada" at bounding box center [623, 533] width 1175 height 14
checkbox Glicosilada "true"
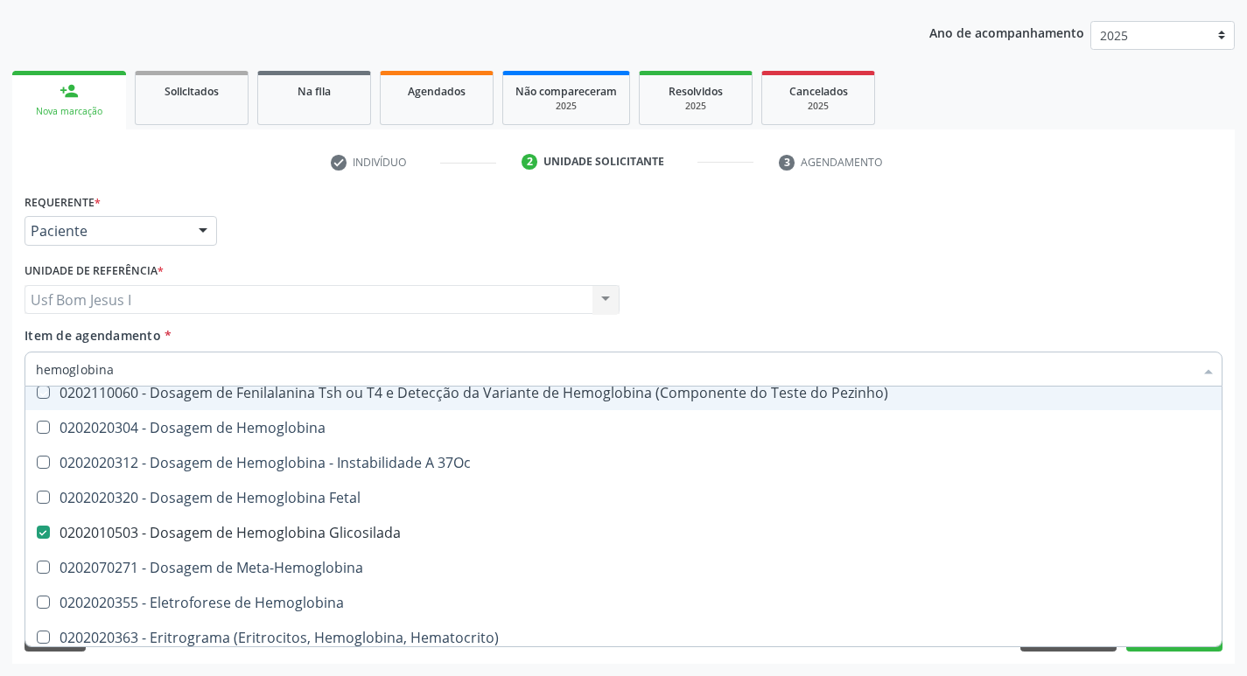
click at [819, 323] on div "Profissional Solicitante Por favor, selecione a Unidade de Atendimento primeiro…" at bounding box center [623, 292] width 1207 height 68
checkbox Sulfo-Hemoglobina "true"
checkbox Carboxi-Hemoglobina "true"
checkbox Pezinho\) "true"
checkbox Hemoglobina "true"
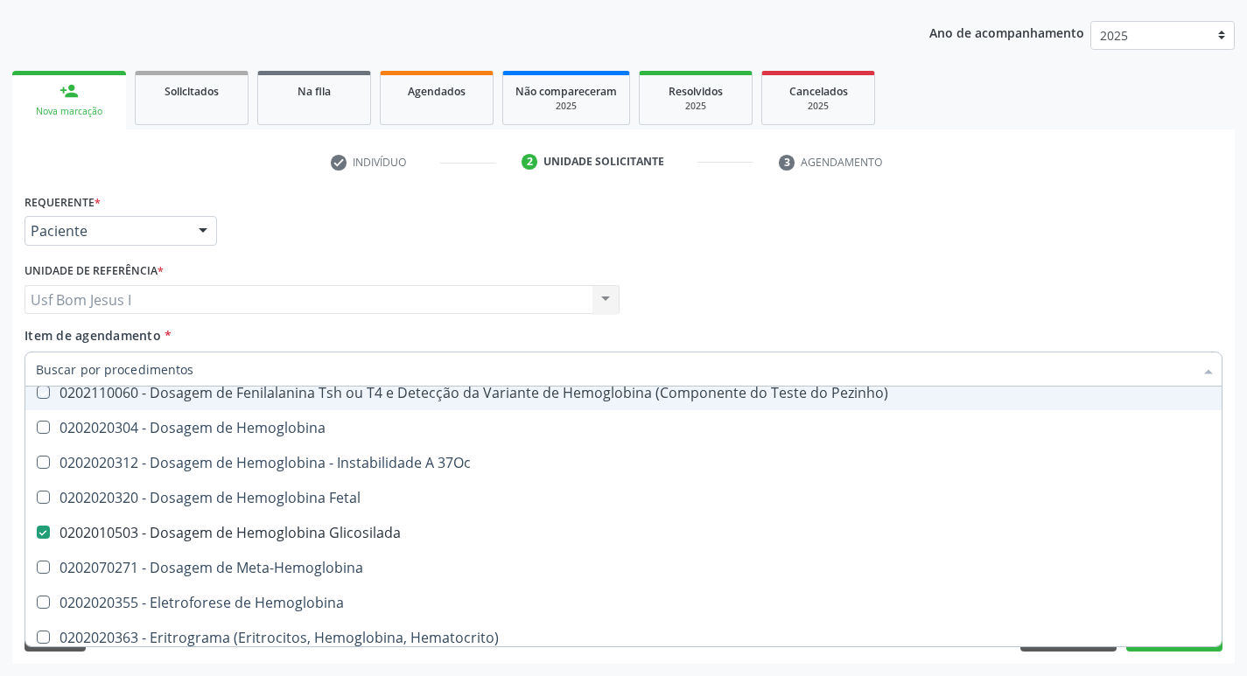
checkbox Glicosilada "false"
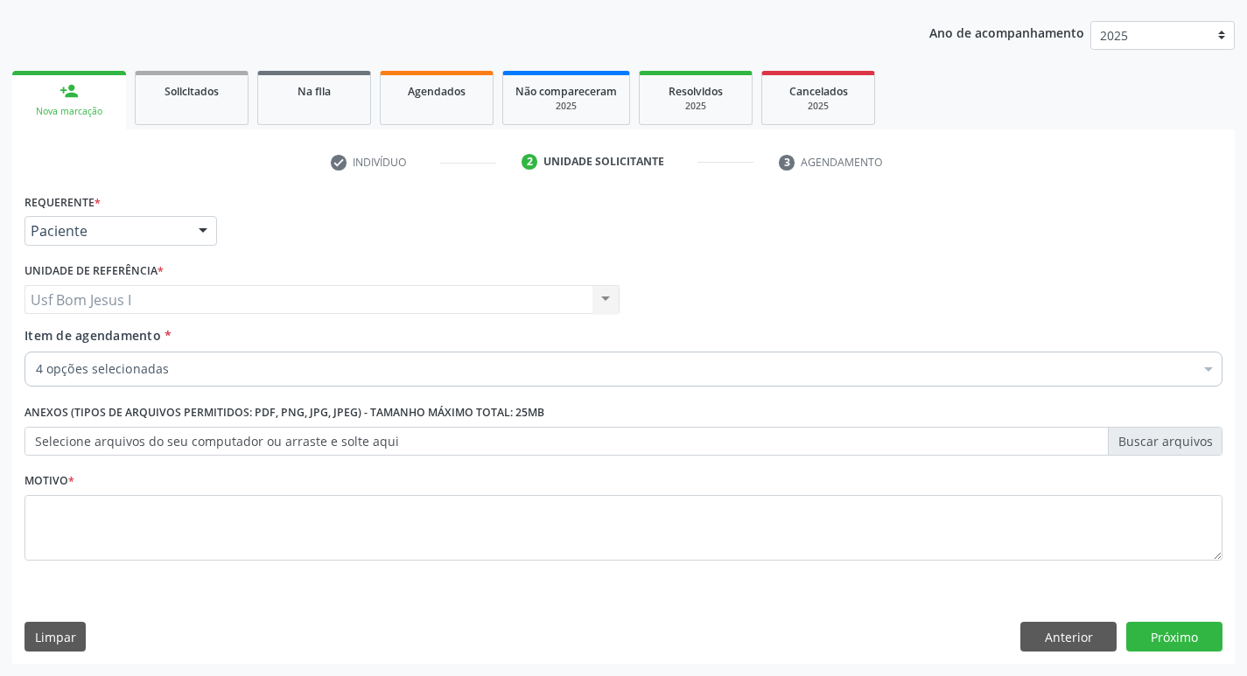
scroll to position [0, 0]
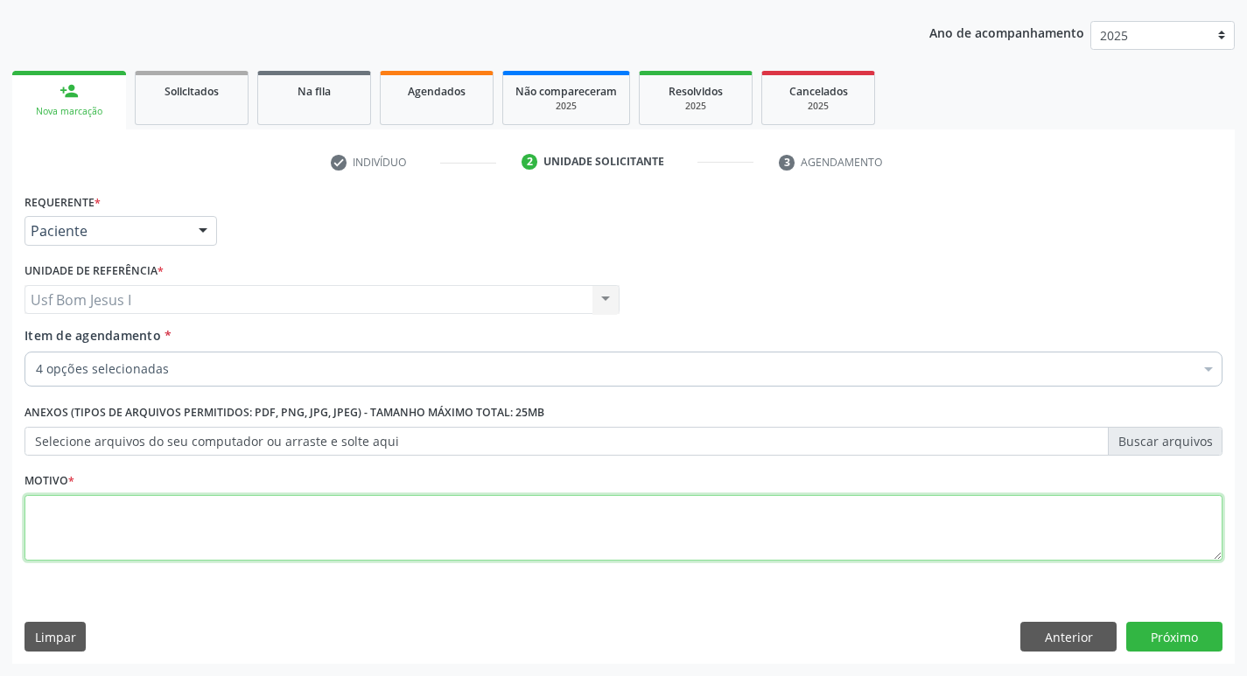
click at [305, 521] on textarea at bounding box center [624, 528] width 1198 height 67
type textarea ";"
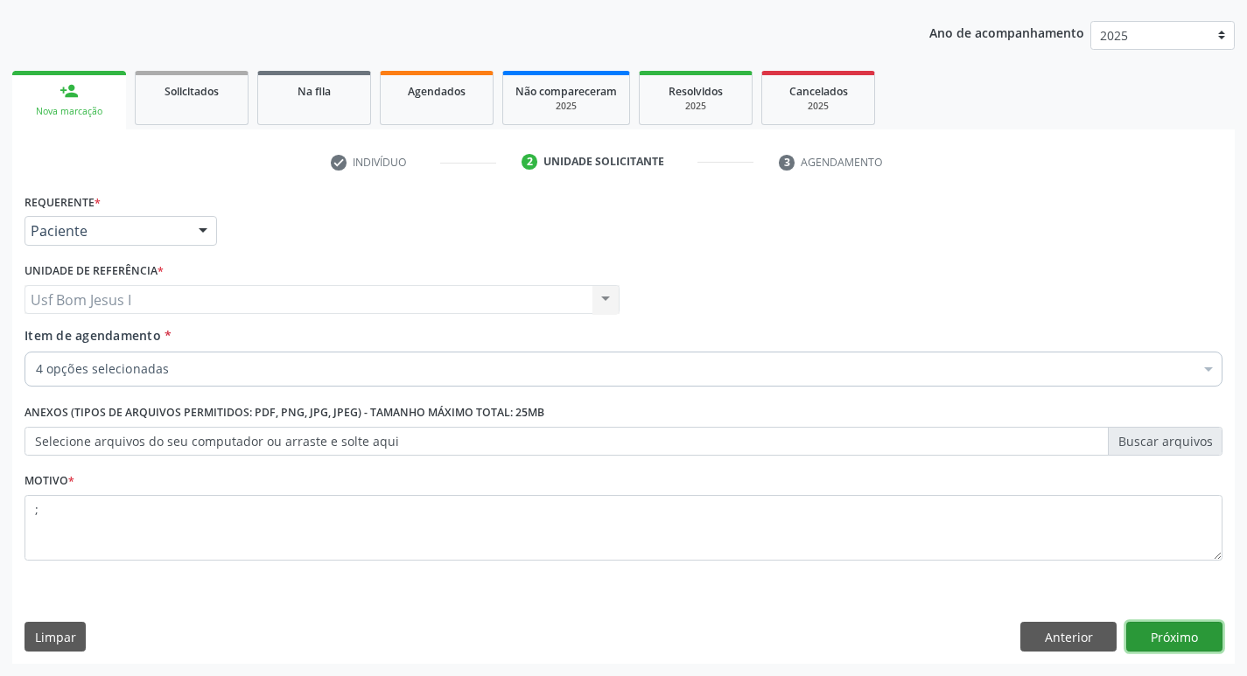
click at [1161, 634] on button "Próximo" at bounding box center [1174, 637] width 96 height 30
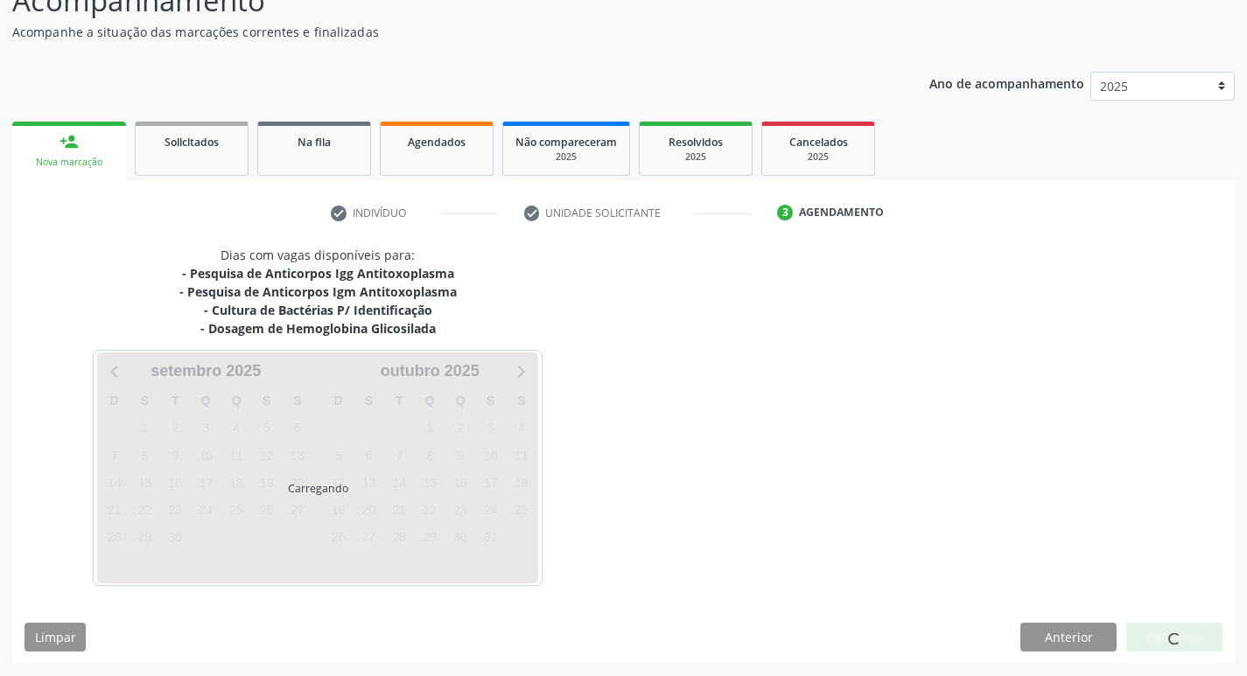
scroll to position [140, 0]
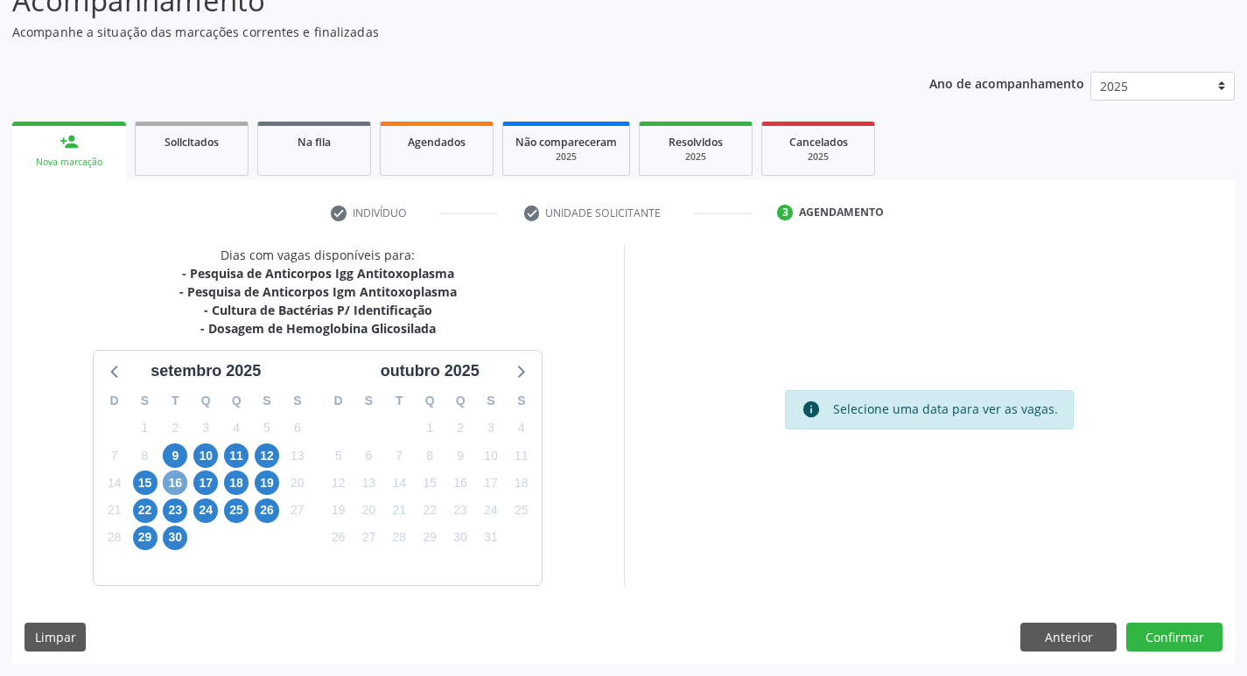
click at [174, 483] on span "16" at bounding box center [175, 483] width 25 height 25
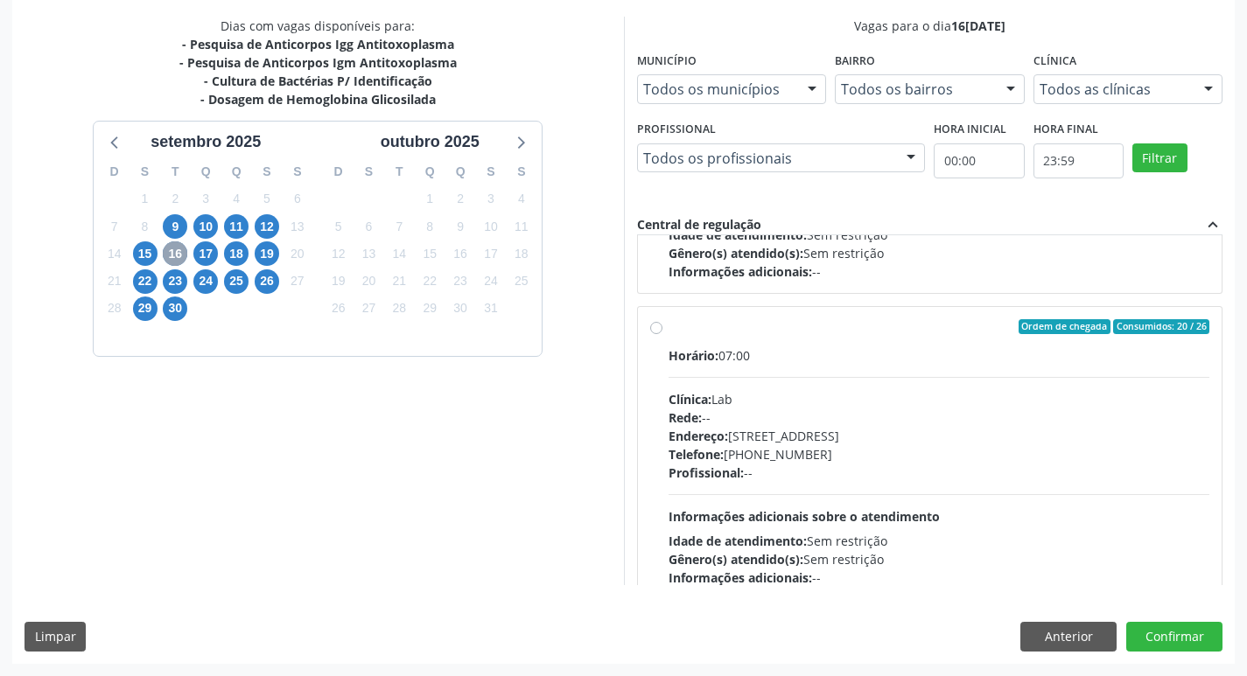
scroll to position [889, 0]
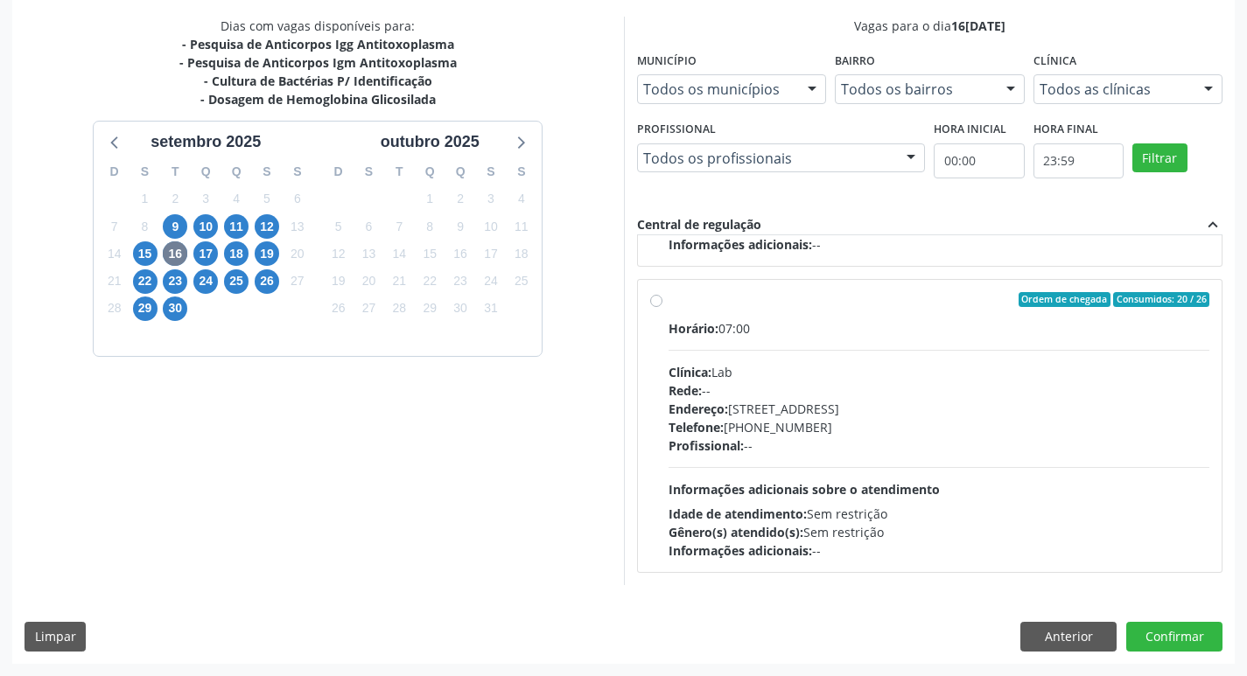
click at [919, 395] on div "Rede: --" at bounding box center [940, 391] width 542 height 18
click at [662, 308] on input "Ordem de chegada Consumidos: 20 / 26 Horário: 07:00 Clínica: Lab Rede: -- Ender…" at bounding box center [656, 300] width 12 height 16
radio input "true"
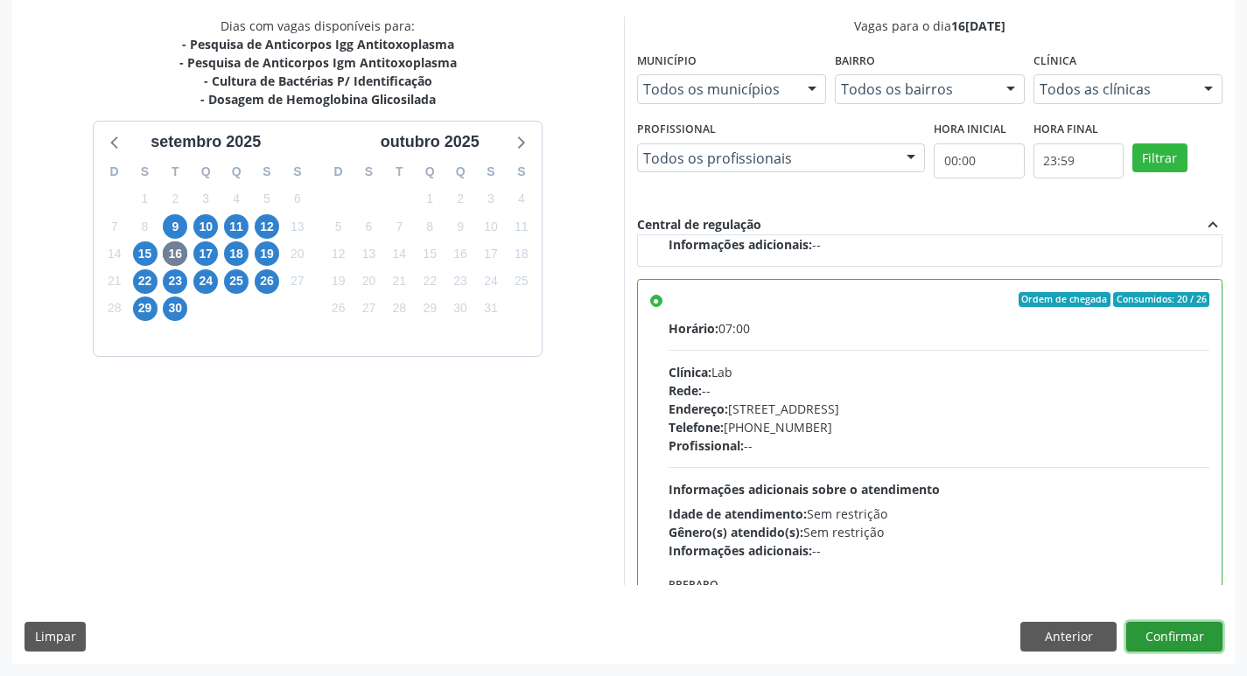
click at [1190, 636] on button "Confirmar" at bounding box center [1174, 637] width 96 height 30
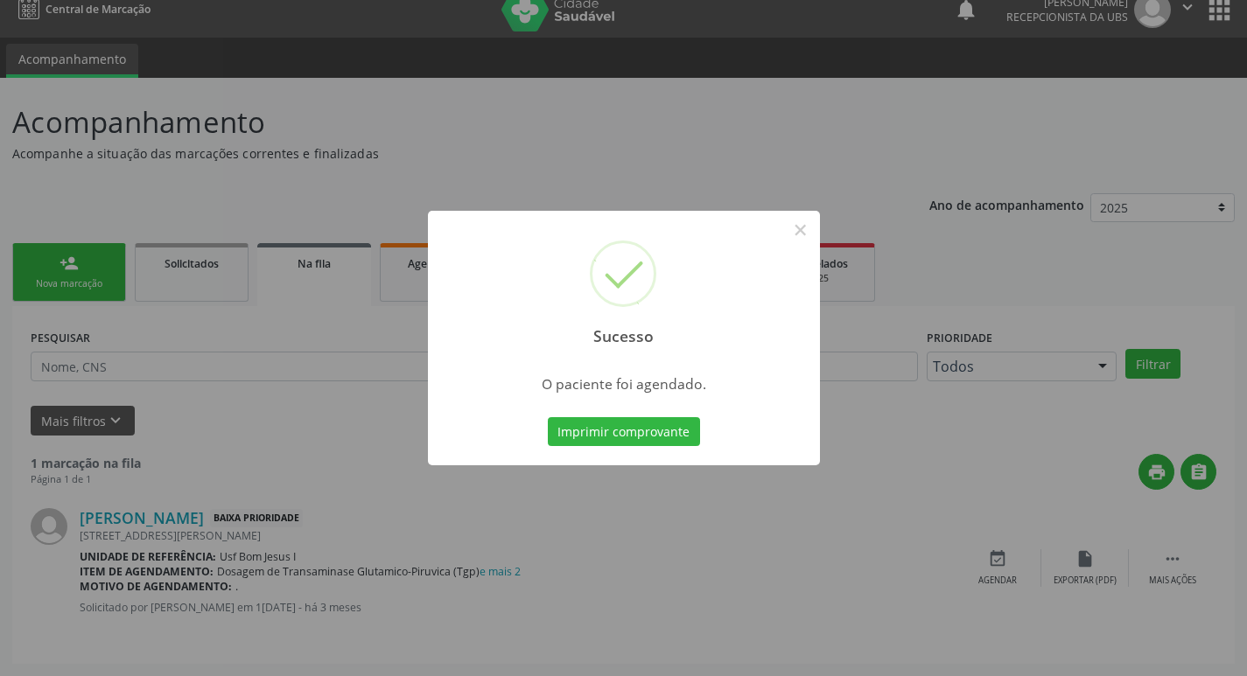
scroll to position [0, 0]
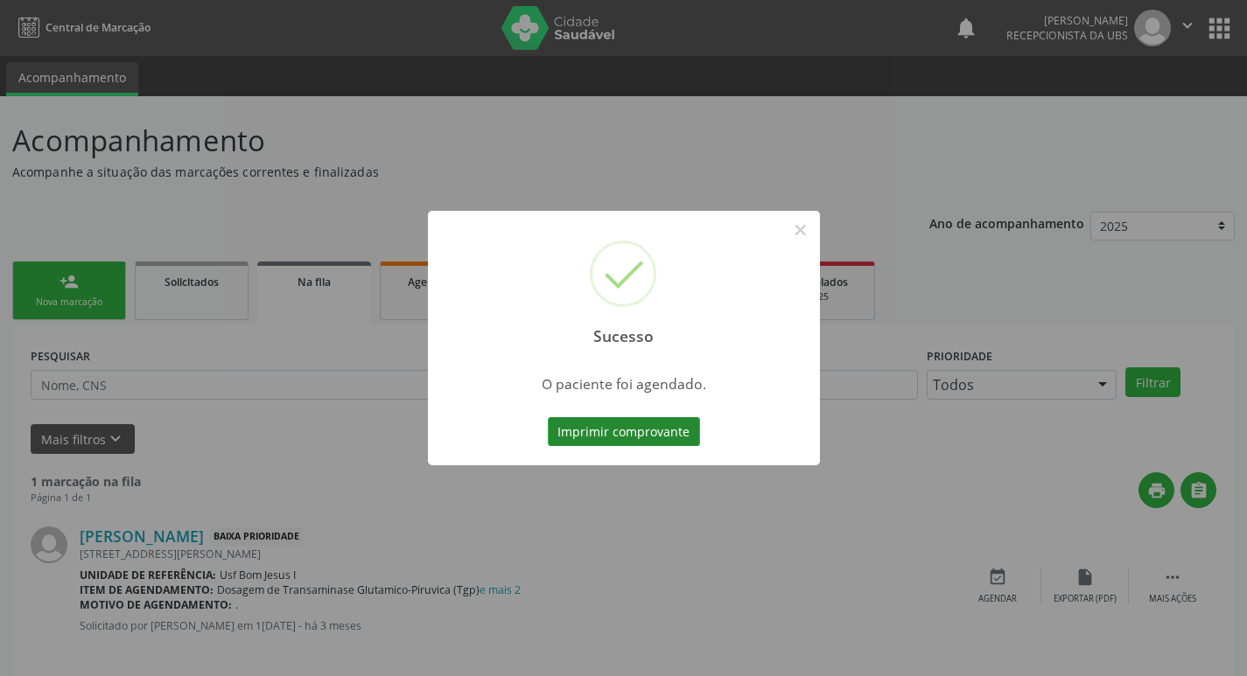
click at [605, 431] on button "Imprimir comprovante" at bounding box center [624, 432] width 152 height 30
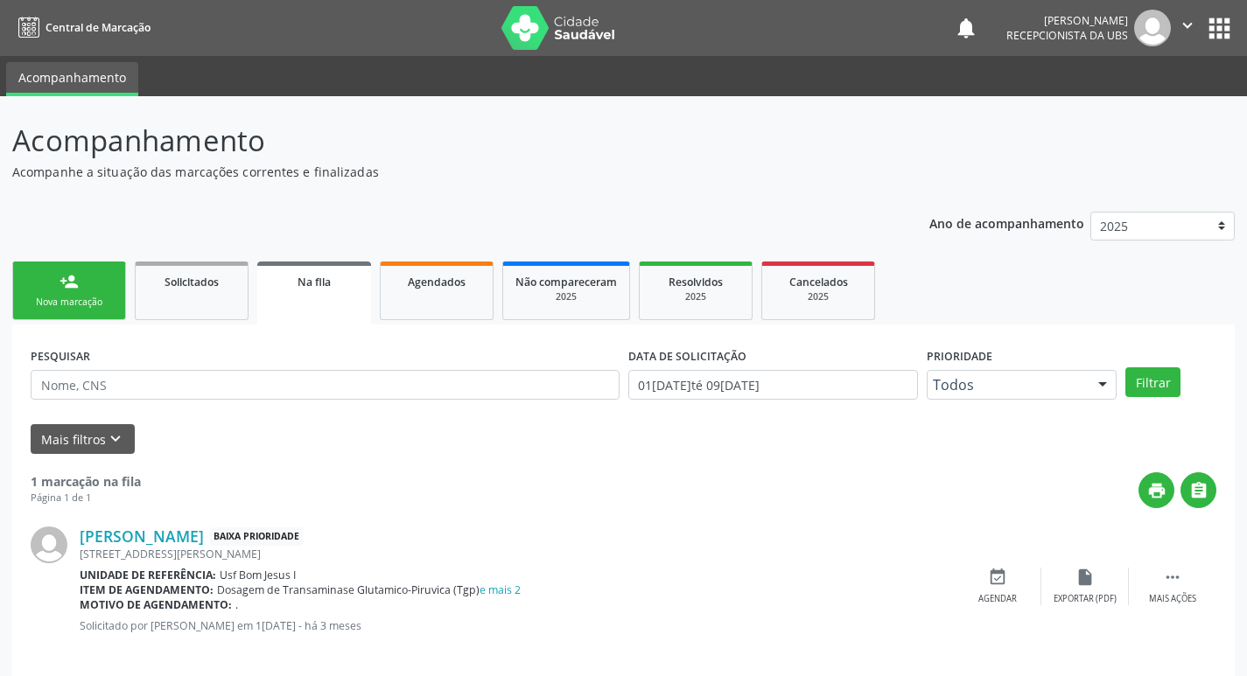
click at [84, 294] on link "person_add Nova marcação" at bounding box center [69, 291] width 114 height 59
click at [59, 281] on link "person_add Nova marcação" at bounding box center [69, 291] width 114 height 59
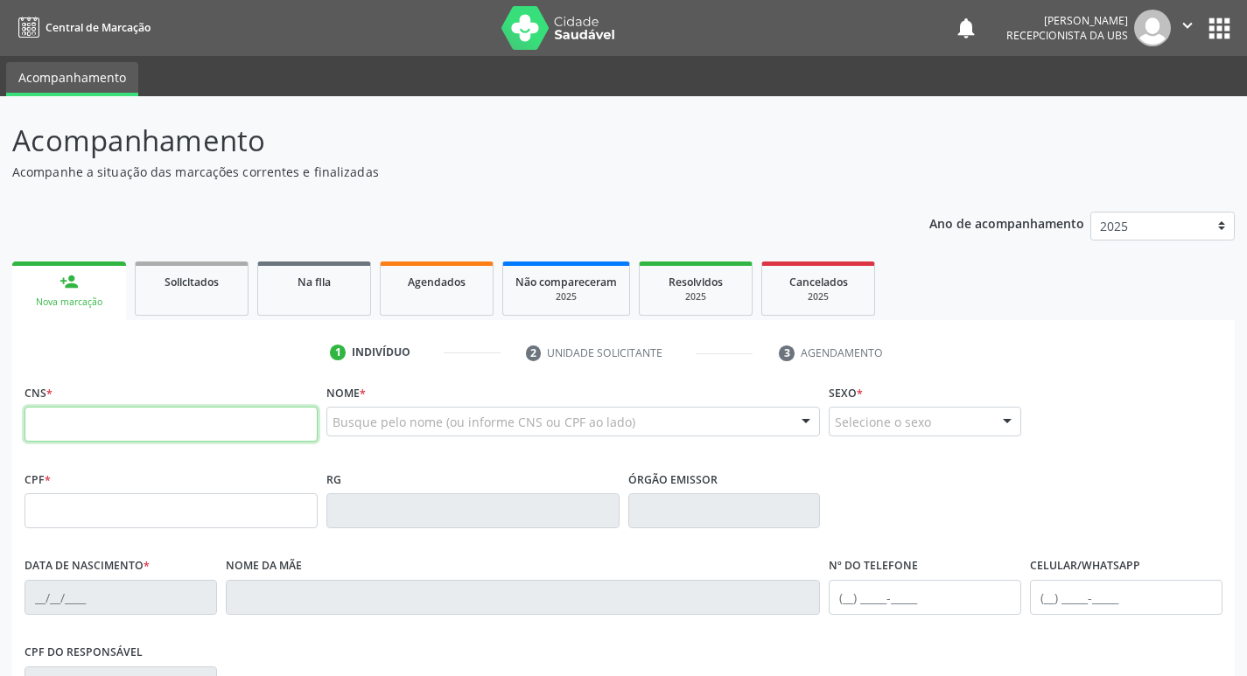
click at [150, 423] on input "text" at bounding box center [171, 424] width 293 height 35
type input "898 0034 3480 2969"
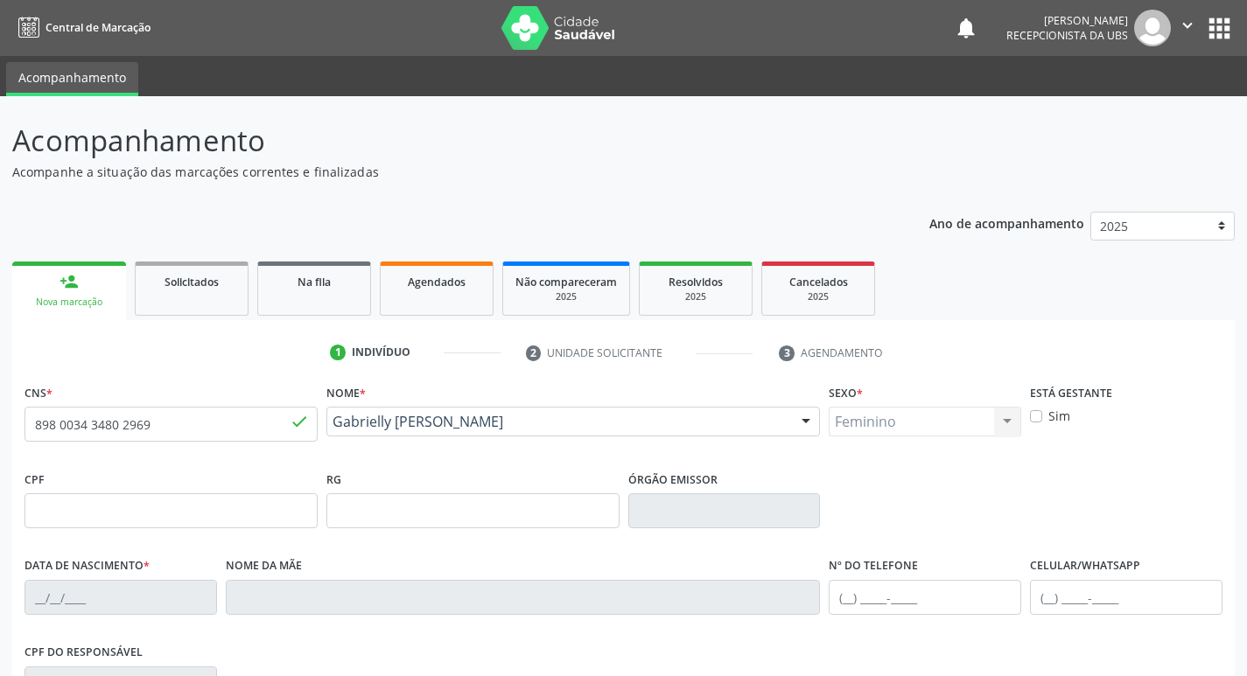
type input "17/12/2007"
type input "Adriana da Silva Ramos"
type input "SN"
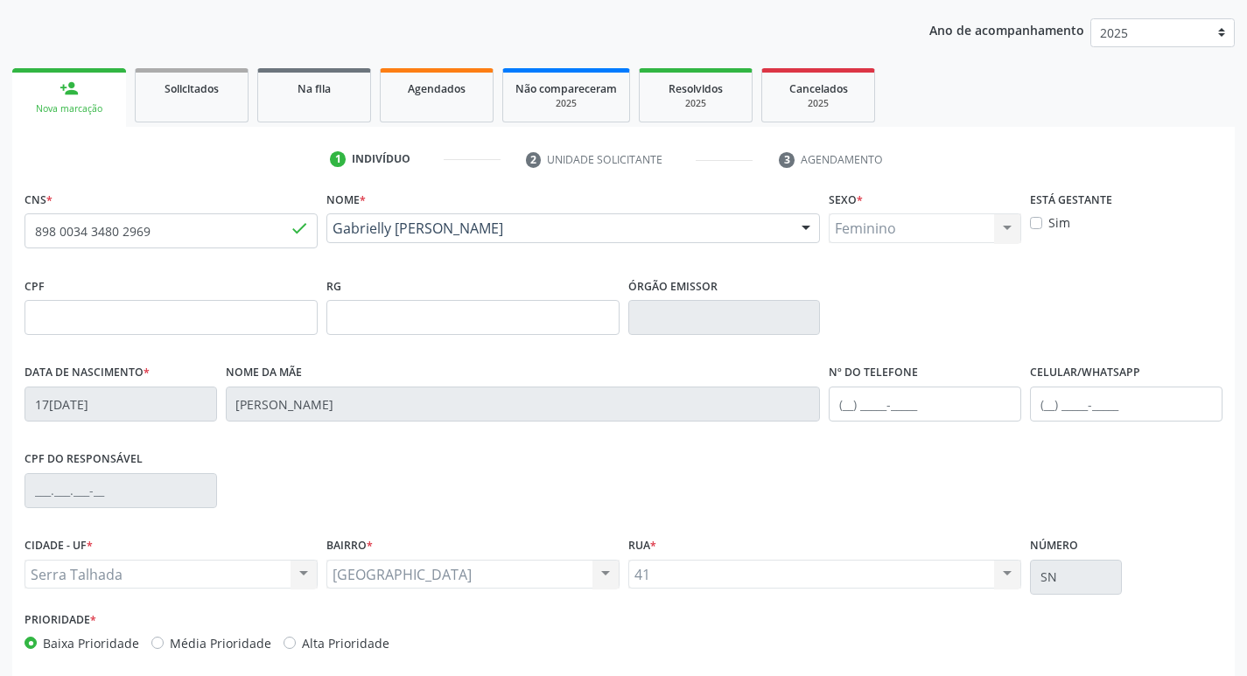
scroll to position [272, 0]
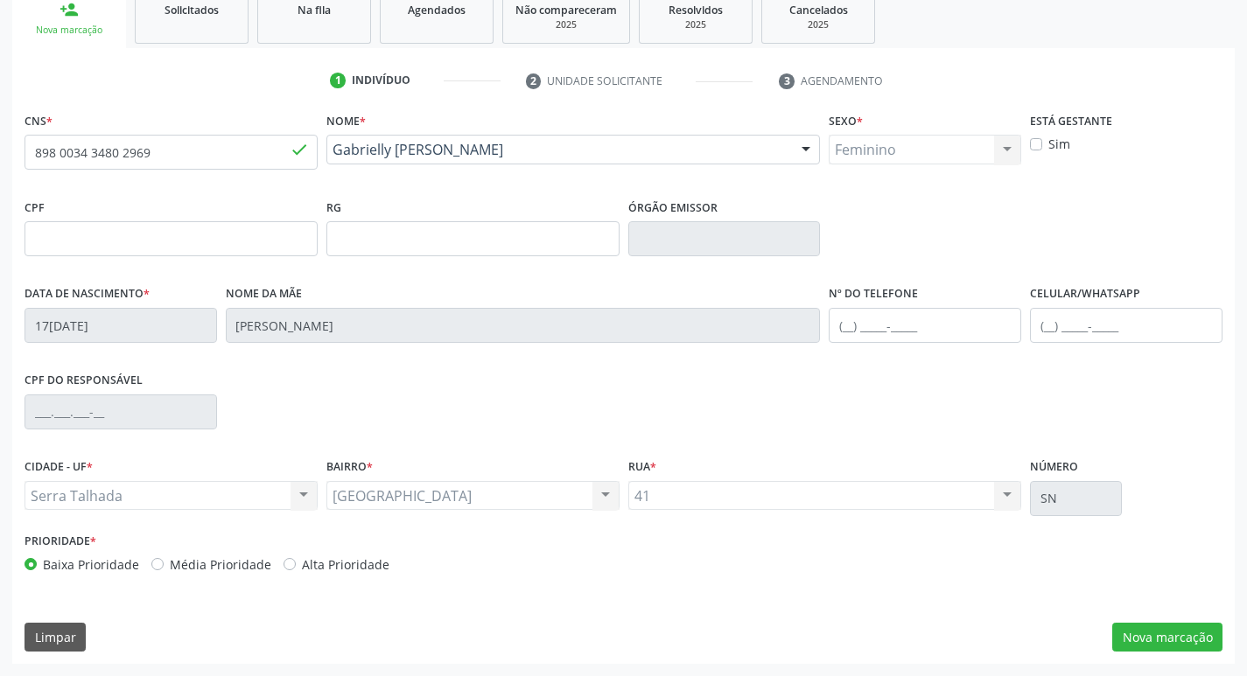
click at [1048, 143] on label "Sim" at bounding box center [1059, 144] width 22 height 18
click at [1031, 143] on input "Sim" at bounding box center [1036, 143] width 12 height 16
checkbox input "true"
click at [1156, 630] on button "Nova marcação" at bounding box center [1167, 638] width 110 height 30
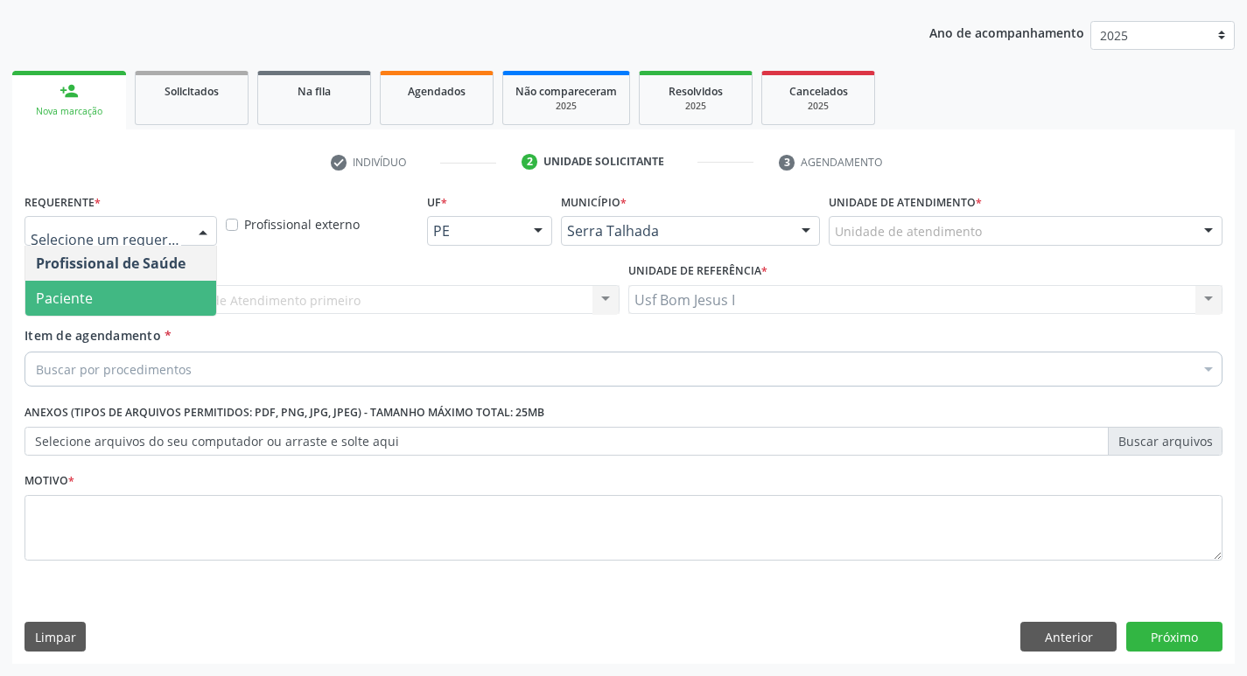
click at [142, 306] on span "Paciente" at bounding box center [120, 298] width 191 height 35
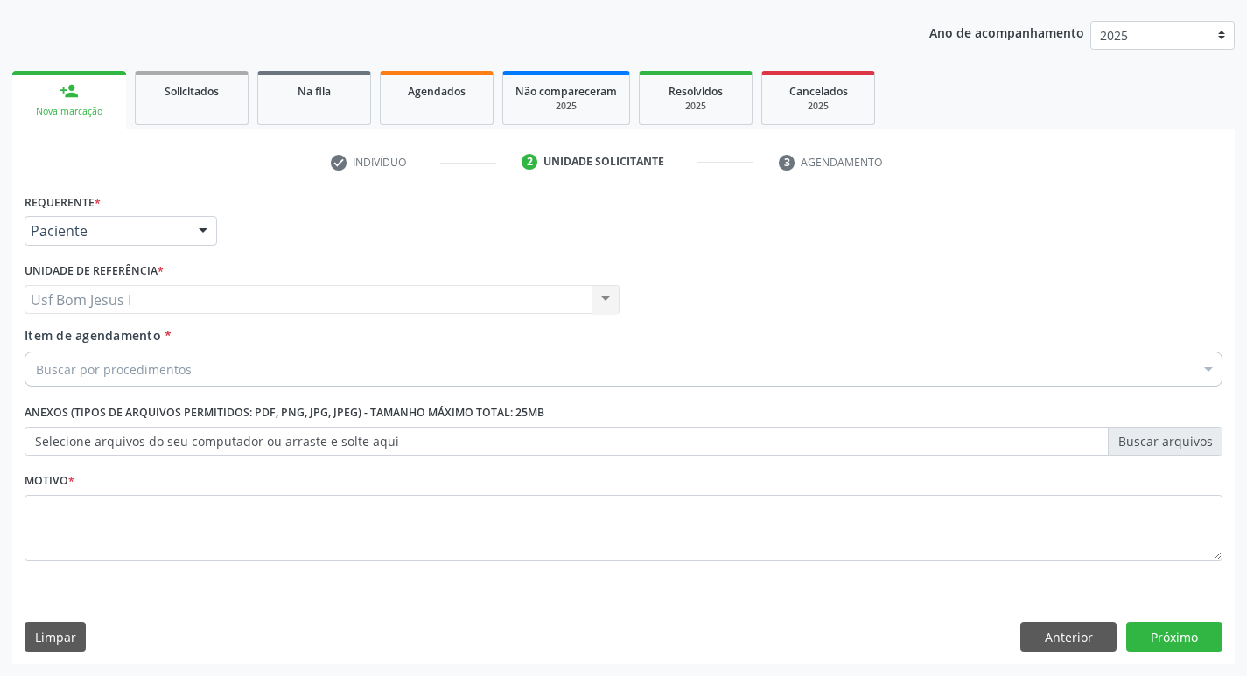
click at [220, 373] on div "Buscar por procedimentos" at bounding box center [624, 369] width 1198 height 35
